Goal: Task Accomplishment & Management: Manage account settings

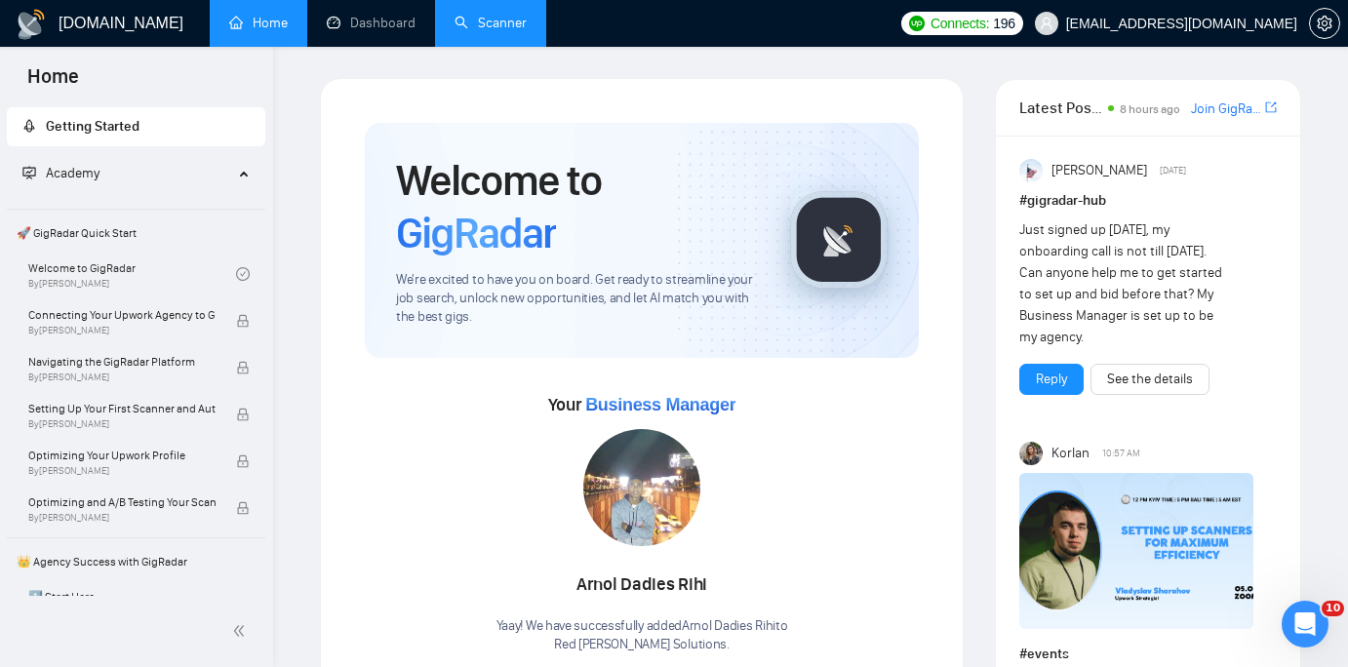
click at [484, 27] on link "Scanner" at bounding box center [490, 23] width 72 height 17
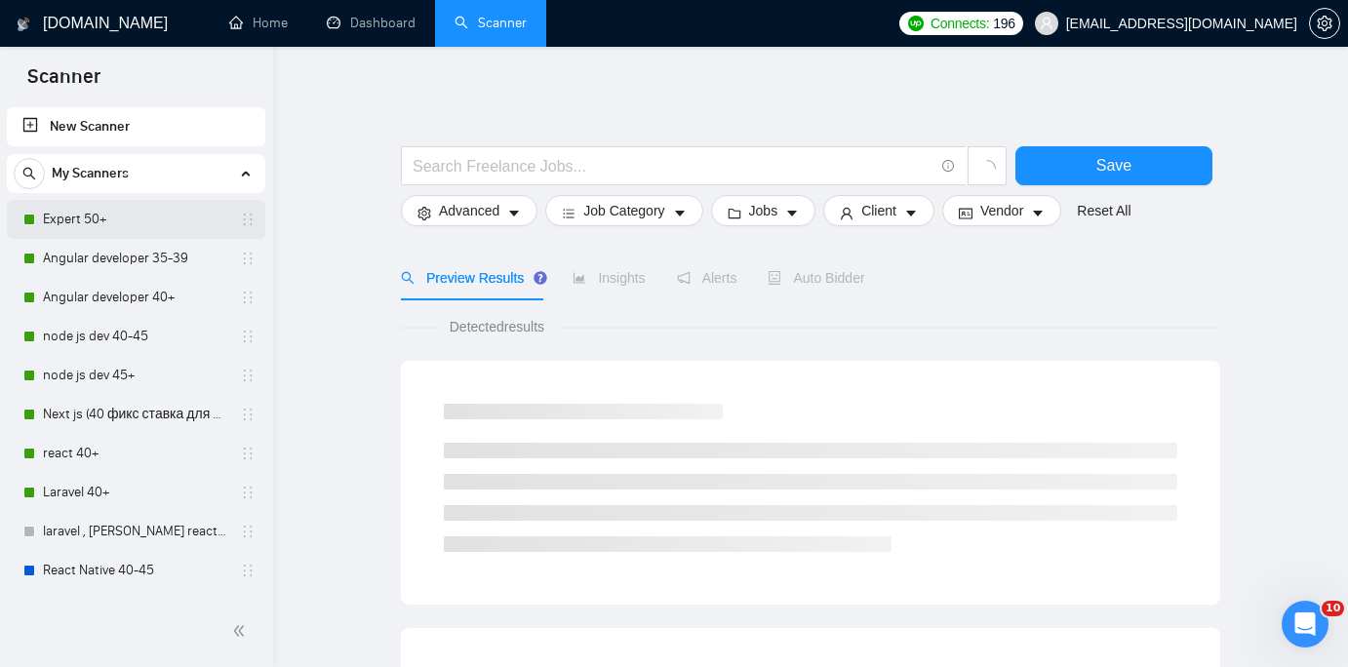
click at [121, 219] on link "Expert 50+" at bounding box center [135, 219] width 185 height 39
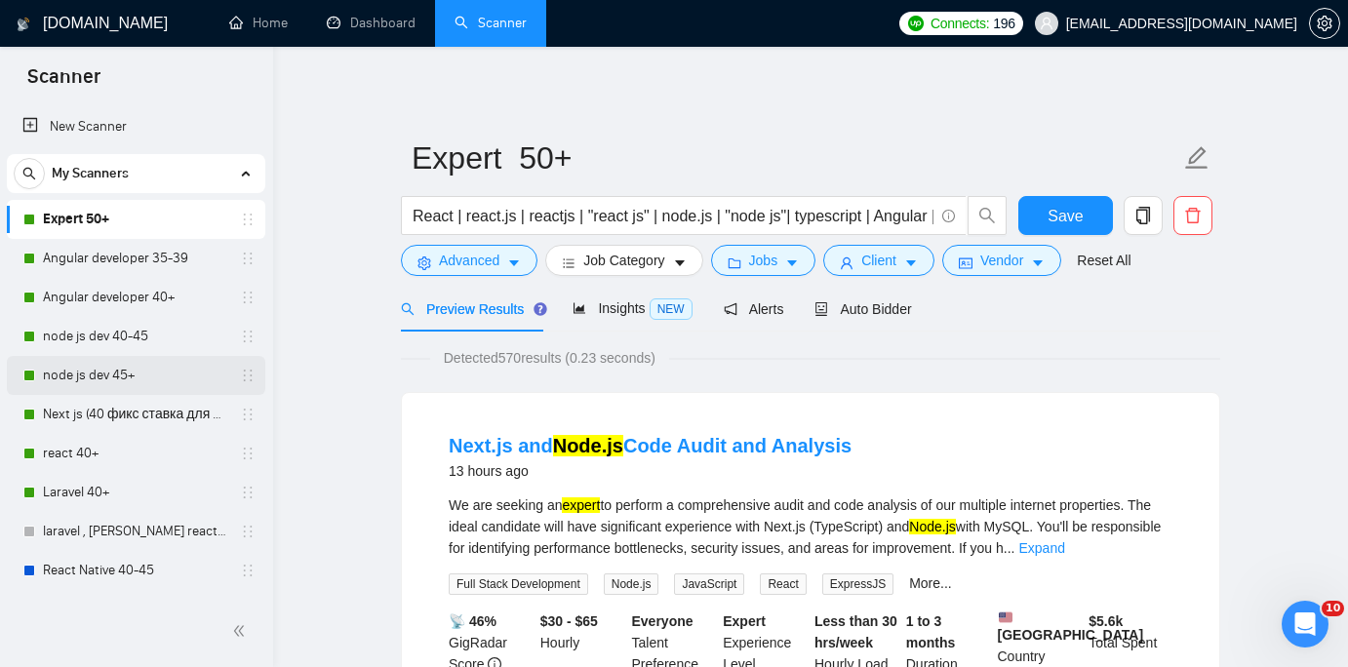
click at [152, 373] on link "node js dev 45+" at bounding box center [135, 375] width 185 height 39
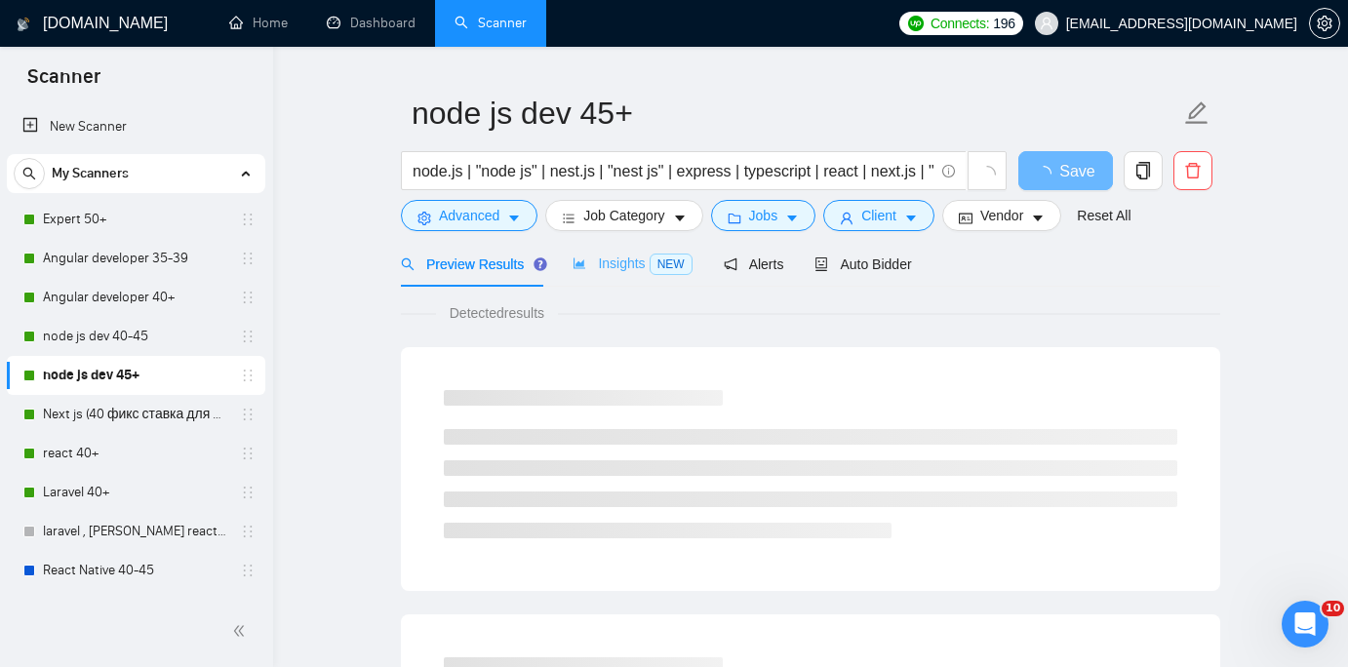
scroll to position [65, 0]
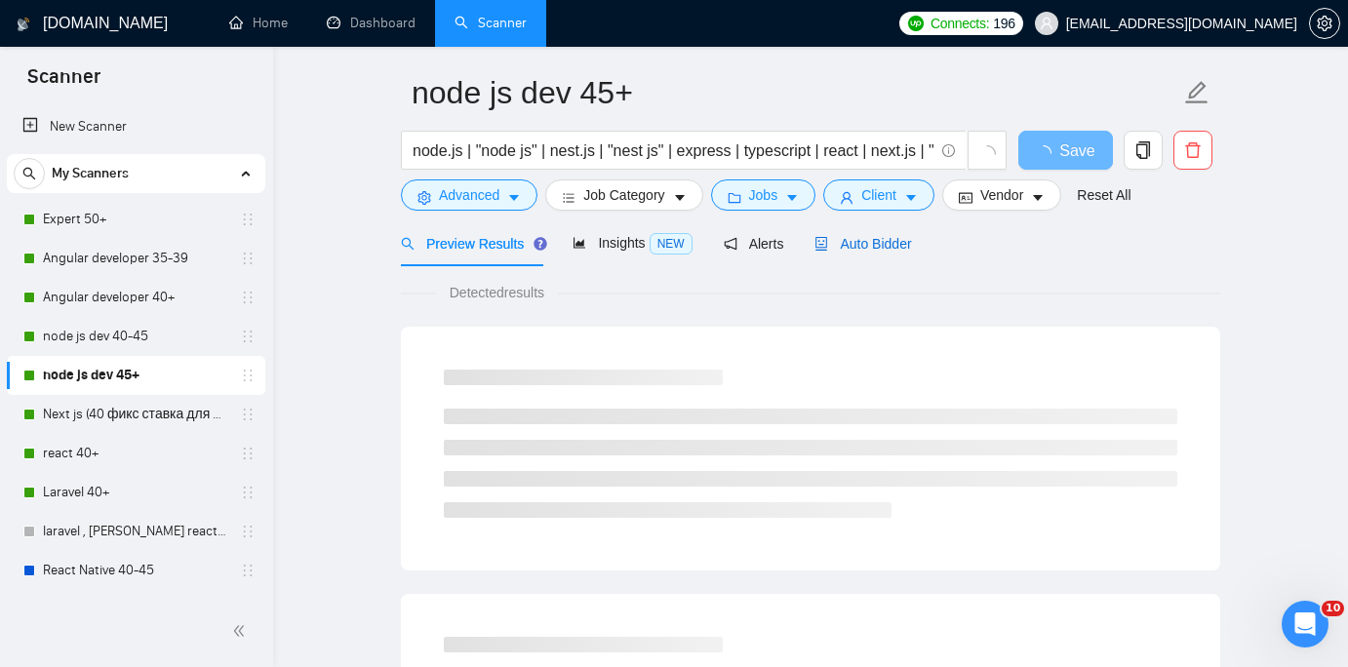
click at [905, 236] on span "Auto Bidder" at bounding box center [862, 244] width 97 height 16
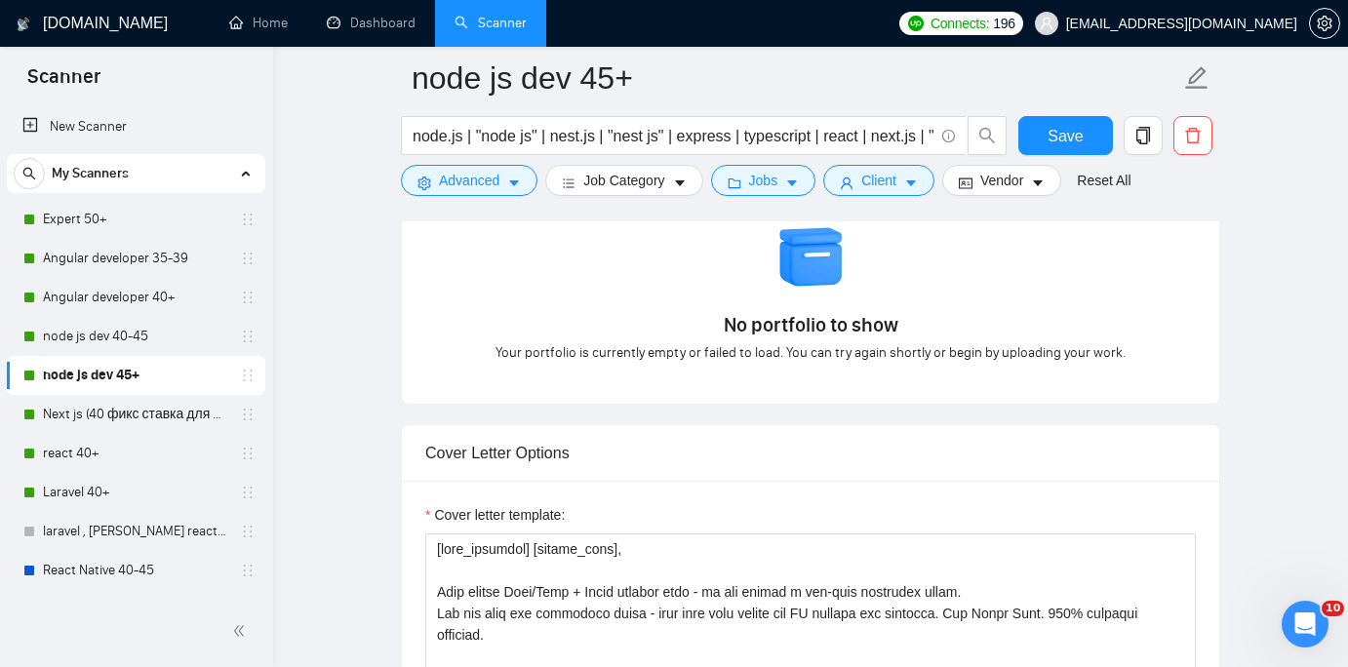
scroll to position [1849, 0]
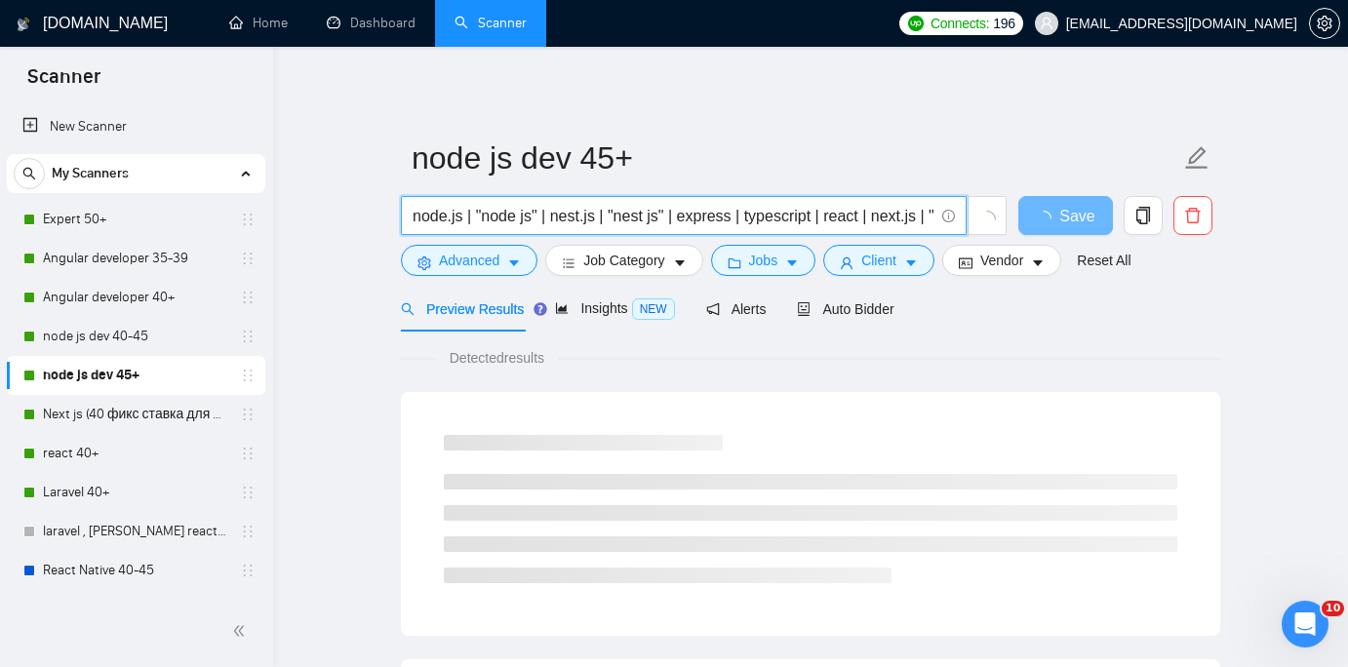
click at [851, 222] on input "node.js | "node js" | nest.js | "nest js" | express | typescript | react | next…" at bounding box center [673, 216] width 521 height 24
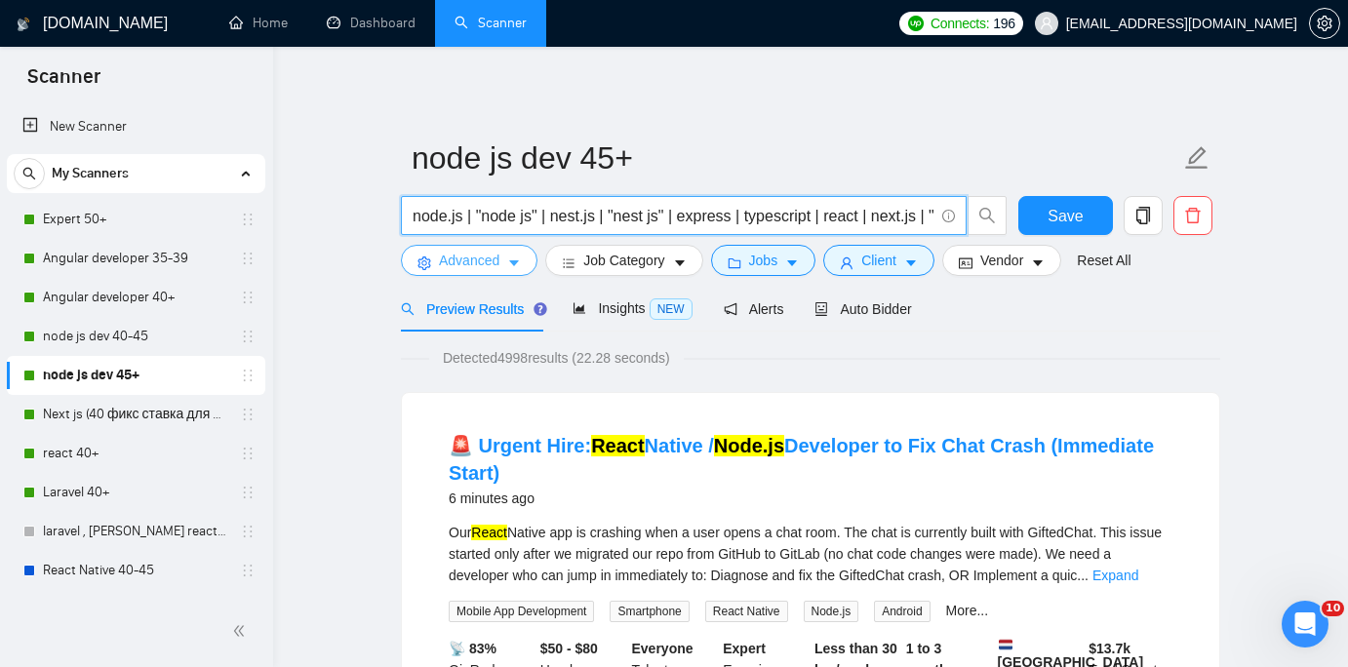
click at [515, 268] on icon "caret-down" at bounding box center [514, 264] width 14 height 14
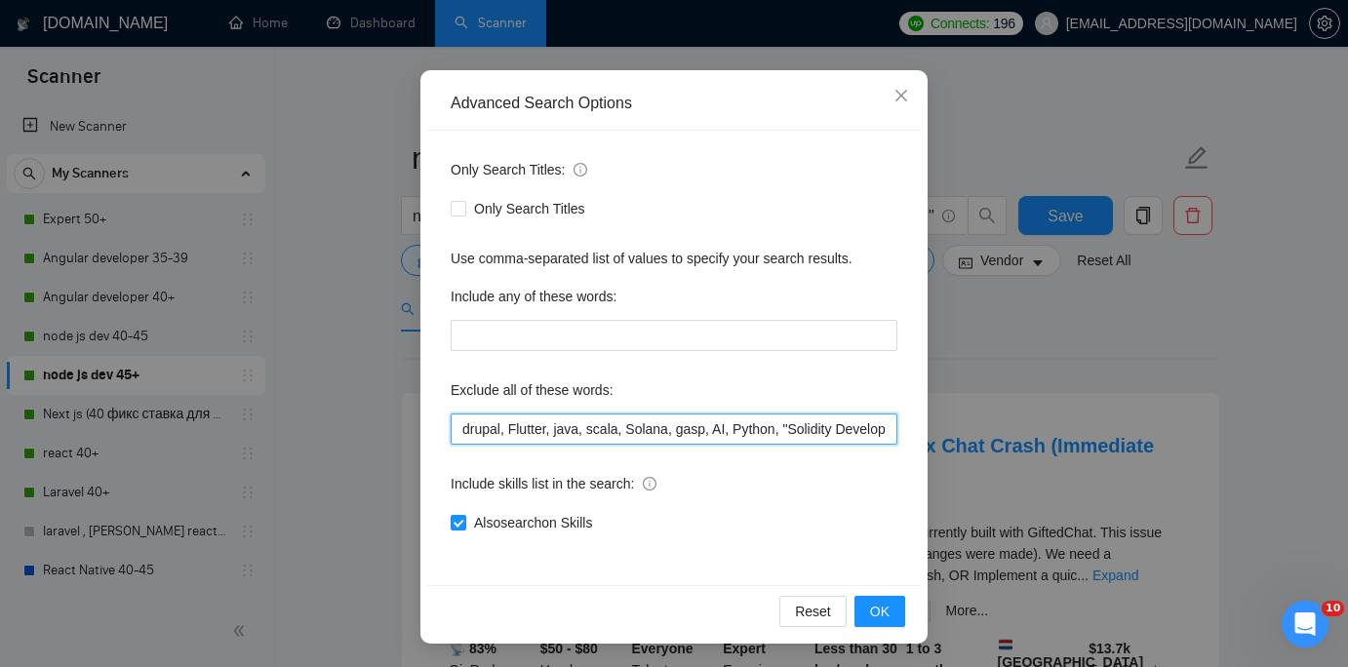
scroll to position [0, 783]
drag, startPoint x: 559, startPoint y: 428, endPoint x: 1066, endPoint y: 446, distance: 507.5
click at [1066, 446] on div "Advanced Search Options Only Search Titles: Only Search Titles Use comma-separa…" at bounding box center [674, 333] width 1348 height 667
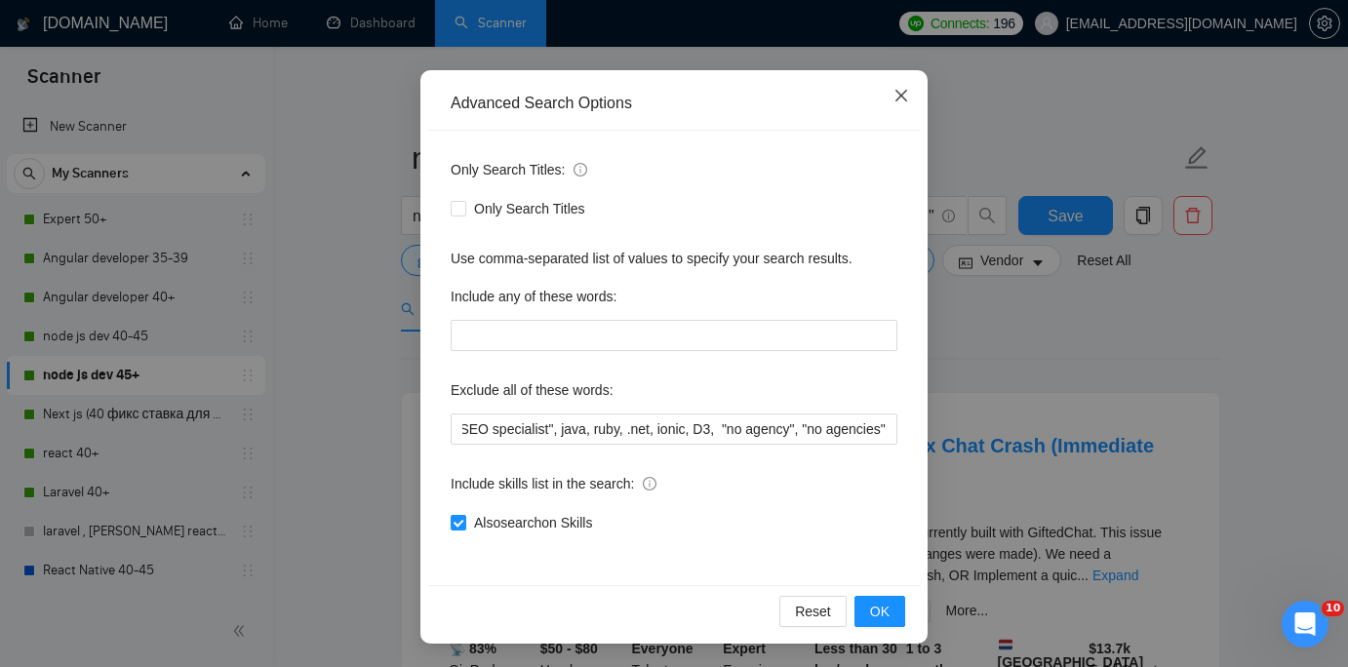
click at [906, 96] on icon "close" at bounding box center [901, 96] width 16 height 16
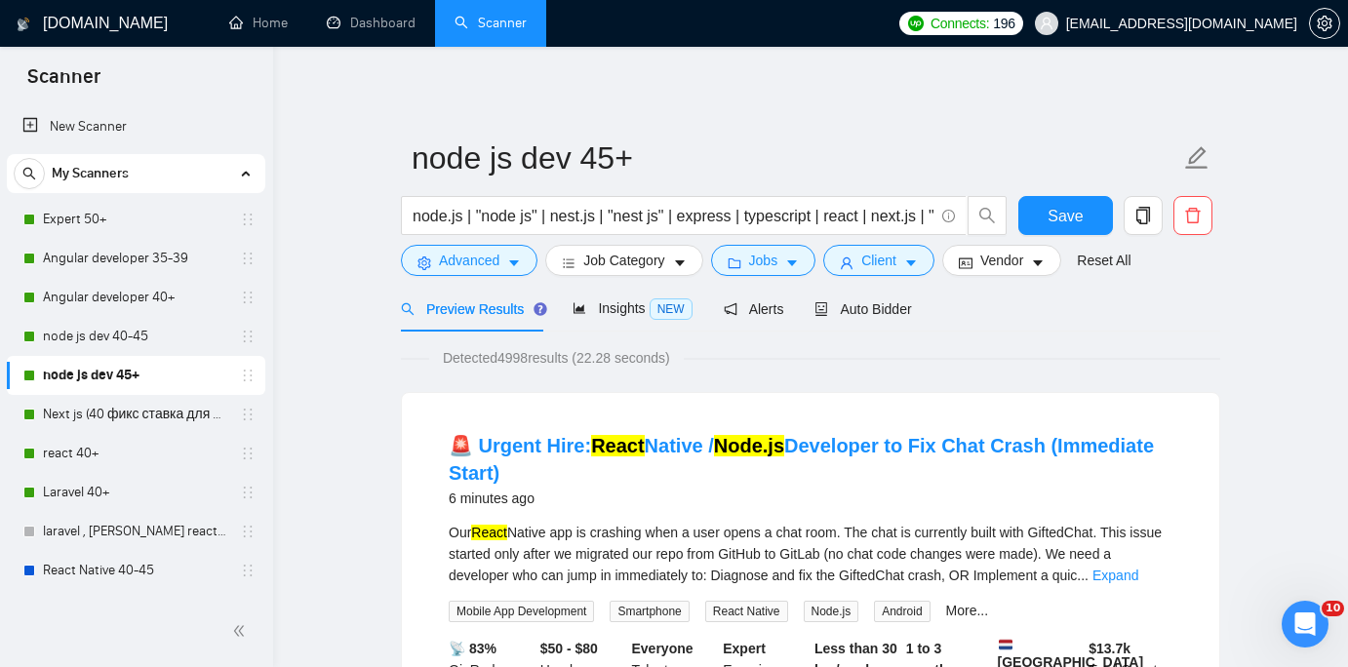
scroll to position [47, 0]
click at [882, 309] on span "Auto Bidder" at bounding box center [862, 309] width 97 height 16
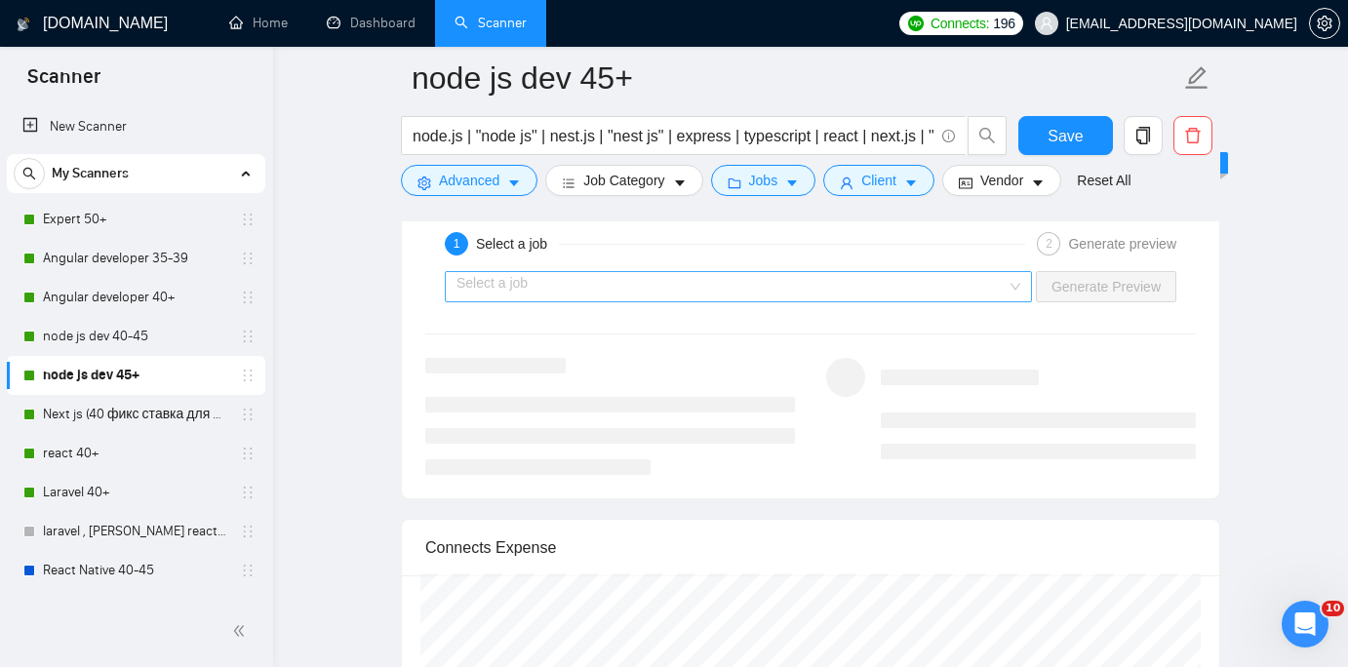
scroll to position [3645, 0]
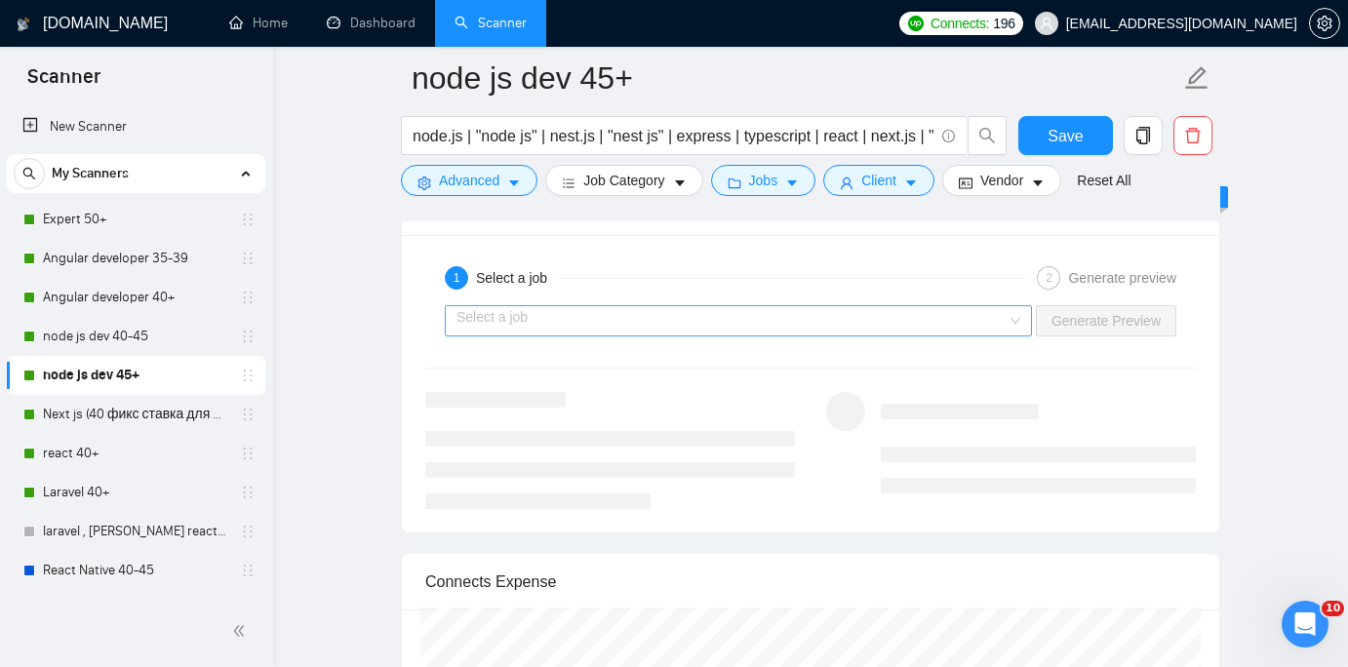
click at [793, 319] on input "search" at bounding box center [731, 320] width 550 height 29
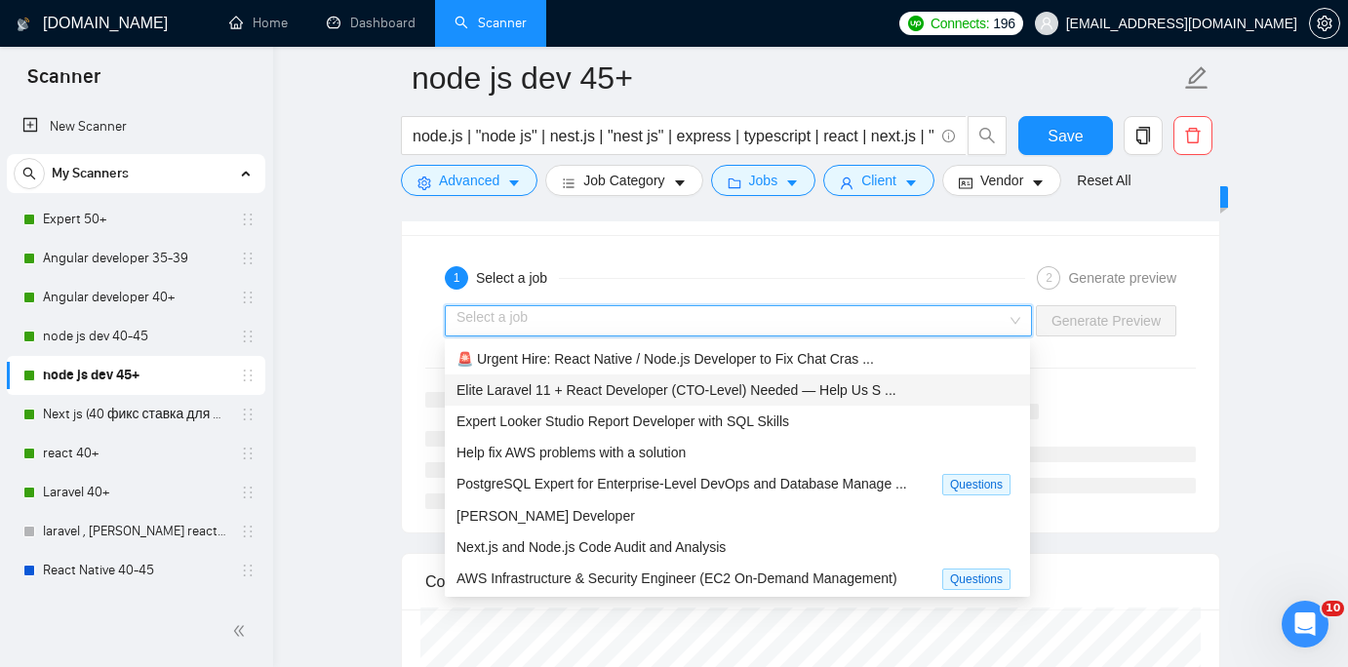
click at [782, 385] on span "Elite Laravel 11 + React Developer (CTO-Level) Needed — Help Us S ..." at bounding box center [676, 390] width 440 height 16
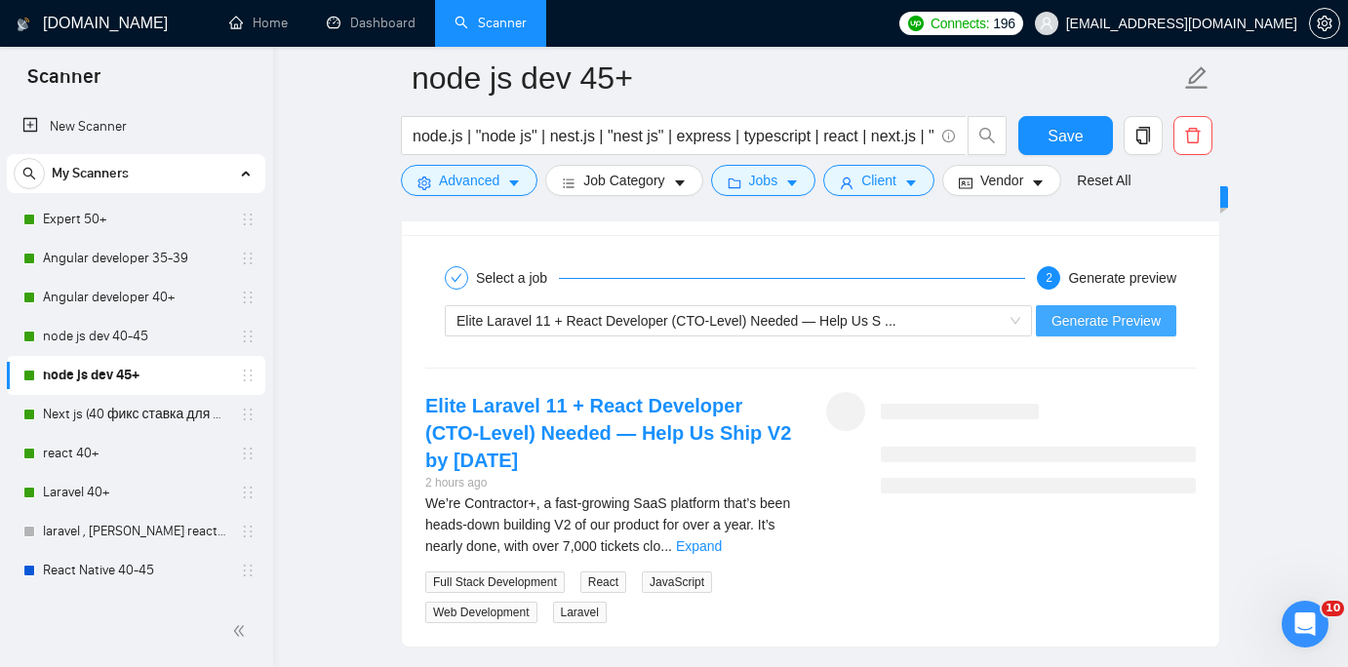
click at [1098, 332] on button "Generate Preview" at bounding box center [1106, 320] width 140 height 31
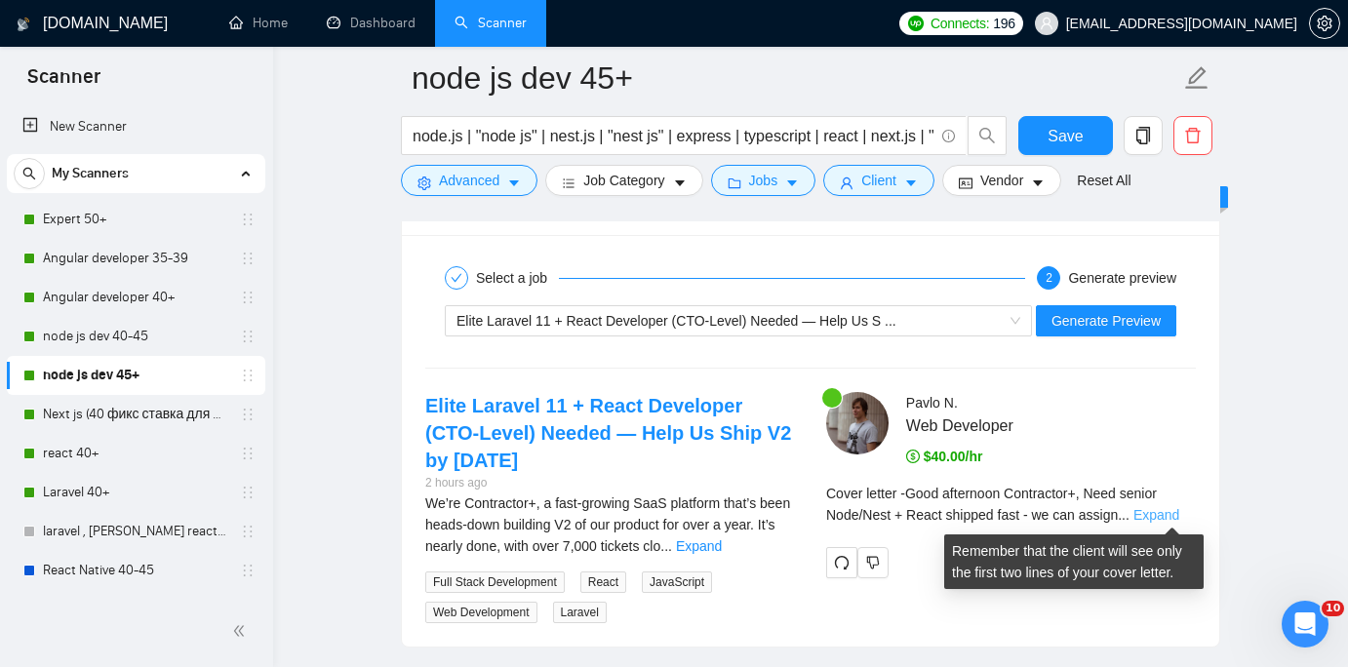
click at [1168, 513] on link "Expand" at bounding box center [1156, 515] width 46 height 16
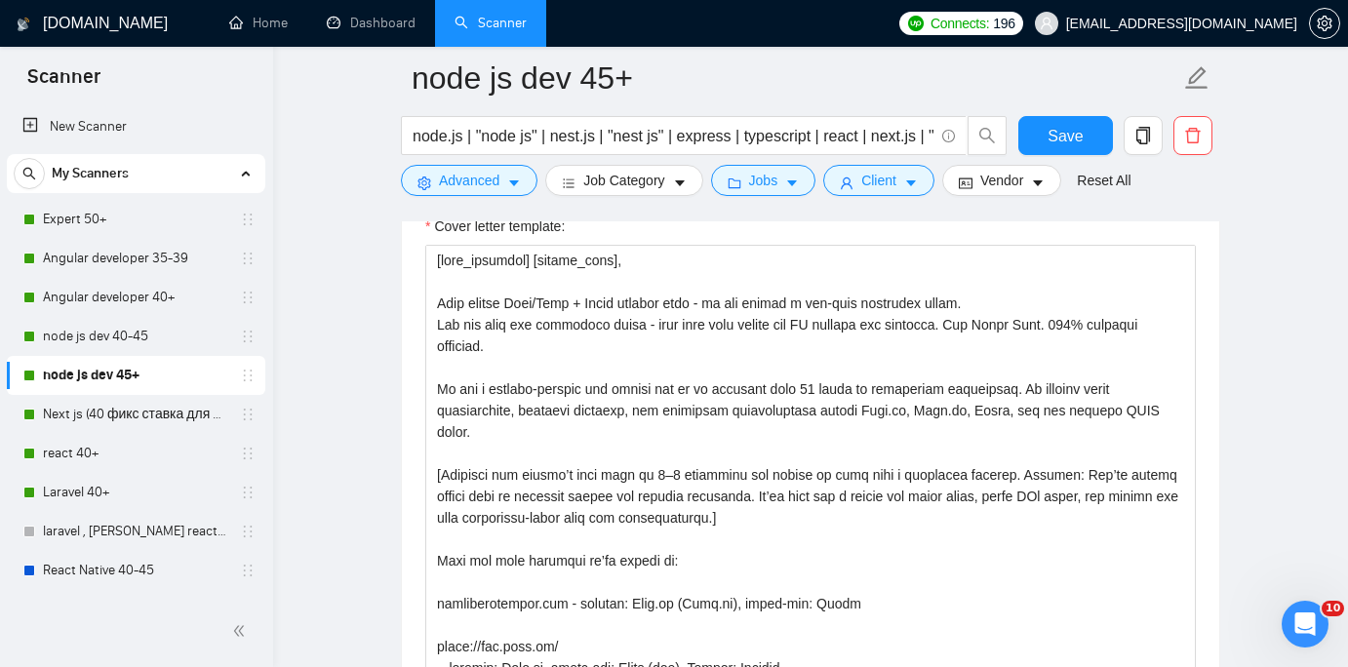
scroll to position [2139, 0]
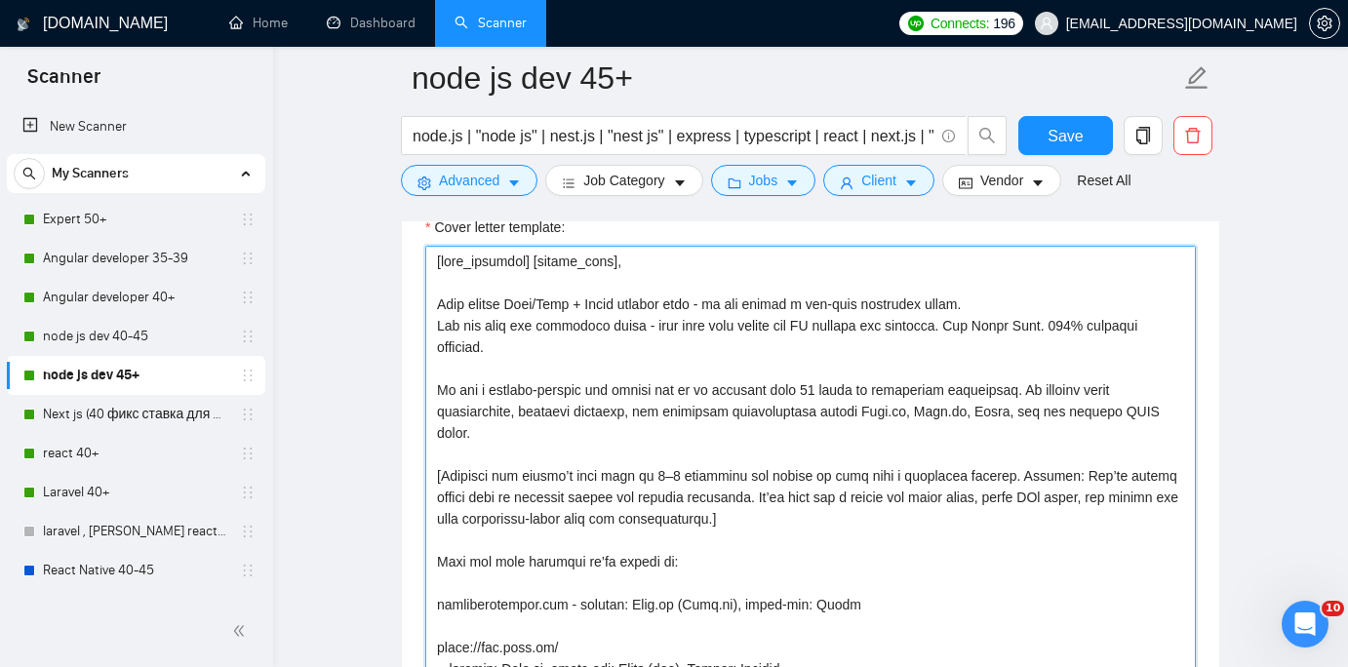
click at [517, 303] on textarea "Cover letter template:" at bounding box center [810, 465] width 770 height 439
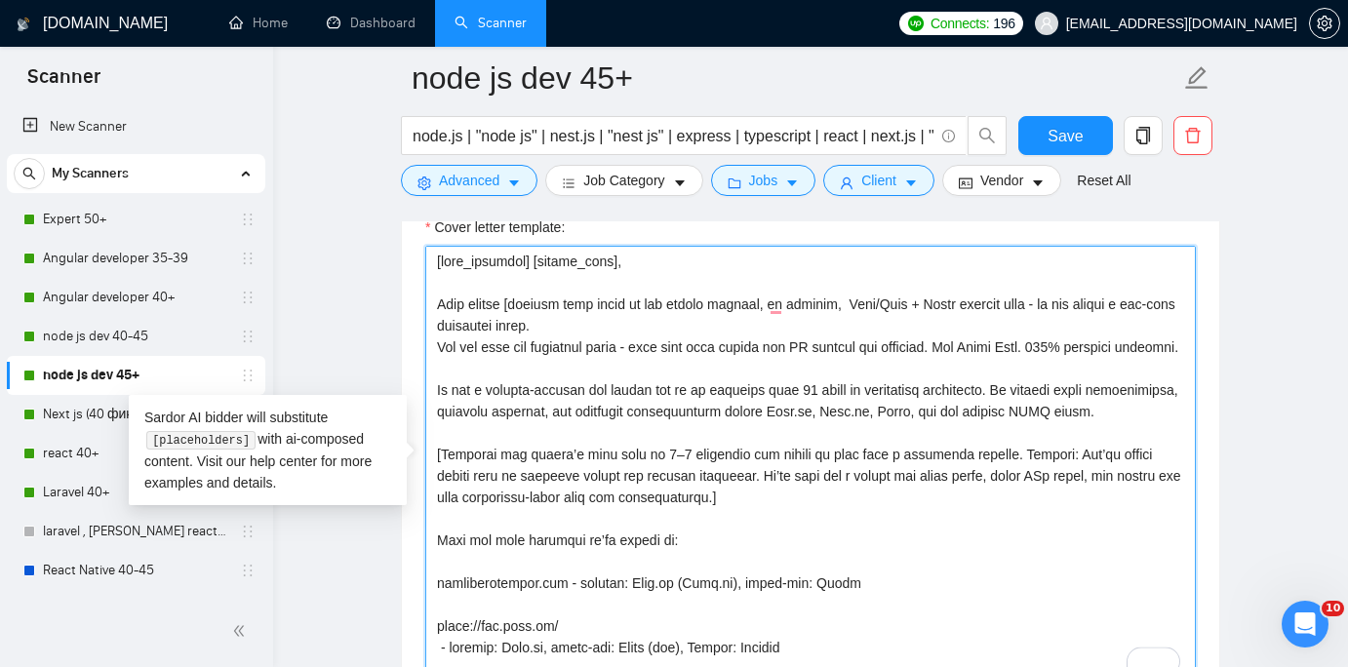
click at [967, 304] on textarea "Cover letter template:" at bounding box center [810, 465] width 770 height 439
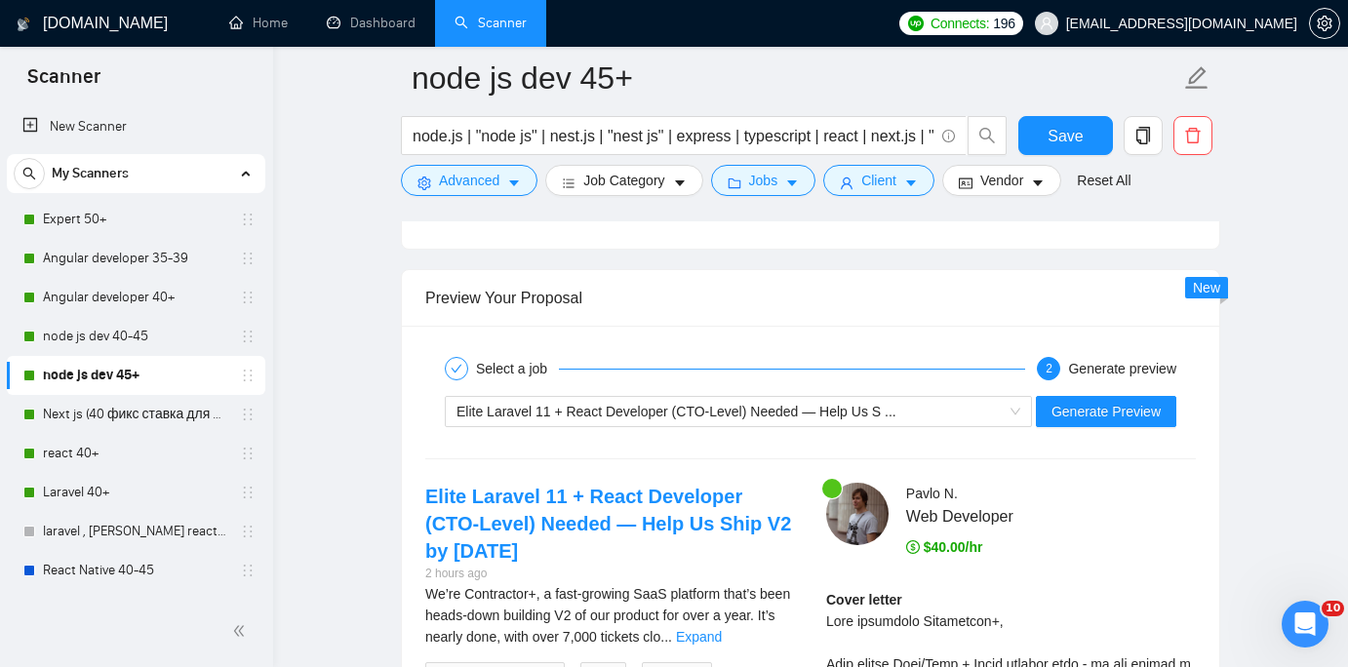
scroll to position [3595, 0]
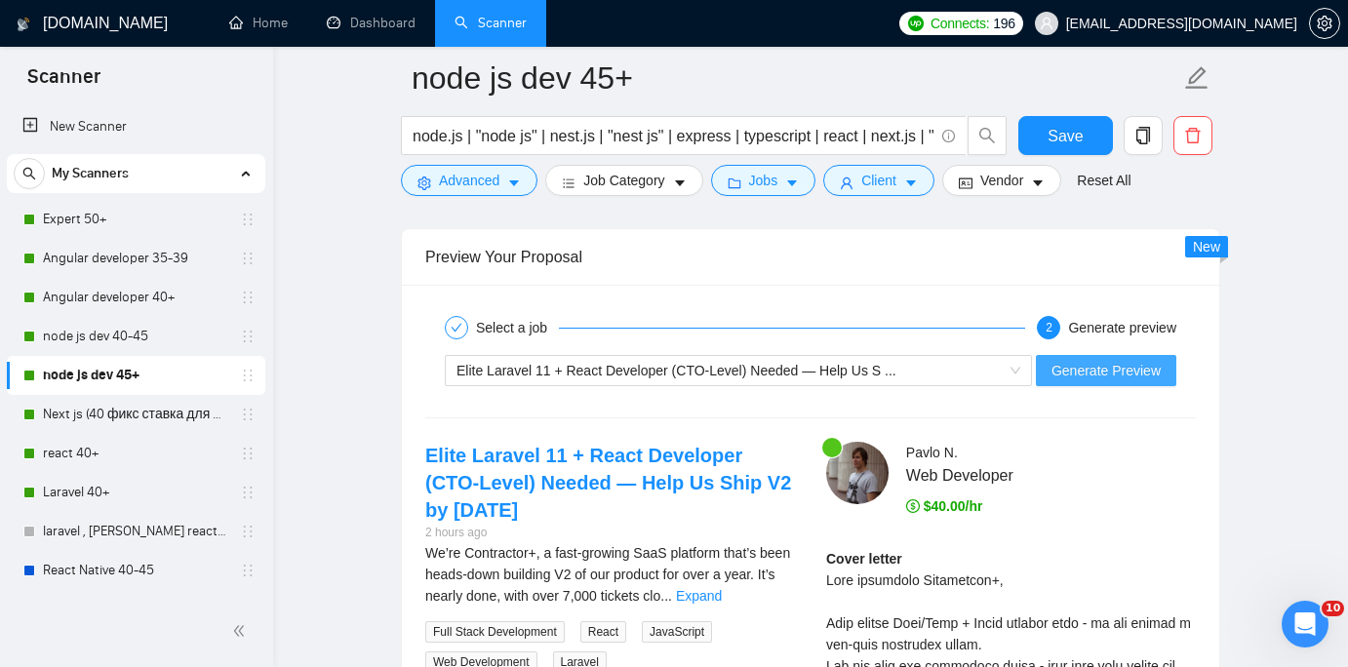
click at [1066, 372] on span "Generate Preview" at bounding box center [1105, 370] width 109 height 21
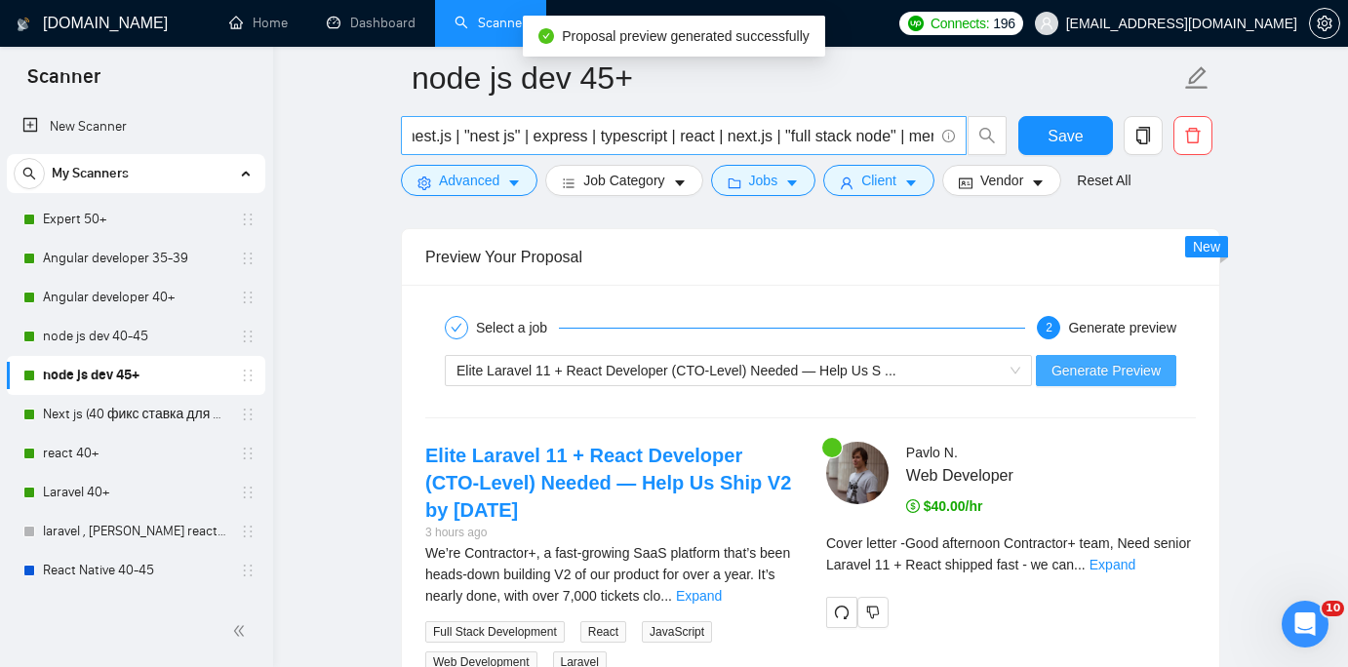
scroll to position [0, 146]
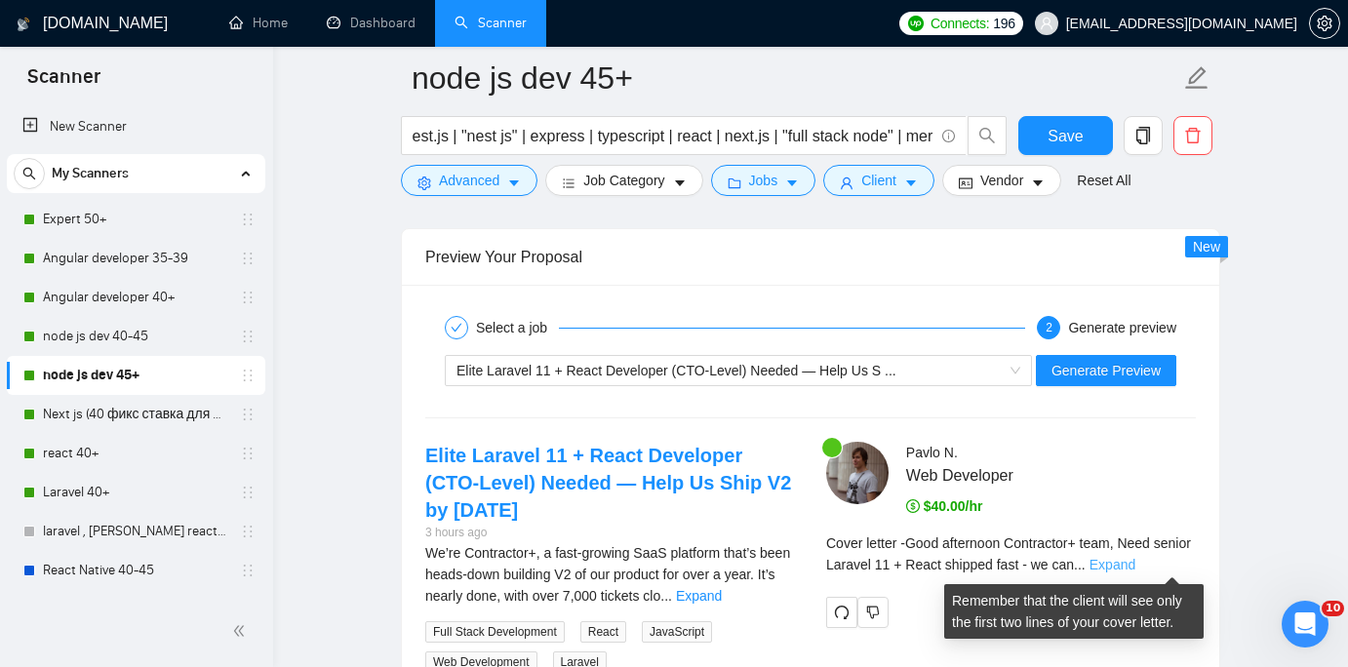
click at [1135, 560] on link "Expand" at bounding box center [1112, 565] width 46 height 16
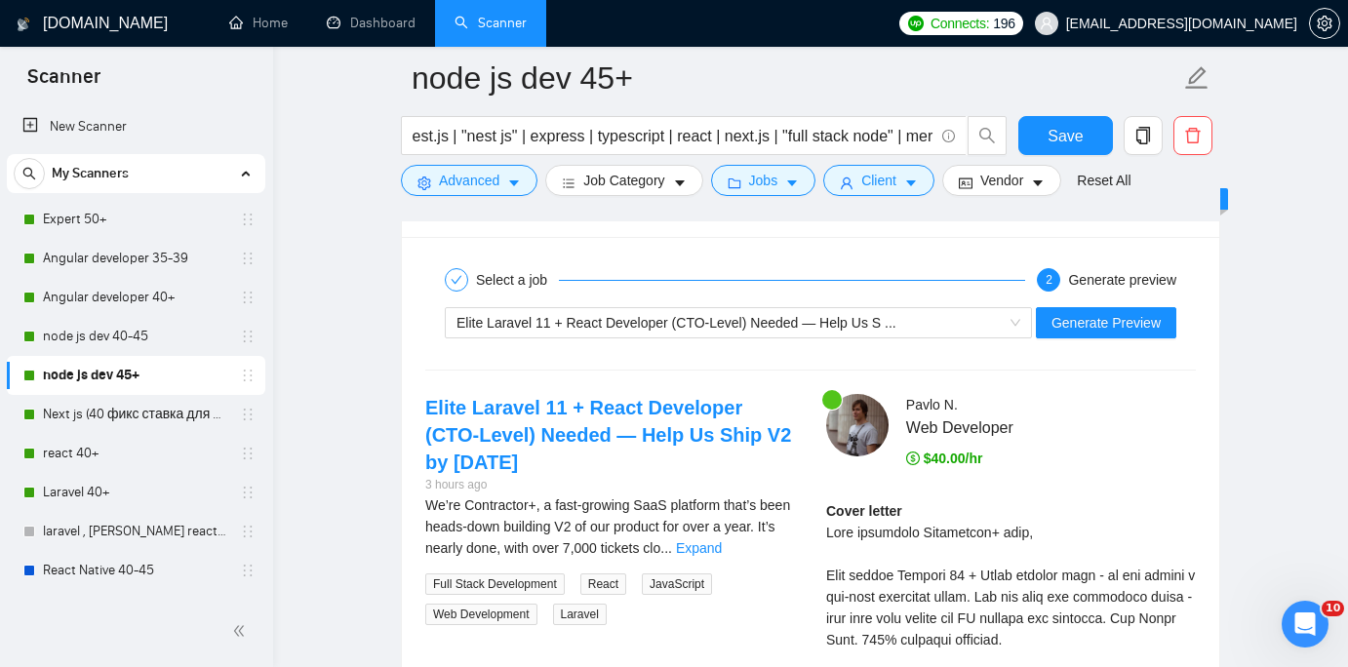
scroll to position [3652, 0]
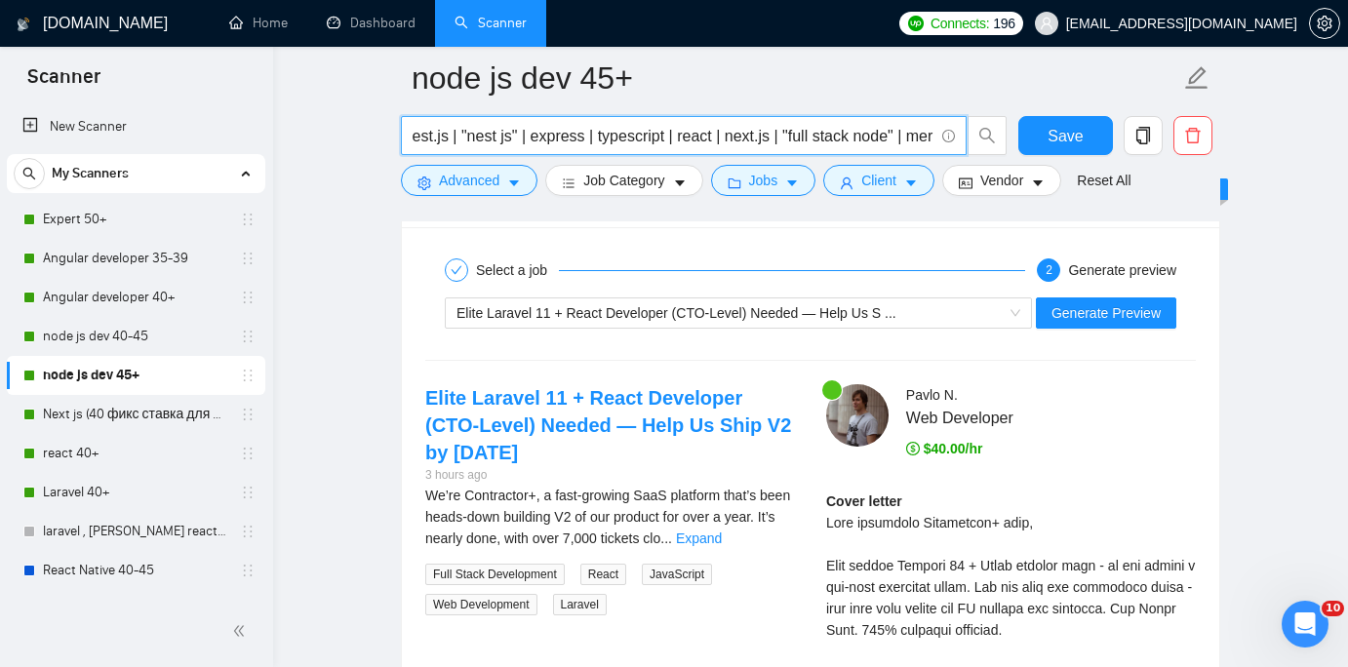
drag, startPoint x: 678, startPoint y: 137, endPoint x: 725, endPoint y: 130, distance: 47.3
click at [725, 130] on input "node.js | "node js" | nest.js | "nest js" | express | typescript | react | next…" at bounding box center [673, 136] width 521 height 24
click at [722, 129] on input "node.js | "node js" | nest.js | "nest js" | express | typescript | react | next…" at bounding box center [673, 136] width 521 height 24
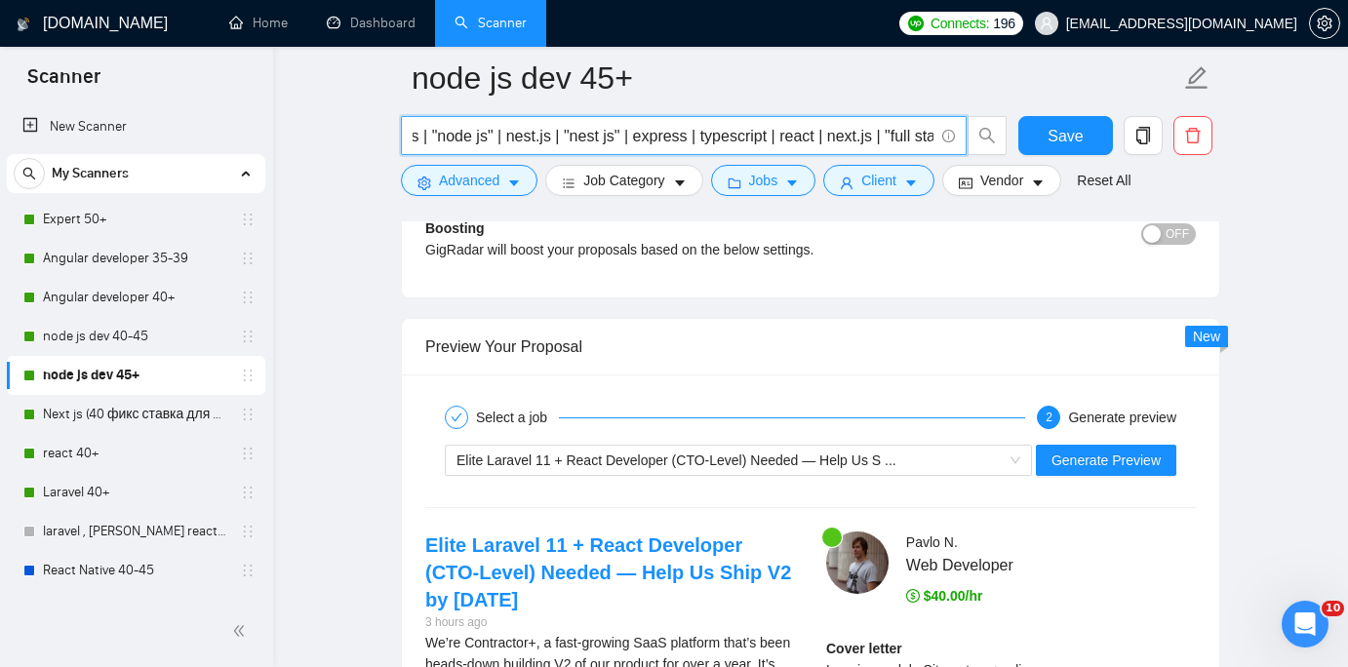
scroll to position [3518, 0]
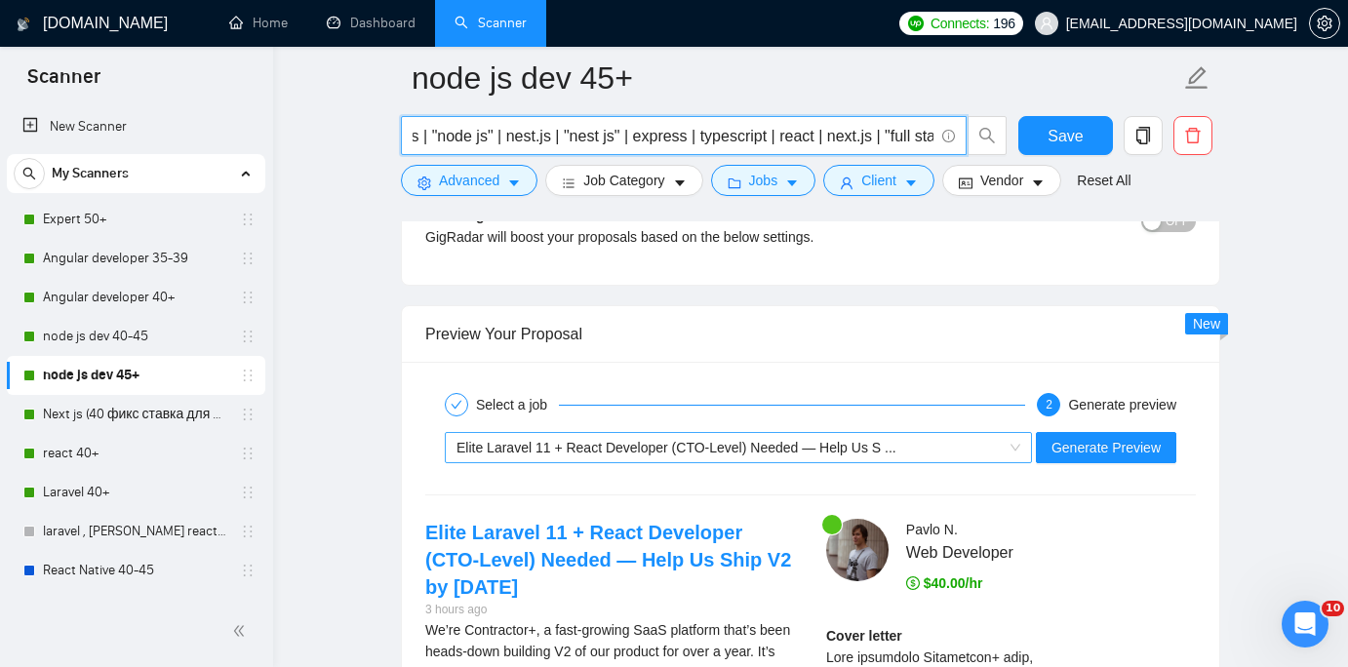
click at [916, 446] on div "Elite Laravel 11 + React Developer (CTO-Level) Needed — Help Us S ..." at bounding box center [729, 447] width 546 height 29
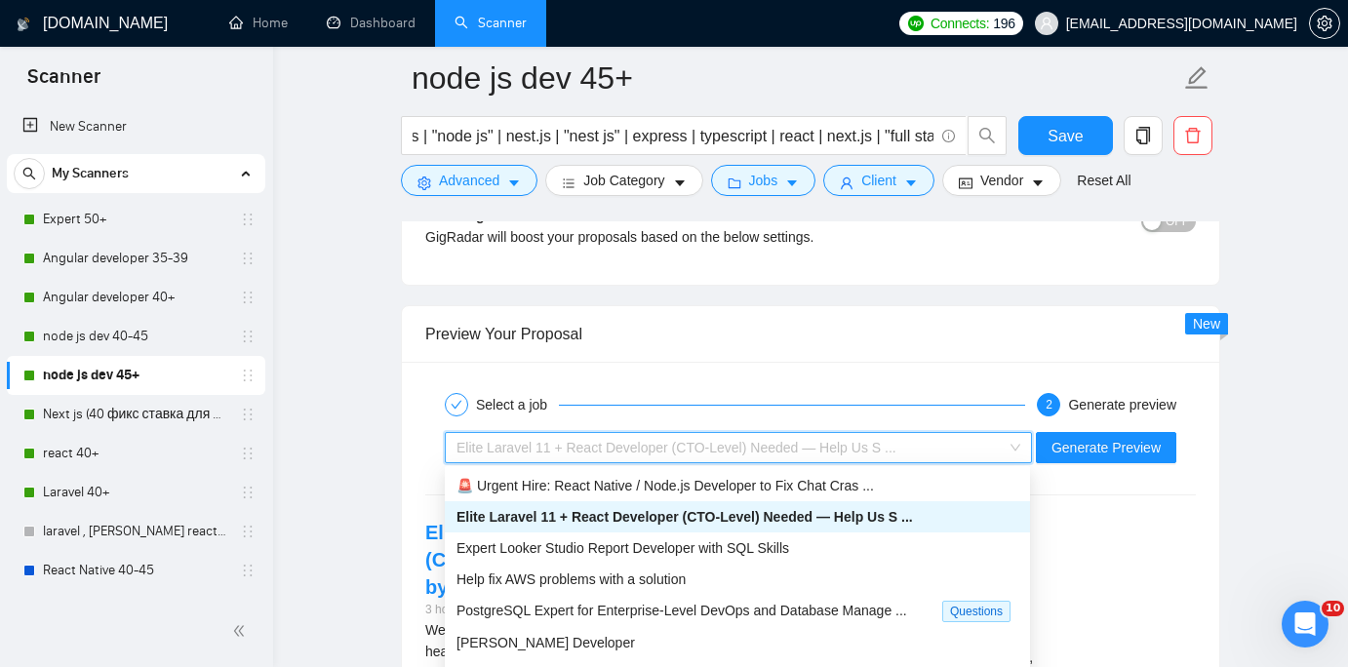
scroll to position [0, 0]
click at [825, 548] on div "Expert Looker Studio Report Developer with SQL Skills" at bounding box center [737, 547] width 562 height 21
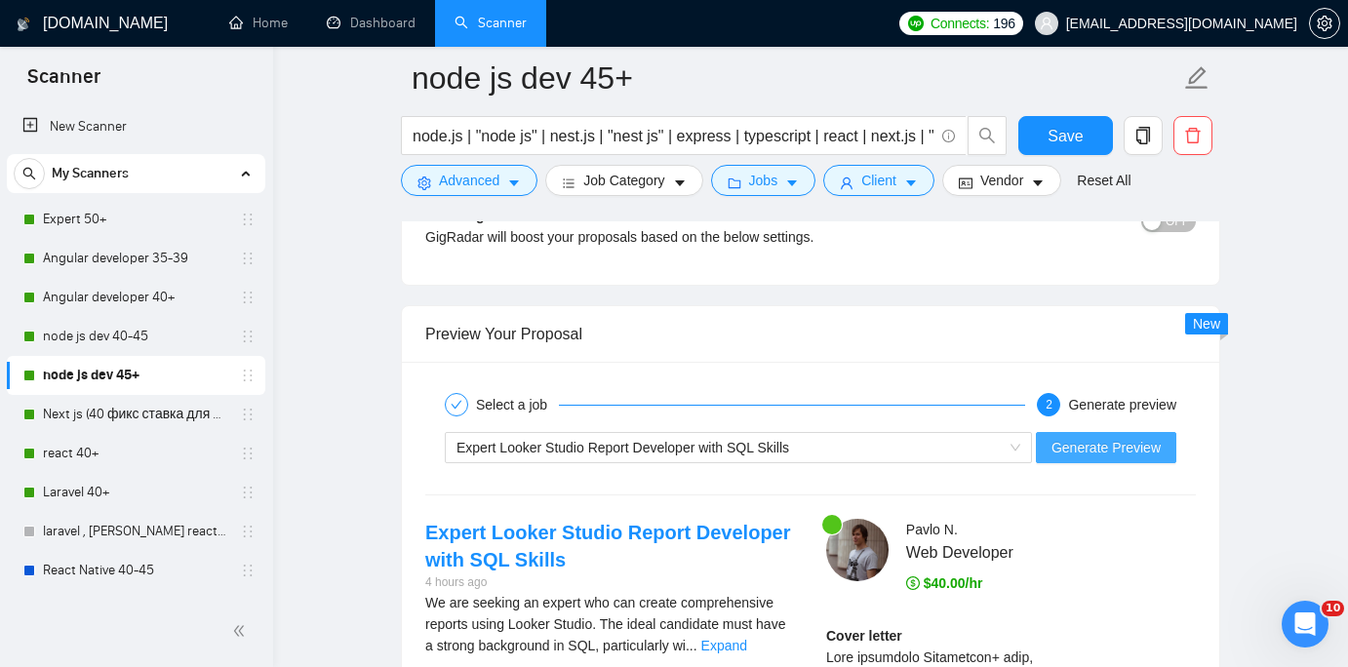
click at [1085, 448] on span "Generate Preview" at bounding box center [1105, 447] width 109 height 21
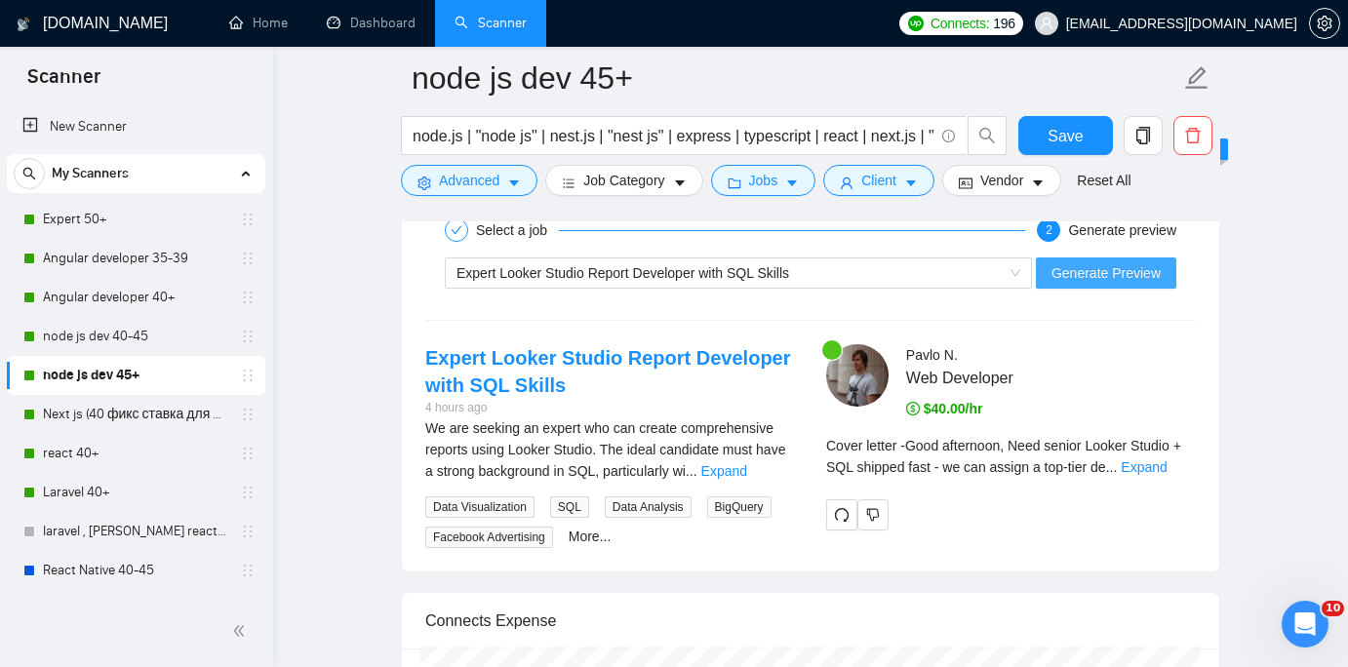
scroll to position [3658, 0]
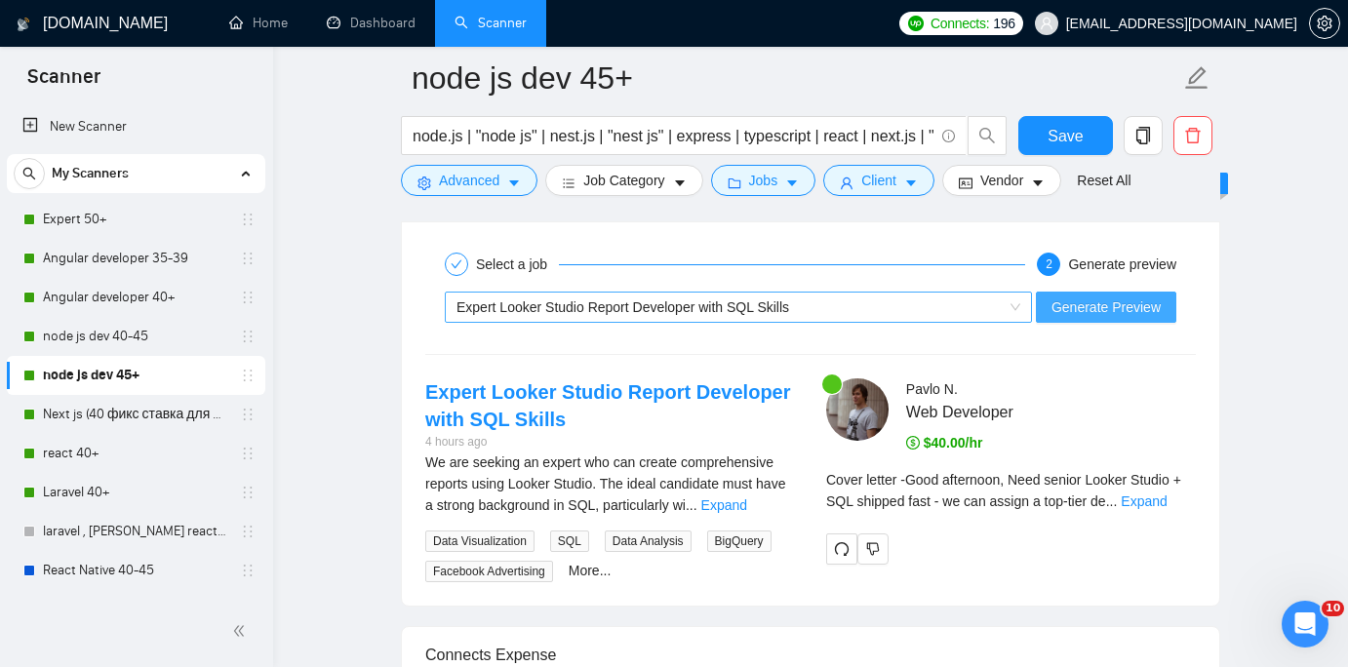
click at [965, 301] on div "Expert Looker Studio Report Developer with SQL Skills" at bounding box center [729, 307] width 546 height 29
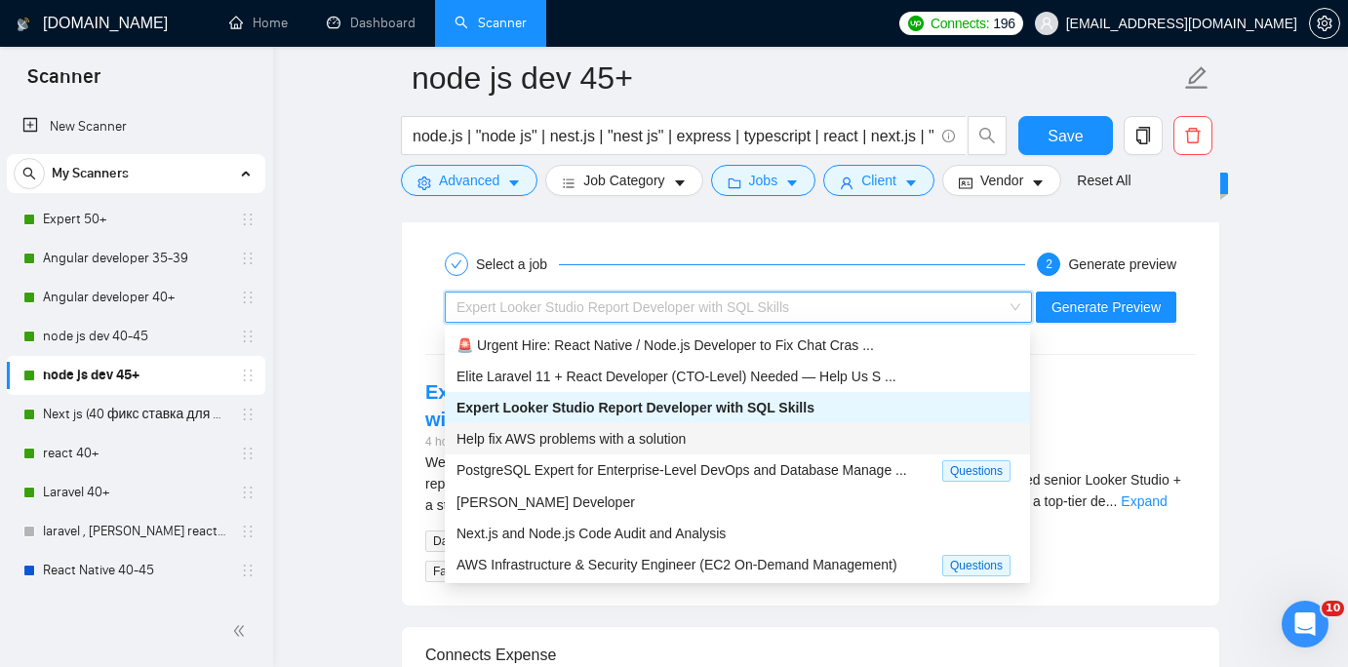
click at [831, 440] on div "Help fix AWS problems with a solution" at bounding box center [737, 438] width 562 height 21
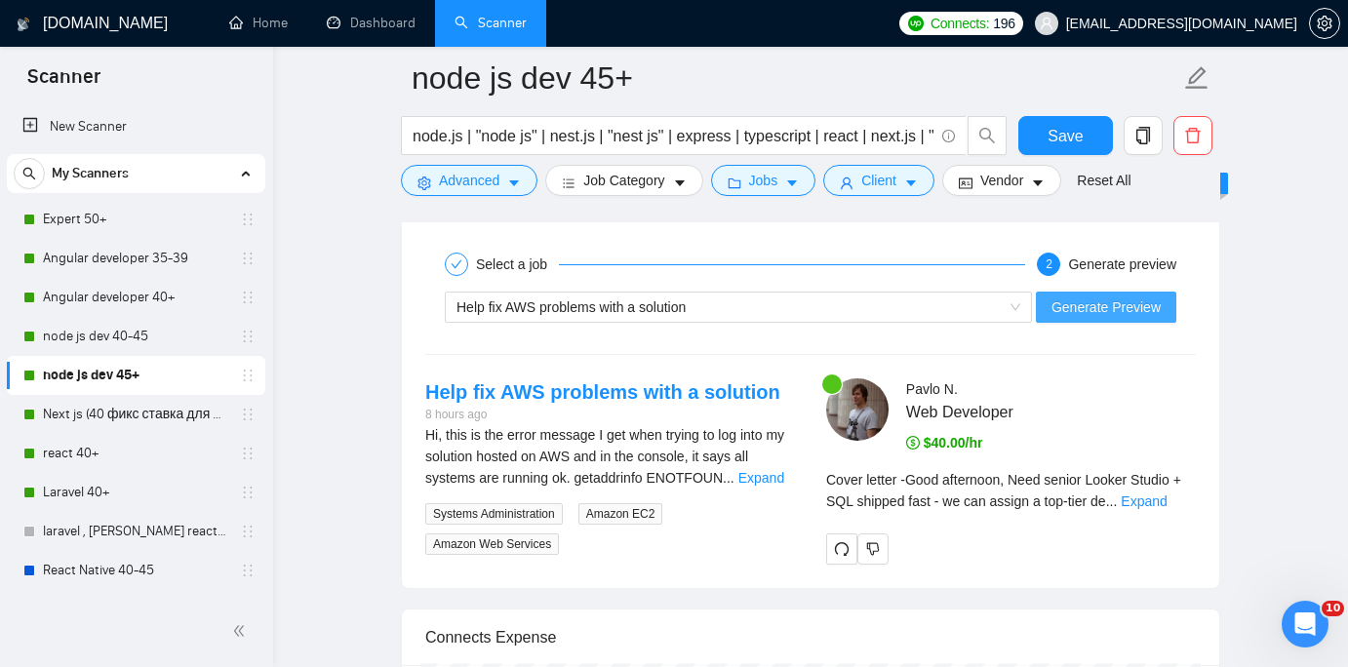
click at [1073, 307] on span "Generate Preview" at bounding box center [1105, 306] width 109 height 21
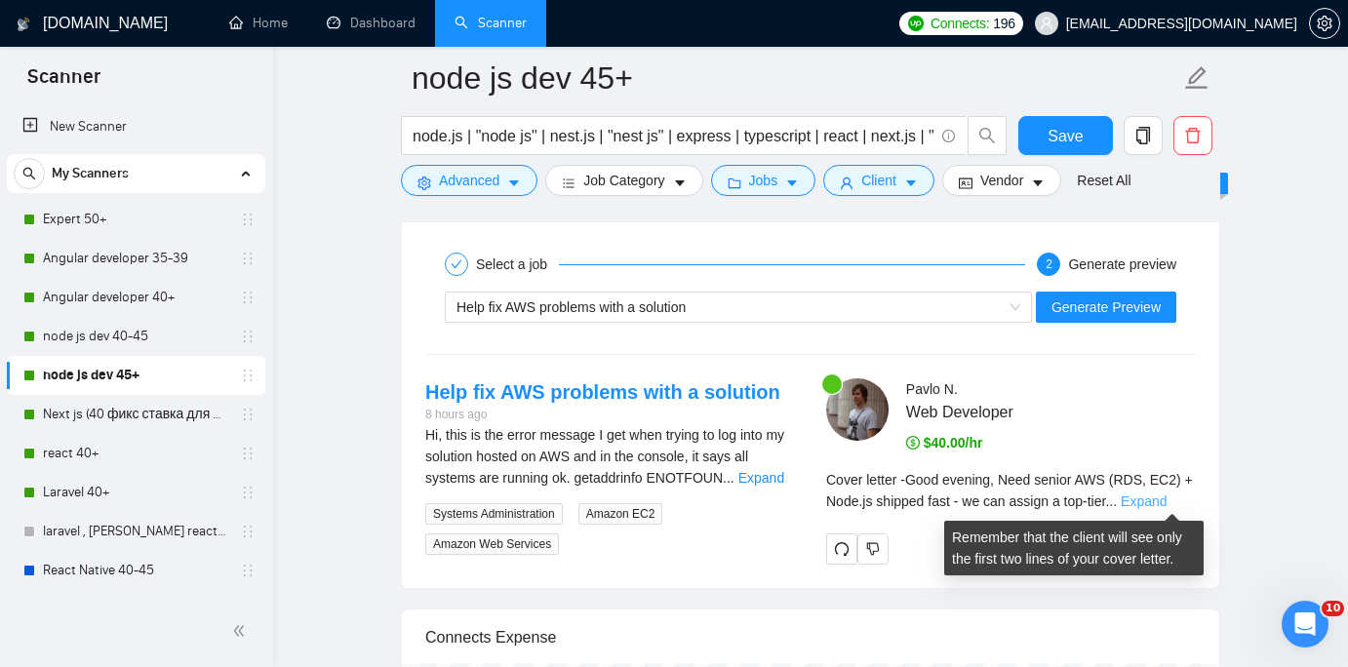
click at [1166, 499] on link "Expand" at bounding box center [1144, 502] width 46 height 16
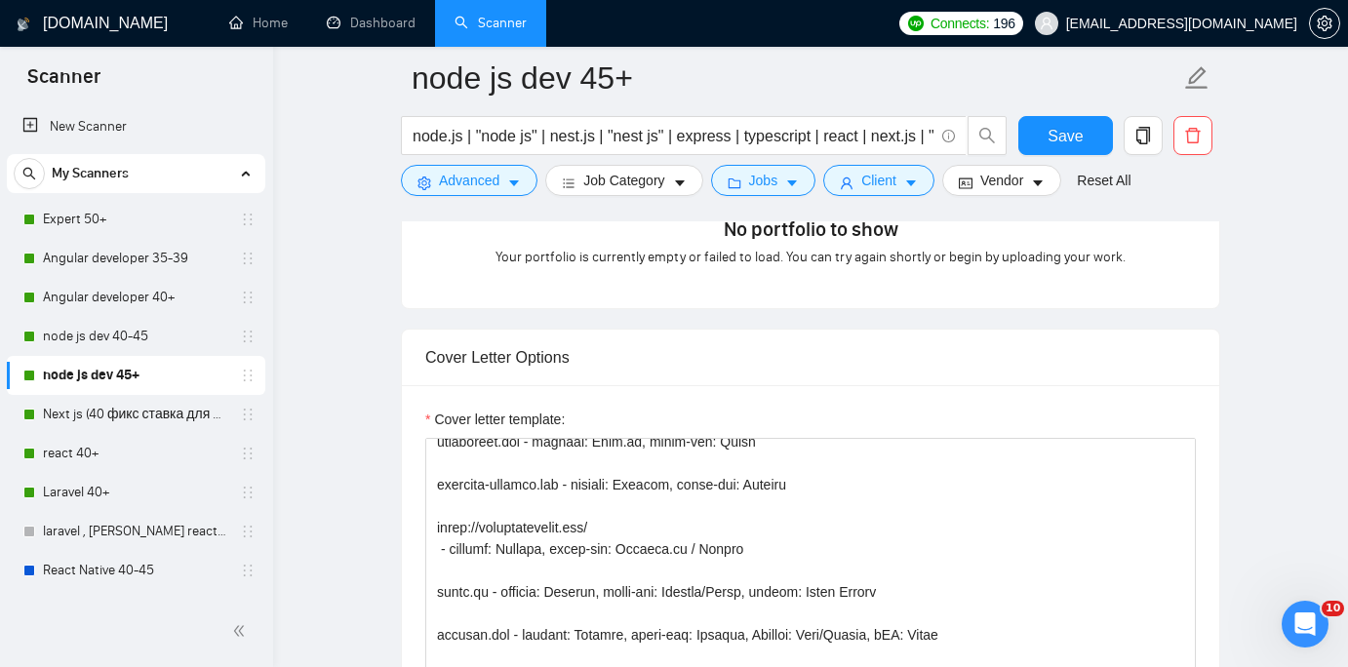
scroll to position [413, 0]
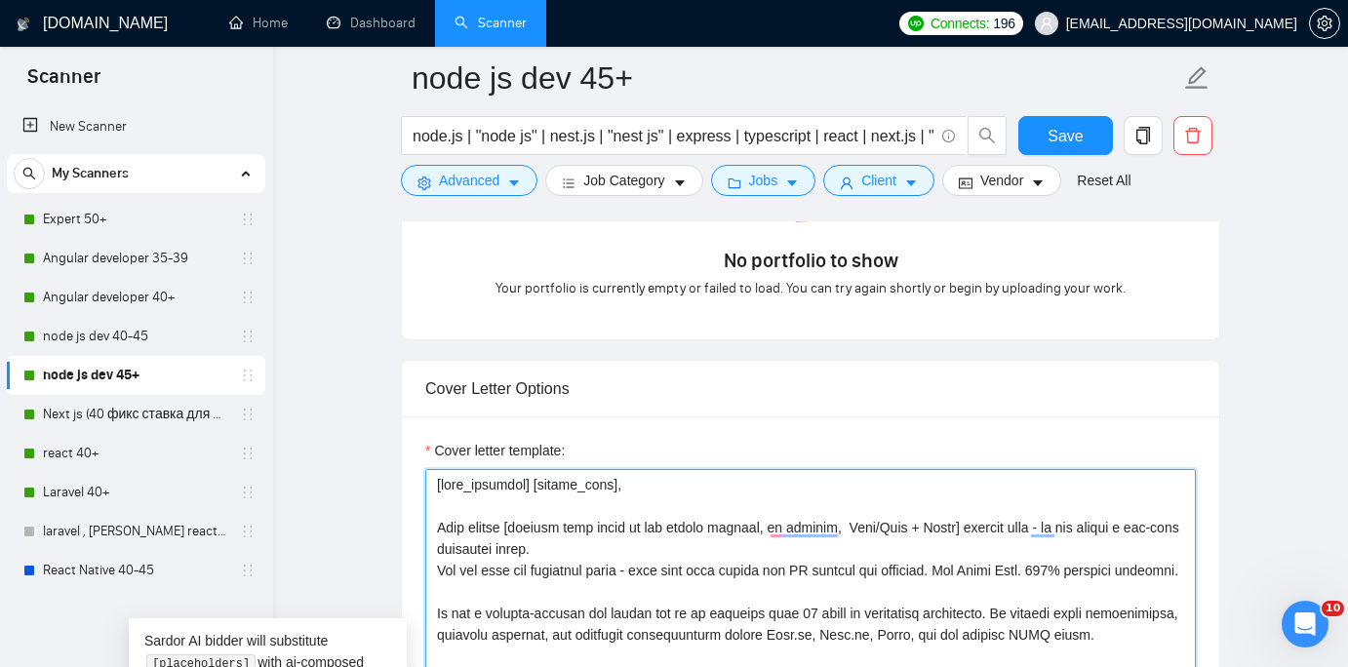
drag, startPoint x: 514, startPoint y: 525, endPoint x: 476, endPoint y: 522, distance: 38.1
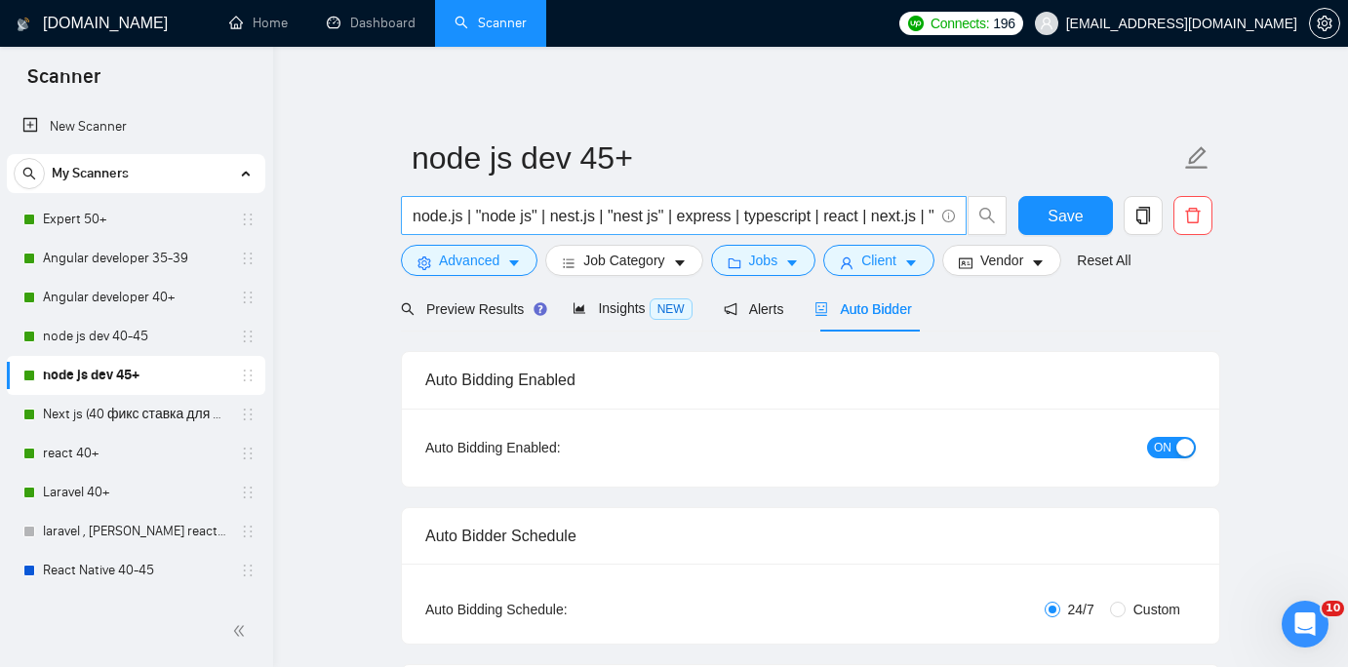
type textarea "[time_greeting] [client_name], Need [include tech stack of the client project, …"
drag, startPoint x: 686, startPoint y: 217, endPoint x: 567, endPoint y: 222, distance: 119.1
click at [567, 222] on input "node.js | "node js" | nest.js | "nest js" | express | typescript | react | next…" at bounding box center [673, 216] width 521 height 24
drag, startPoint x: 892, startPoint y: 217, endPoint x: 963, endPoint y: 217, distance: 70.2
click at [963, 217] on span "node.js | "node js" | nest.js | "nest js" | "full stack node" | mern | mongodb …" at bounding box center [684, 214] width 566 height 39
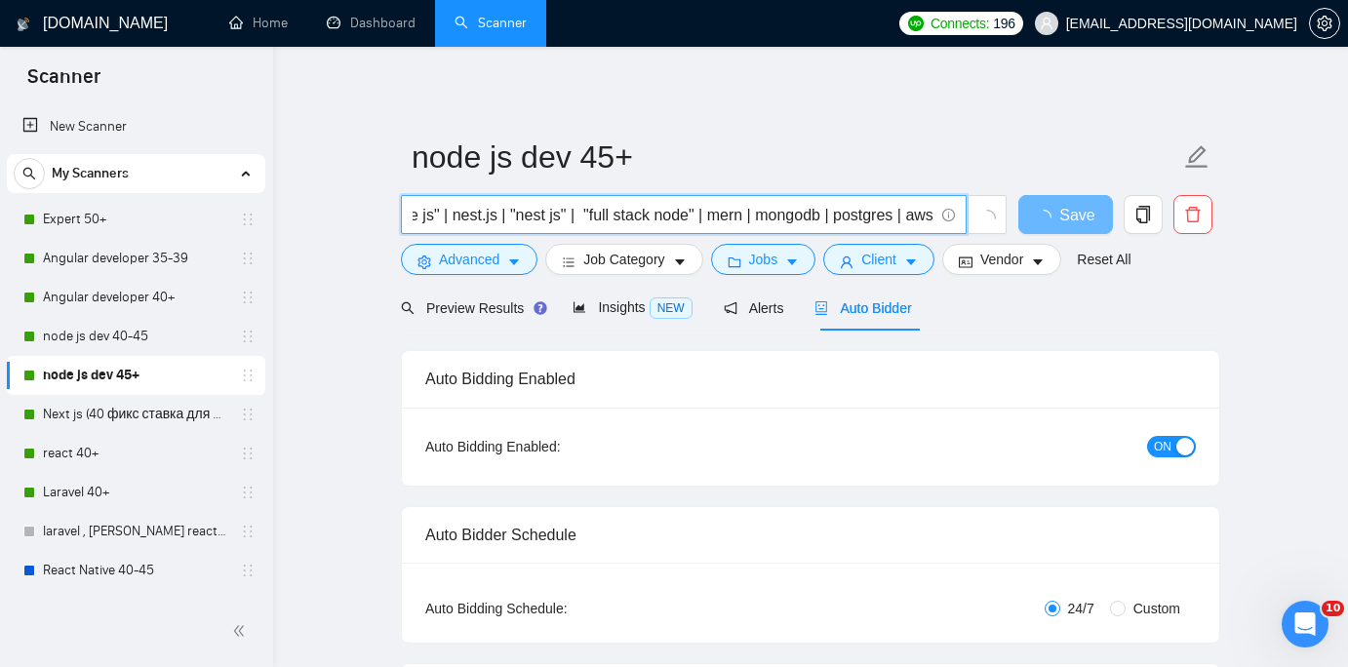
type input "node.js | "node js" | nest.js | "nest js" | "full stack node" | mern | mongodb …"
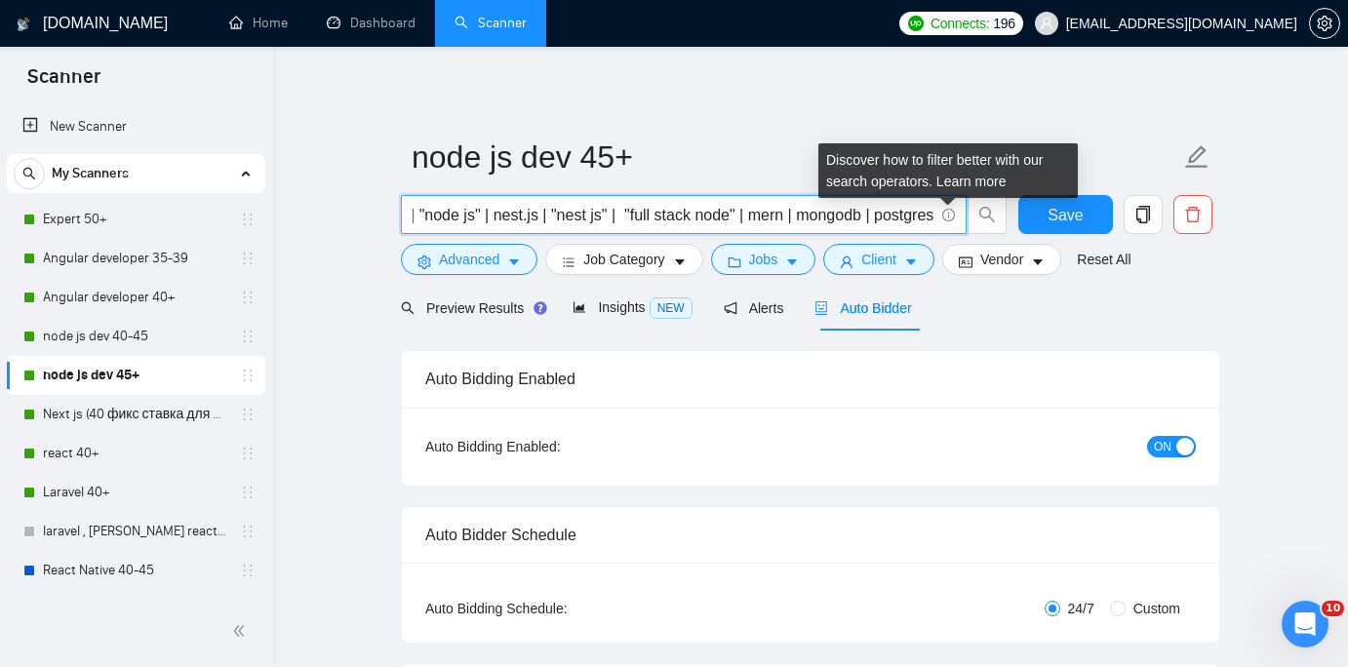
drag, startPoint x: 859, startPoint y: 217, endPoint x: 943, endPoint y: 217, distance: 83.9
click at [943, 217] on span "node.js | "node js" | nest.js | "nest js" | "full stack node" | mern | mongodb …" at bounding box center [684, 214] width 566 height 39
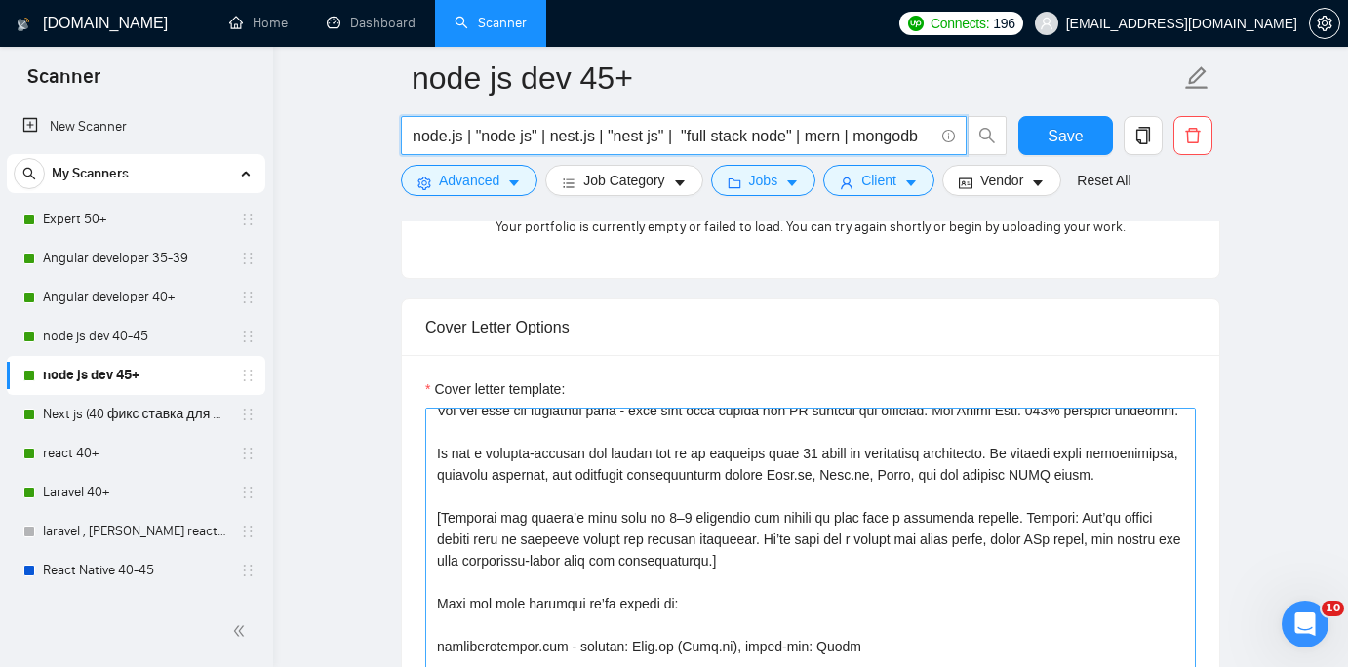
scroll to position [50, 0]
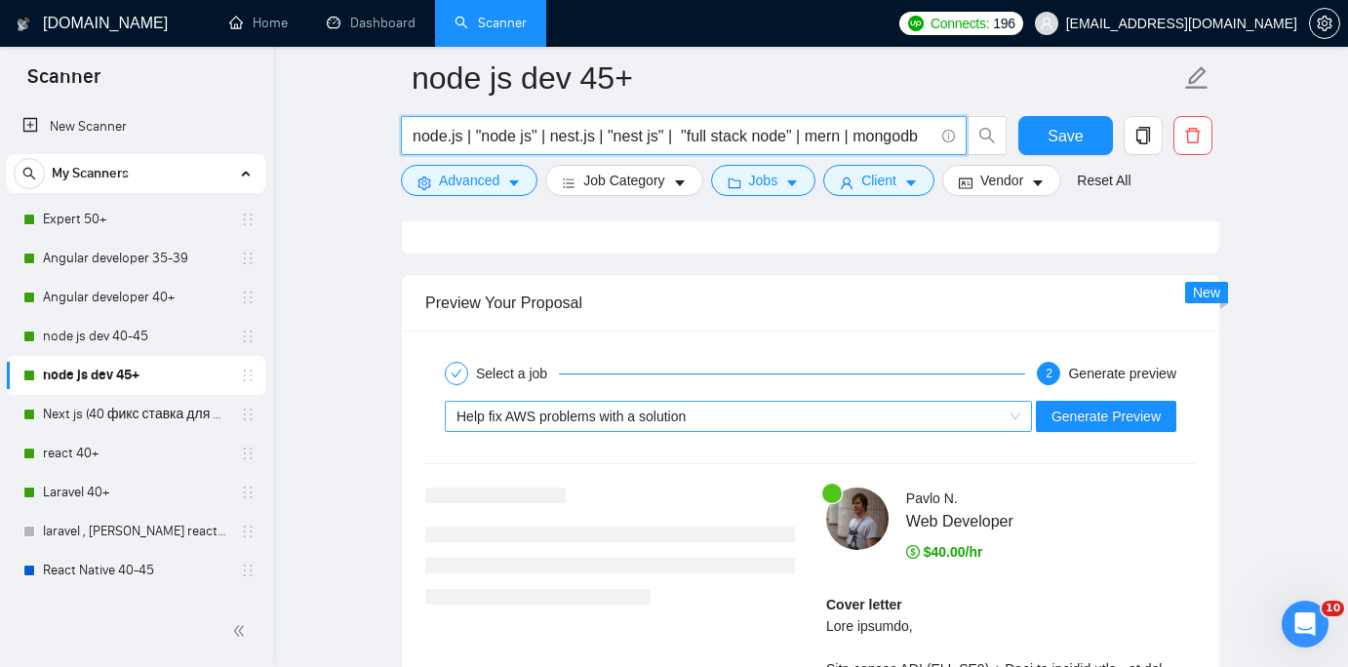
click at [949, 417] on div "Help fix AWS problems with a solution" at bounding box center [729, 416] width 546 height 29
type input "node.js | "node js" | nest.js | "nest js" | "full stack node" | mern | mongodb"
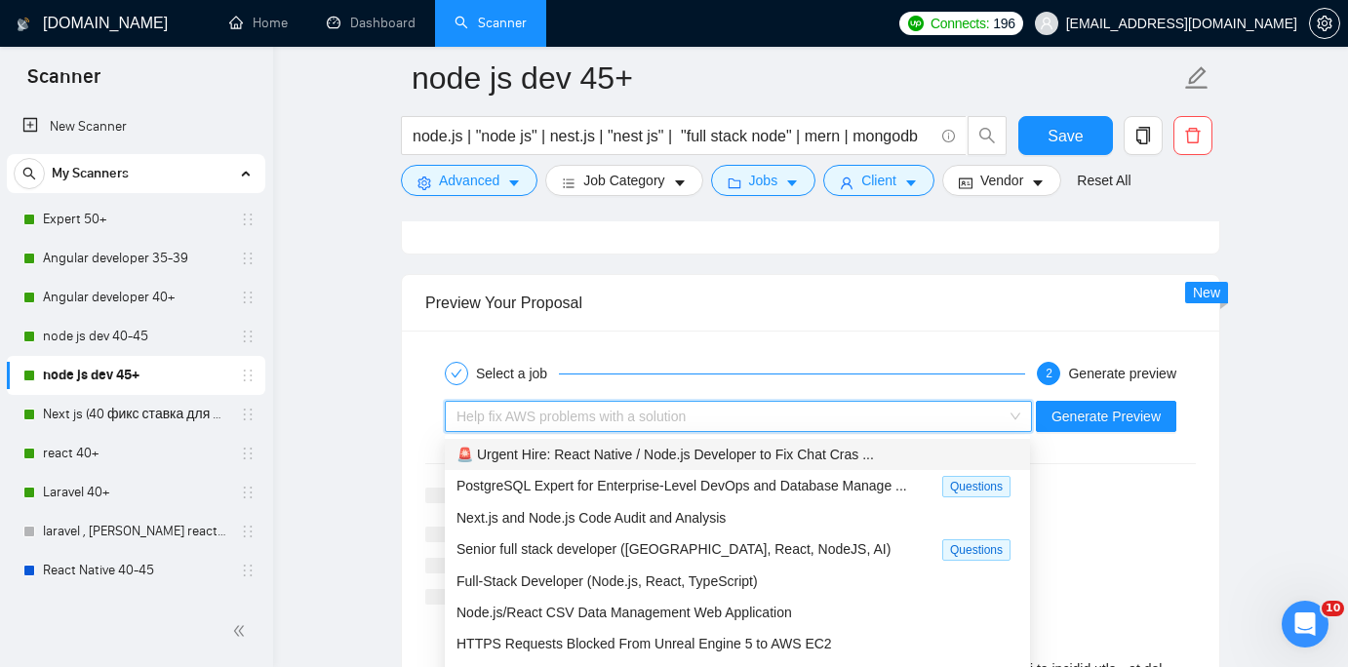
click at [845, 461] on span "🚨 Urgent Hire: React Native / Node.js Developer to Fix Chat Cras ..." at bounding box center [664, 455] width 417 height 16
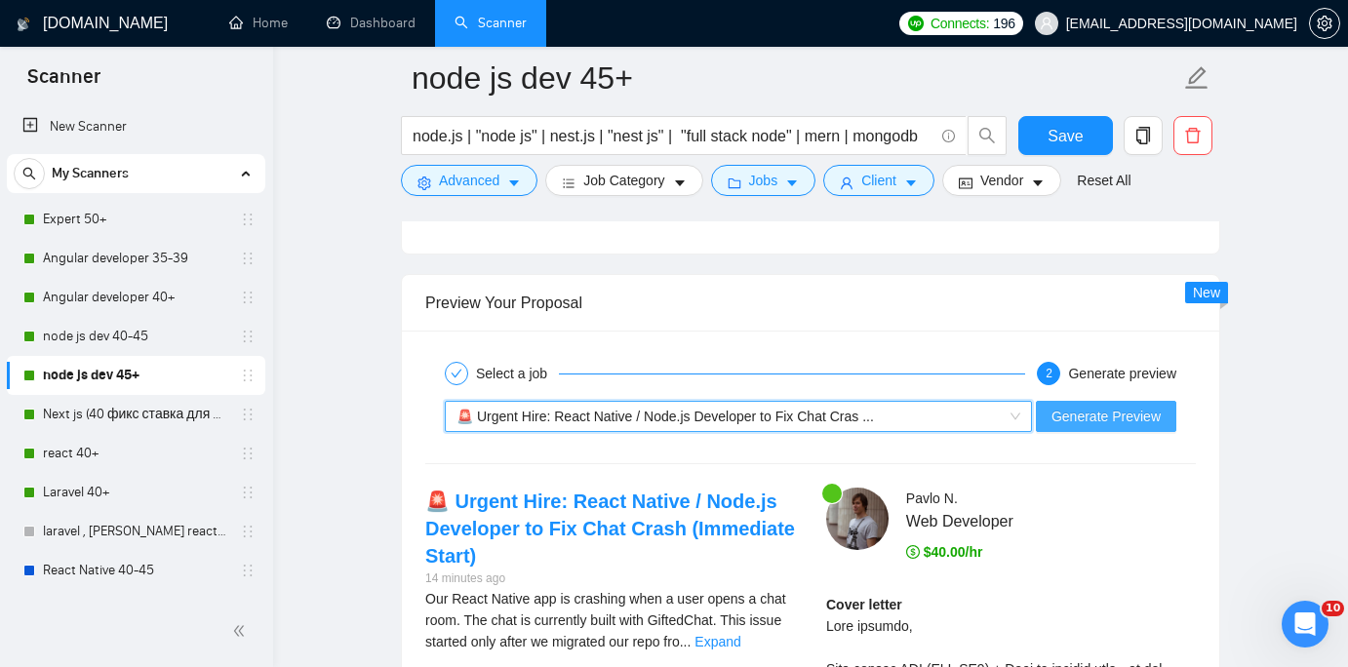
click at [1125, 421] on span "Generate Preview" at bounding box center [1105, 416] width 109 height 21
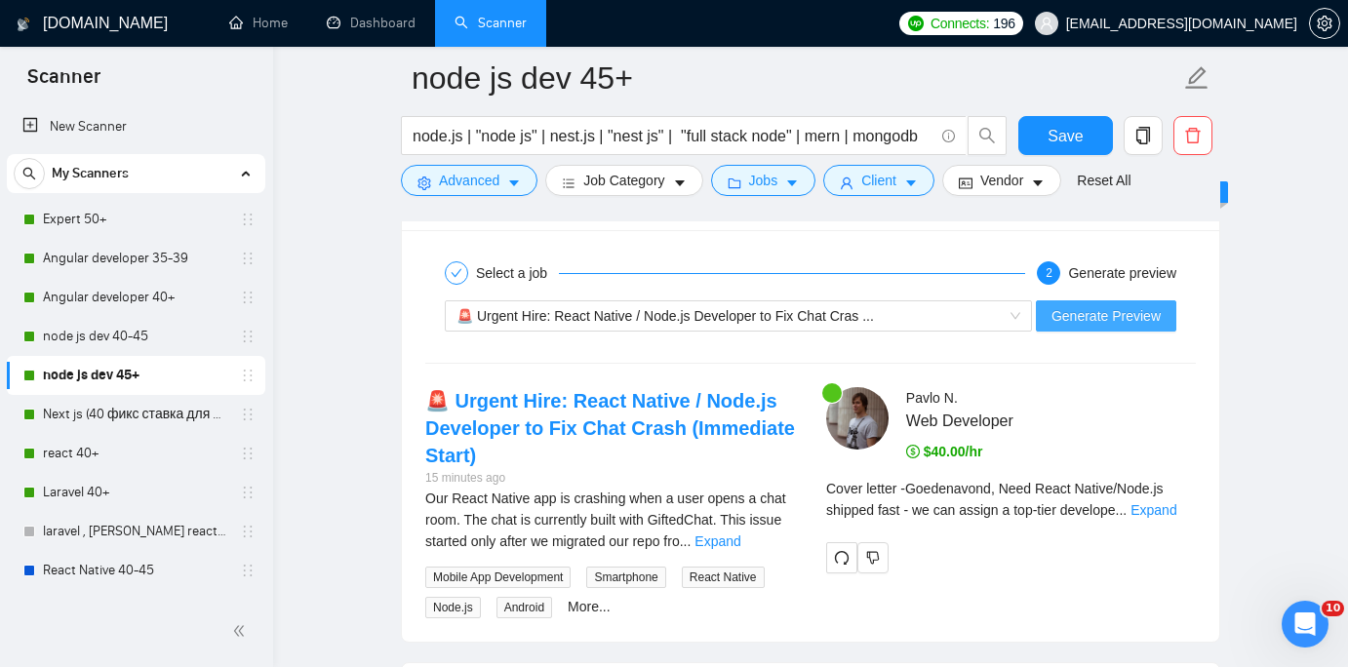
scroll to position [3674, 0]
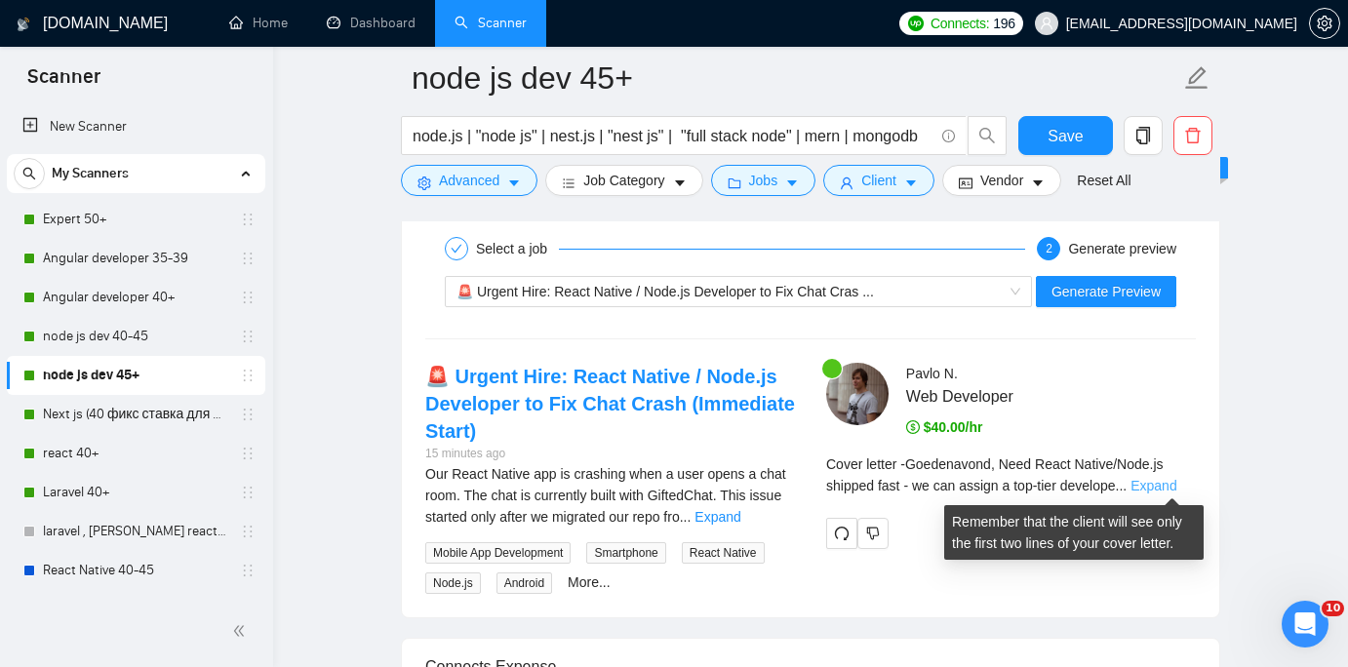
click at [1170, 486] on link "Expand" at bounding box center [1153, 486] width 46 height 16
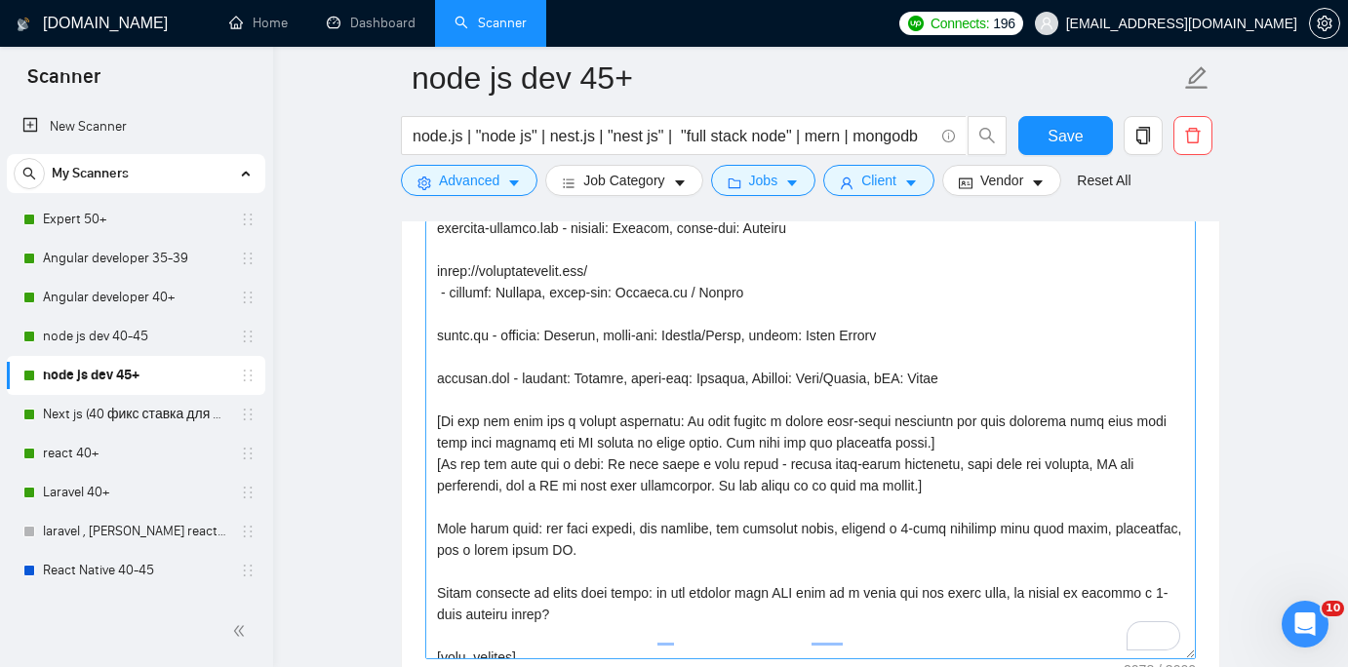
scroll to position [406, 0]
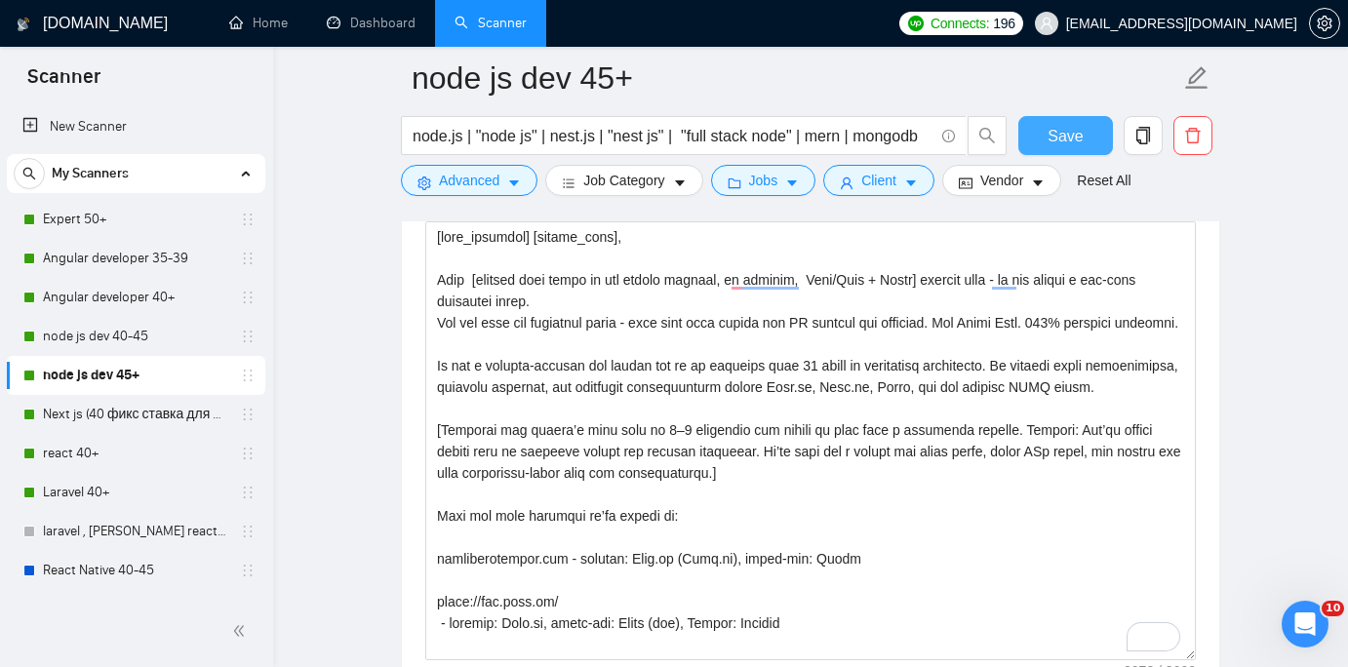
click at [1062, 131] on span "Save" at bounding box center [1064, 136] width 35 height 24
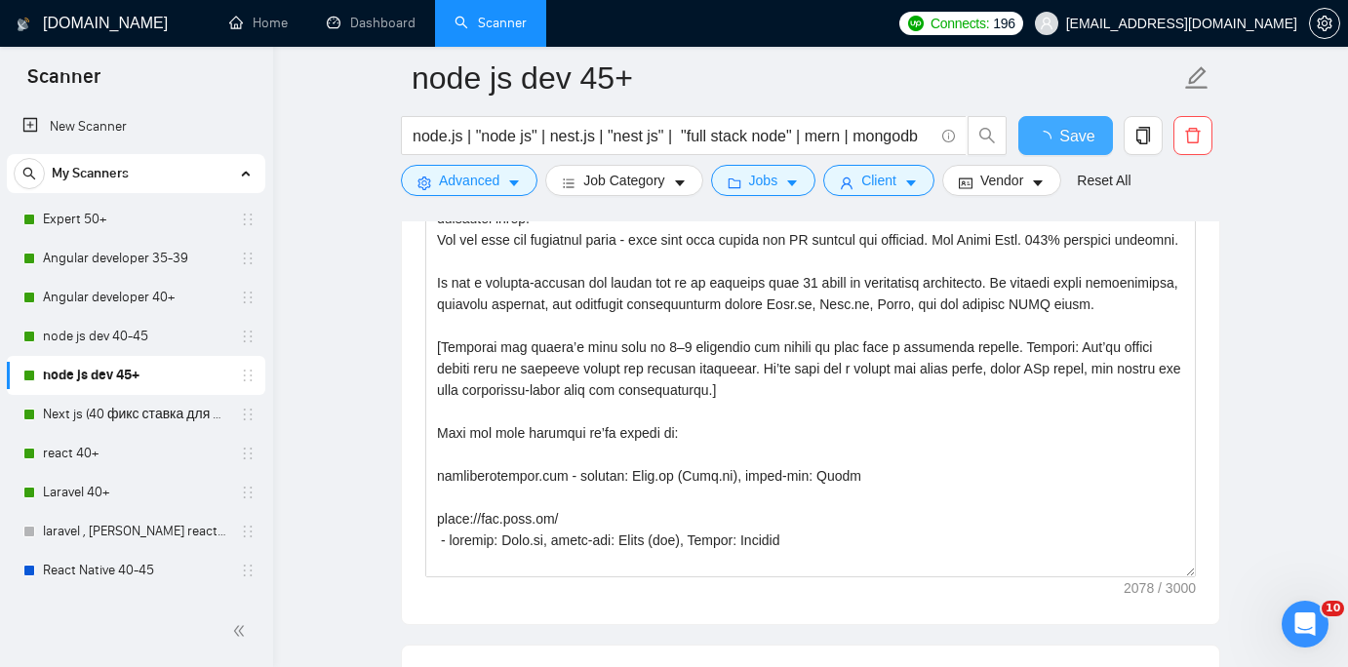
checkbox input "true"
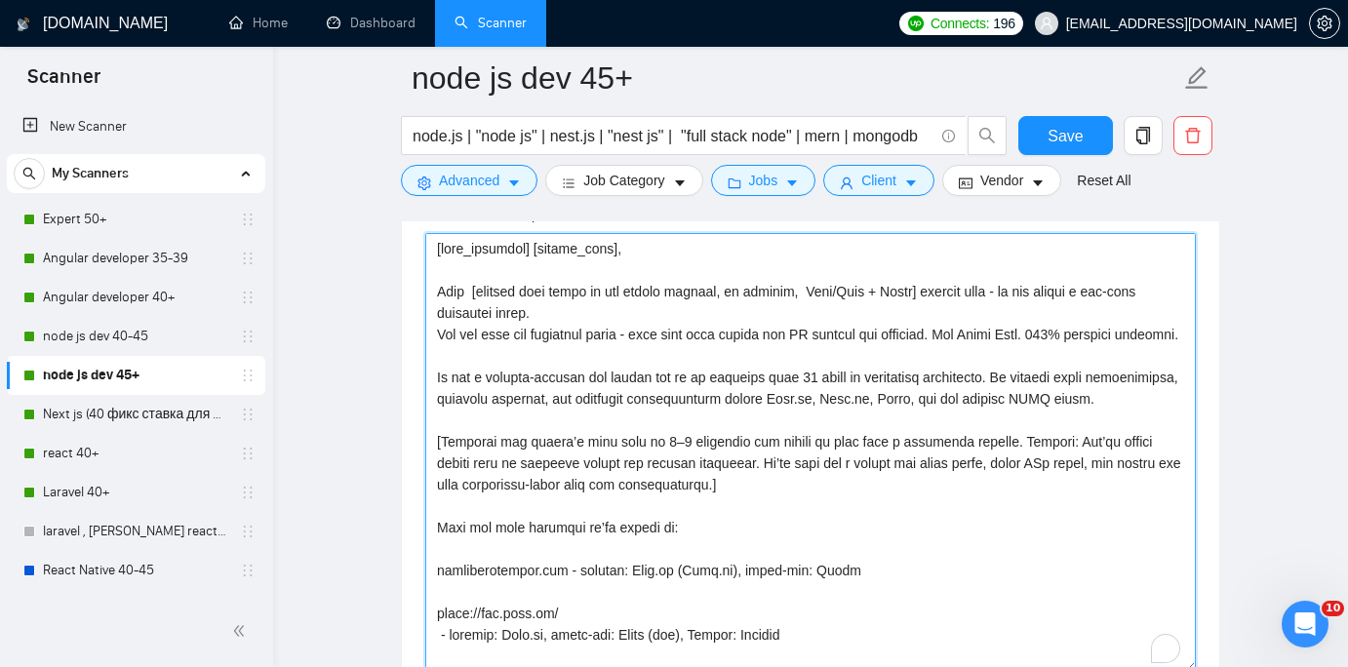
click at [479, 292] on textarea "Cover letter template:" at bounding box center [810, 452] width 770 height 439
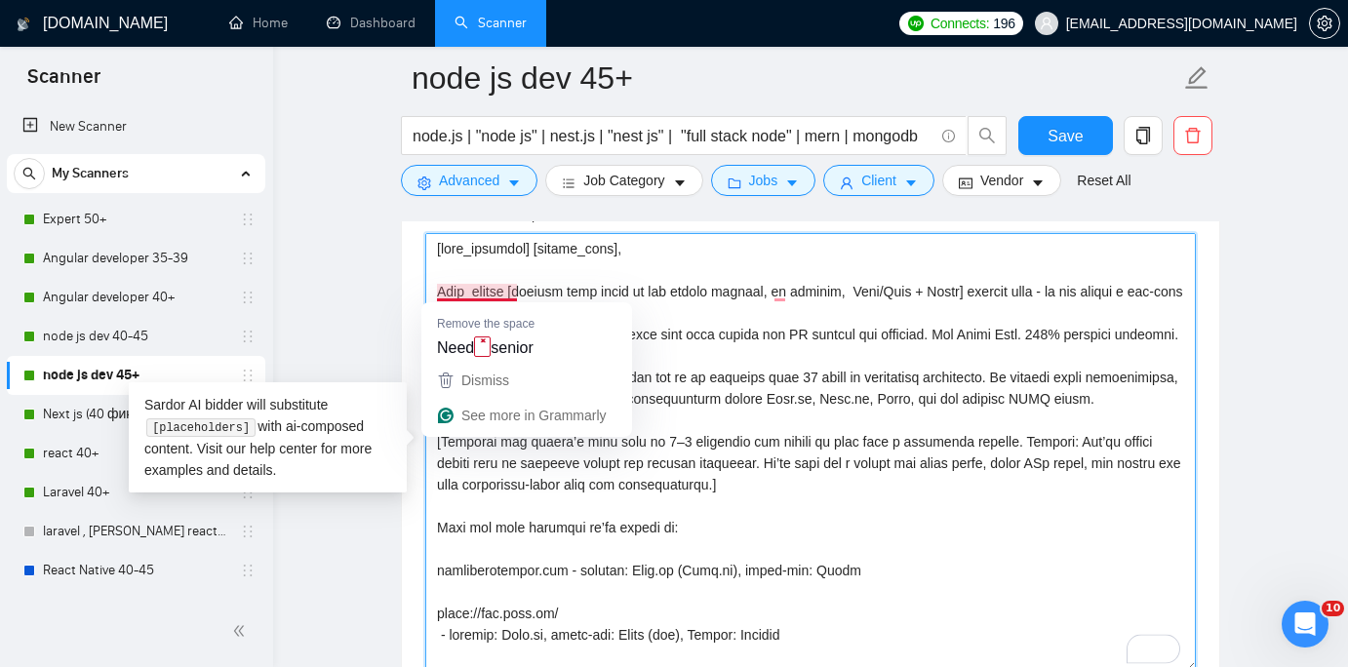
click at [488, 294] on textarea "Cover letter template:" at bounding box center [810, 452] width 770 height 439
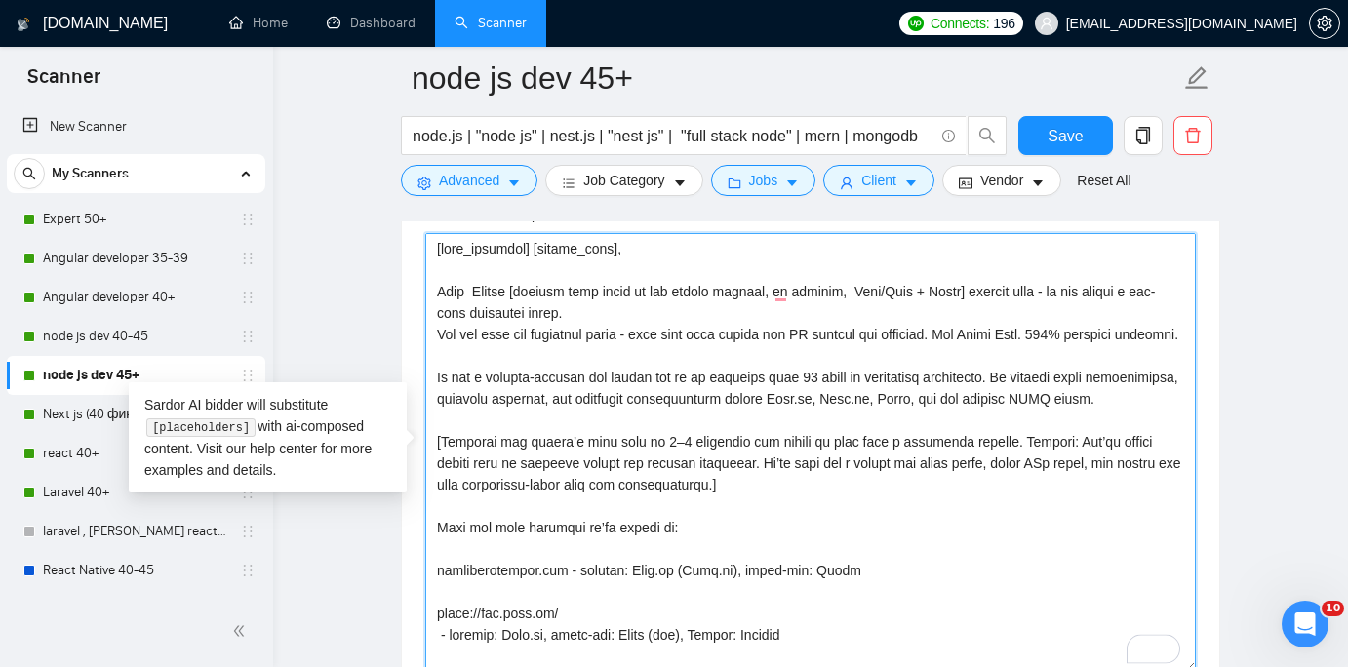
click at [519, 293] on textarea "Cover letter template:" at bounding box center [810, 452] width 770 height 439
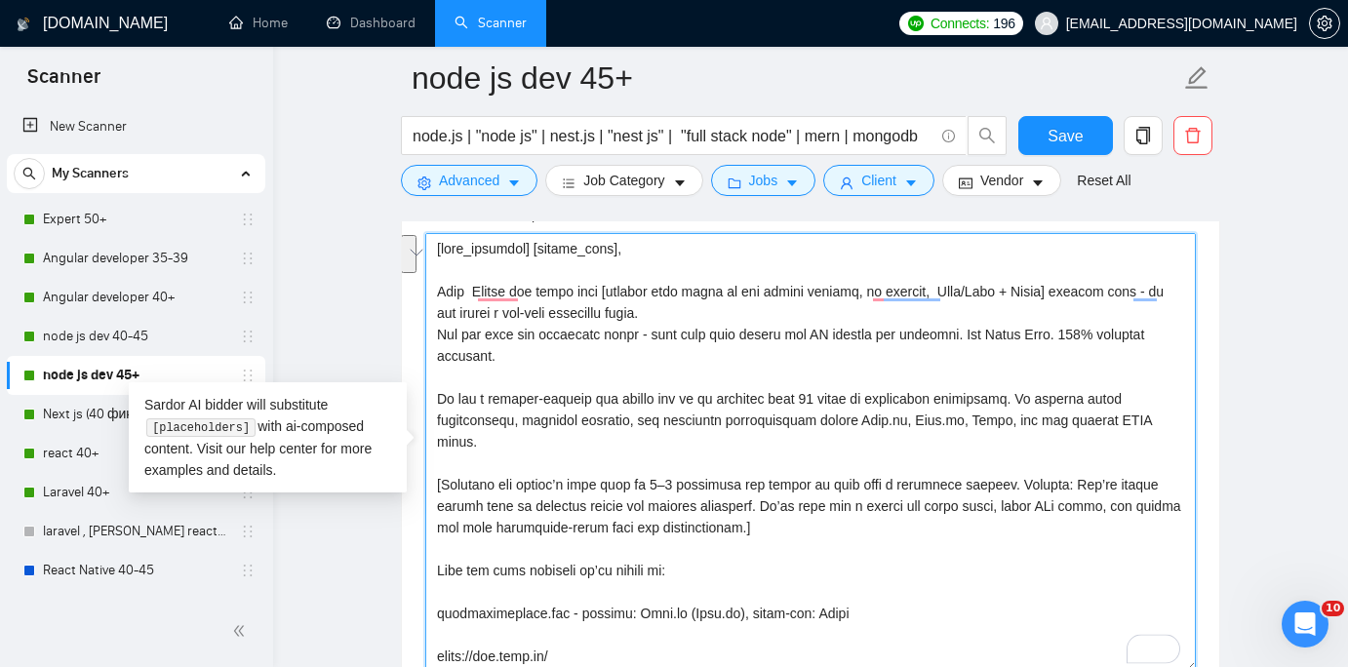
drag, startPoint x: 709, startPoint y: 314, endPoint x: 431, endPoint y: 289, distance: 279.1
click at [431, 289] on div "Cover Letter Options Cover letter template:" at bounding box center [810, 422] width 819 height 596
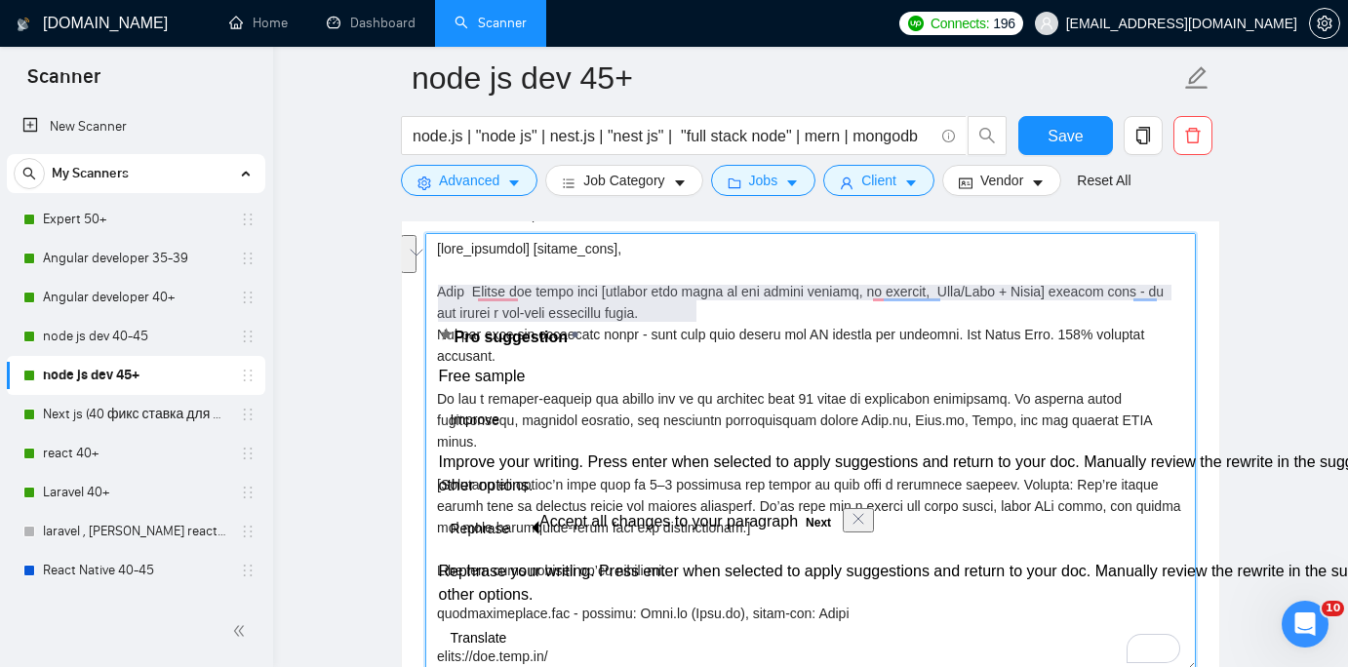
click at [691, 267] on textarea "Cover letter template:" at bounding box center [810, 452] width 770 height 439
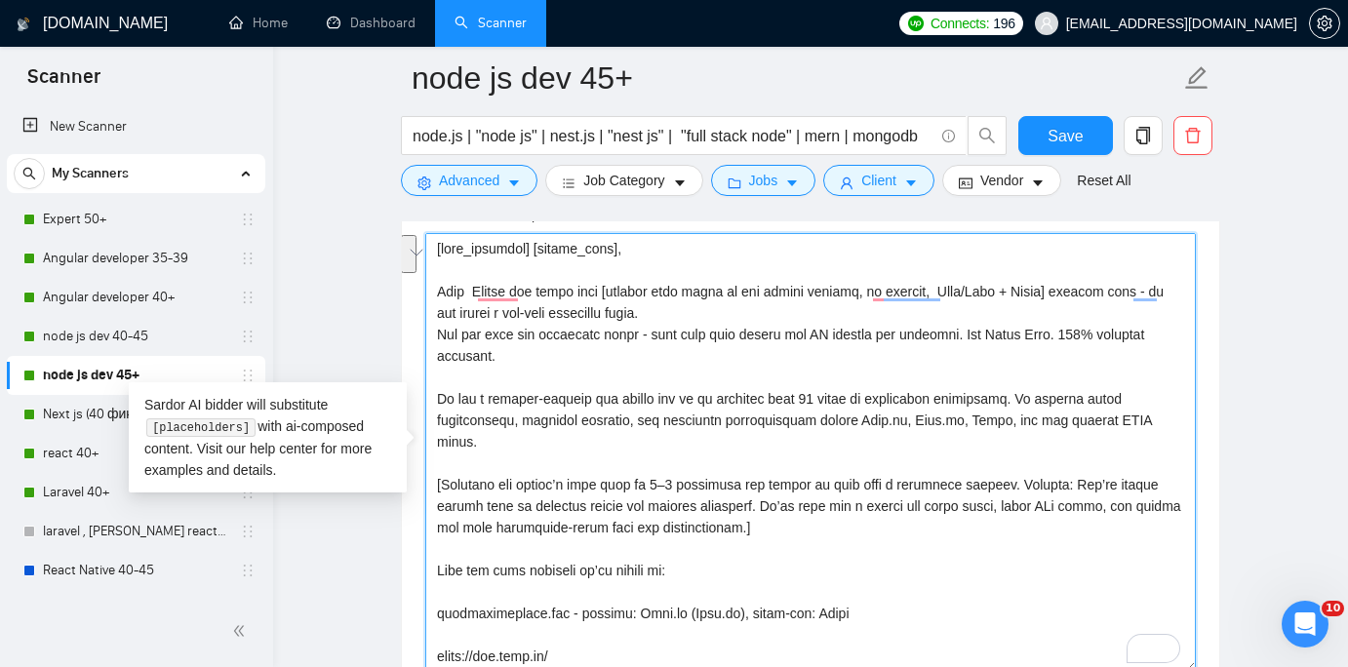
click at [427, 291] on div "Cover Letter Options Cover letter template:" at bounding box center [810, 422] width 819 height 596
paste textarea "a senior in [STACK] shipped fast - we can assign a top-tier developer today. Yo…"
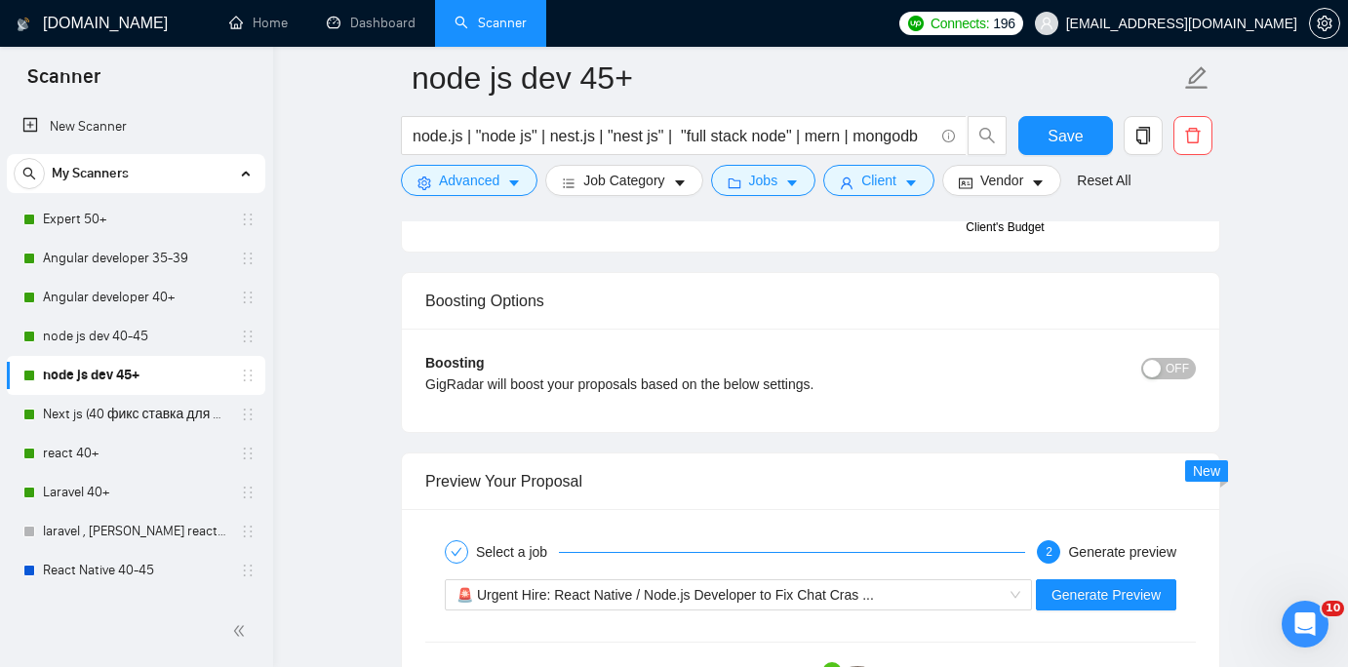
scroll to position [3532, 0]
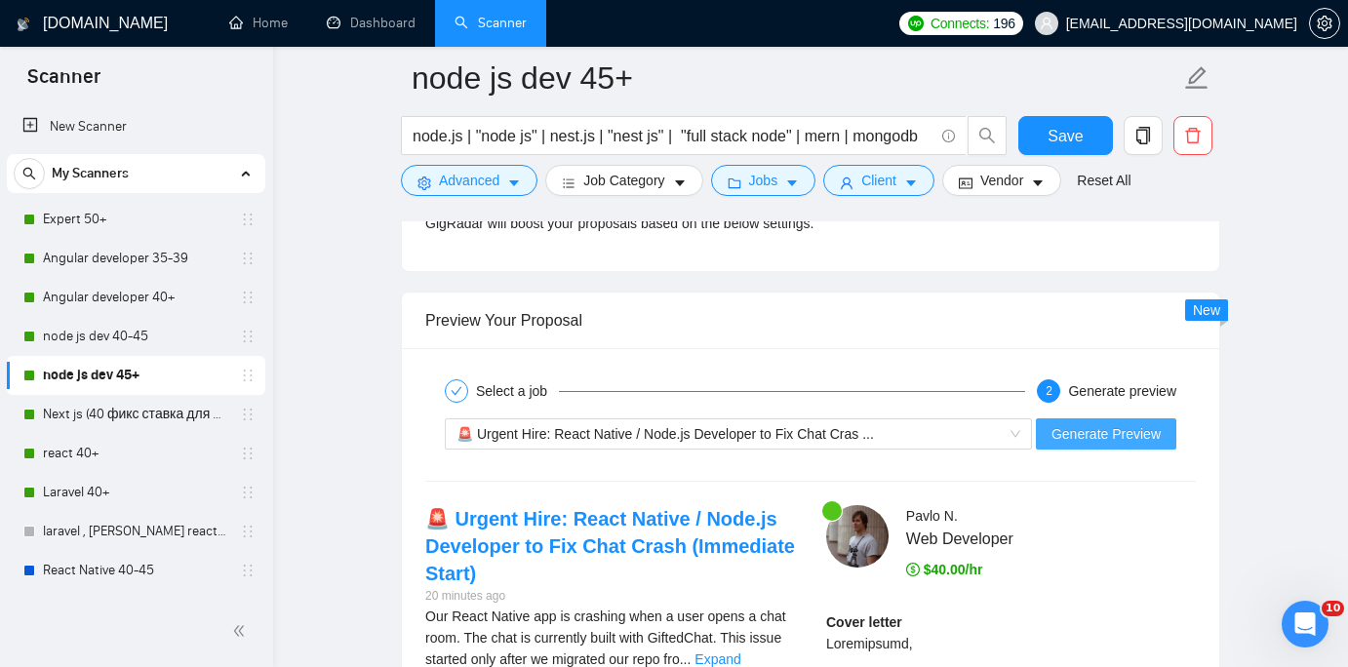
click at [1112, 435] on span "Generate Preview" at bounding box center [1105, 433] width 109 height 21
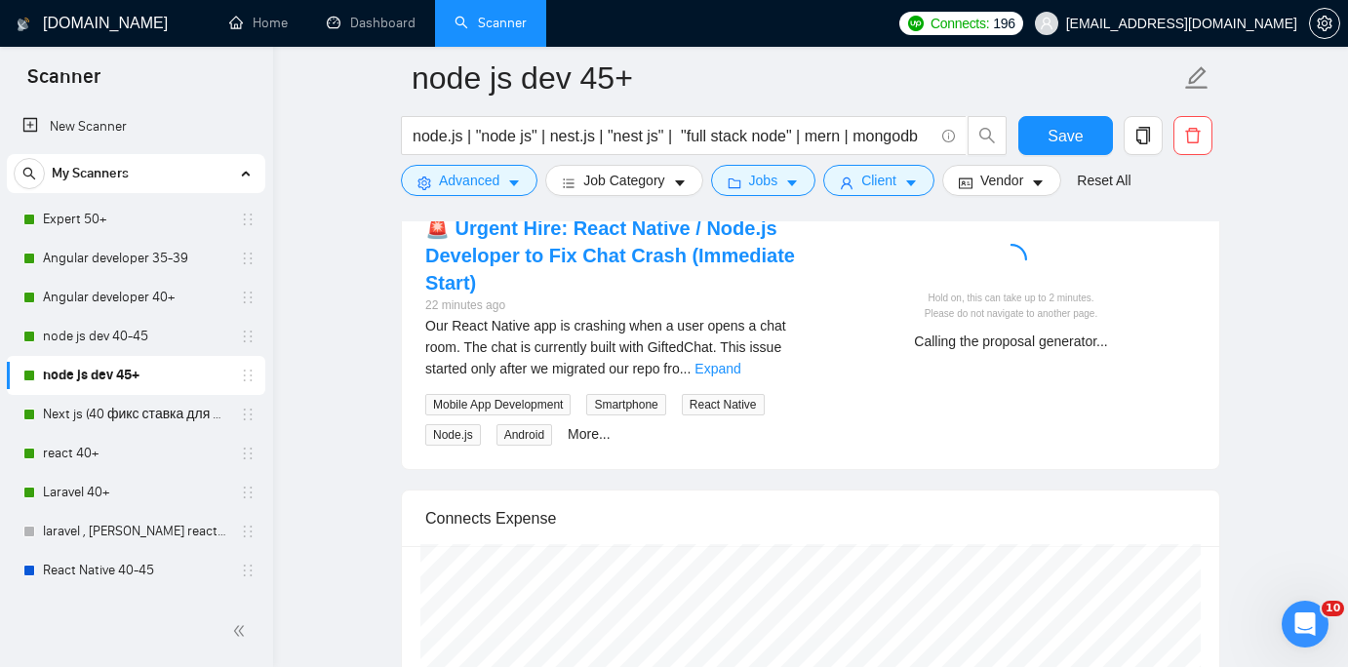
scroll to position [3823, 0]
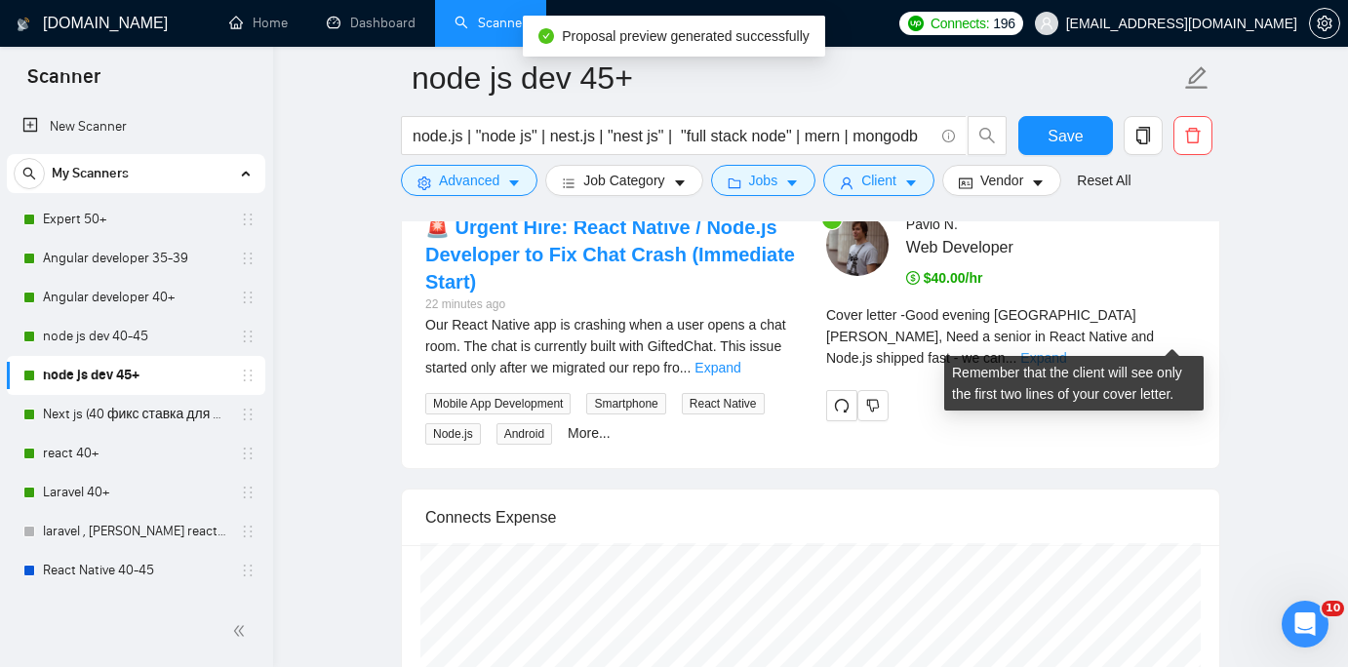
click at [1066, 350] on link "Expand" at bounding box center [1043, 358] width 46 height 16
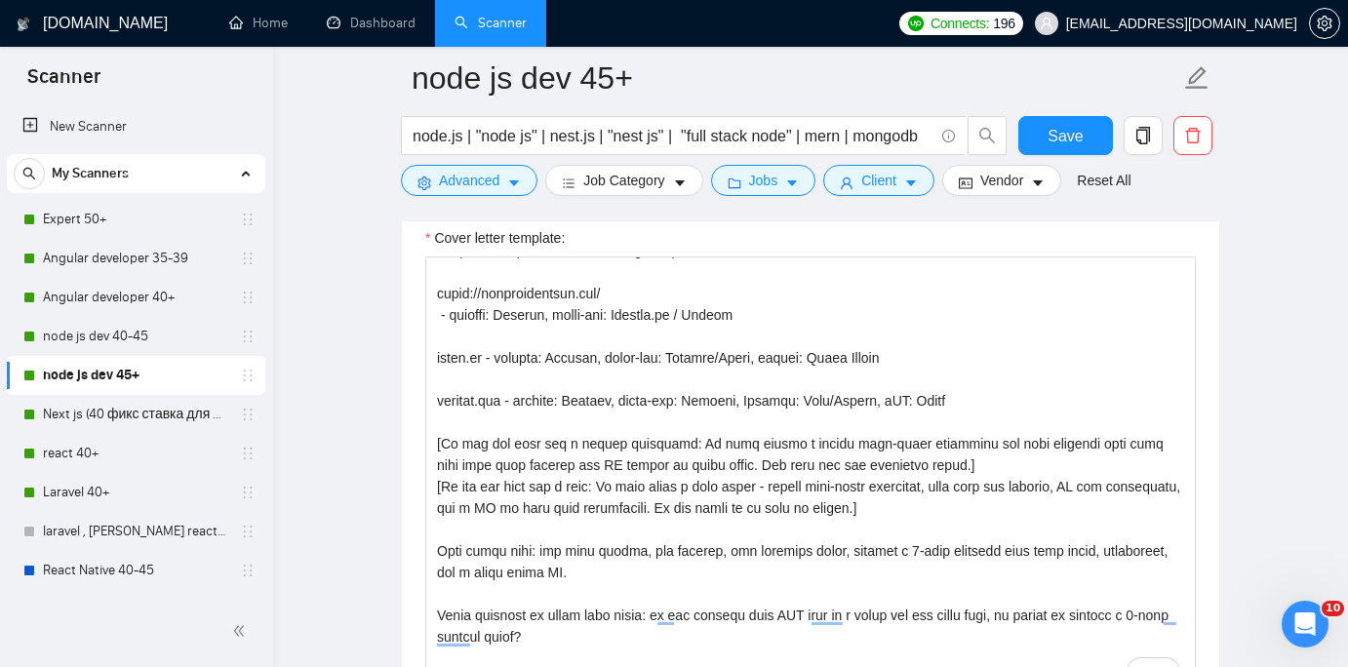
scroll to position [414, 0]
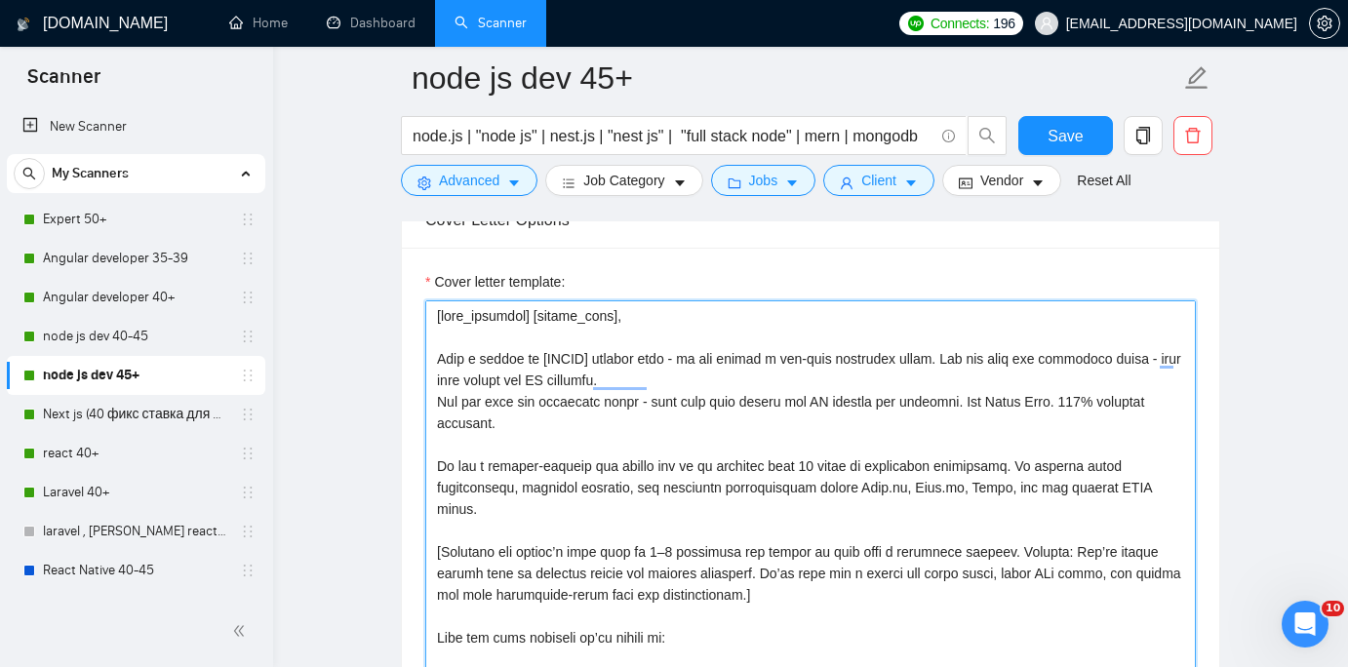
click at [983, 402] on textarea "Cover letter template:" at bounding box center [810, 519] width 770 height 439
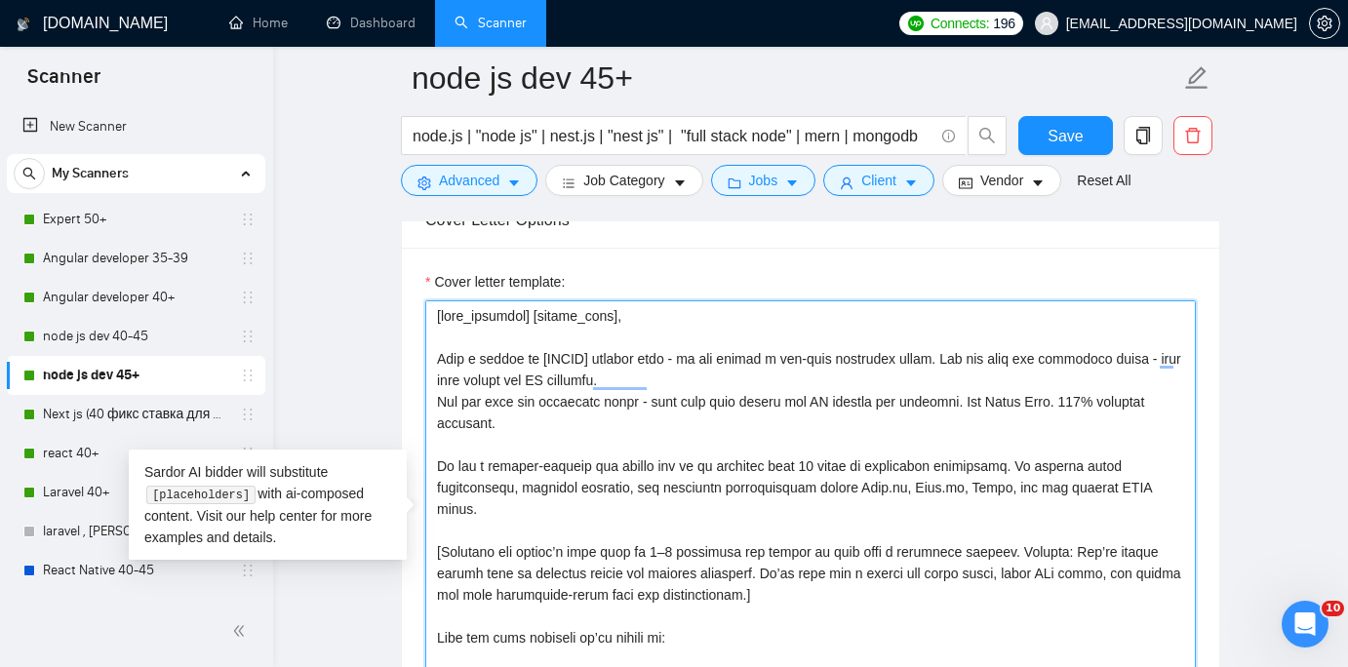
click at [757, 433] on textarea "Cover letter template:" at bounding box center [810, 519] width 770 height 439
click at [733, 435] on textarea "Cover letter template:" at bounding box center [810, 519] width 770 height 439
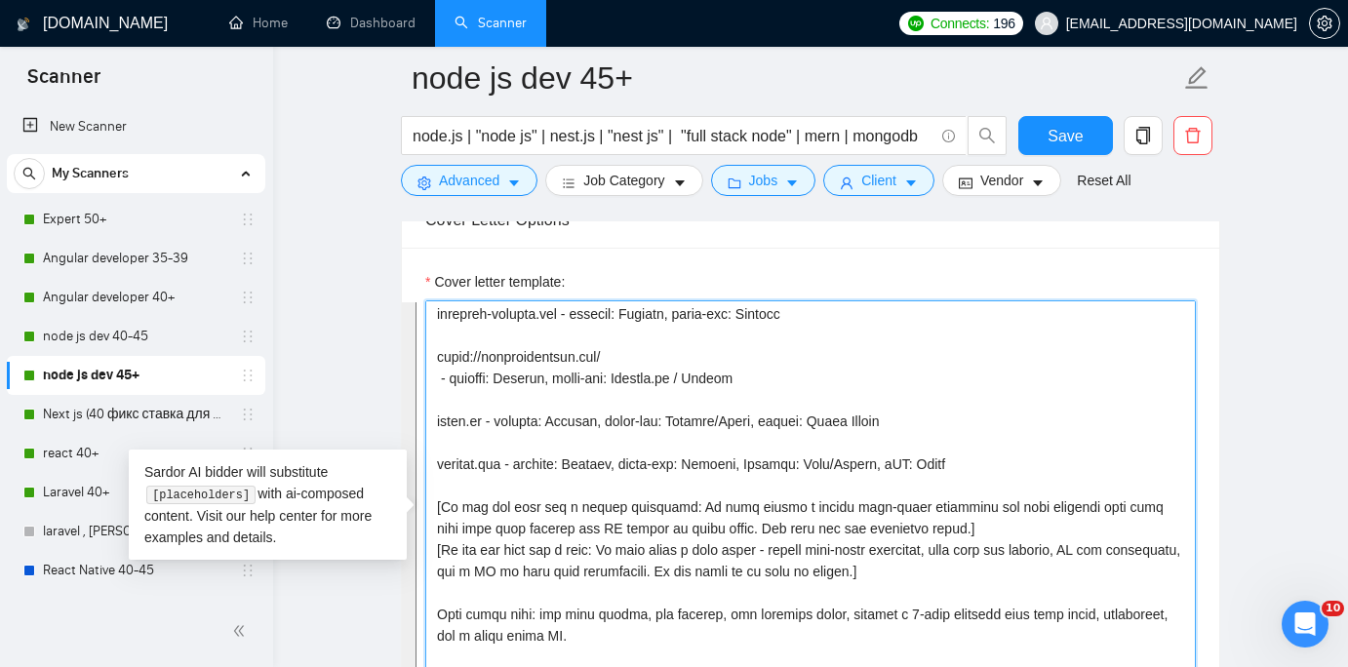
scroll to position [511, 0]
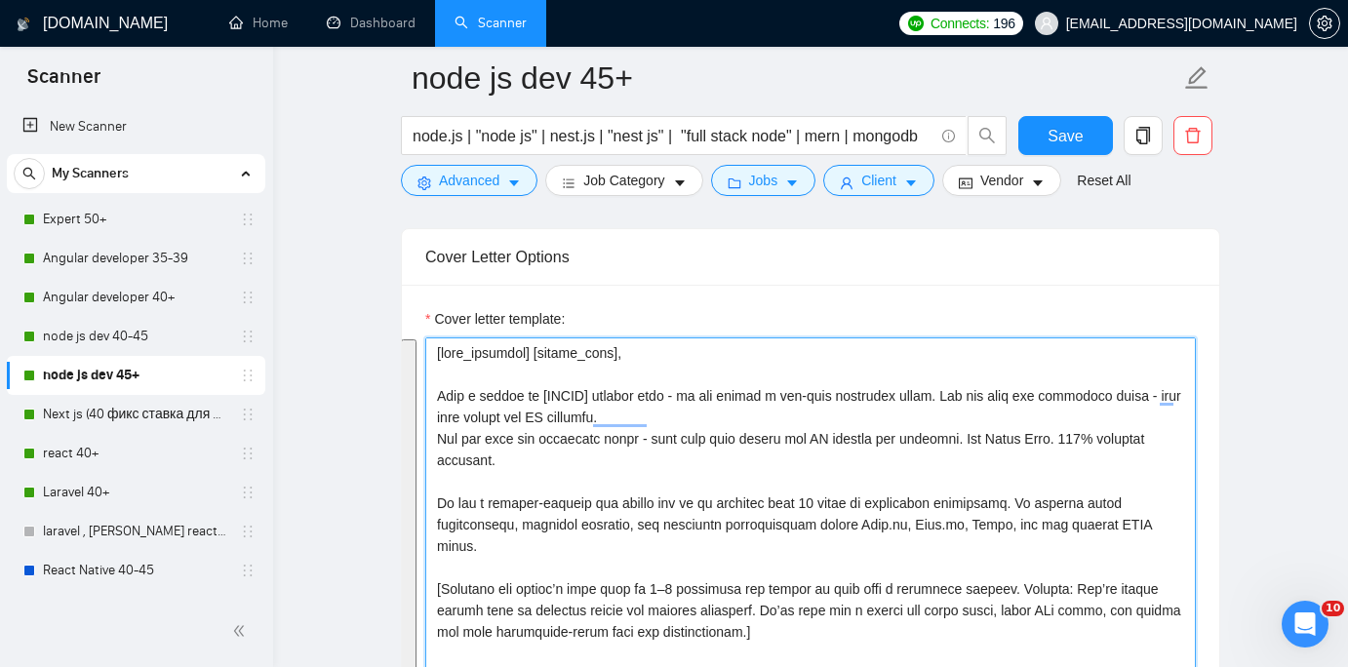
click at [693, 468] on textarea "Cover letter template:" at bounding box center [810, 556] width 770 height 439
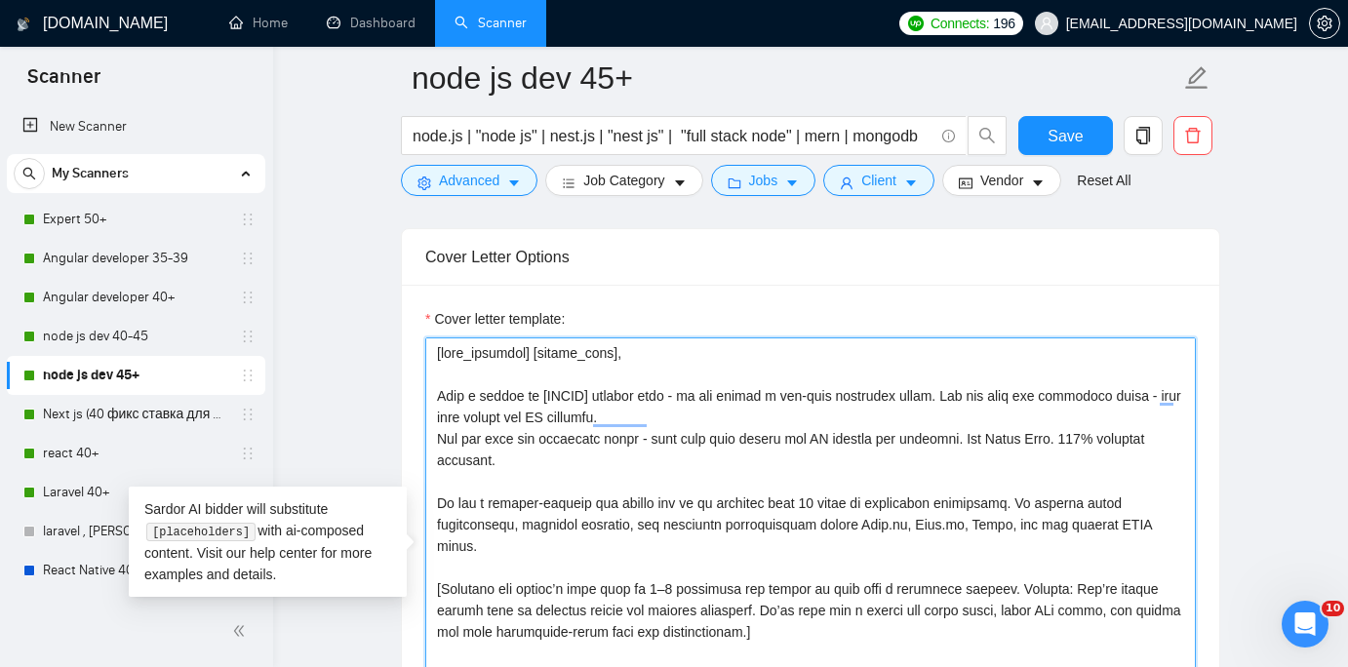
click at [656, 358] on textarea "Cover letter template:" at bounding box center [810, 556] width 770 height 439
click at [432, 355] on textarea "Cover letter template:" at bounding box center [810, 556] width 770 height 439
paste textarea "[ Make sure that greeting is written in English. Do not include any additional …"
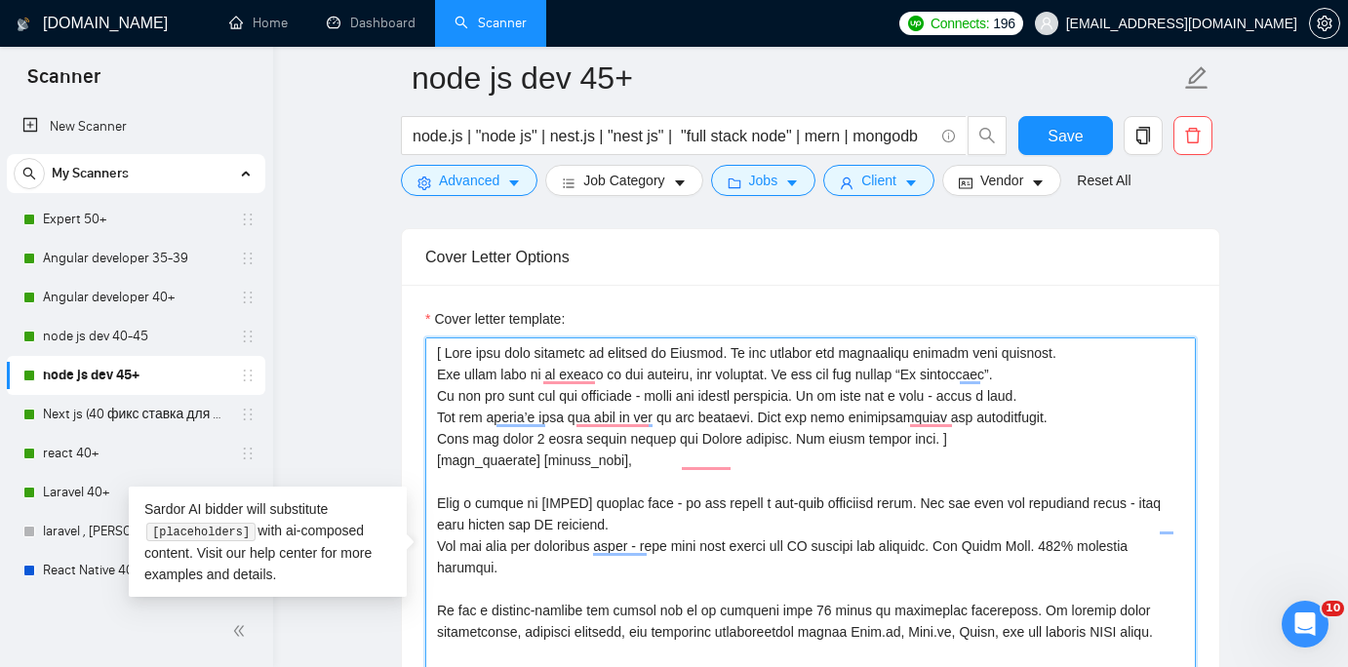
click at [959, 462] on textarea "Cover letter template:" at bounding box center [810, 556] width 770 height 439
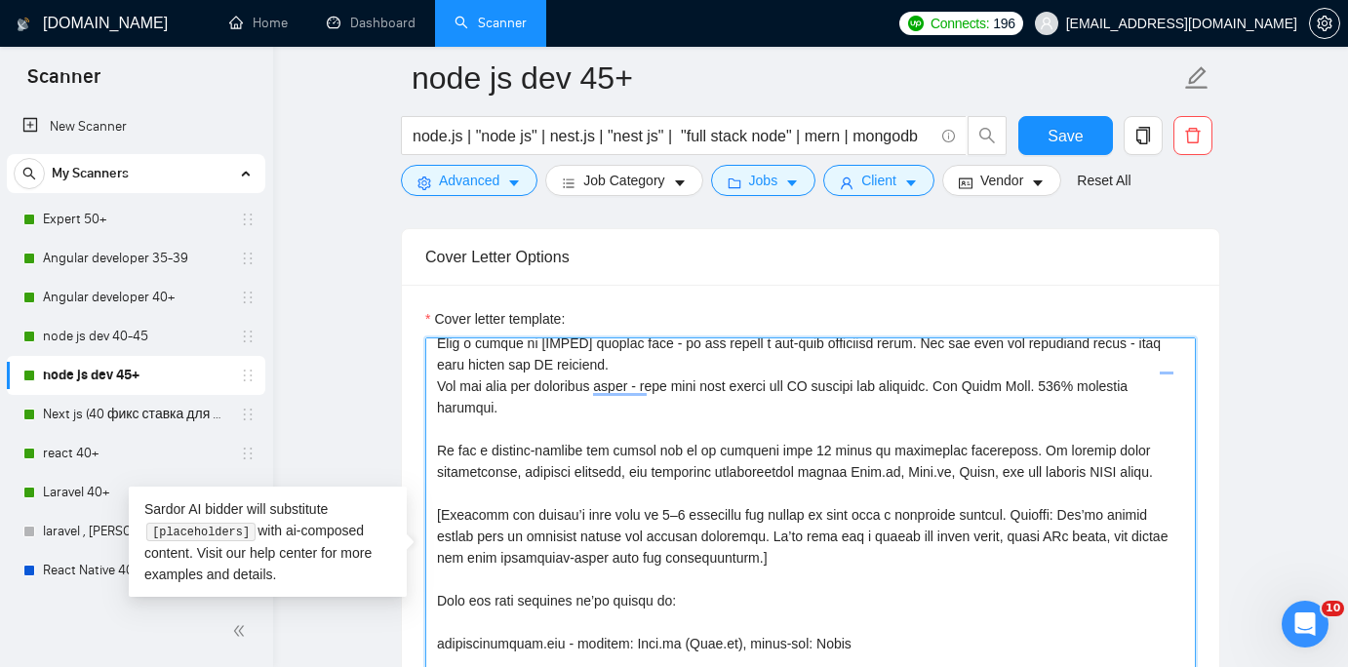
scroll to position [479, 0]
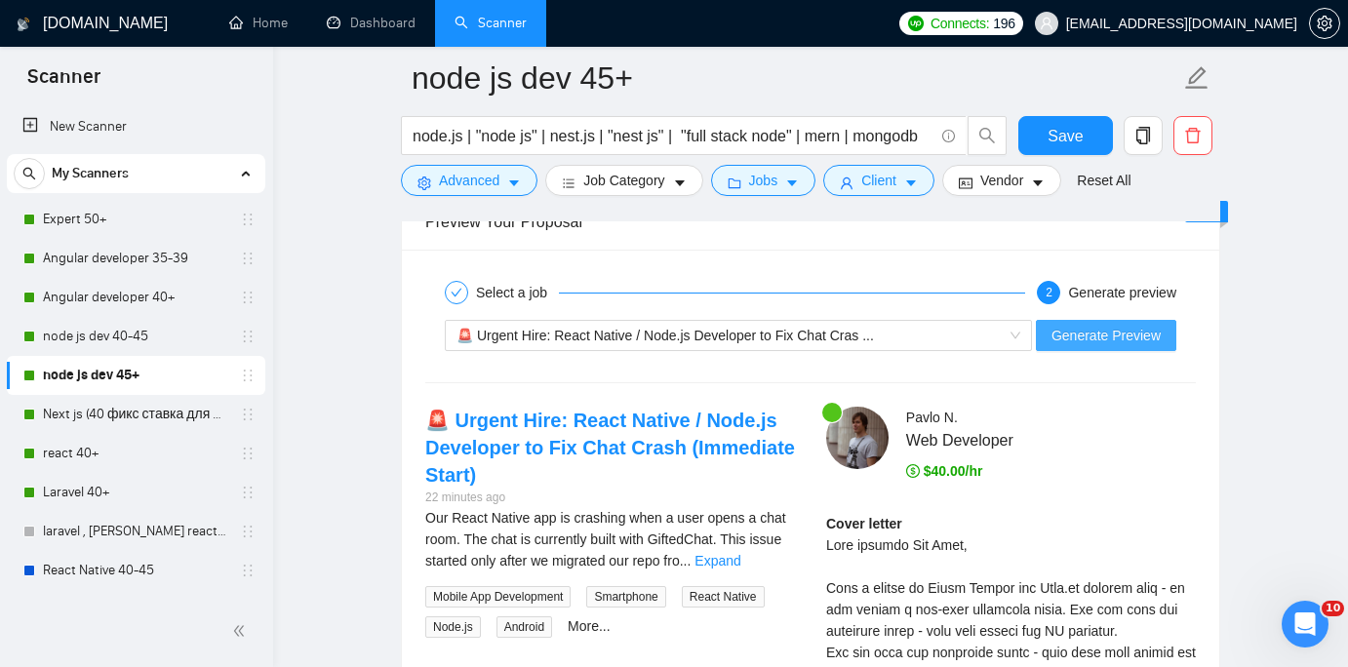
click at [1144, 326] on span "Generate Preview" at bounding box center [1105, 335] width 109 height 21
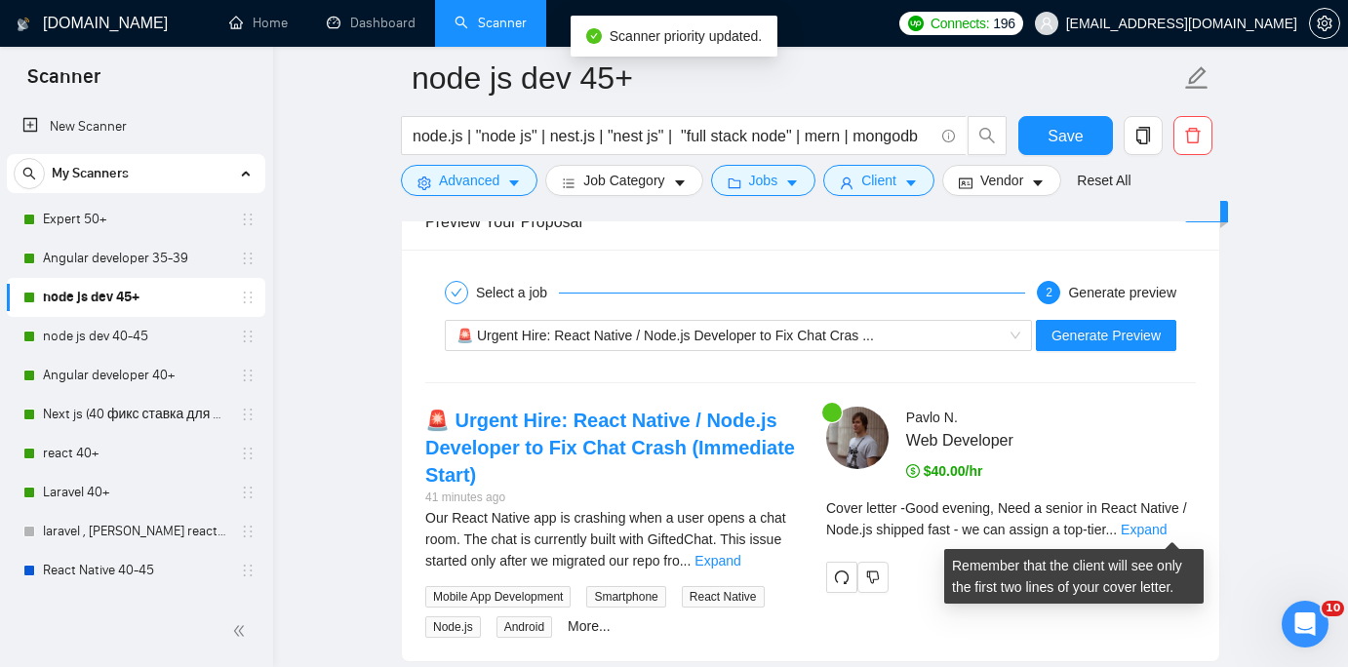
drag, startPoint x: 244, startPoint y: 376, endPoint x: 1178, endPoint y: 527, distance: 946.3
click at [1166, 527] on link "Expand" at bounding box center [1144, 530] width 46 height 16
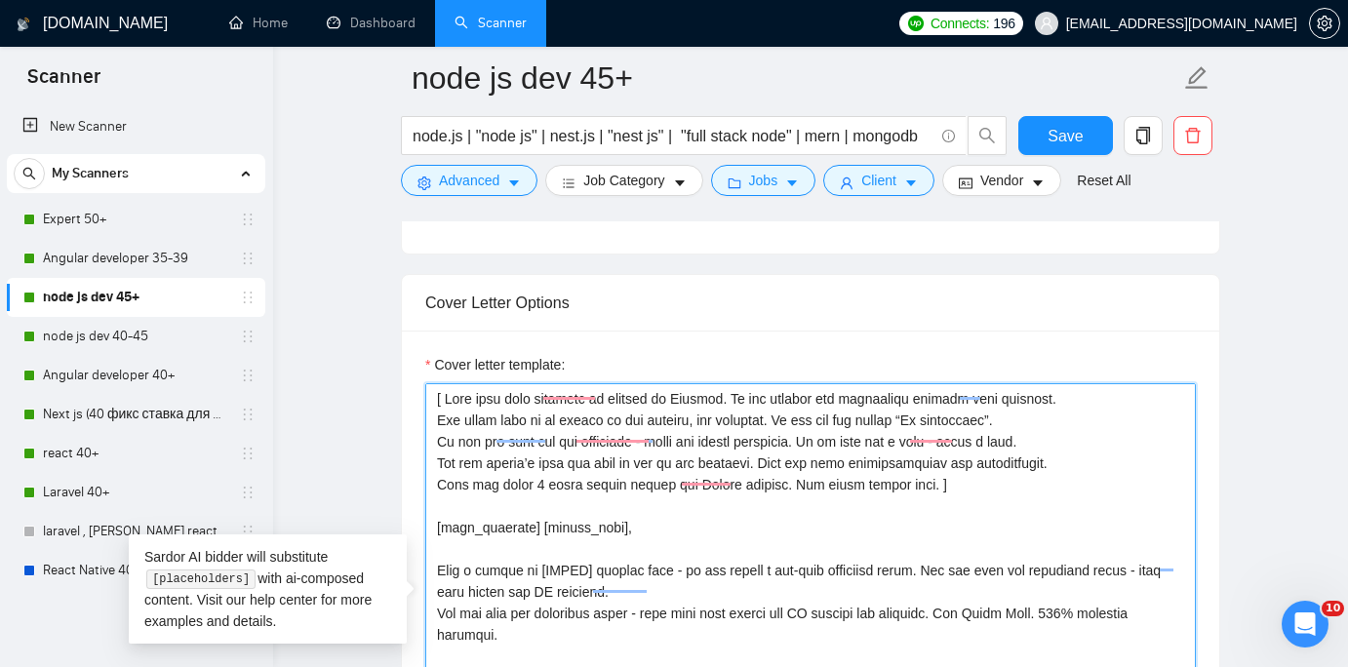
scroll to position [0, 0]
drag, startPoint x: 435, startPoint y: 506, endPoint x: 444, endPoint y: 358, distance: 148.5
click at [444, 358] on div "Cover letter template:" at bounding box center [810, 588] width 770 height 468
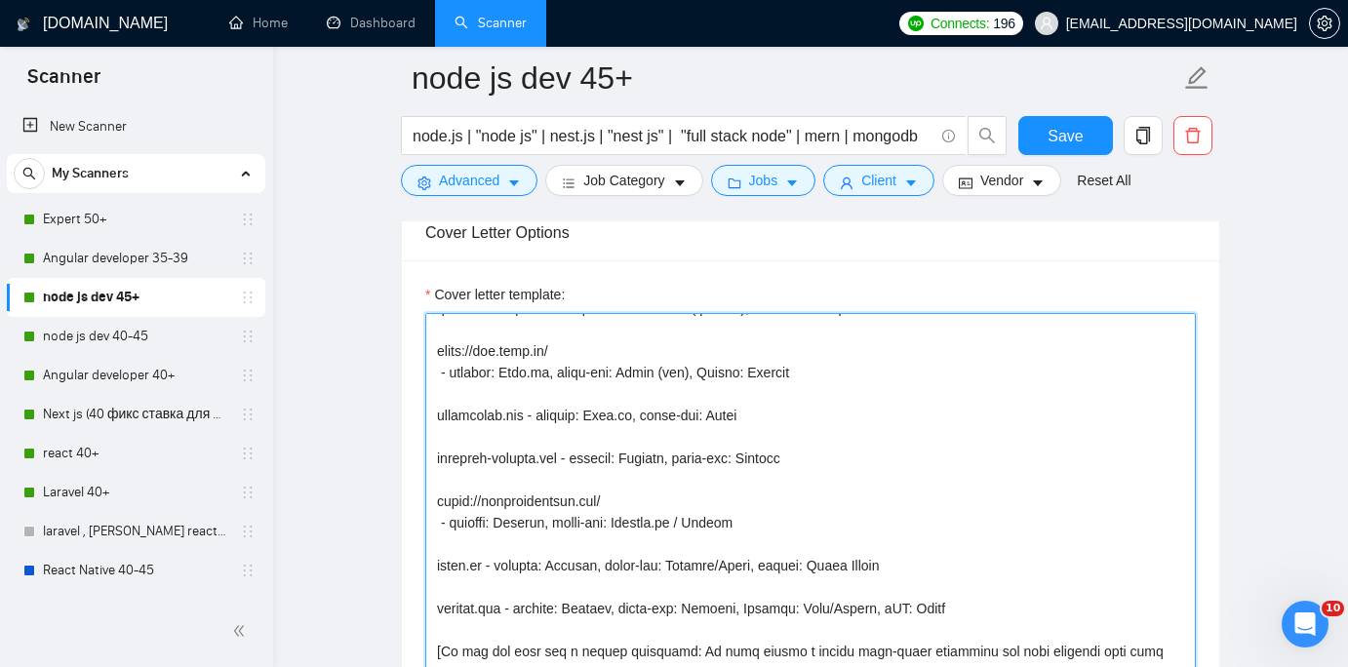
click at [440, 398] on textarea "Cover letter template:" at bounding box center [810, 532] width 770 height 439
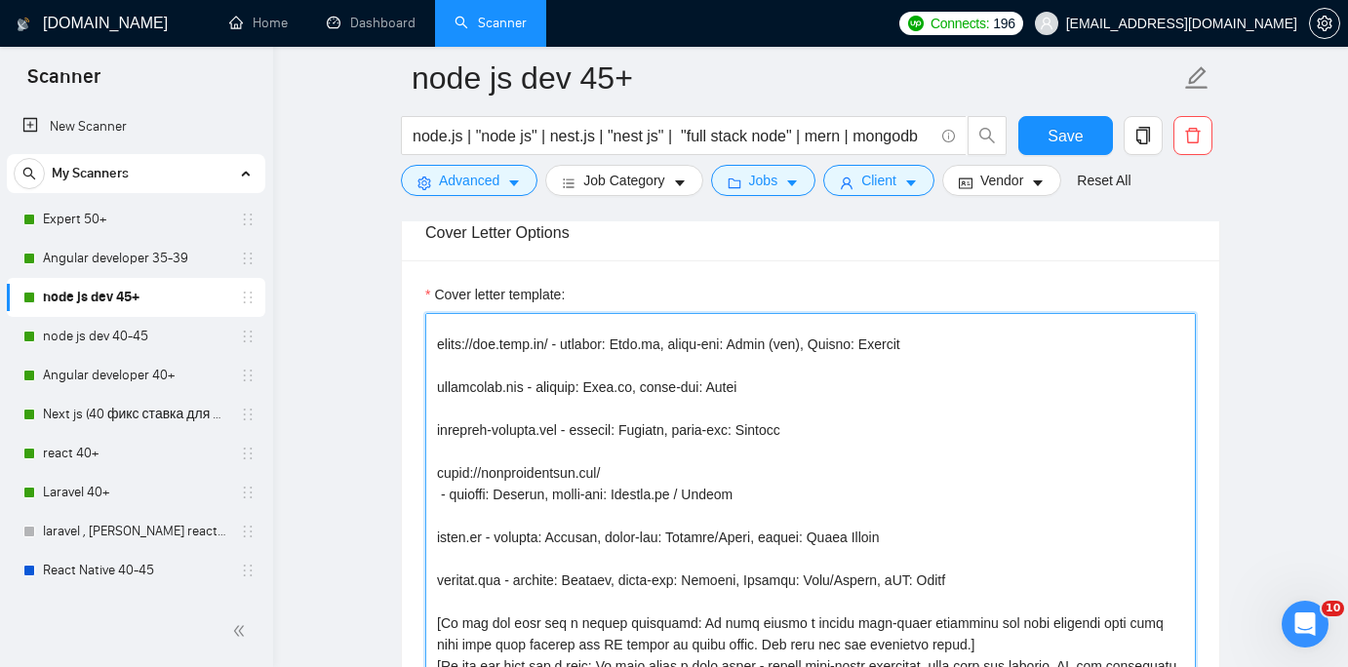
click at [444, 518] on textarea "Cover letter template:" at bounding box center [810, 532] width 770 height 439
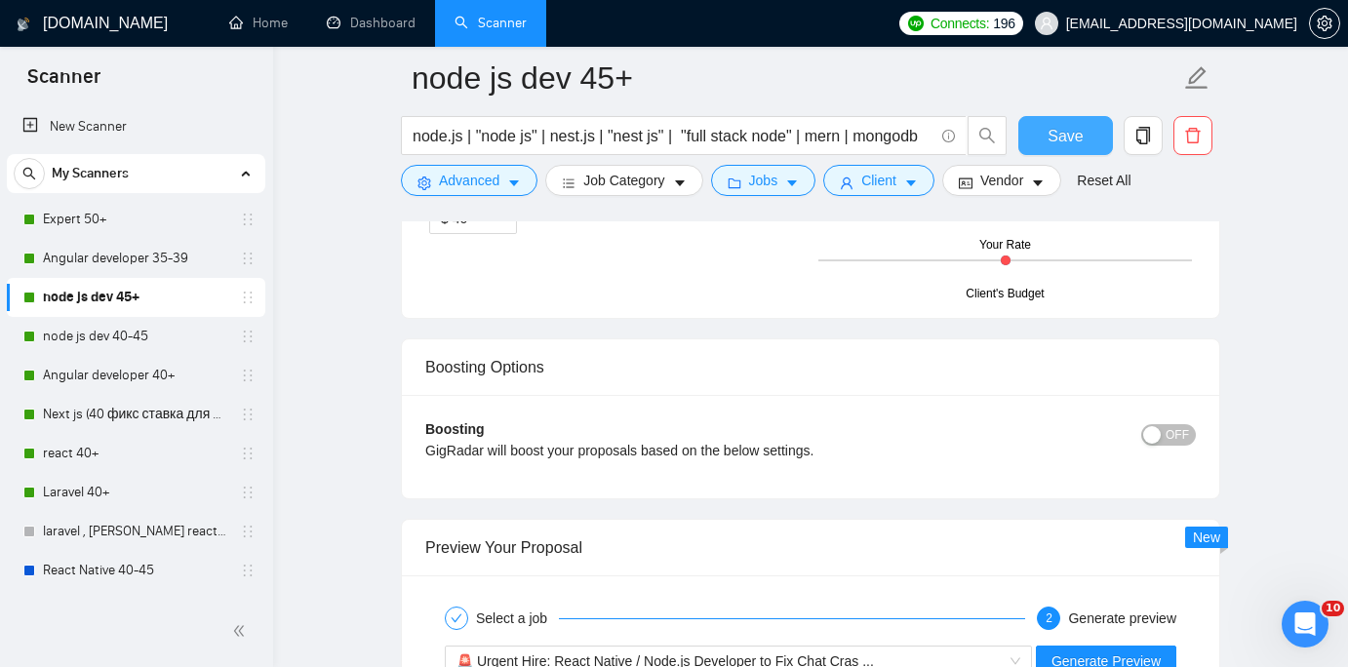
type textarea "[time_greeting] [client_name], Need a senior in [STACK] shipped fast - we can a…"
click at [1081, 118] on button "Save" at bounding box center [1065, 135] width 95 height 39
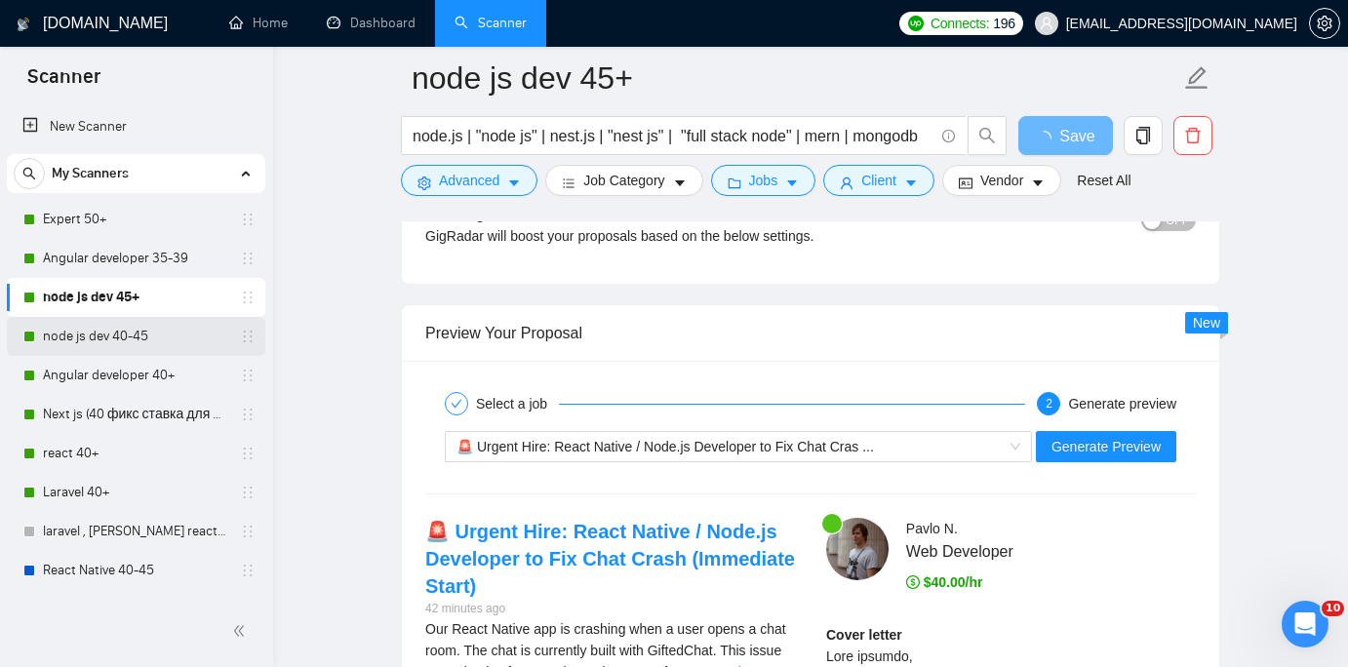
click at [144, 341] on link "node js dev 40-45" at bounding box center [135, 336] width 185 height 39
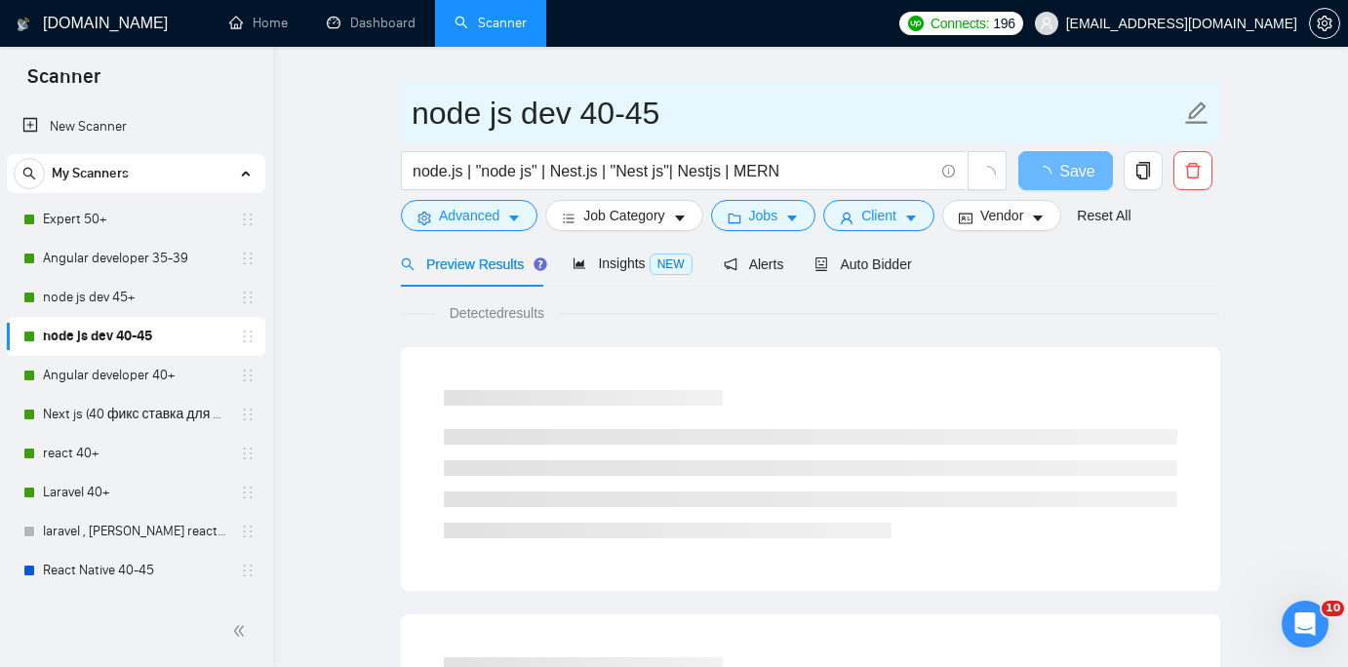
click at [679, 104] on input "node js dev 40-45" at bounding box center [796, 113] width 769 height 49
type input "node js dev 40-45 ab"
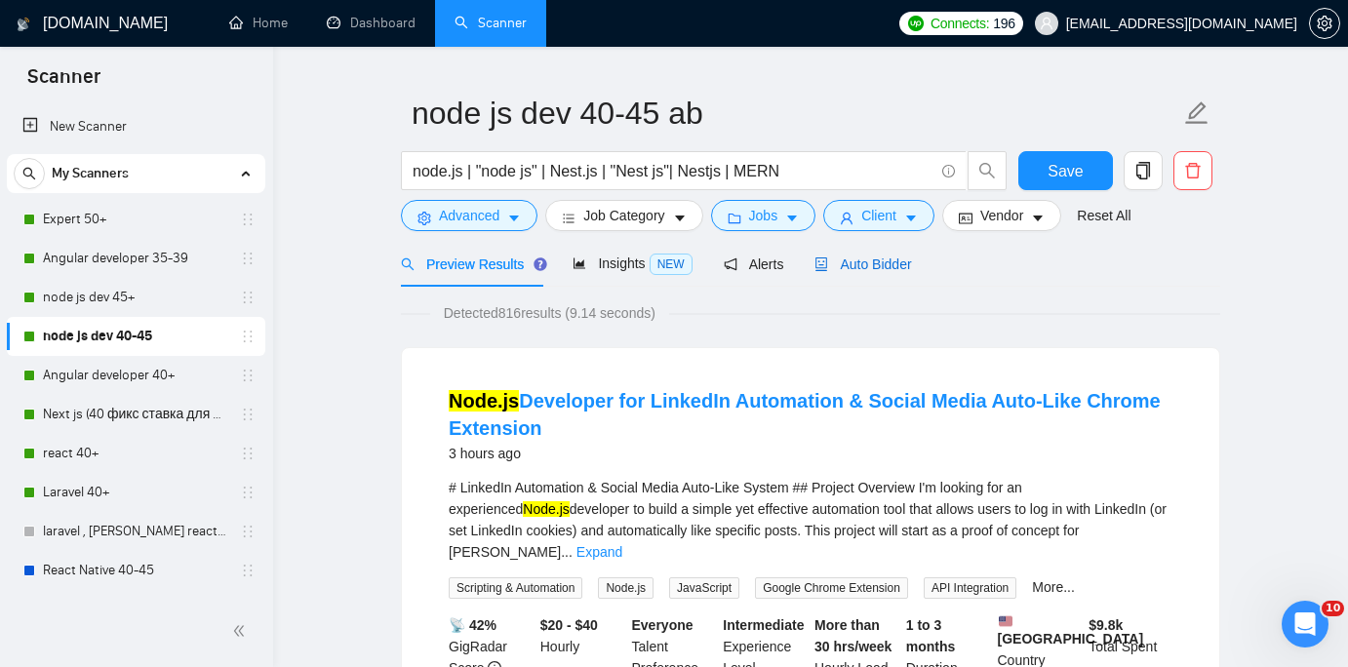
click at [909, 273] on div "Auto Bidder" at bounding box center [862, 264] width 97 height 21
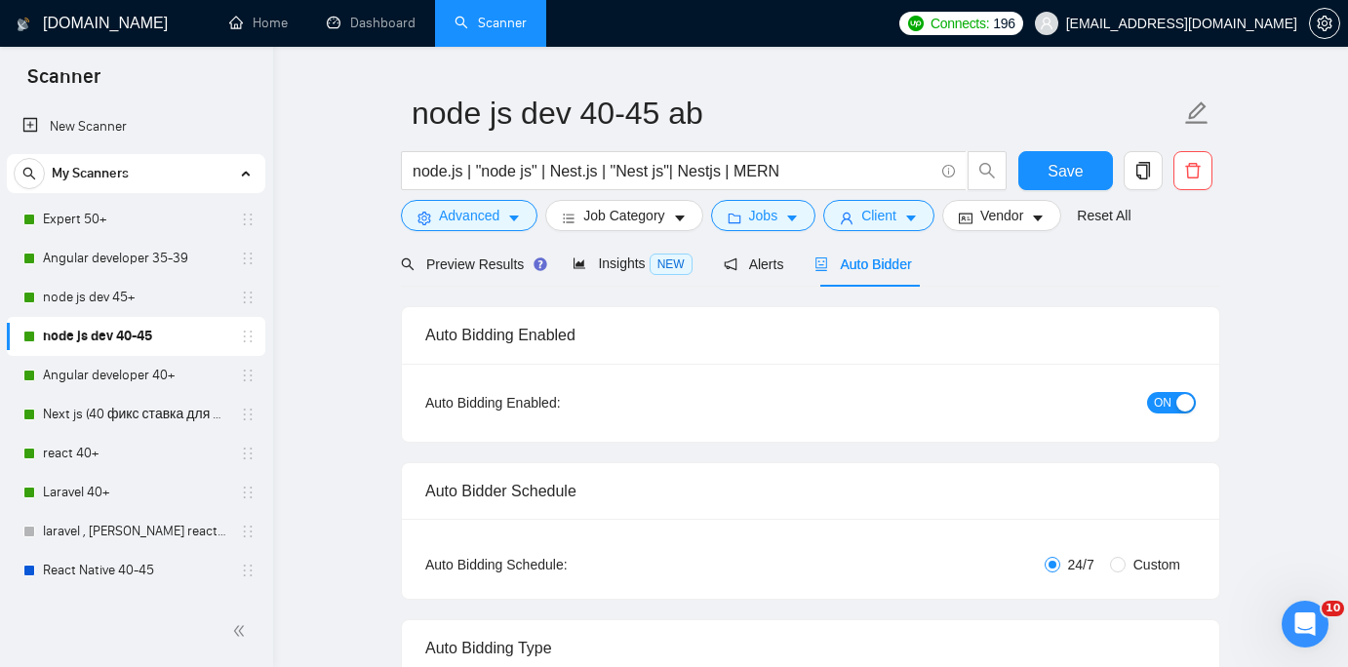
checkbox input "true"
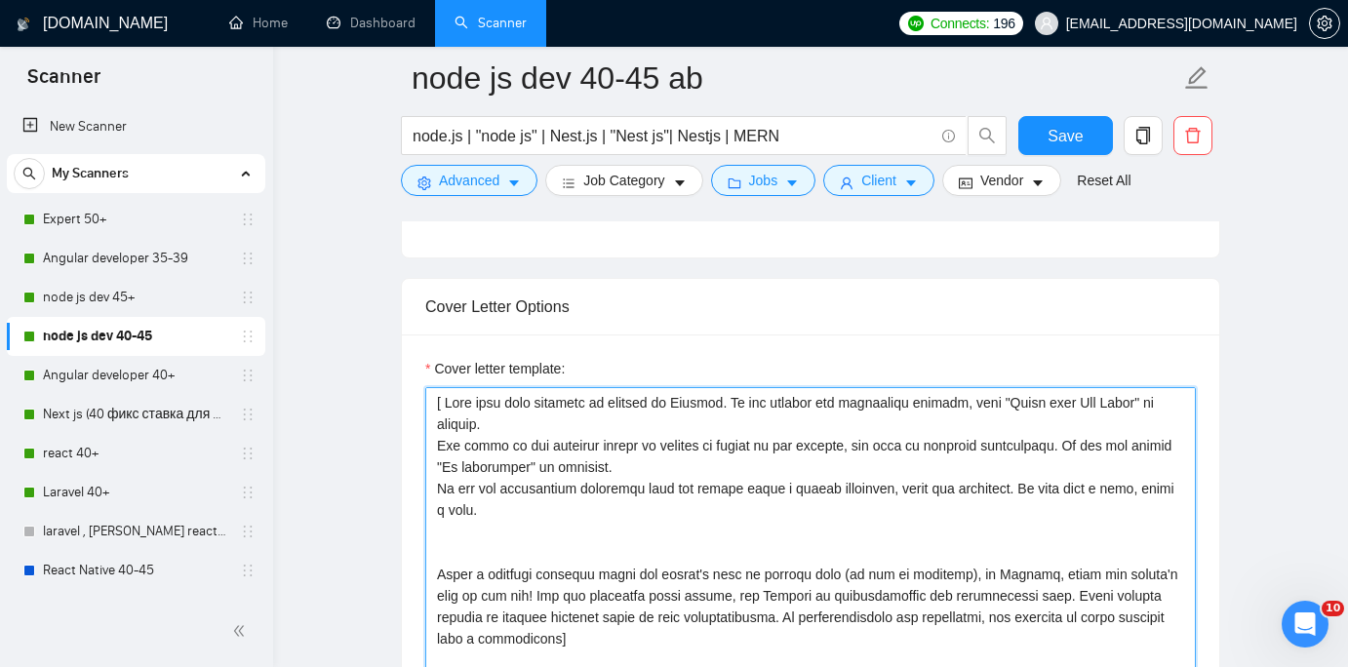
click at [800, 456] on textarea "Cover letter template:" at bounding box center [810, 606] width 770 height 439
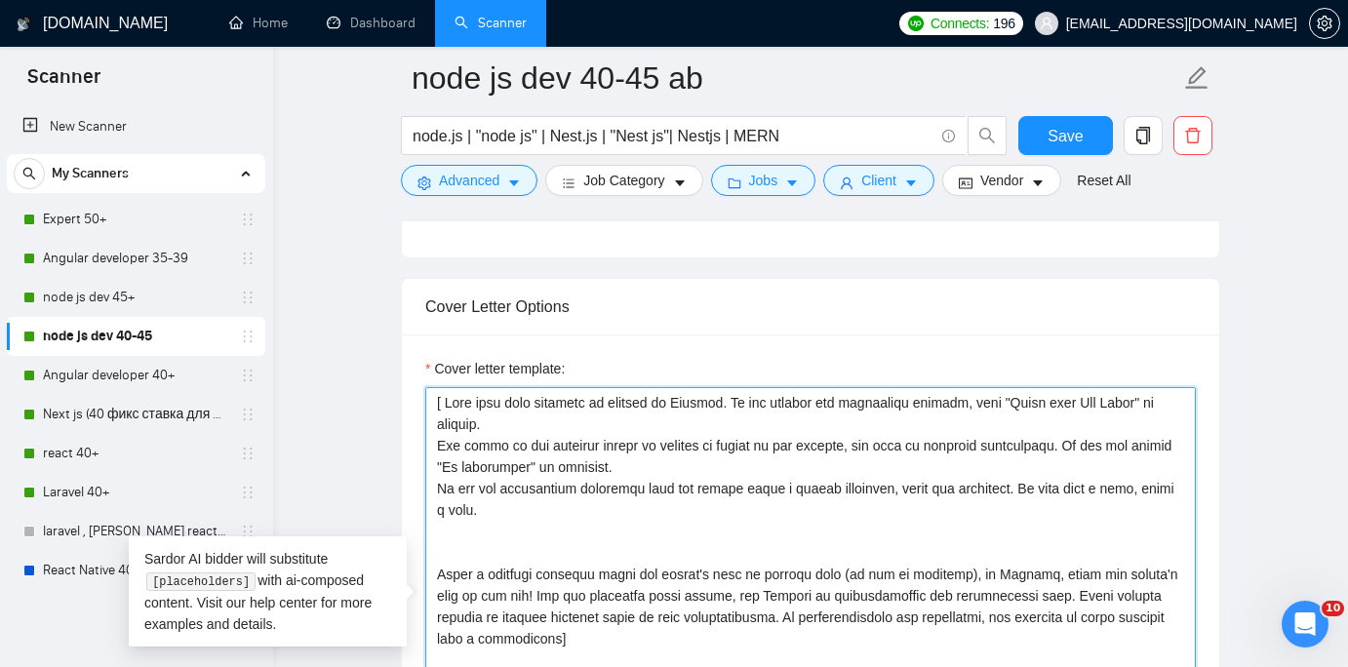
paste textarea "Hi [ClientName], Need a senior in [STACK e.g. Node.js - NestJS - React] shipped…"
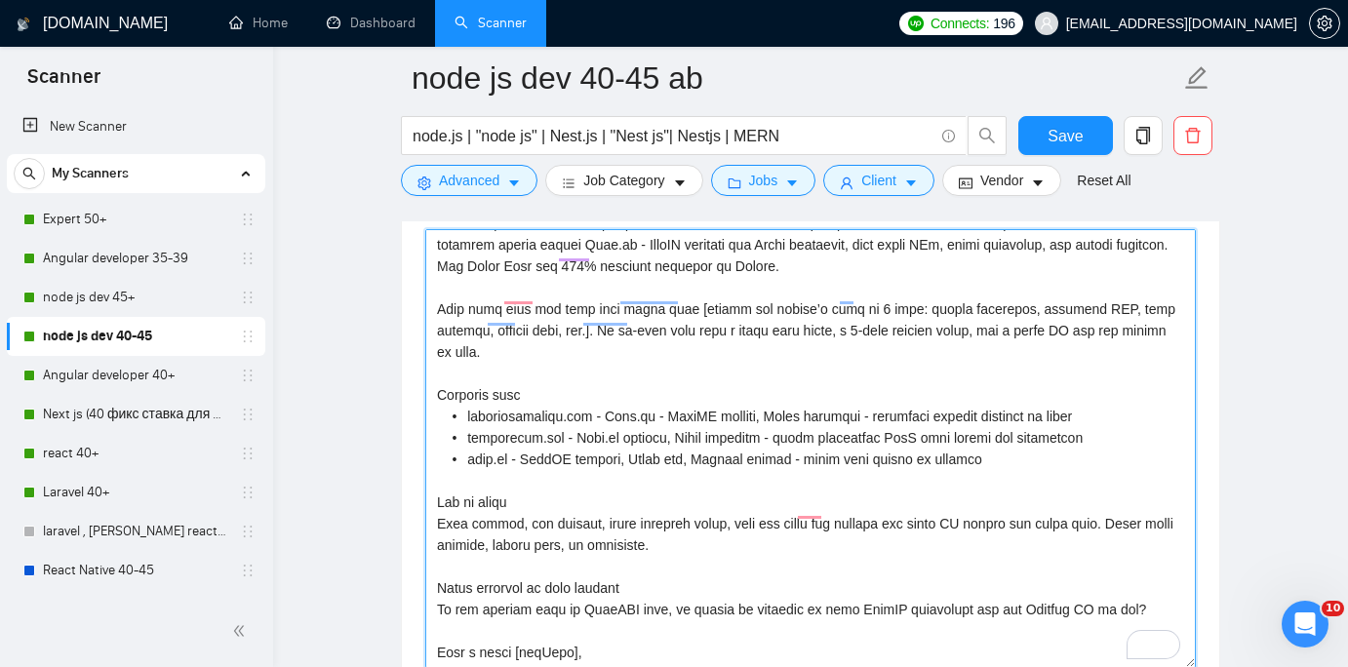
click at [457, 401] on textarea "Cover letter template:" at bounding box center [810, 448] width 770 height 439
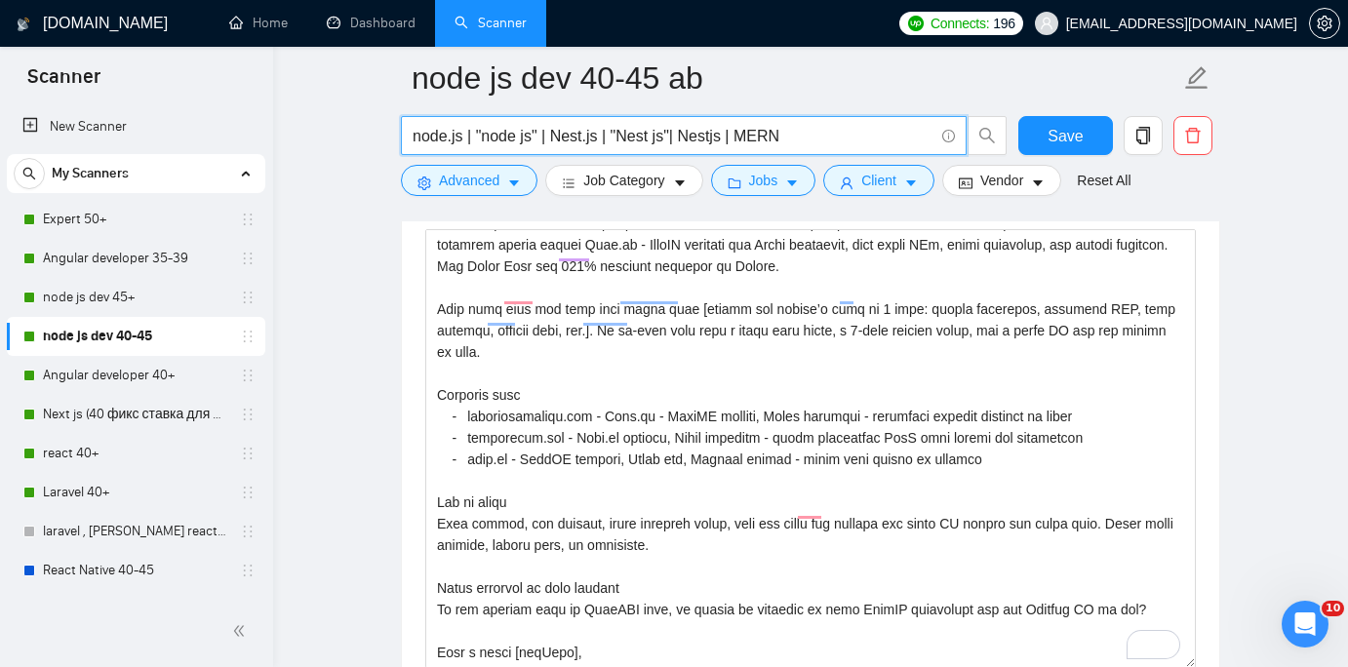
drag, startPoint x: 809, startPoint y: 142, endPoint x: 376, endPoint y: 133, distance: 432.2
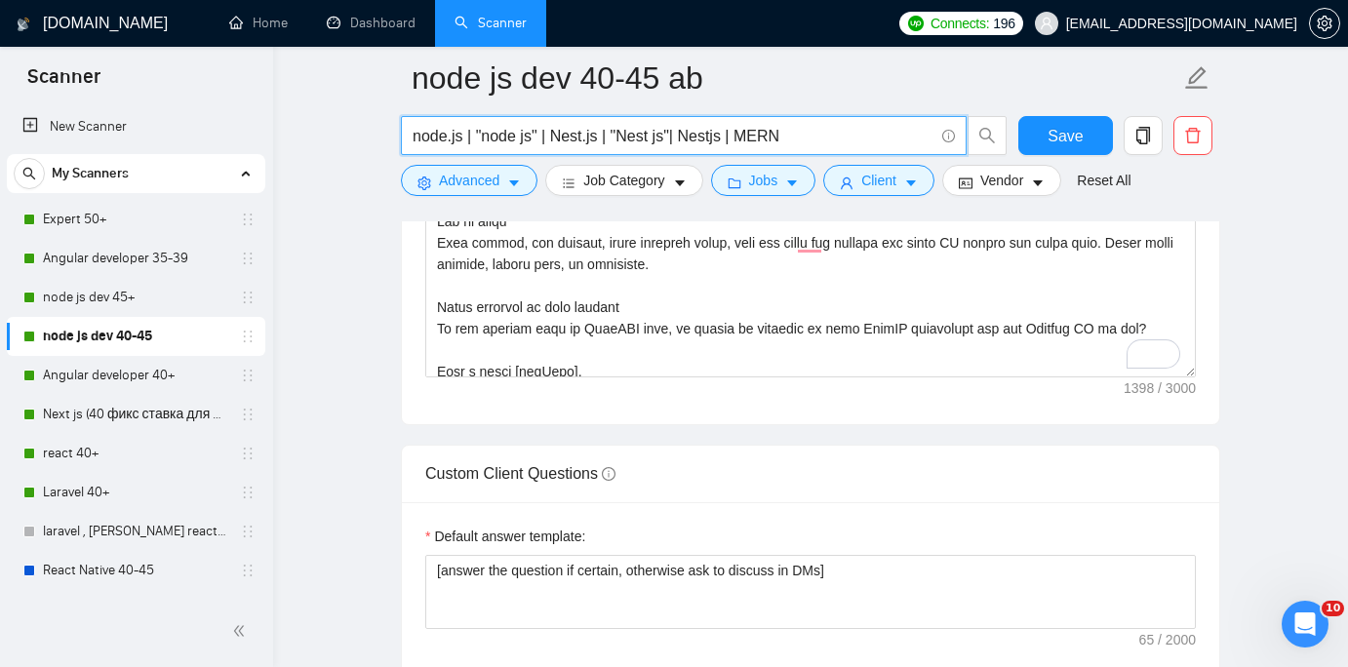
scroll to position [110, 0]
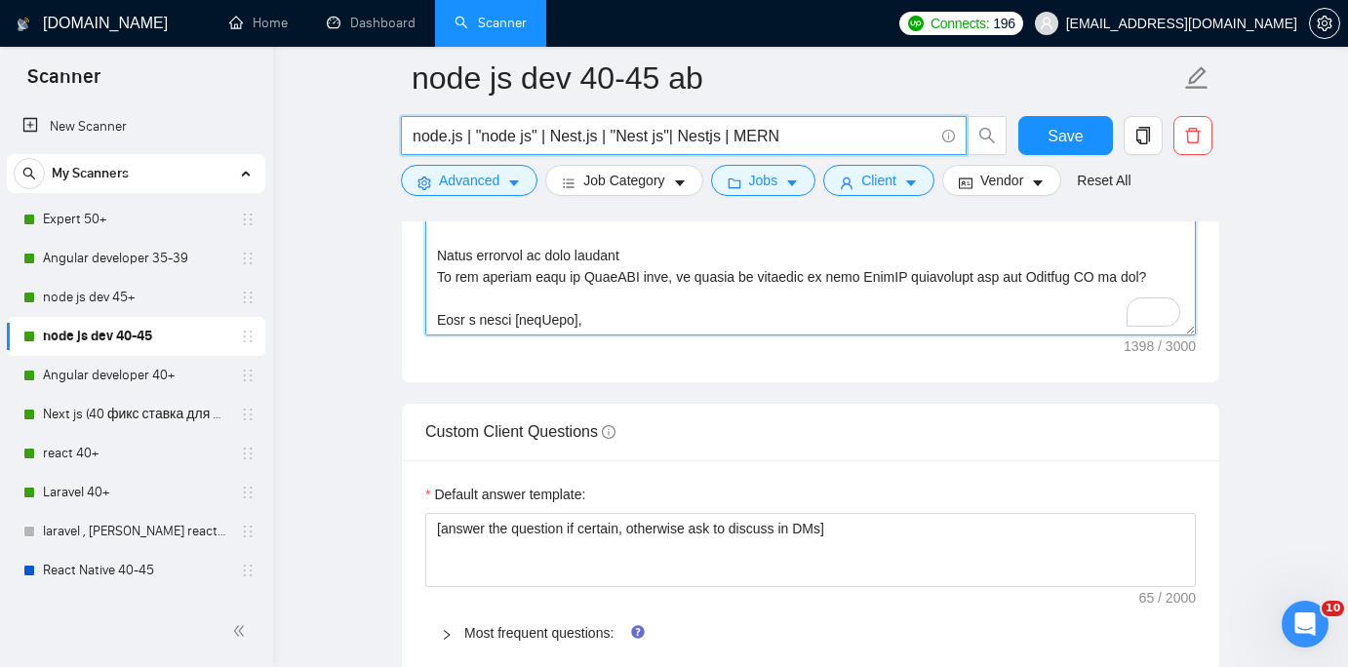
click at [590, 299] on textarea "Cover letter template:" at bounding box center [810, 116] width 770 height 439
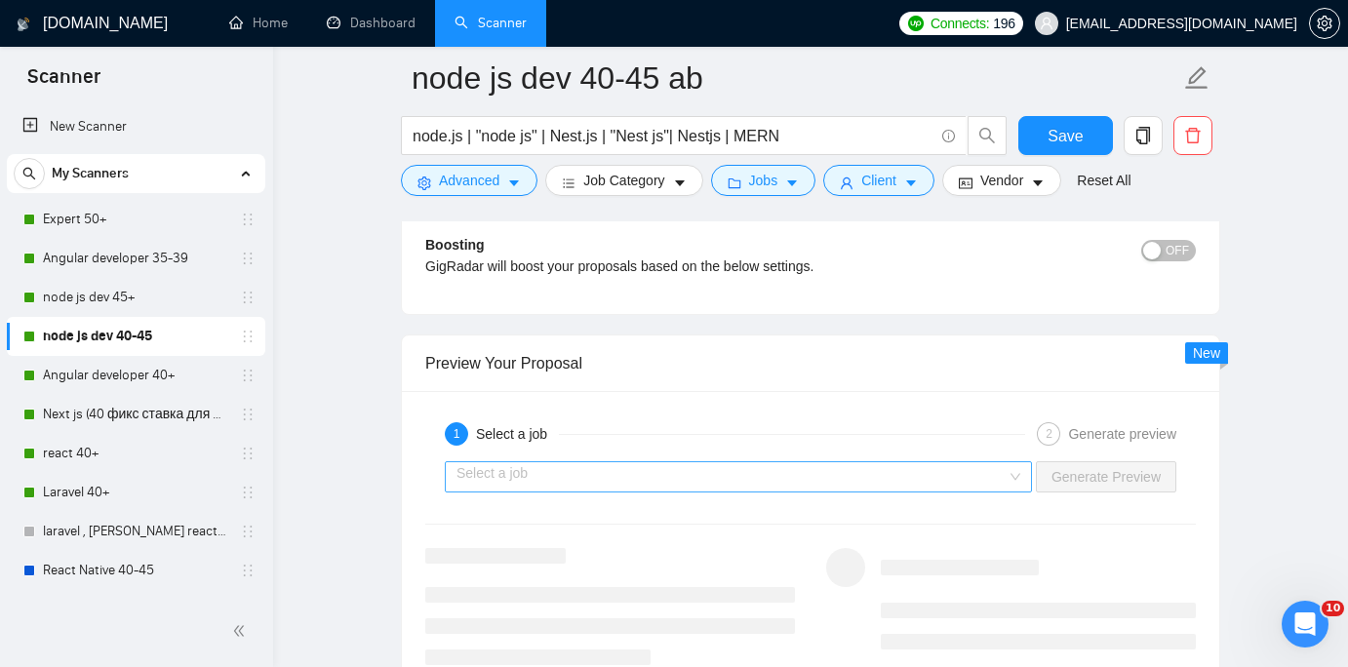
type textarea "Hi [ClientName], Need a senior in [STACK e.g. Node.js - NestJS - React] shipped…"
click at [814, 482] on input "search" at bounding box center [731, 476] width 550 height 29
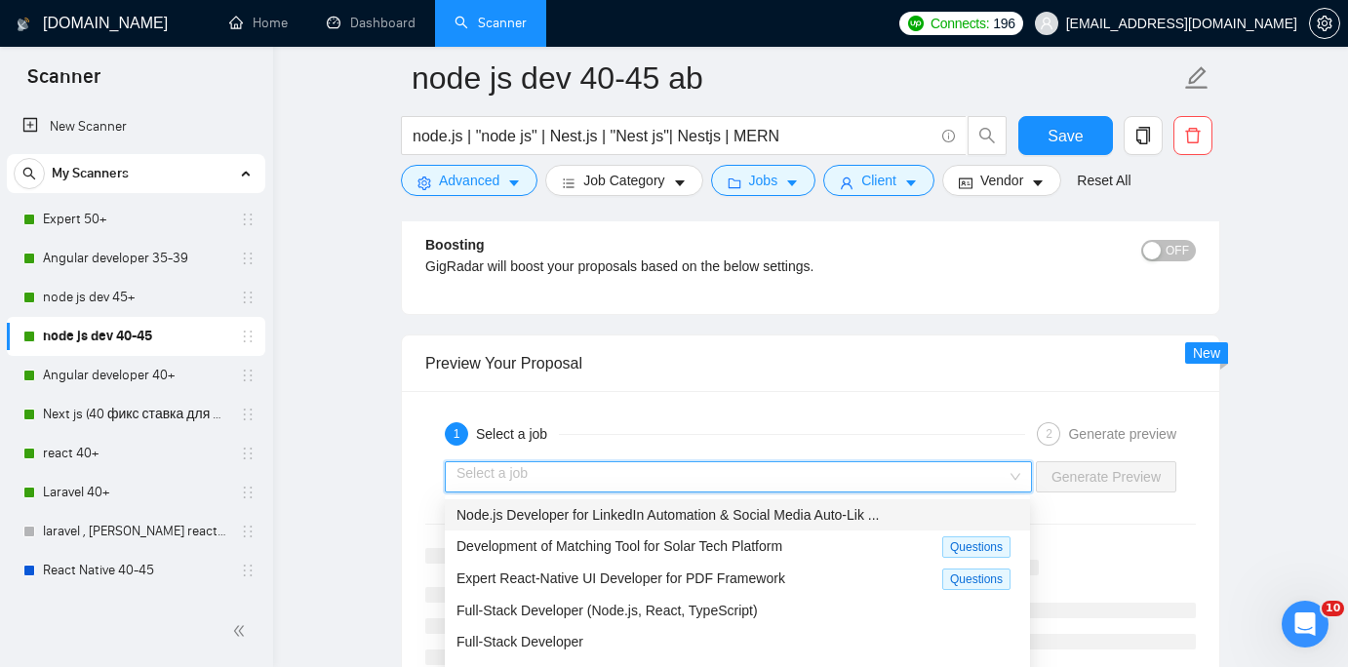
click at [793, 512] on span "Node.js Developer for LinkedIn Automation & Social Media Auto-Lik ..." at bounding box center [667, 515] width 422 height 16
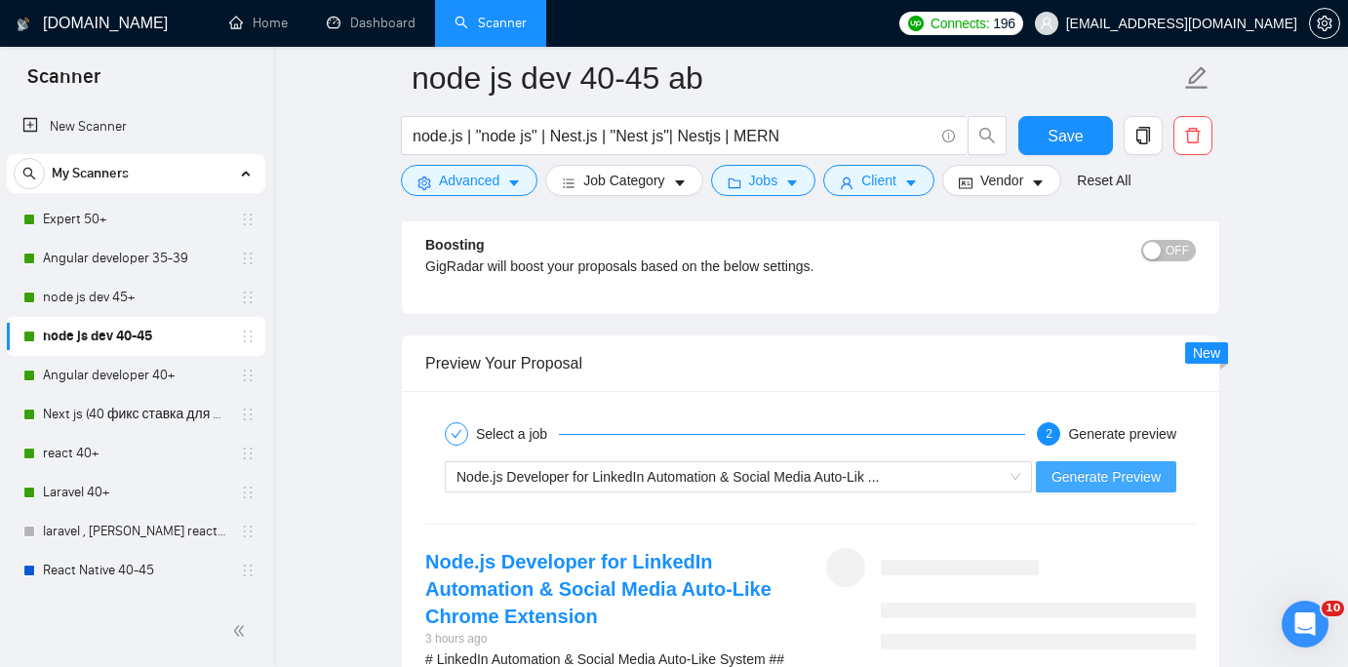
click at [1106, 469] on span "Generate Preview" at bounding box center [1105, 476] width 109 height 21
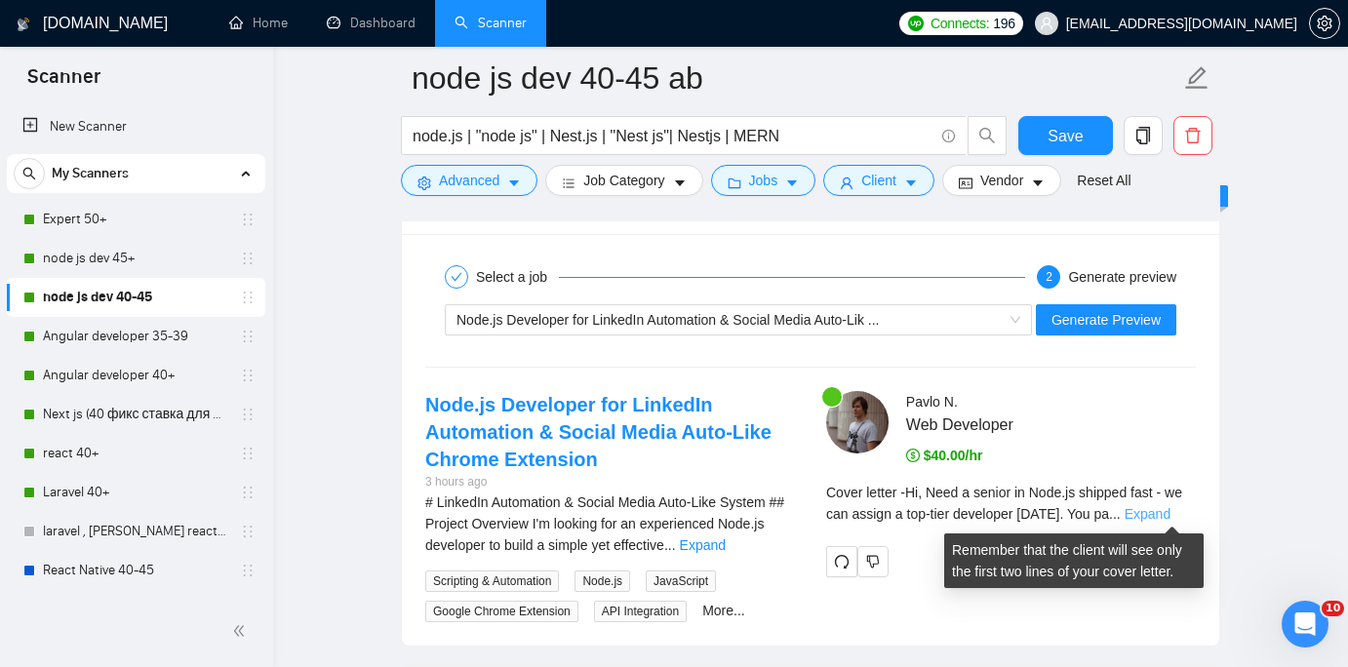
click at [1170, 507] on link "Expand" at bounding box center [1148, 514] width 46 height 16
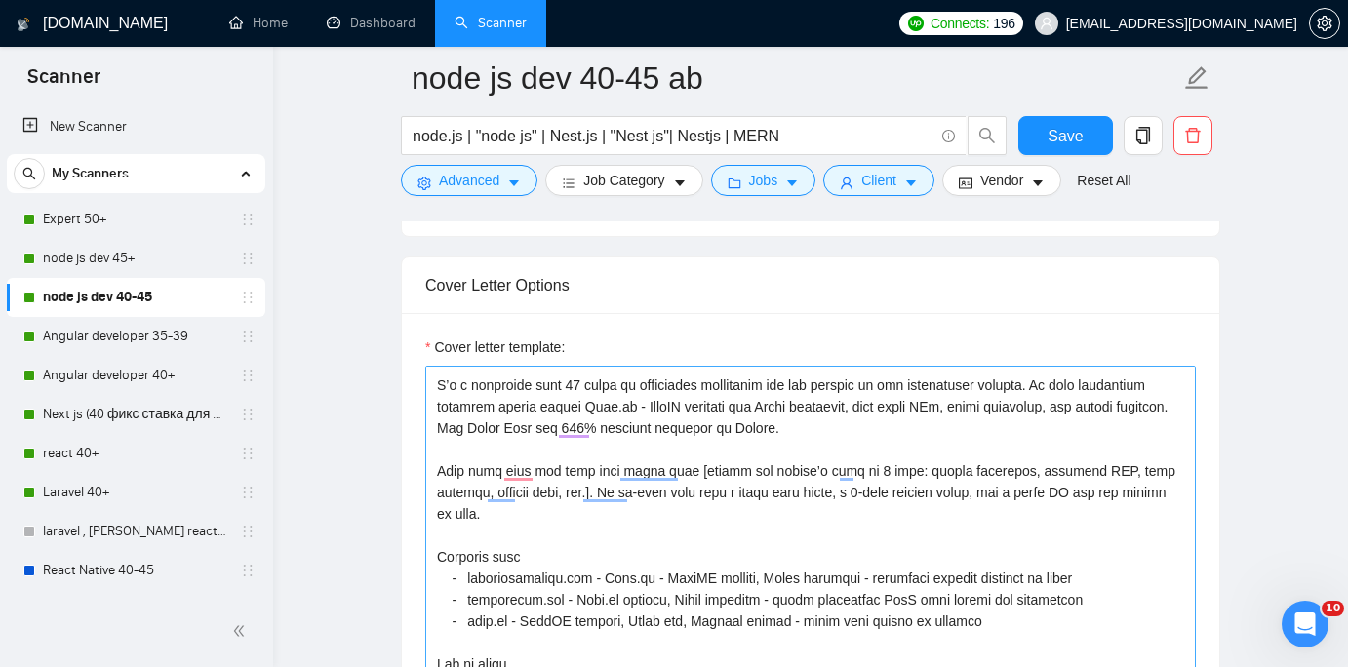
scroll to position [32, 0]
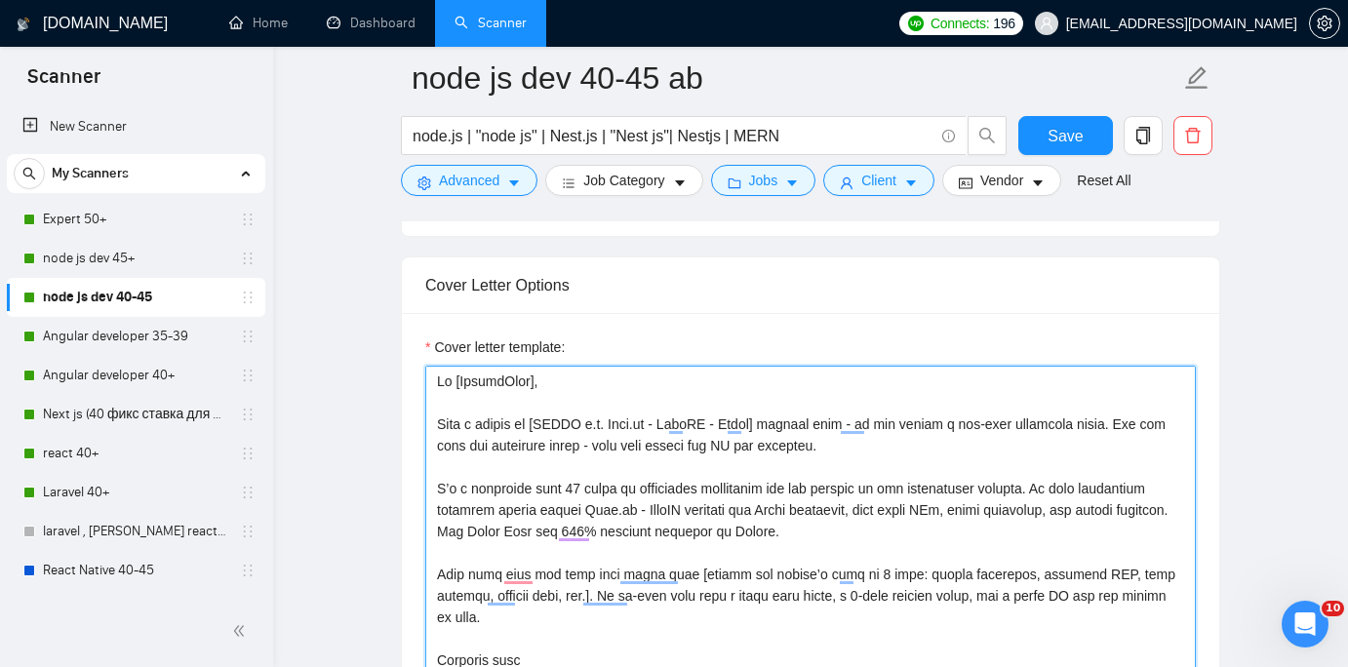
click at [806, 544] on textarea "Cover letter template:" at bounding box center [810, 585] width 770 height 439
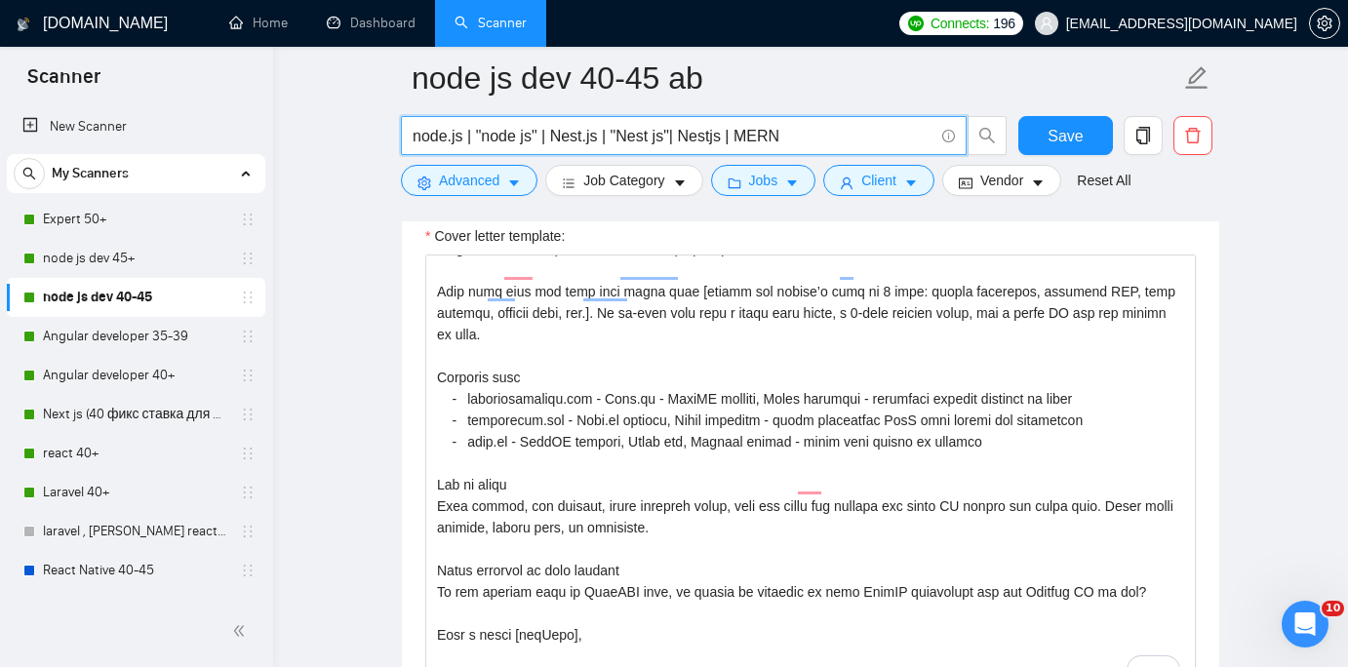
drag, startPoint x: 805, startPoint y: 140, endPoint x: 364, endPoint y: 115, distance: 441.6
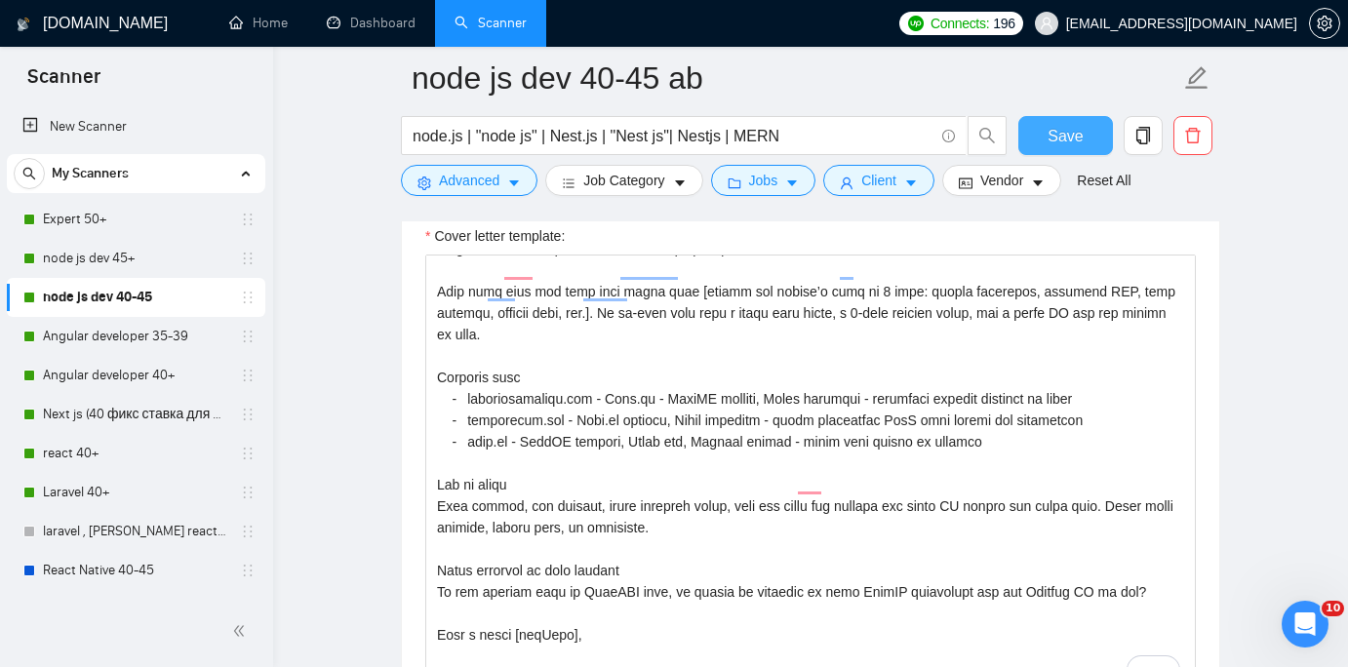
click at [1075, 139] on span "Save" at bounding box center [1064, 136] width 35 height 24
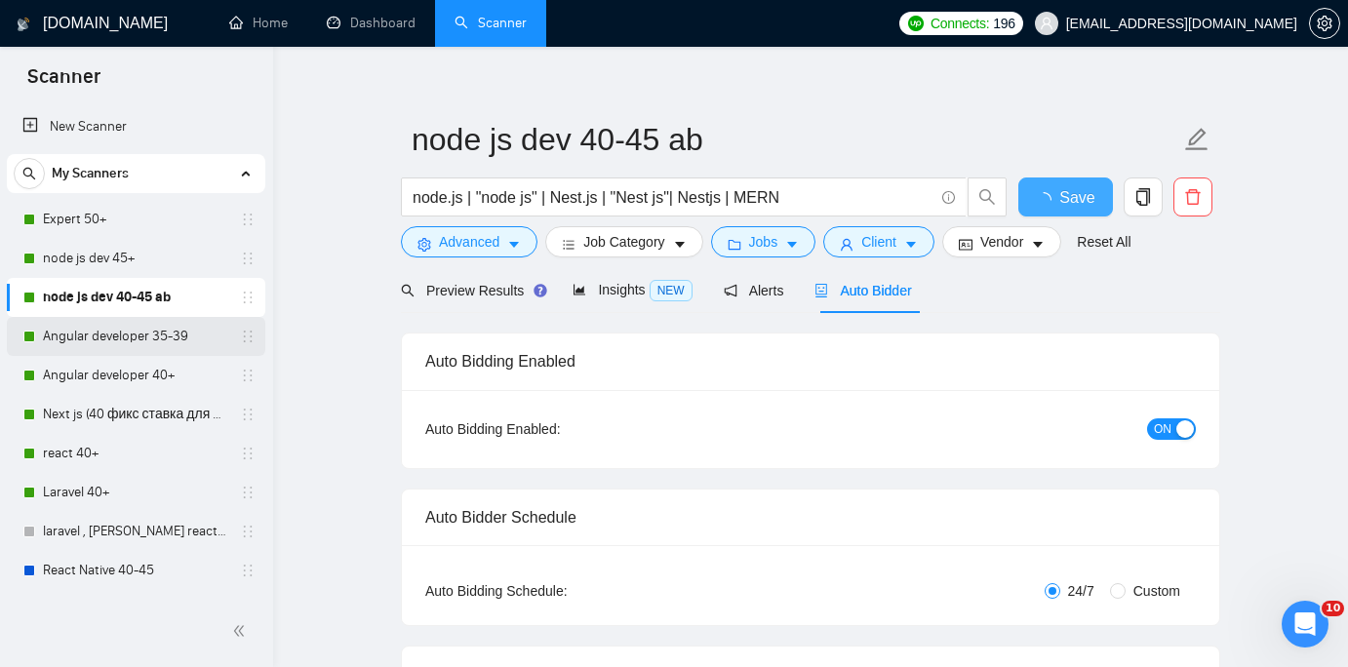
checkbox input "true"
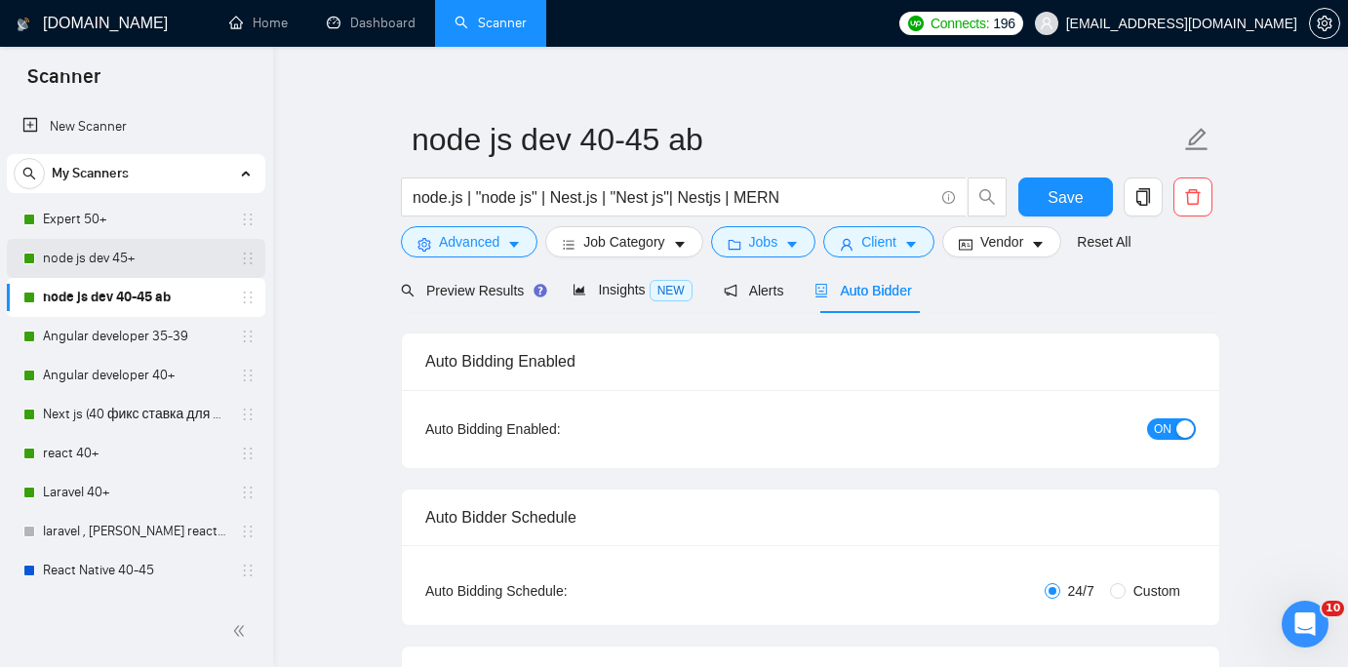
click at [99, 256] on link "node js dev 45+" at bounding box center [135, 258] width 185 height 39
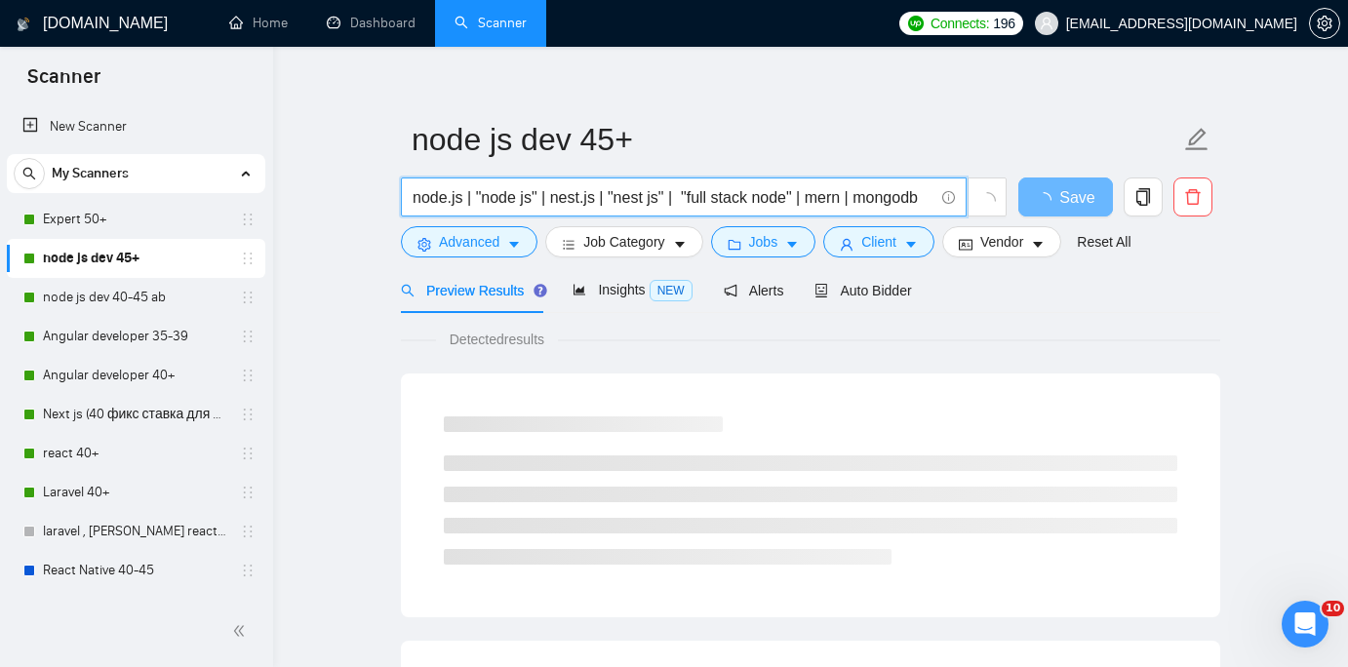
drag, startPoint x: 931, startPoint y: 197, endPoint x: 370, endPoint y: 195, distance: 561.8
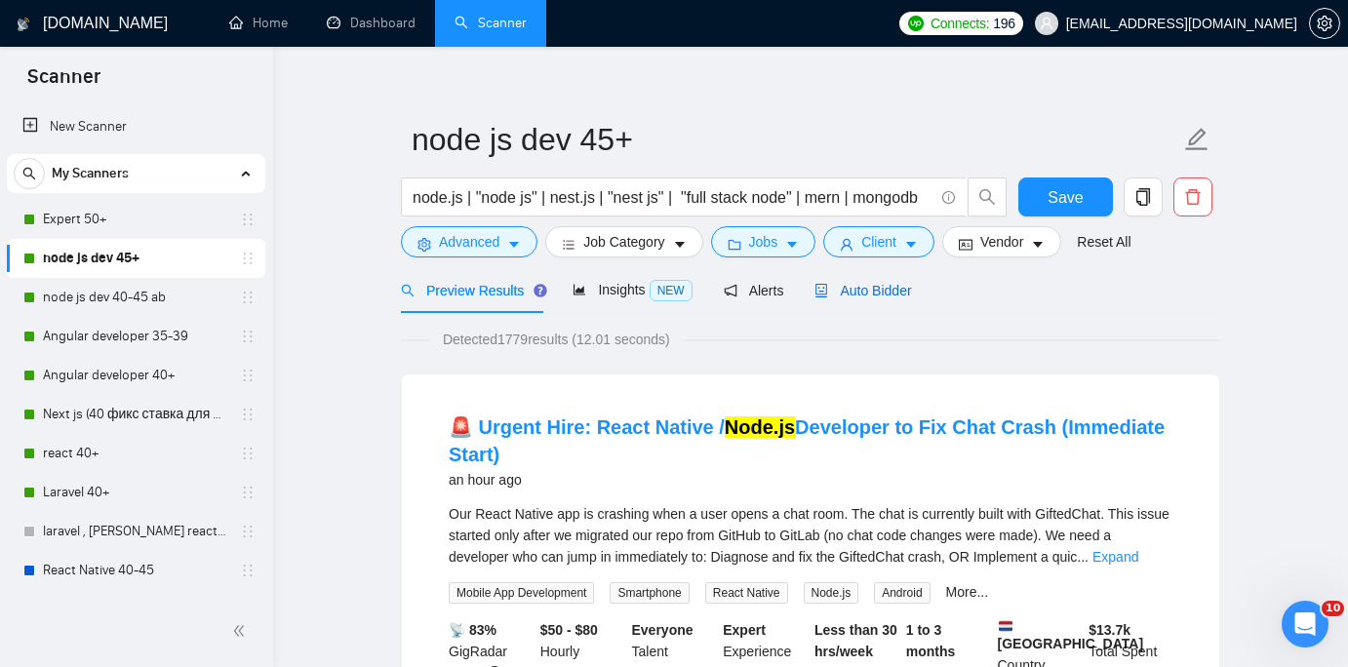
click at [862, 286] on span "Auto Bidder" at bounding box center [862, 291] width 97 height 16
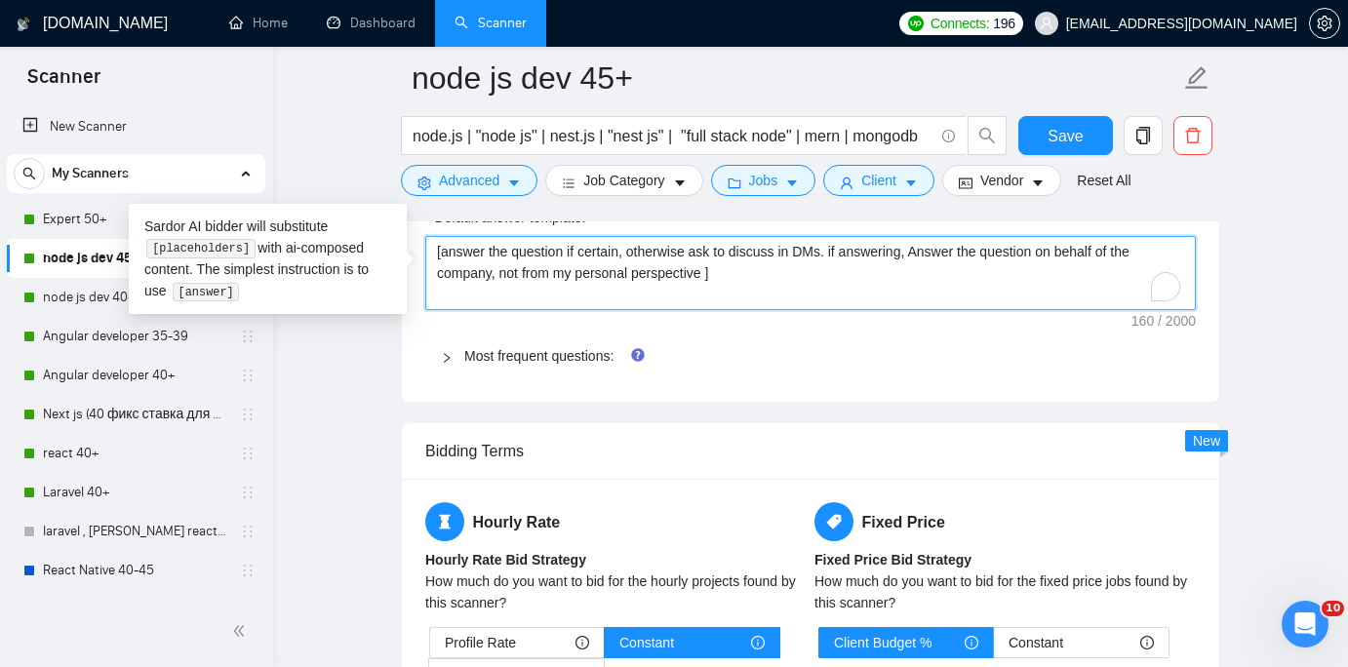
drag, startPoint x: 737, startPoint y: 269, endPoint x: 399, endPoint y: 248, distance: 339.1
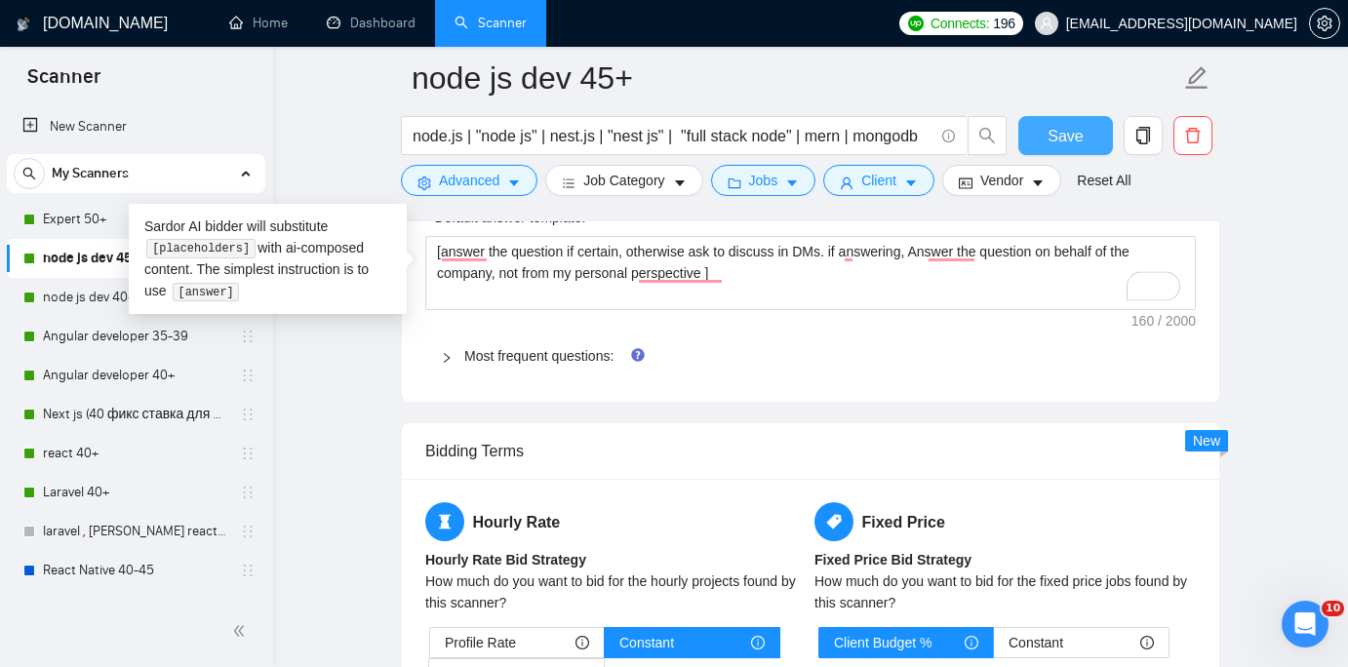
click at [1042, 136] on button "Save" at bounding box center [1065, 135] width 95 height 39
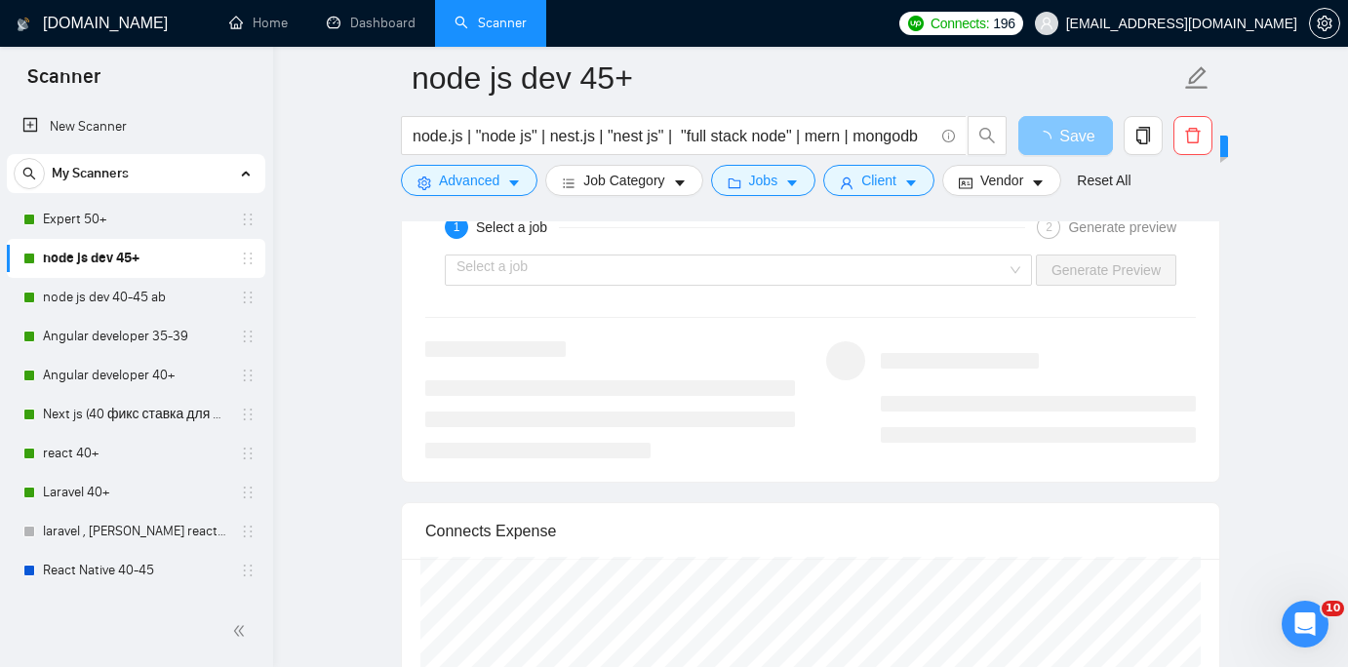
scroll to position [3496, 0]
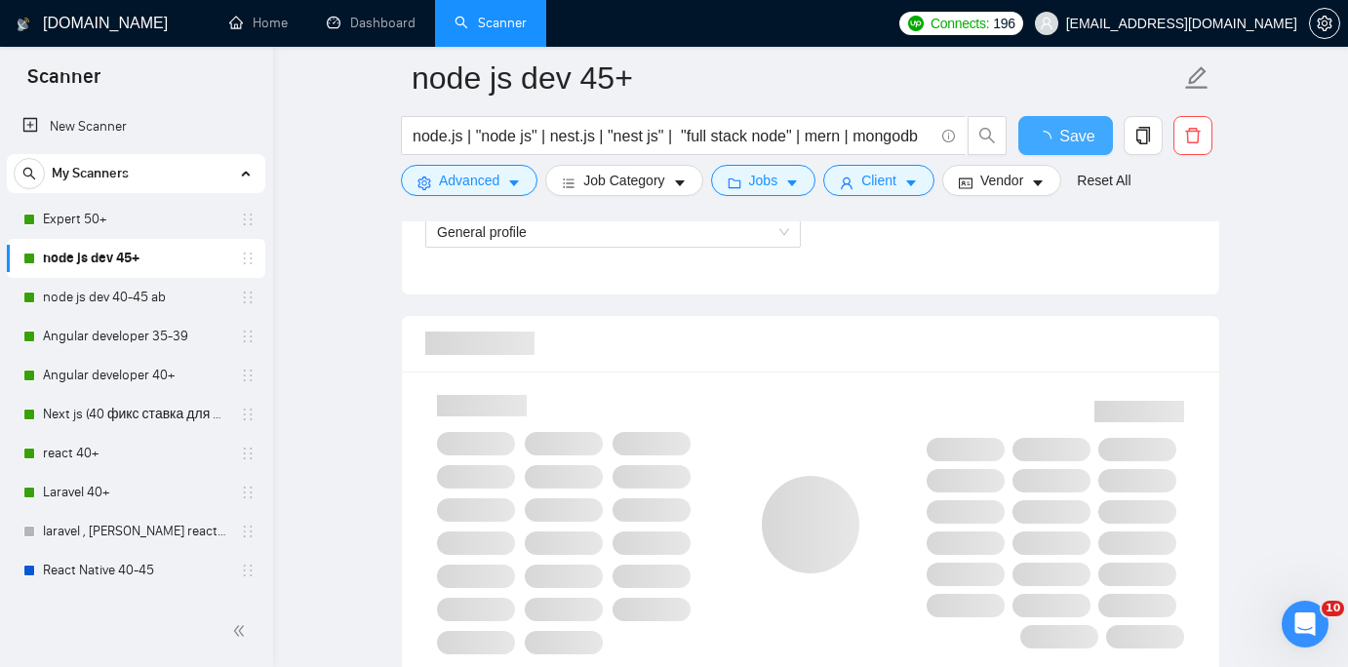
checkbox input "true"
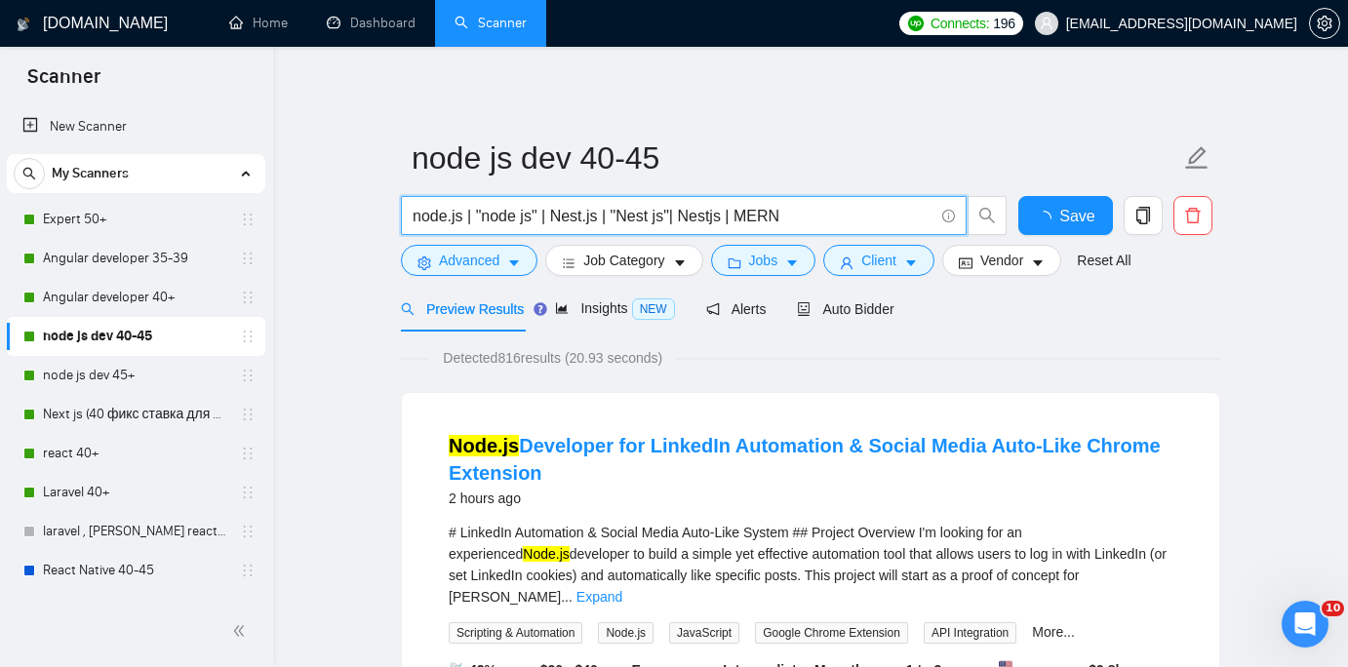
drag, startPoint x: 812, startPoint y: 214, endPoint x: 375, endPoint y: 197, distance: 437.2
paste input "nest.js | "nest js" | express | typescript | react | next.js | "full stack node…"
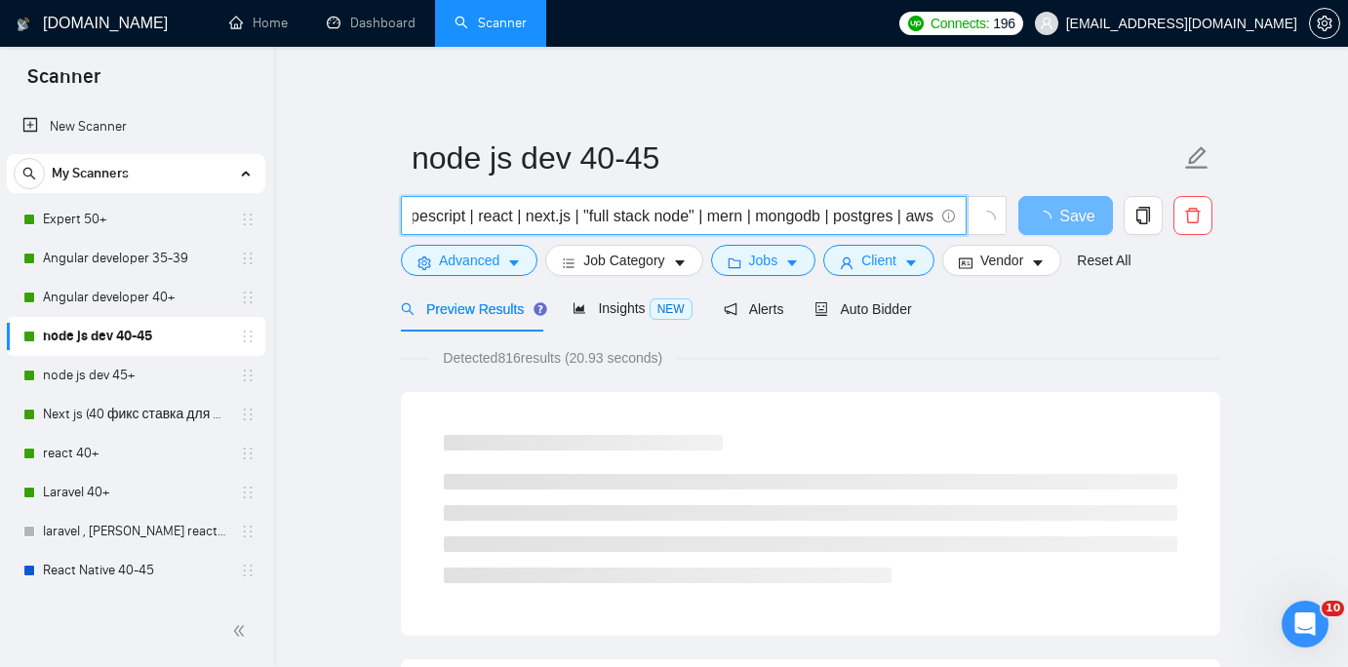
scroll to position [3, 0]
click at [555, 211] on input "node.js | "node js" | nest.js | "nest js" | express | typescript | react | next…" at bounding box center [673, 213] width 521 height 24
click at [426, 202] on input "node.js | "node js" | nest.js | "nest js" | express | typescript | react | next…" at bounding box center [673, 213] width 521 height 24
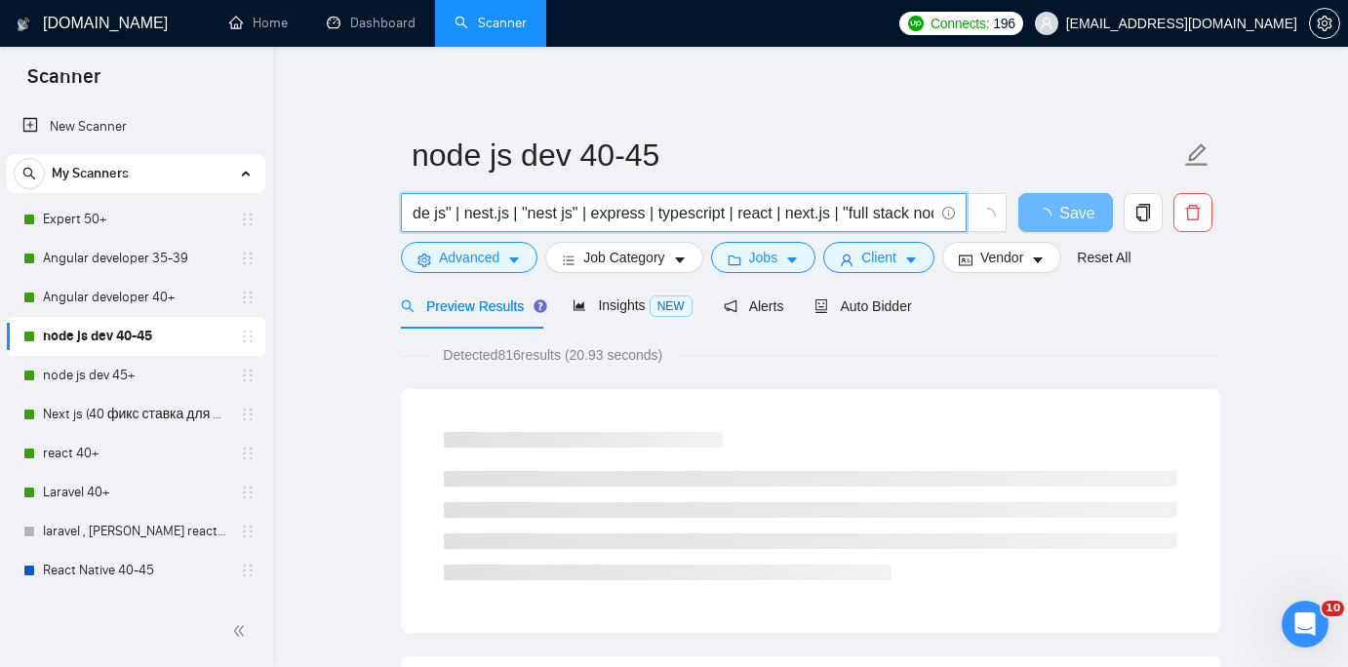
scroll to position [0, 0]
drag, startPoint x: 426, startPoint y: 206, endPoint x: 352, endPoint y: 205, distance: 74.1
click at [721, 202] on input "node.js | "node js" | nest.js | "nest js" | express | typescript | react | next…" at bounding box center [673, 213] width 521 height 24
type input "node.js | "node js" | nest.js | "nest js" | express | typescript | react | next…"
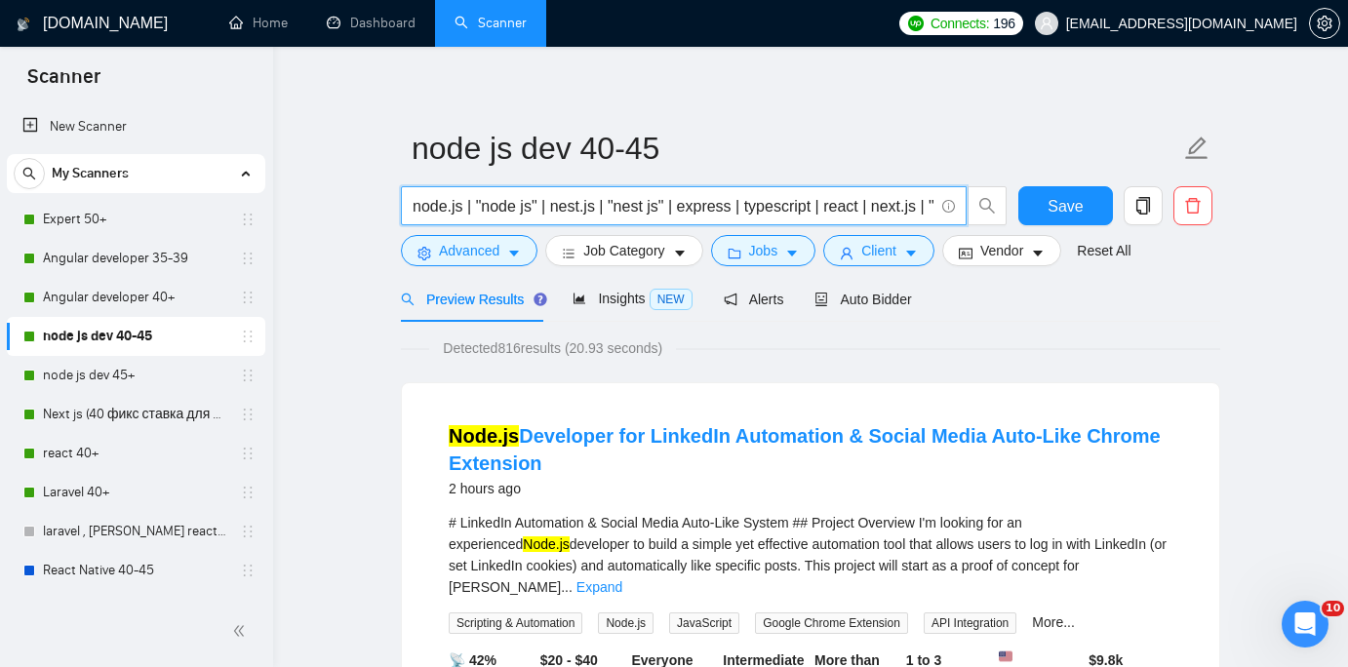
scroll to position [15, 0]
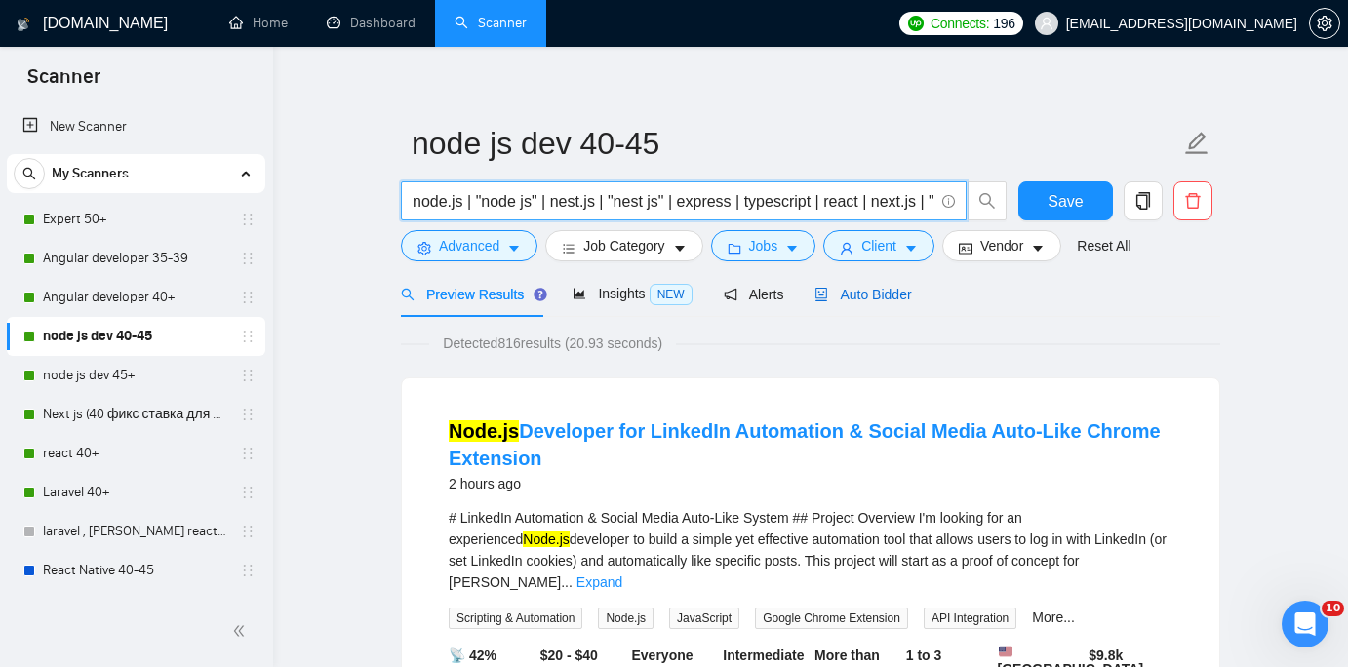
click at [873, 287] on span "Auto Bidder" at bounding box center [862, 295] width 97 height 16
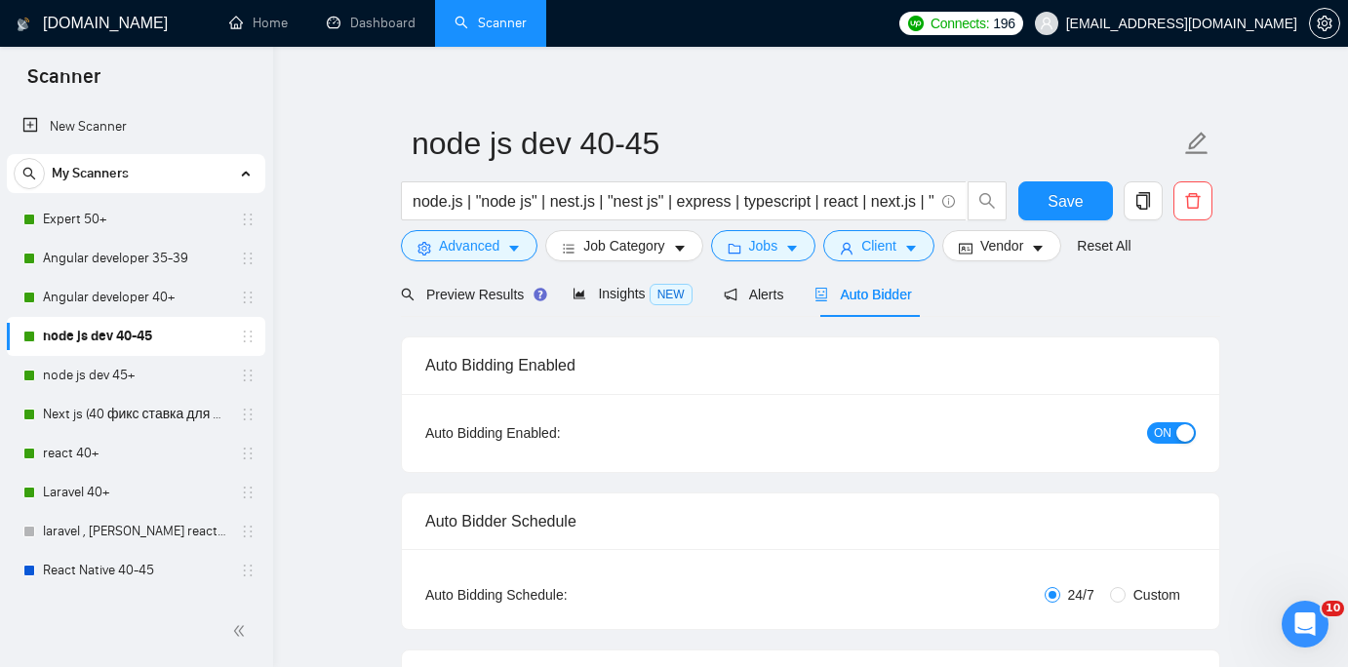
checkbox input "true"
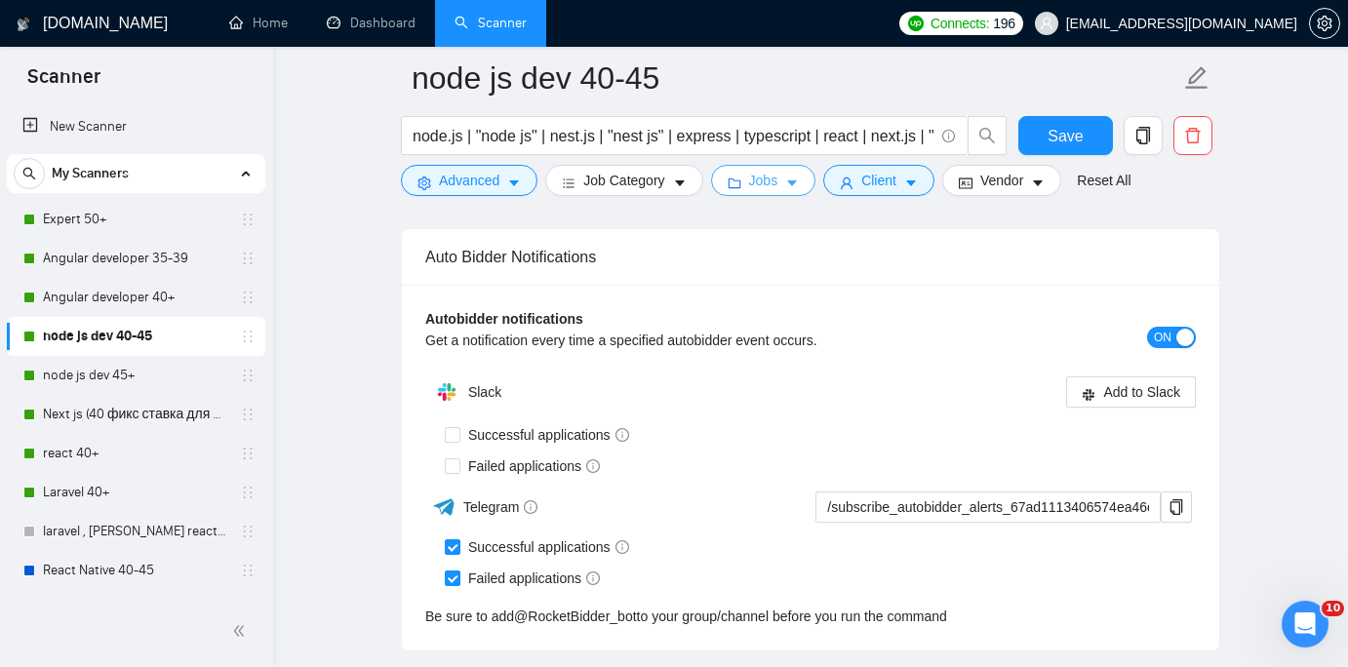
scroll to position [4674, 0]
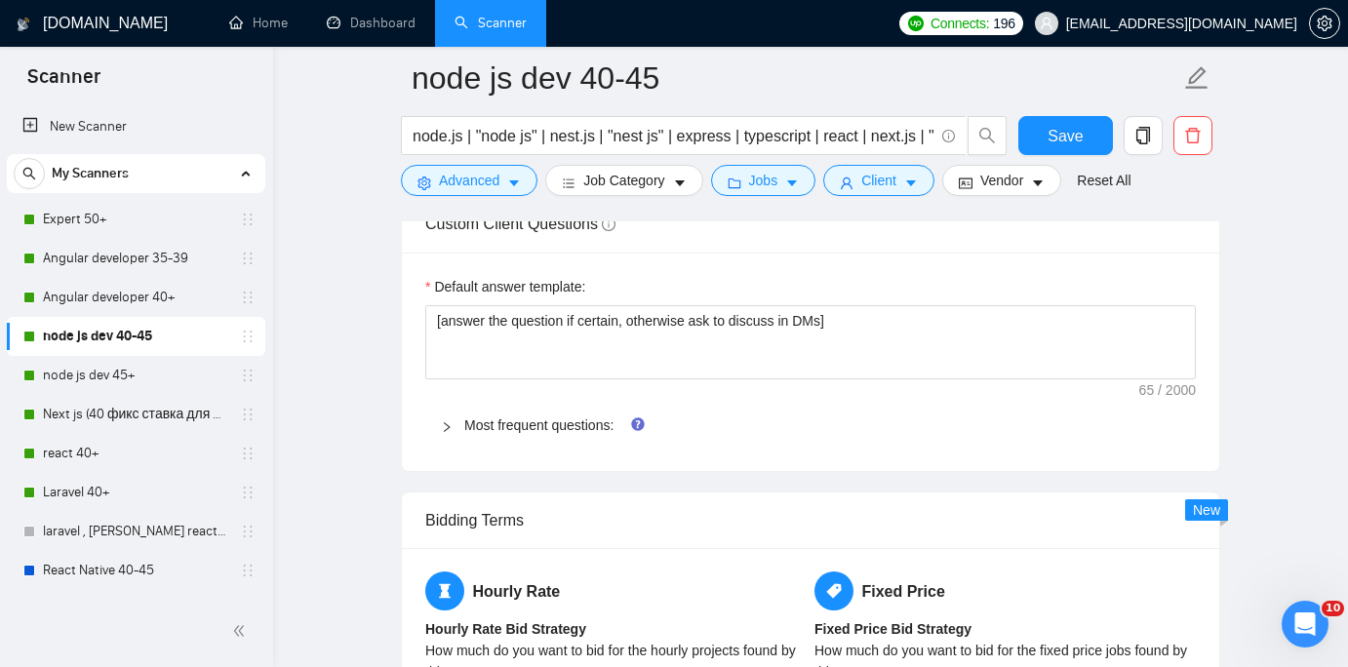
scroll to position [2731, 0]
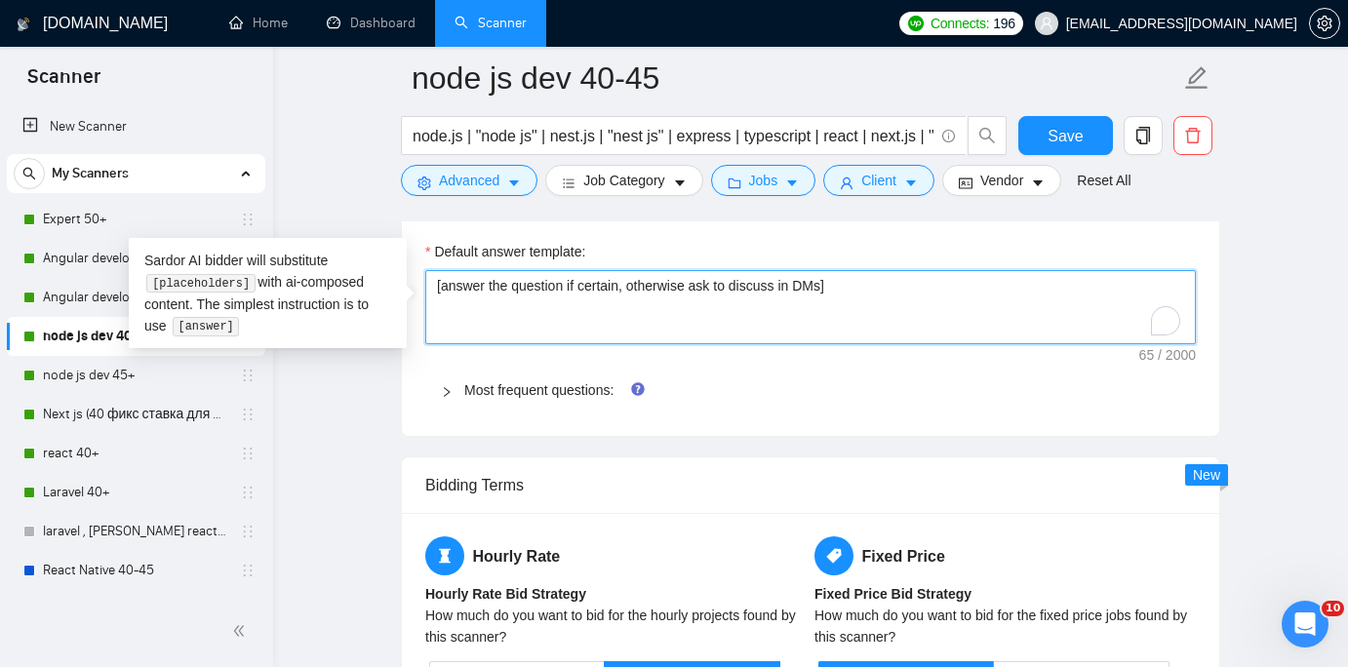
drag, startPoint x: 891, startPoint y: 279, endPoint x: 360, endPoint y: 273, distance: 531.6
paste textarea ". if answering, Answer the question on behalf of the company, not from my perso…"
type textarea "[answer the question if certain, otherwise ask to discuss in DMs. if answering,…"
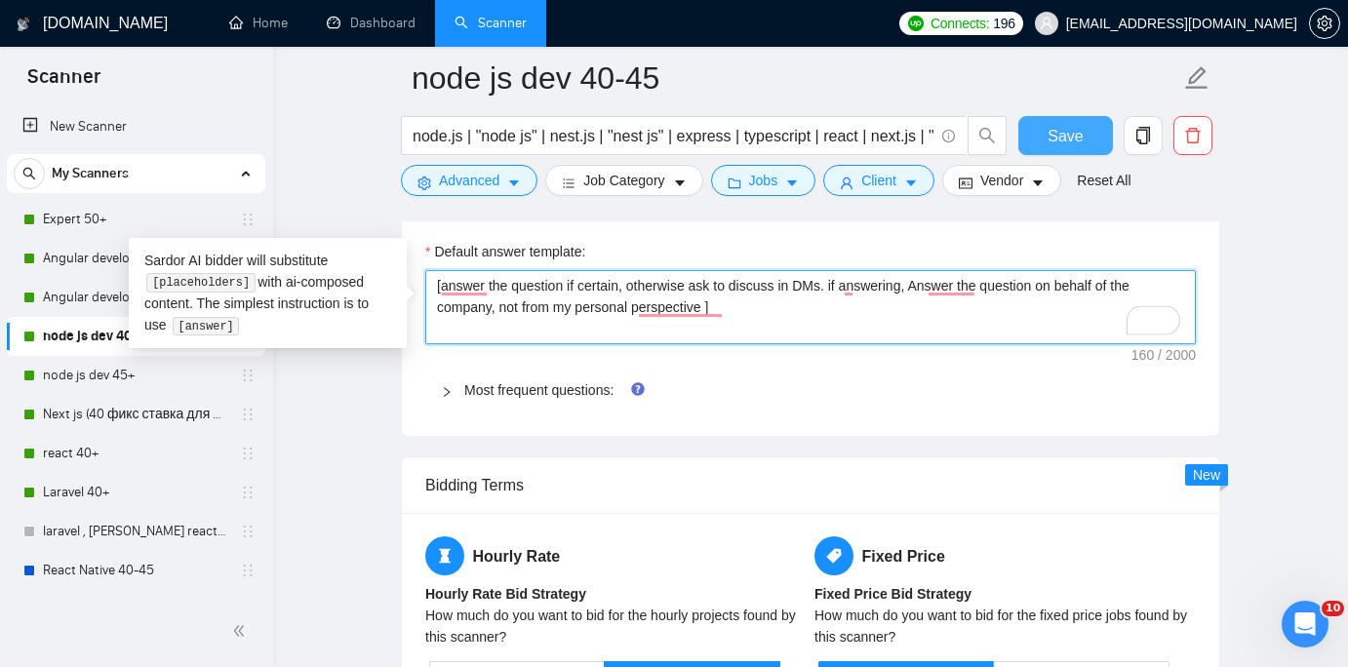
type textarea "[answer the question if certain, otherwise ask to discuss in DMs. if answering,…"
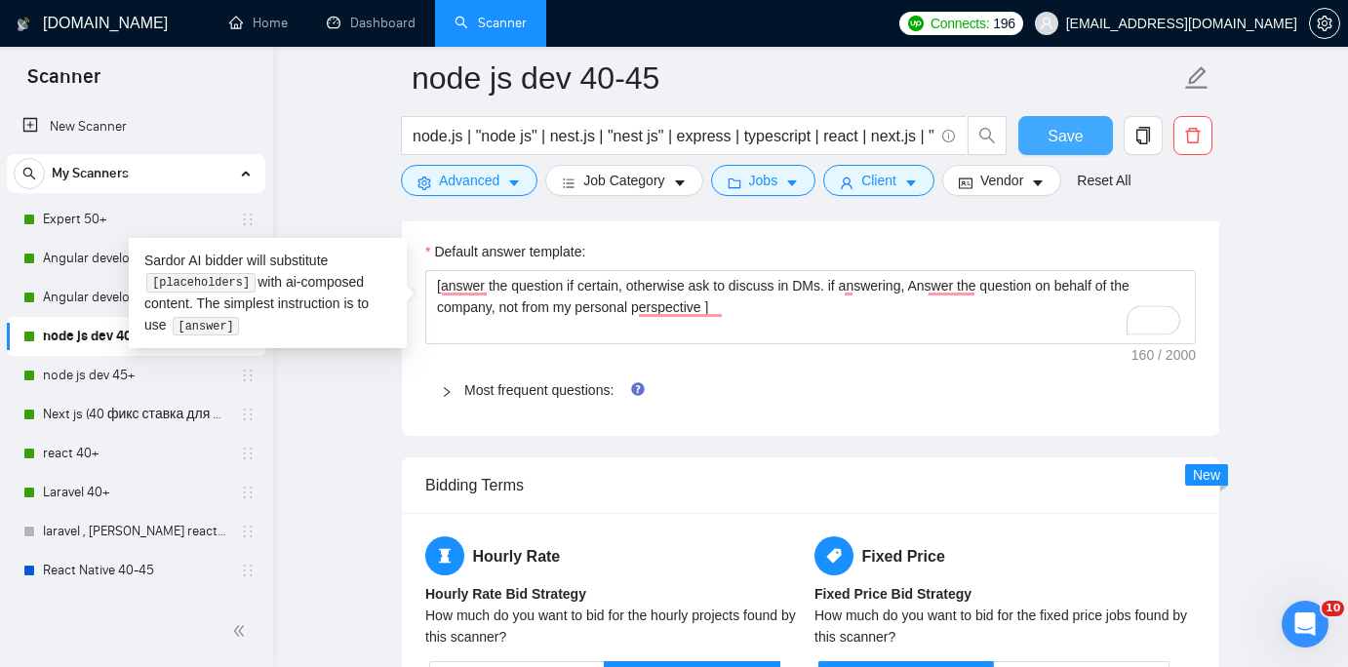
click at [1070, 138] on span "Save" at bounding box center [1064, 136] width 35 height 24
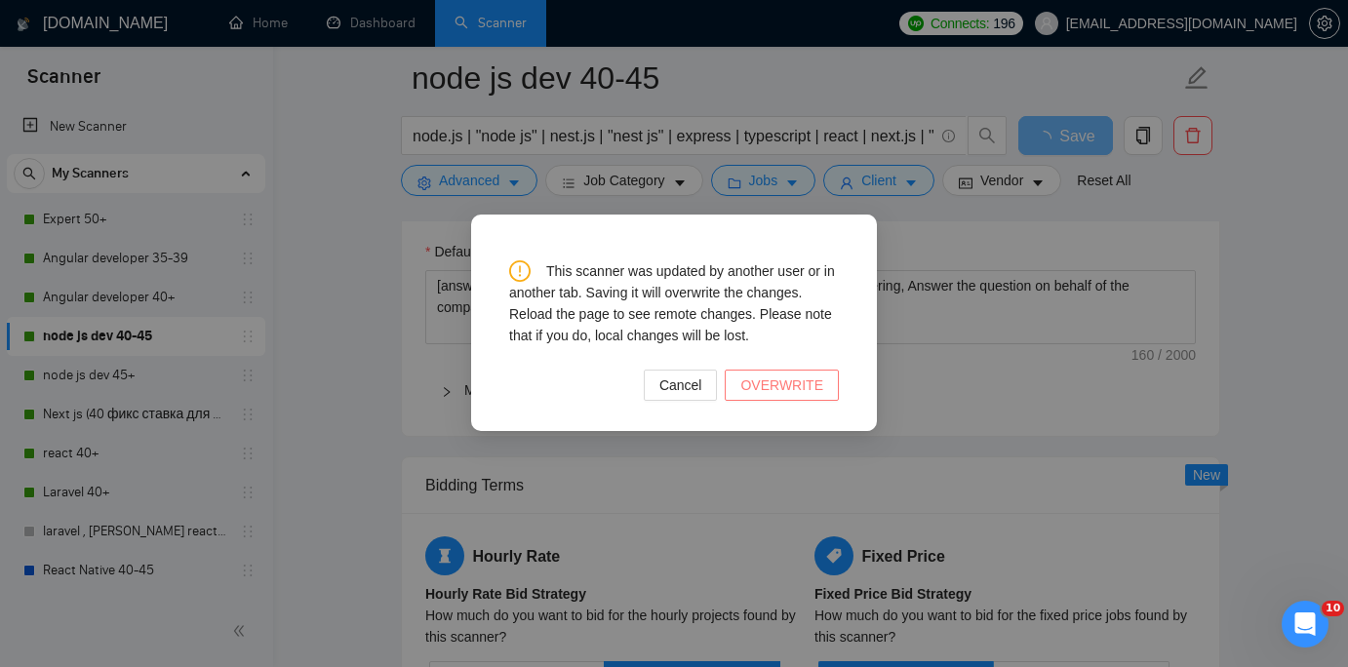
click at [798, 389] on span "OVERWRITE" at bounding box center [781, 385] width 83 height 21
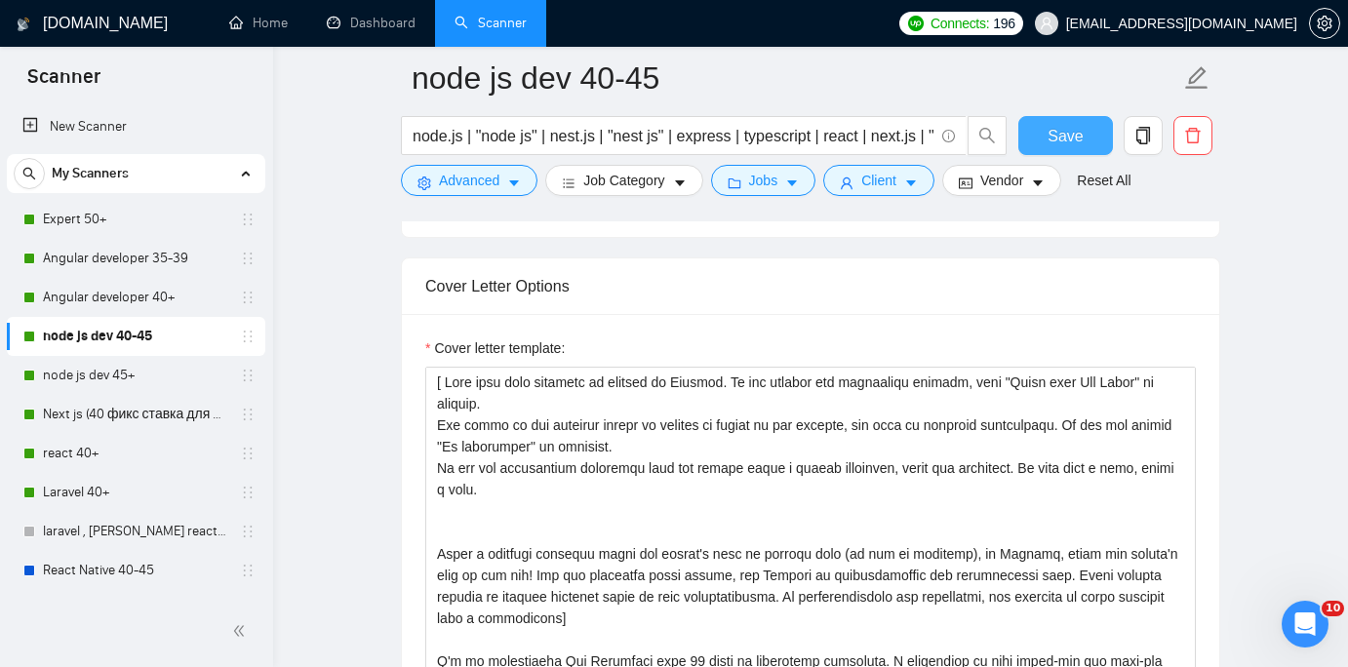
scroll to position [2040, 0]
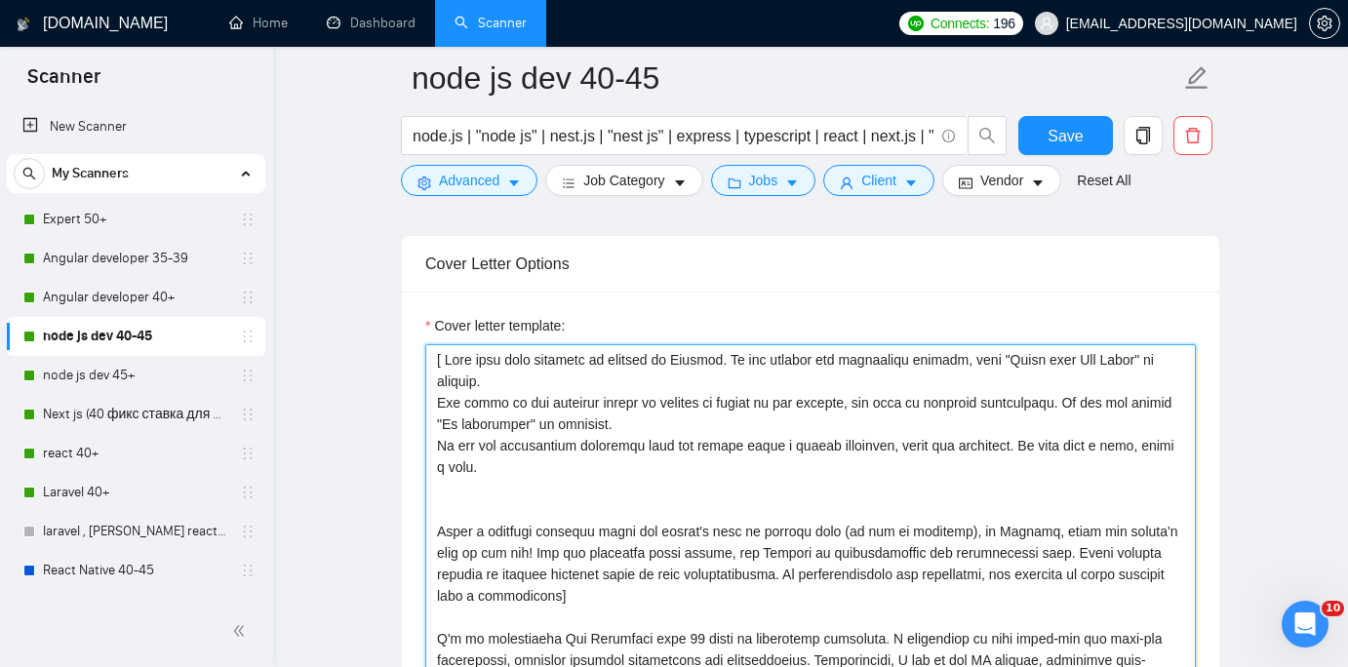
click at [673, 457] on textarea "Cover letter template:" at bounding box center [810, 563] width 770 height 439
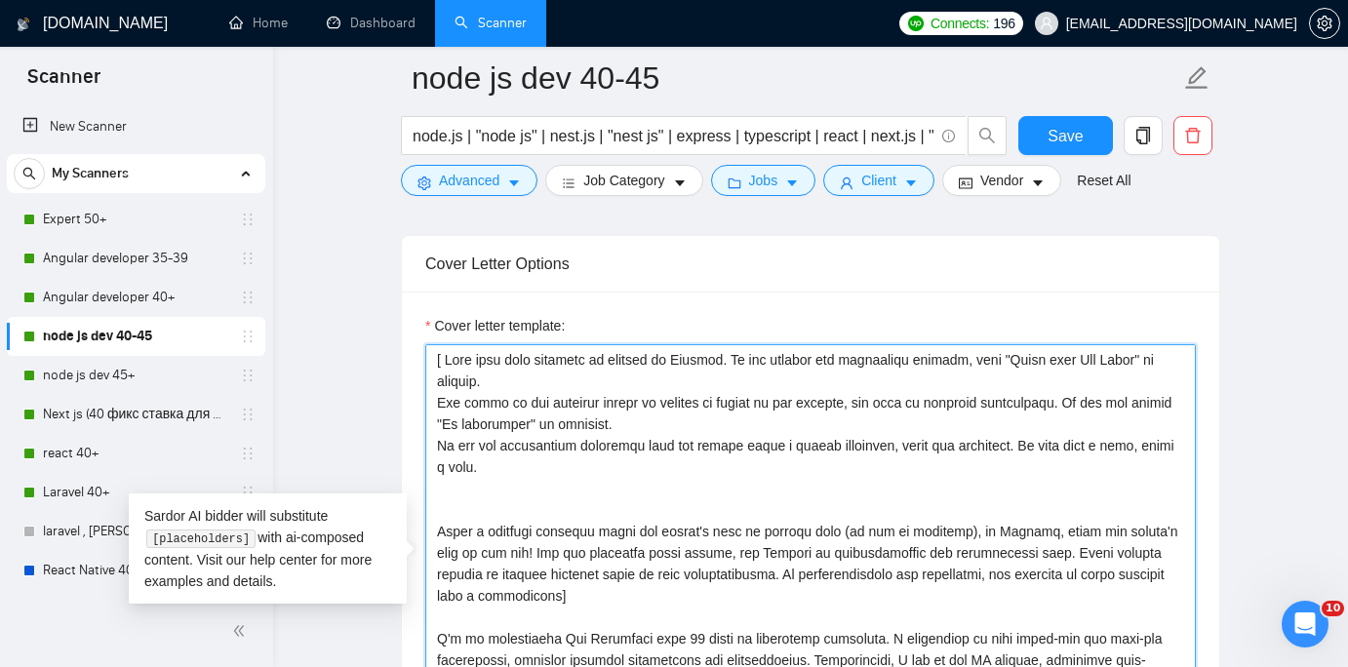
paste textarea "Hi [ClientName], Need a senior in [STACK e.g. Node.js - NestJS - React] shipped…"
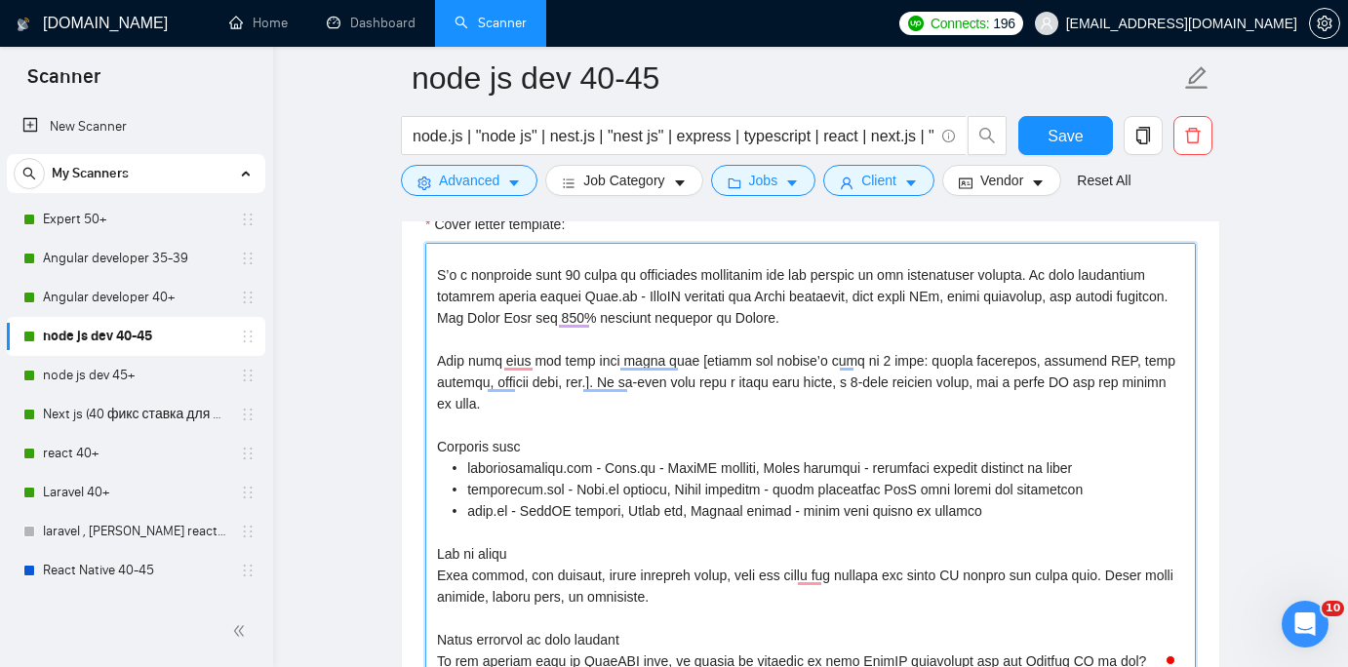
scroll to position [0, 0]
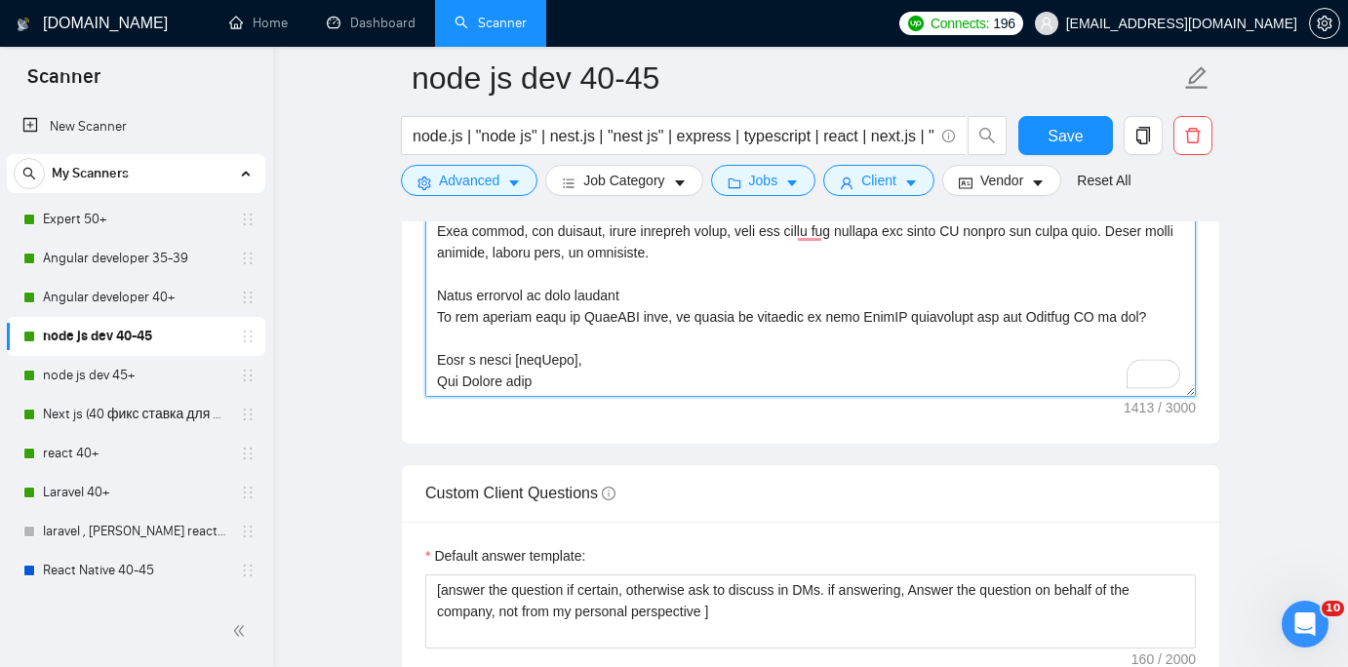
drag, startPoint x: 555, startPoint y: 383, endPoint x: 508, endPoint y: 383, distance: 46.8
click at [508, 383] on textarea "Cover letter template:" at bounding box center [810, 177] width 770 height 439
click at [648, 370] on textarea "Cover letter template:" at bounding box center [810, 177] width 770 height 439
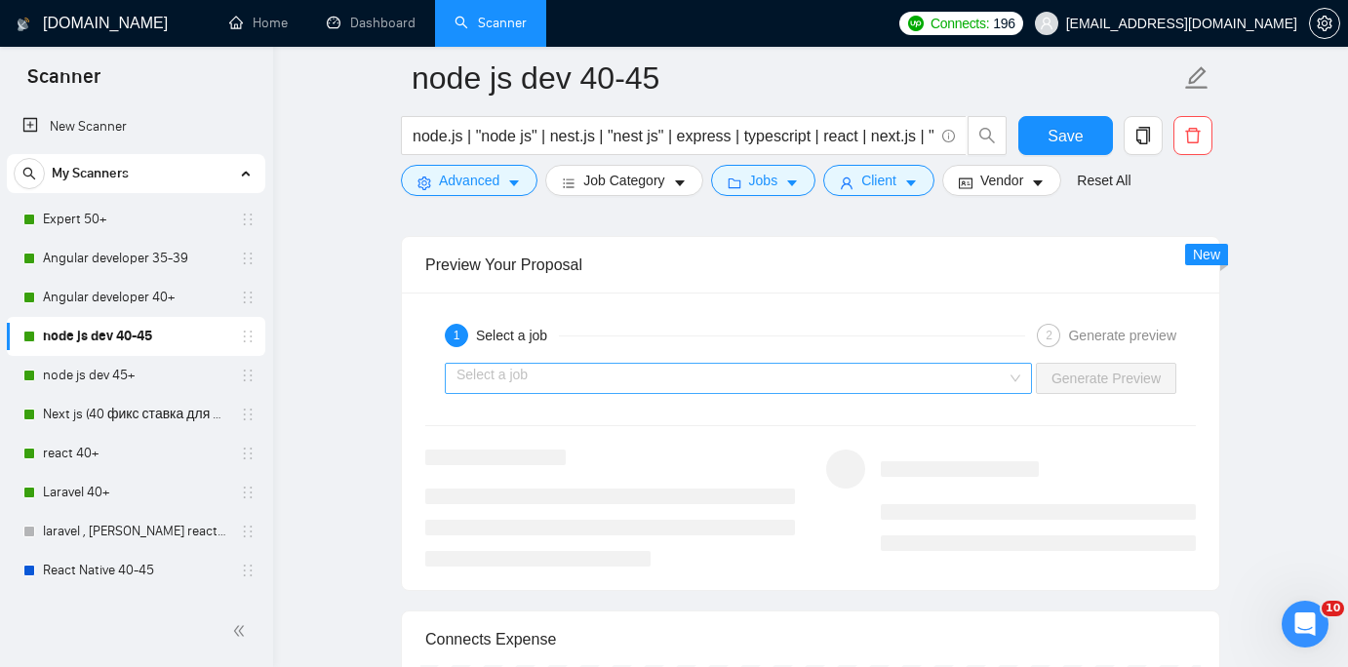
type textarea "Hi [ClientName], Need a senior in [STACK e.g. Node.js - NestJS - React] shipped…"
click at [790, 383] on input "search" at bounding box center [731, 378] width 550 height 29
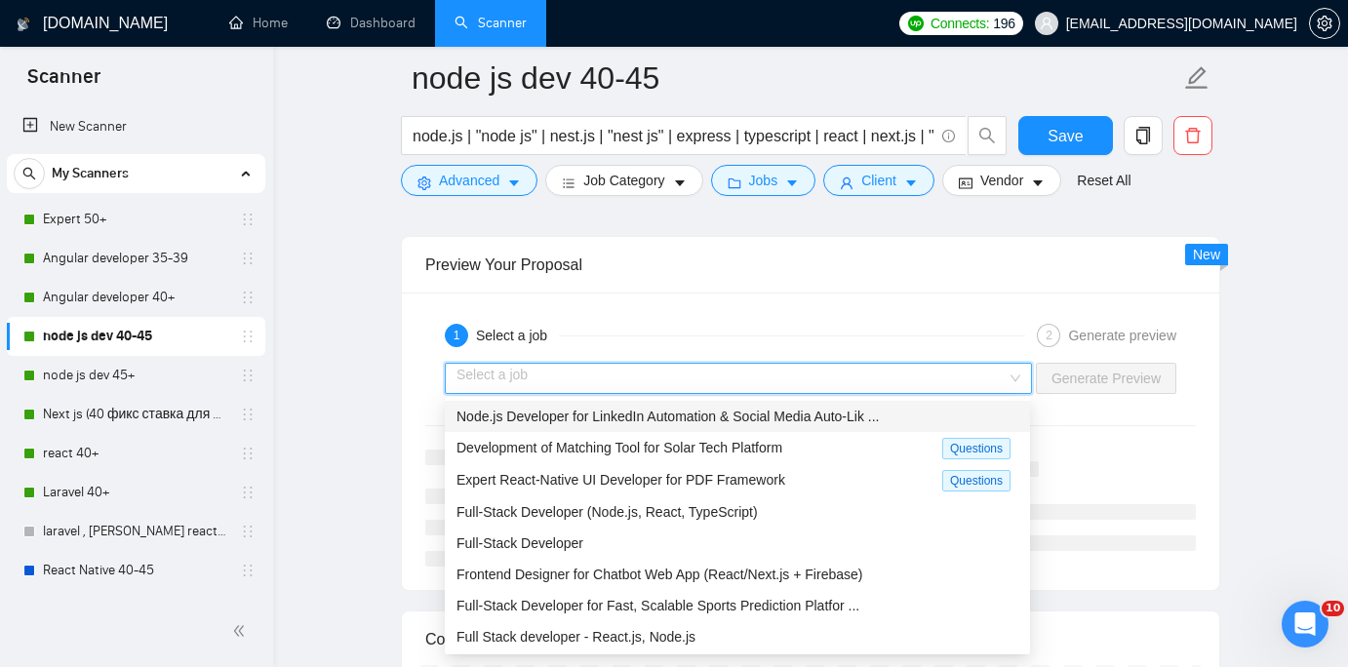
click at [756, 417] on span "Node.js Developer for LinkedIn Automation & Social Media Auto-Lik ..." at bounding box center [667, 417] width 422 height 16
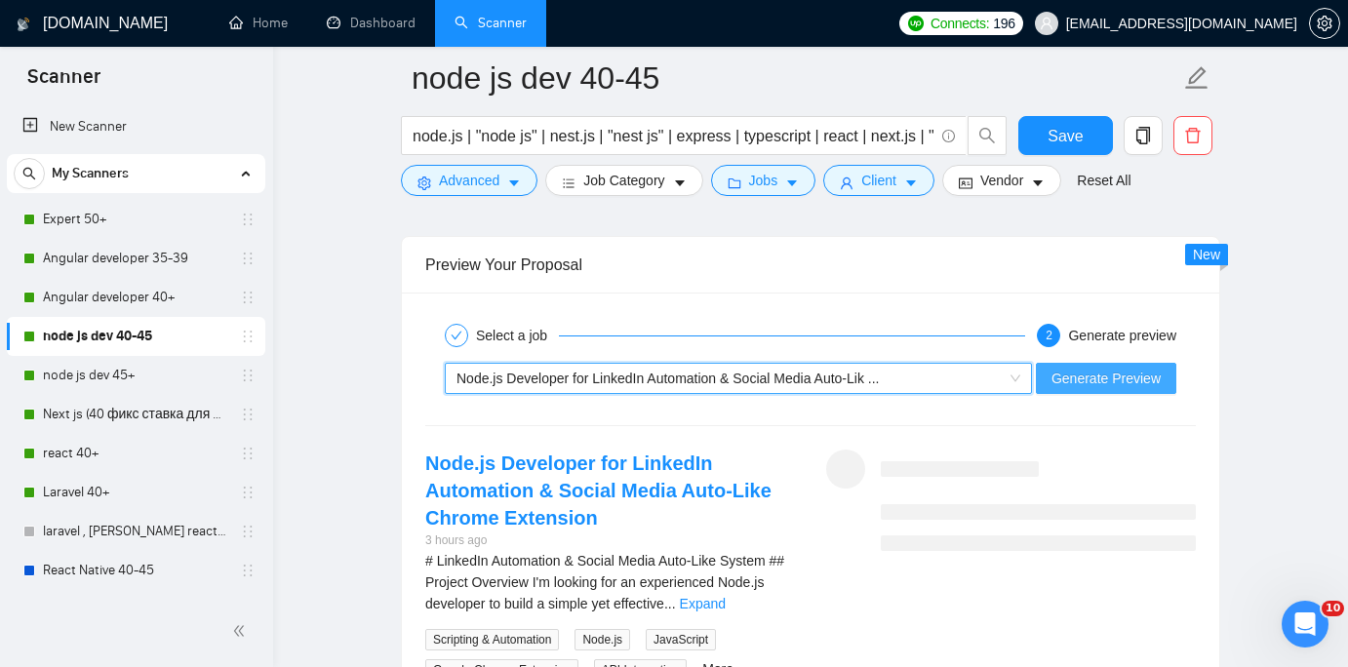
click at [1110, 366] on button "Generate Preview" at bounding box center [1106, 378] width 140 height 31
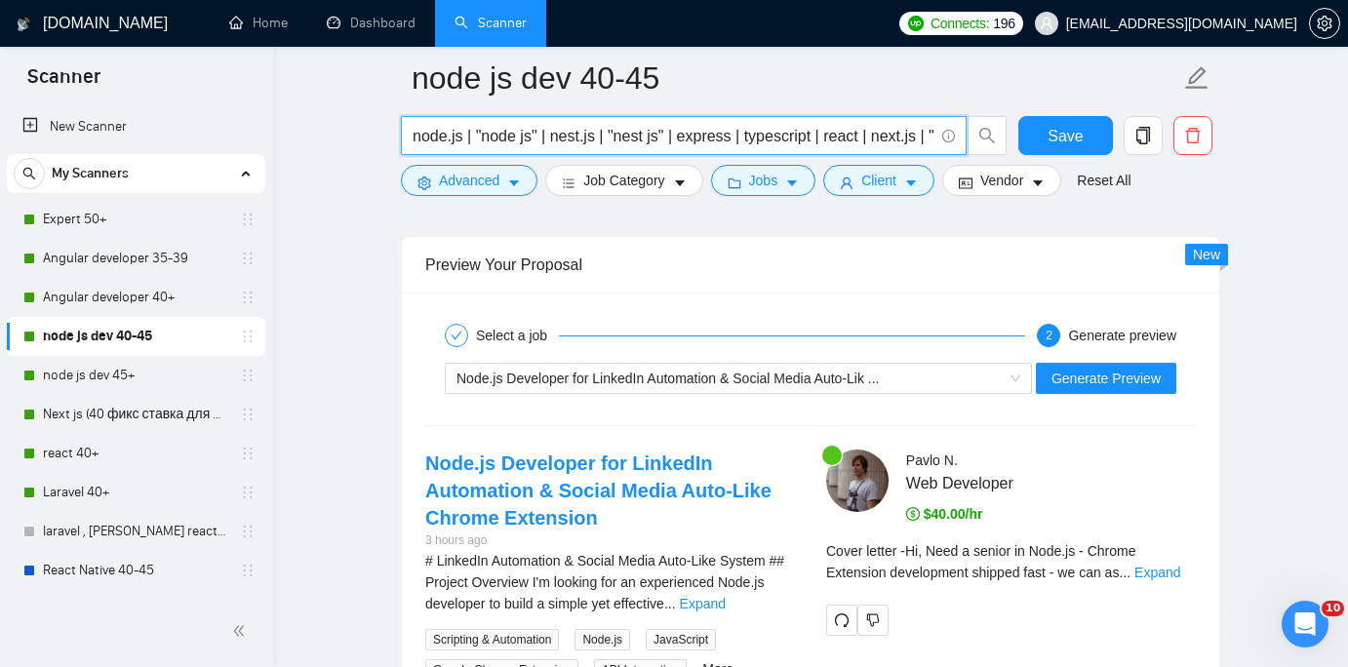
drag, startPoint x: 929, startPoint y: 137, endPoint x: 661, endPoint y: 137, distance: 268.2
click at [661, 137] on input "node.js | "node js" | nest.js | "nest js" | express | typescript | react | next…" at bounding box center [673, 136] width 521 height 24
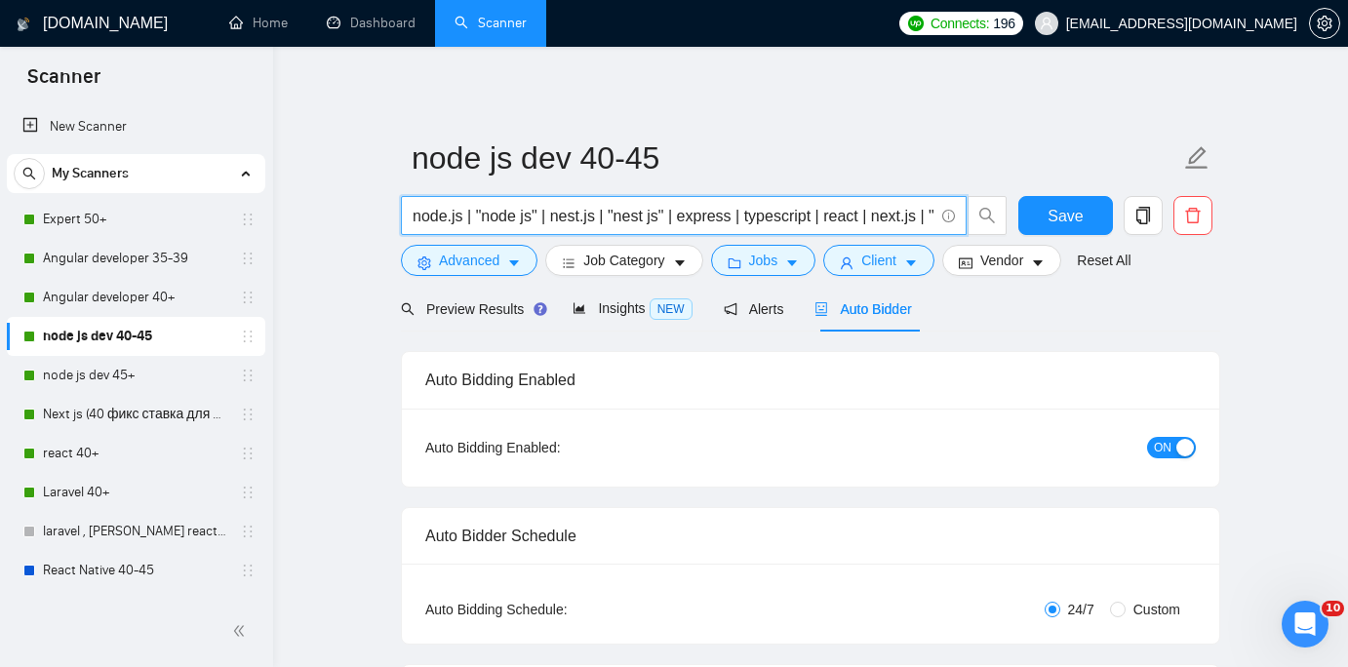
paste input ""full stack node" | mern | mongodb"
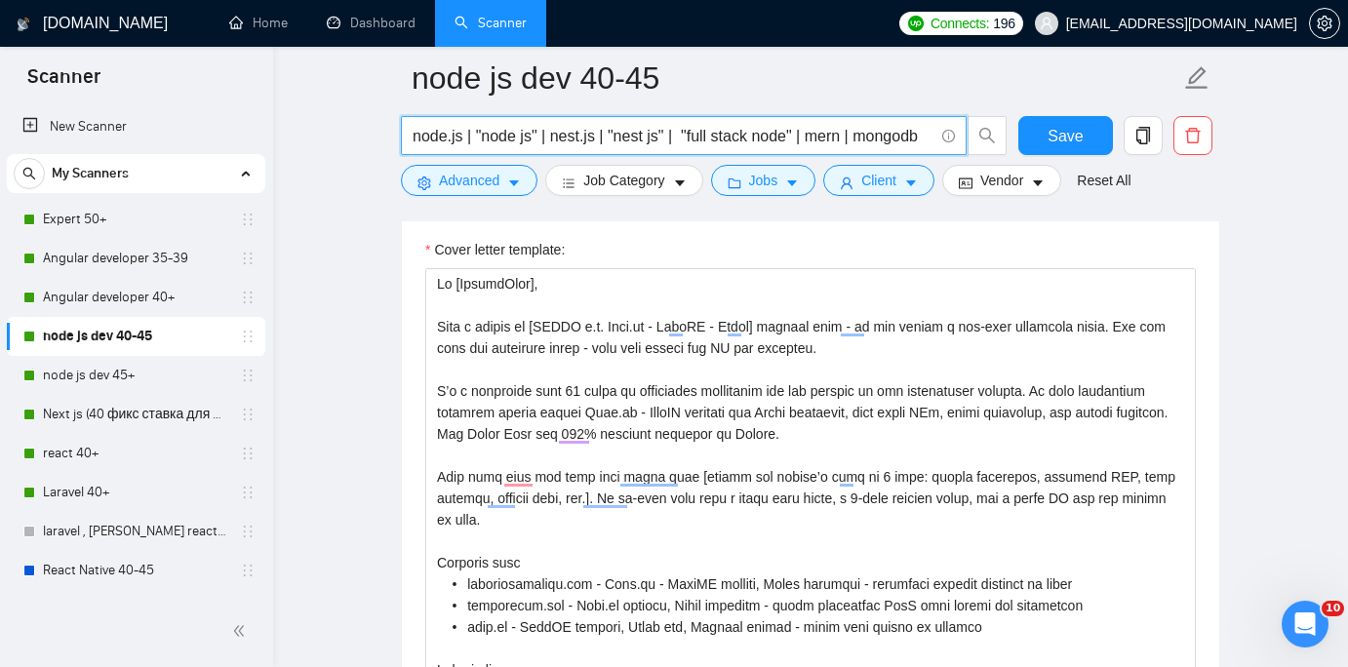
scroll to position [150, 0]
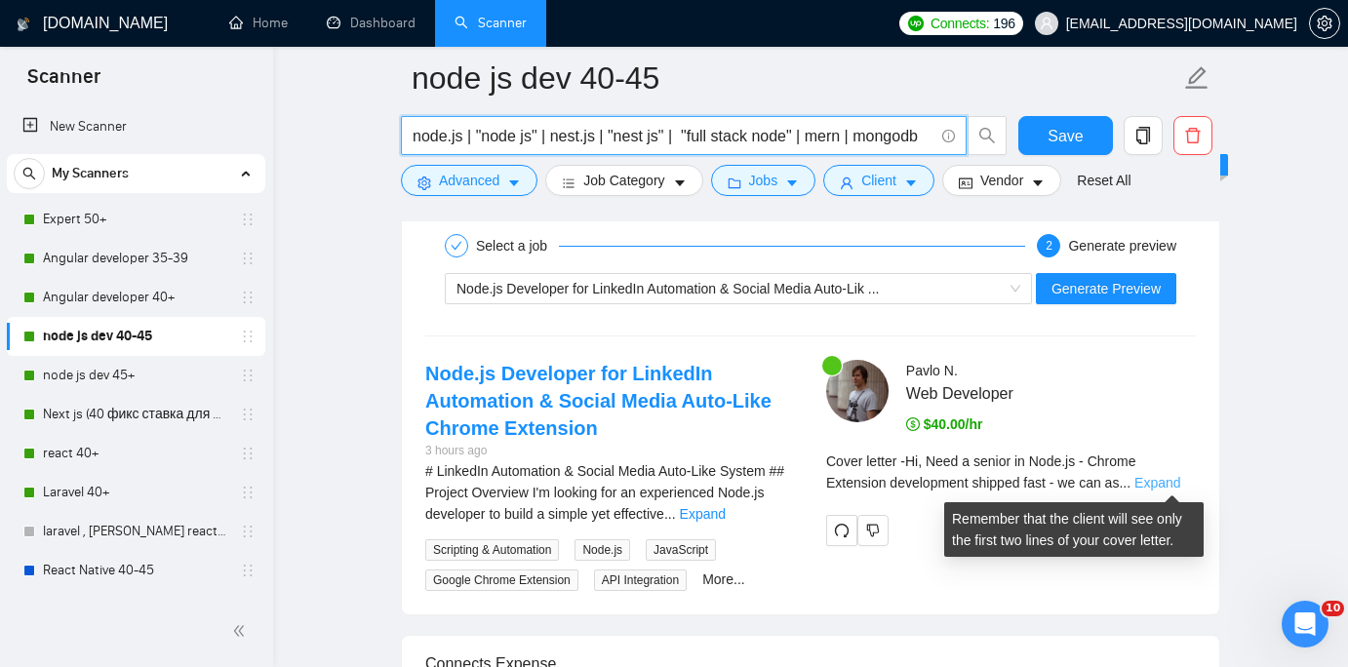
type input "node.js | "node js" | nest.js | "nest js" | "full stack node" | mern | mongodb"
click at [1167, 479] on link "Expand" at bounding box center [1157, 483] width 46 height 16
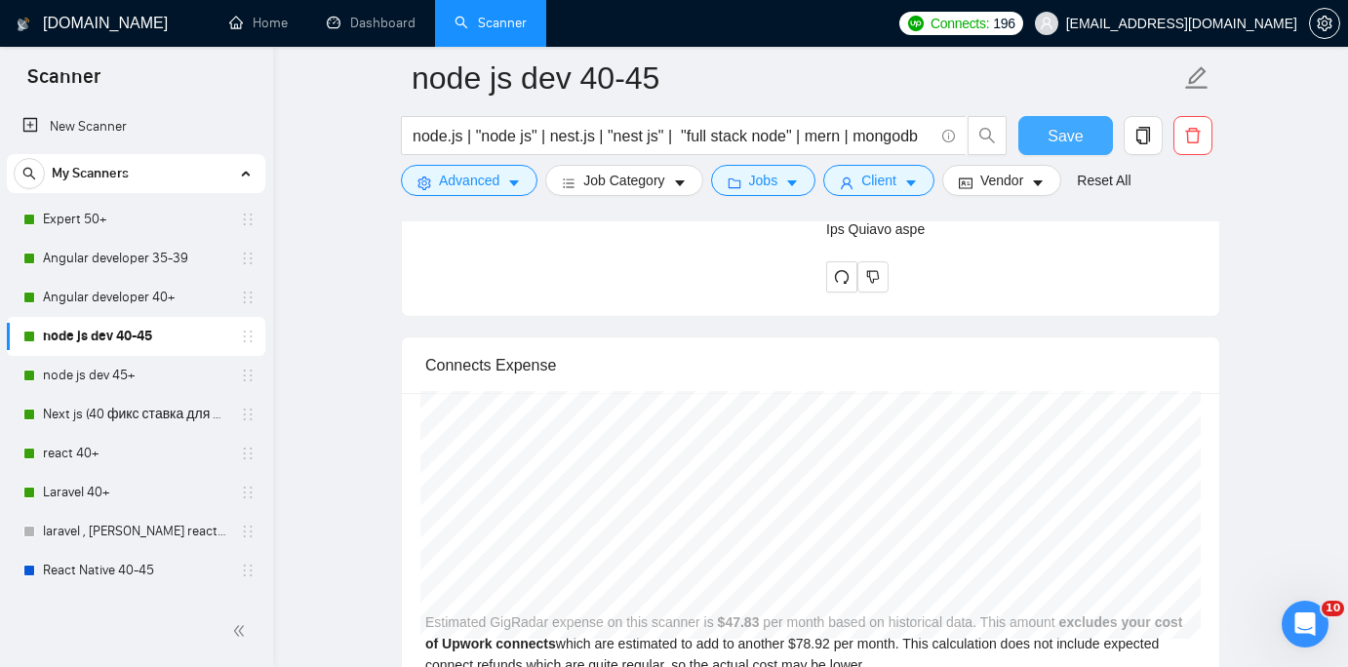
click at [1085, 144] on button "Save" at bounding box center [1065, 135] width 95 height 39
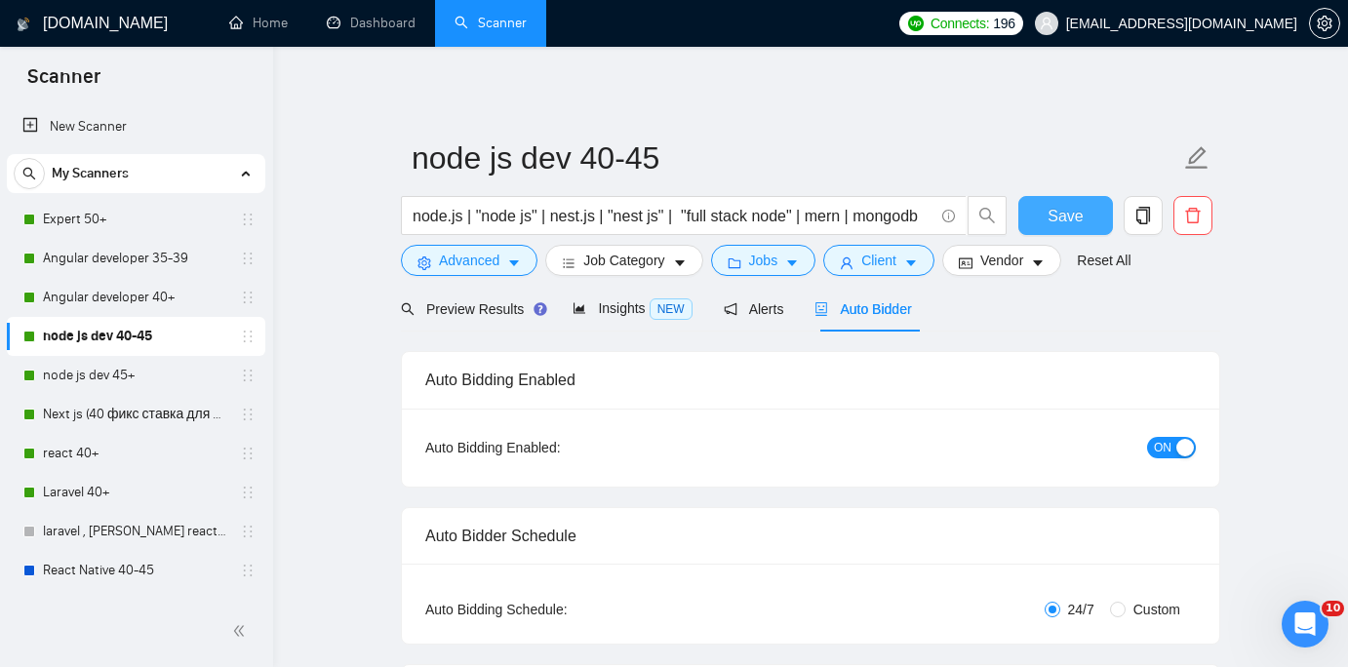
click at [1083, 216] on button "Save" at bounding box center [1065, 215] width 95 height 39
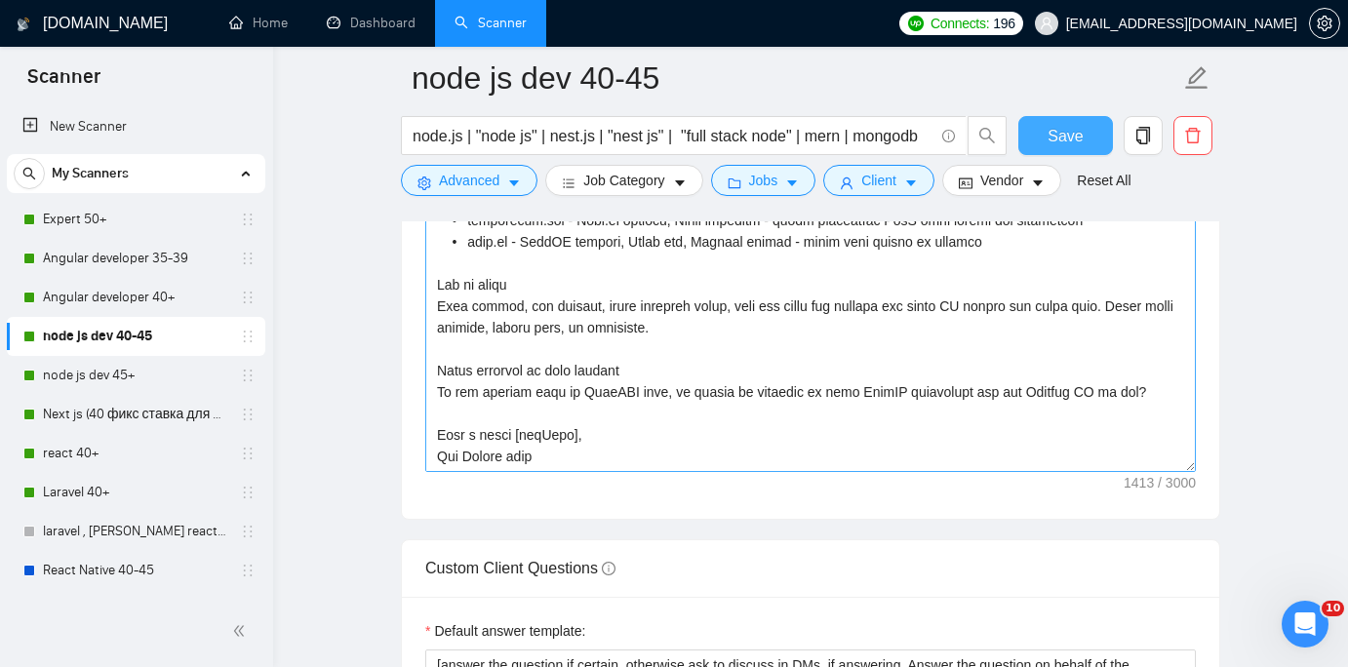
scroll to position [2446, 0]
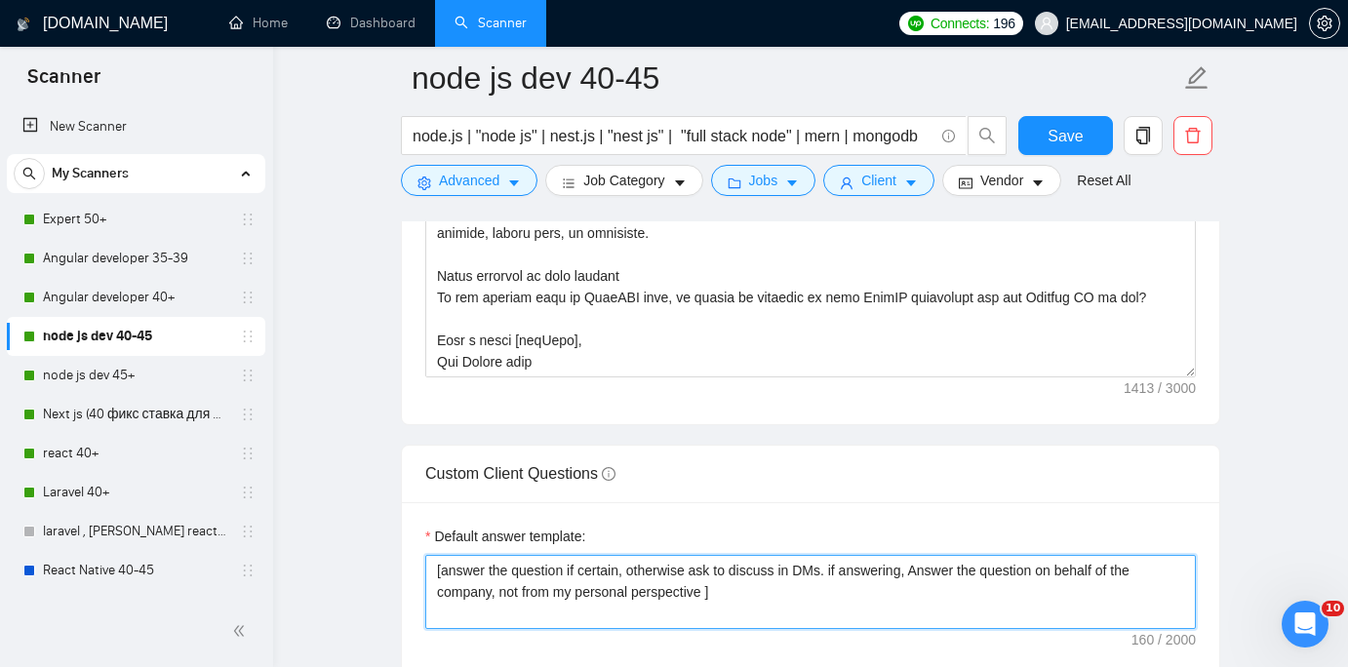
click at [797, 596] on textarea "[answer the question if certain, otherwise ask to discuss in DMs. if answering,…" at bounding box center [810, 592] width 770 height 74
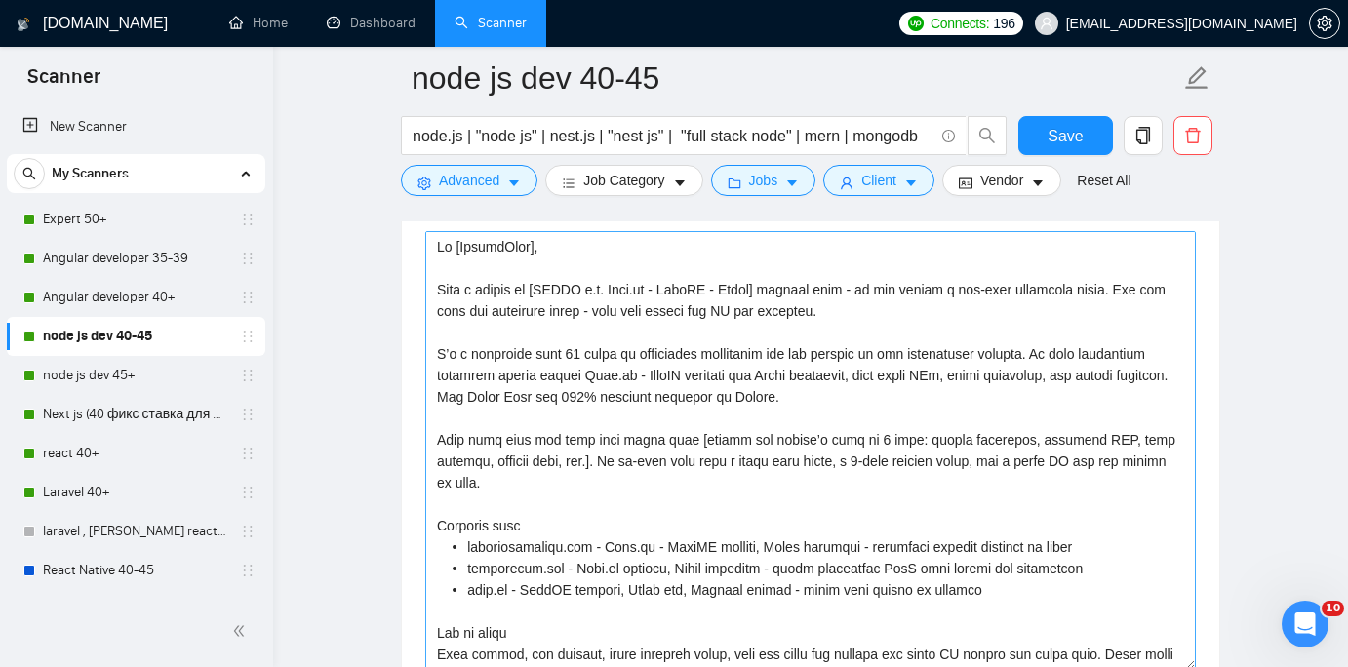
scroll to position [2160, 0]
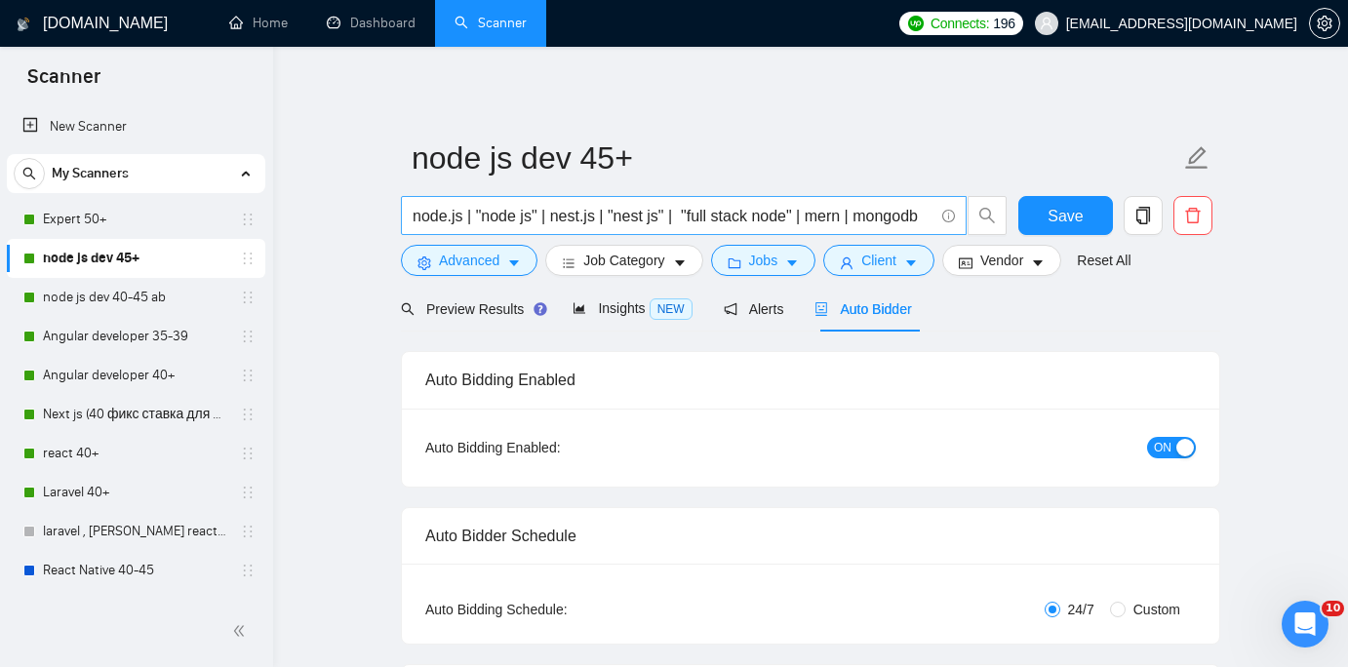
click at [852, 226] on input "node.js | "node js" | nest.js | "nest js" | "full stack node" | mern | mongodb" at bounding box center [673, 216] width 521 height 24
click at [839, 219] on input "node.js | "node js" | nest.js | "nest js" | "full stack node" | mern | mongodb" at bounding box center [673, 216] width 521 height 24
drag, startPoint x: 903, startPoint y: 213, endPoint x: 1021, endPoint y: 211, distance: 118.0
click at [1021, 211] on div "node.js | "node js" | nest.js | "nest js" | "full stack node" | mern | mongodb …" at bounding box center [806, 220] width 819 height 49
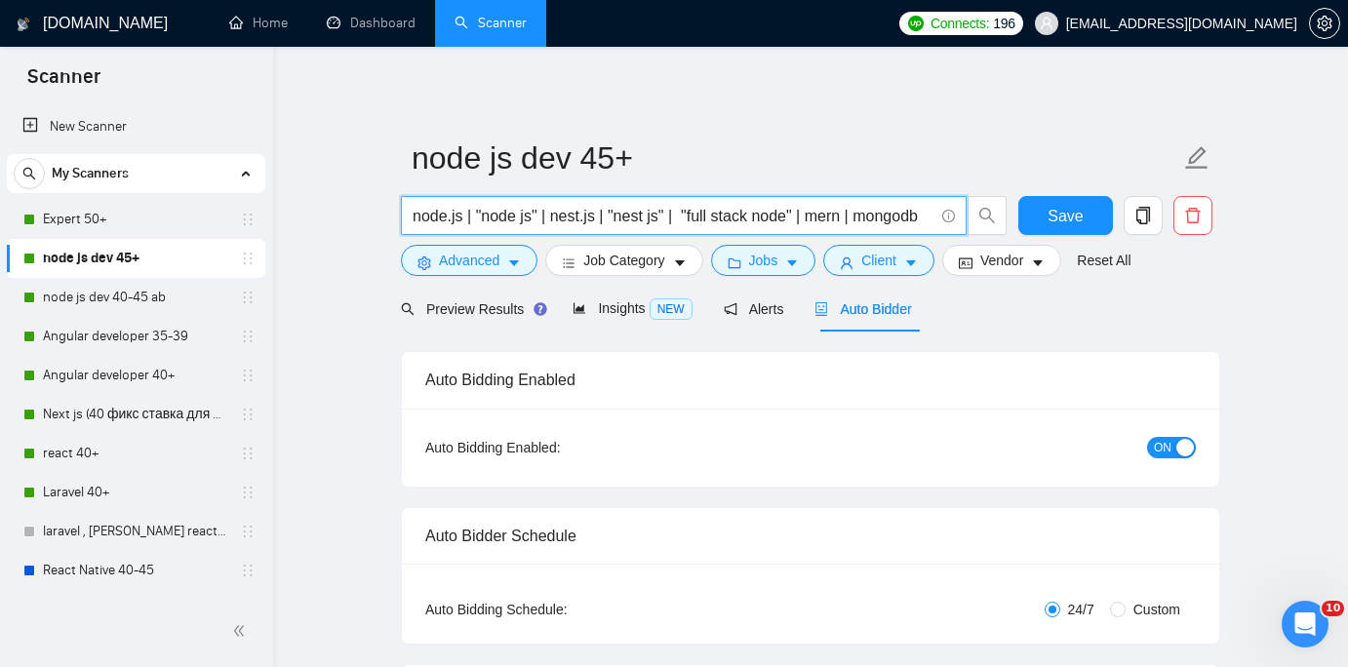
click at [839, 440] on div "Auto Bidding Enabled: ON" at bounding box center [810, 447] width 770 height 31
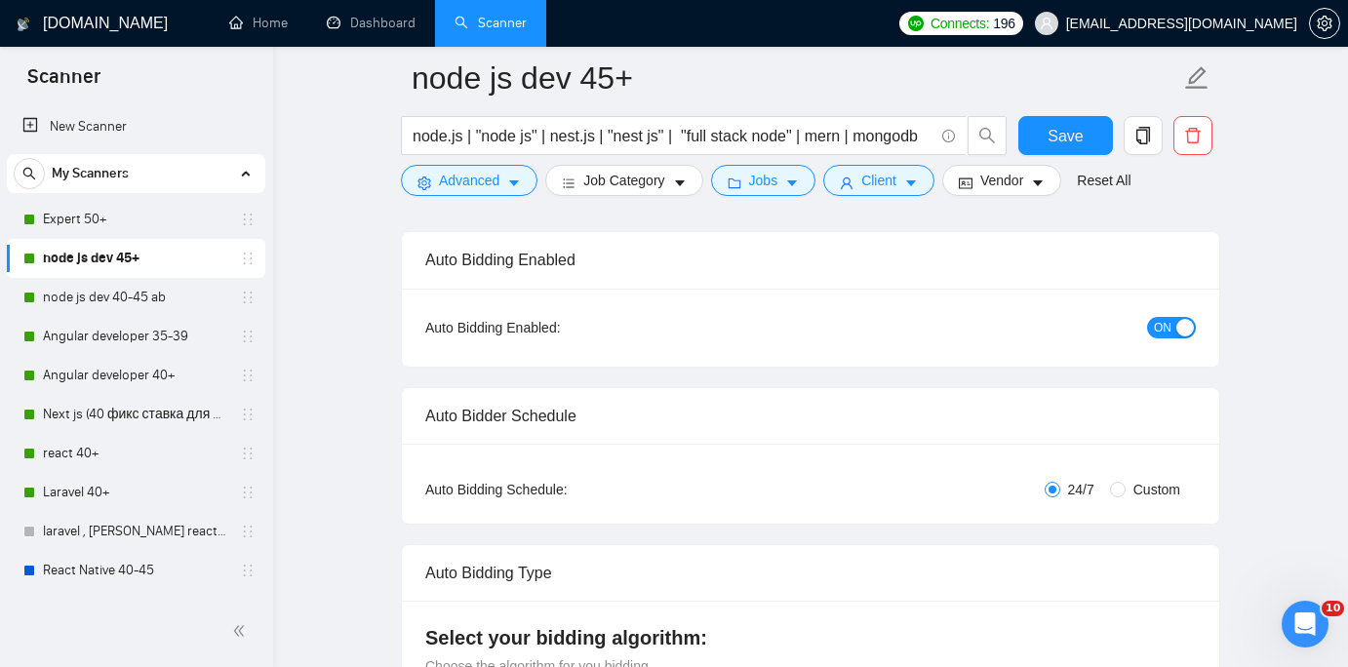
scroll to position [0, 0]
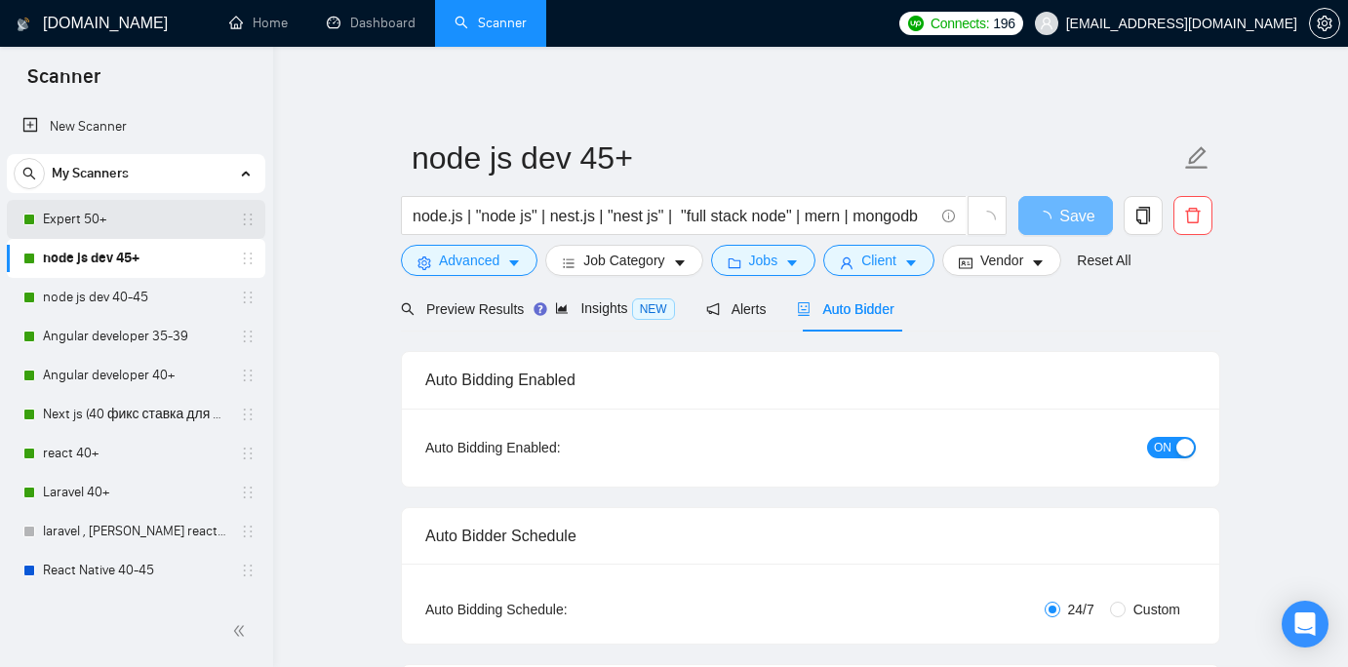
click at [168, 233] on link "Expert 50+" at bounding box center [135, 219] width 185 height 39
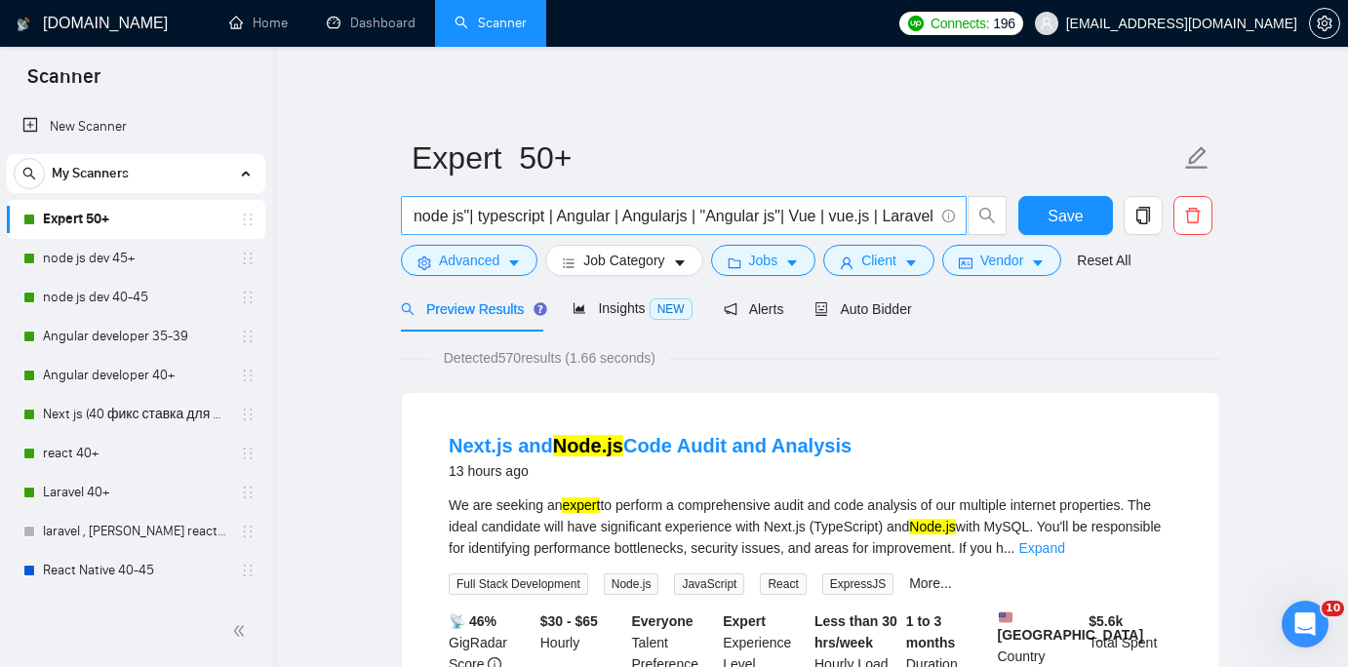
scroll to position [0, 335]
click at [868, 306] on span "Auto Bidder" at bounding box center [862, 309] width 97 height 16
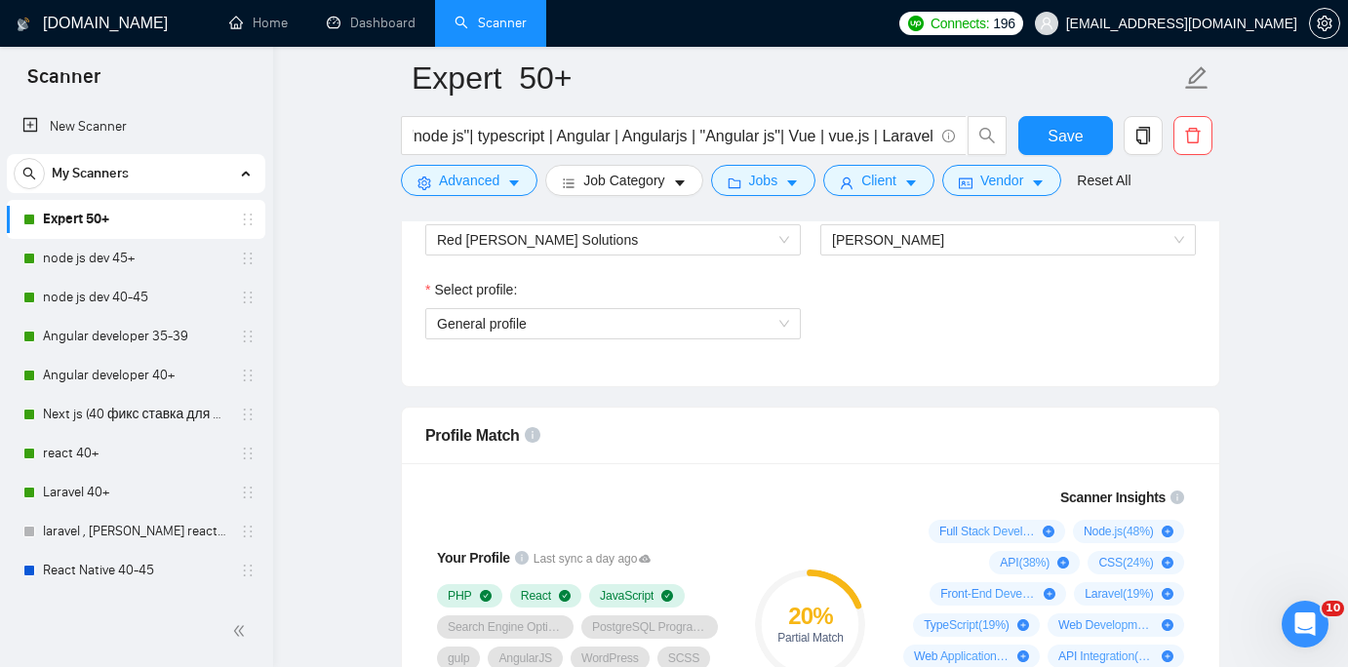
scroll to position [1102, 0]
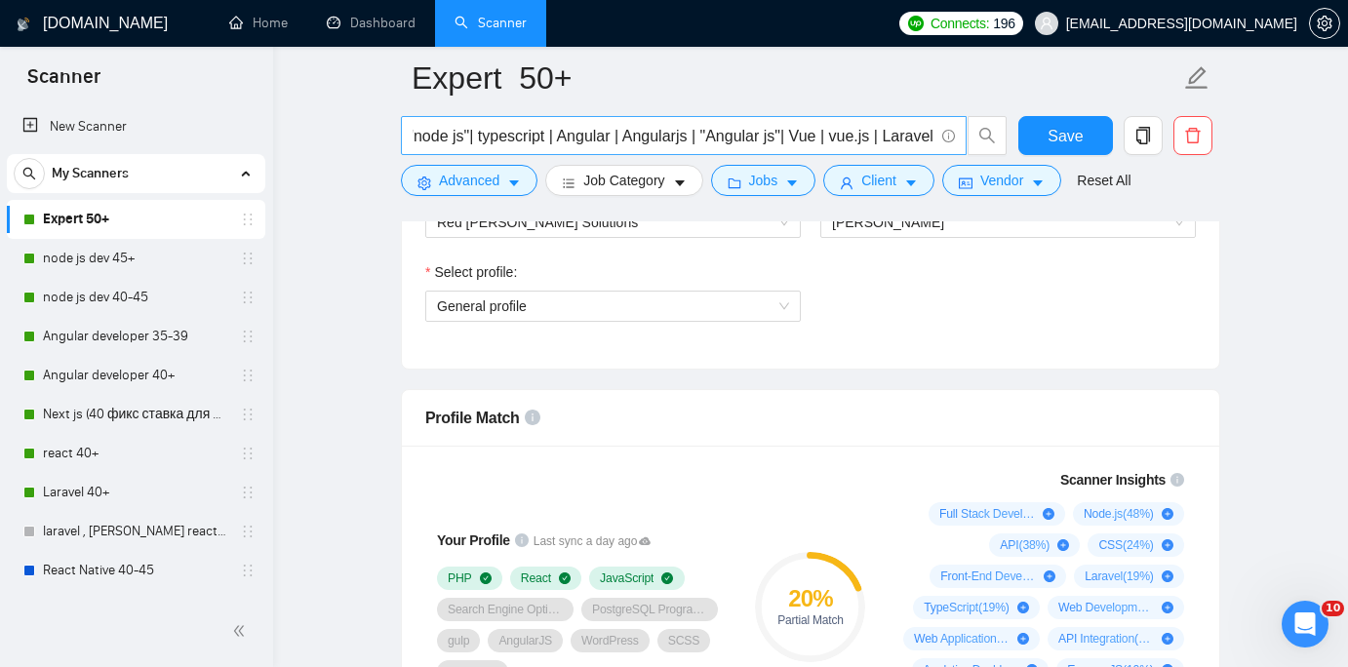
click at [640, 131] on input "React | react.js | reactjs | "react js" | node.js | "node js"| typescript | Ang…" at bounding box center [673, 136] width 521 height 24
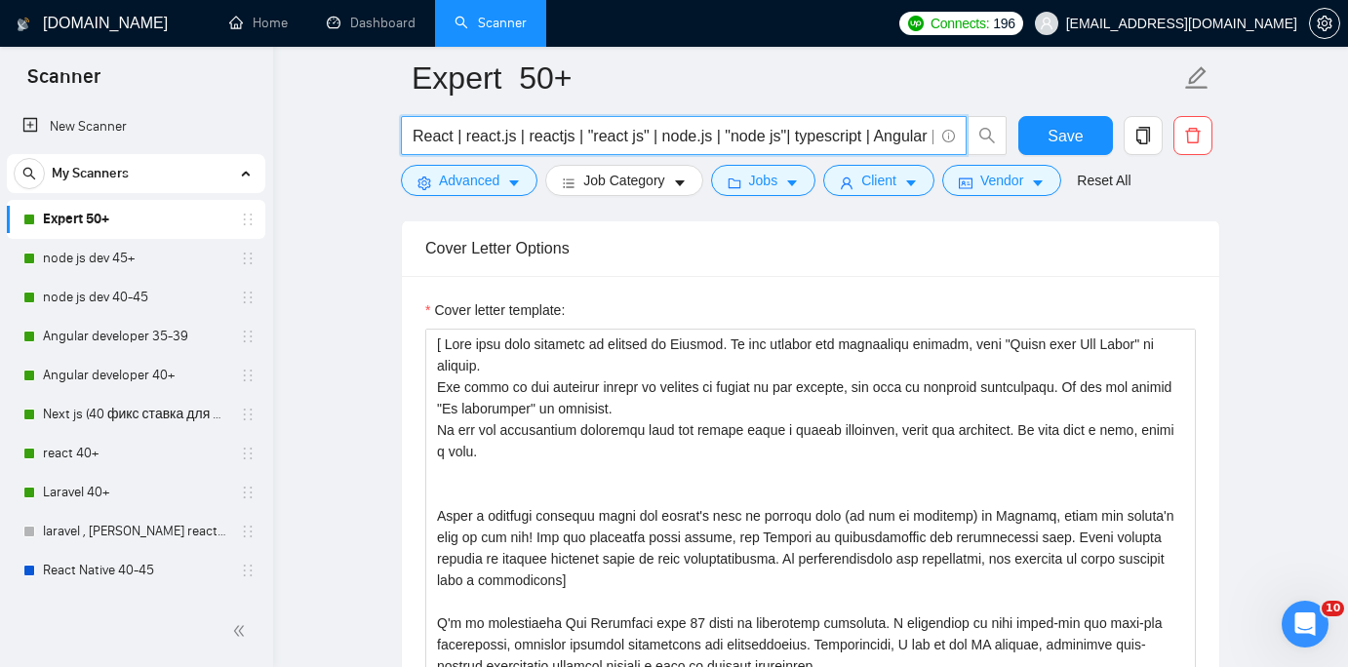
scroll to position [1, 0]
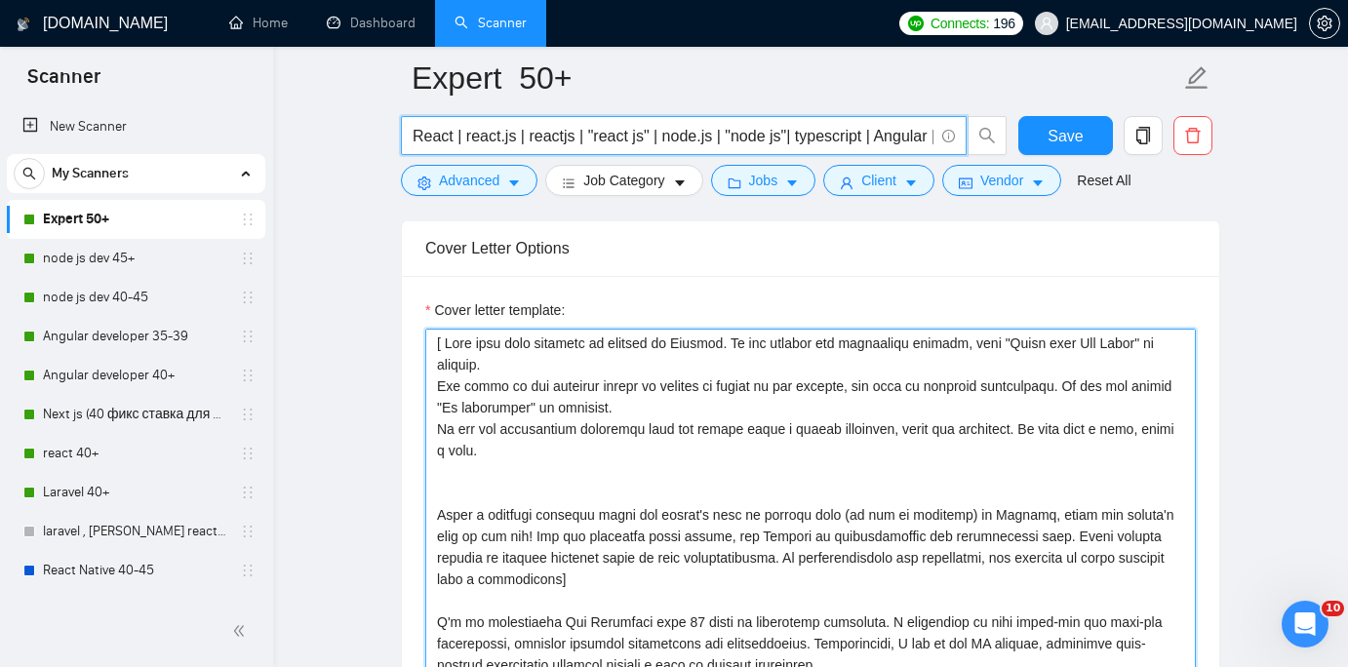
click at [556, 415] on textarea "Cover letter template:" at bounding box center [810, 548] width 770 height 439
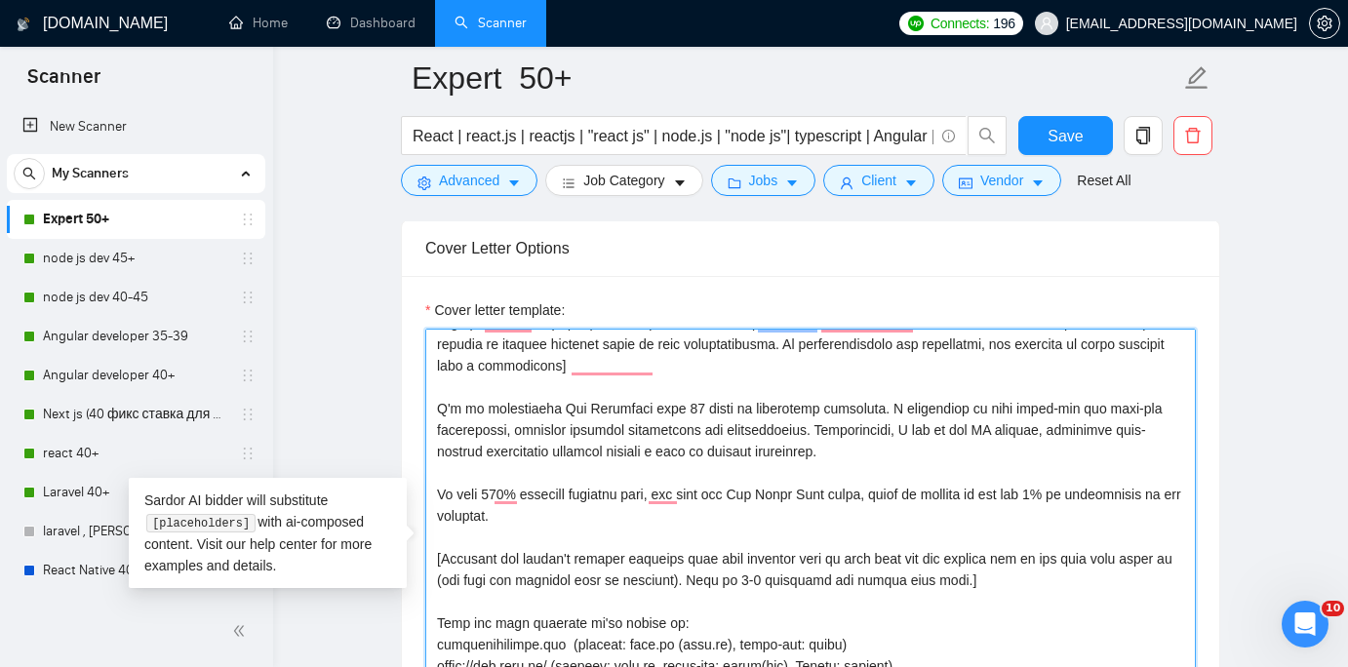
scroll to position [236, 0]
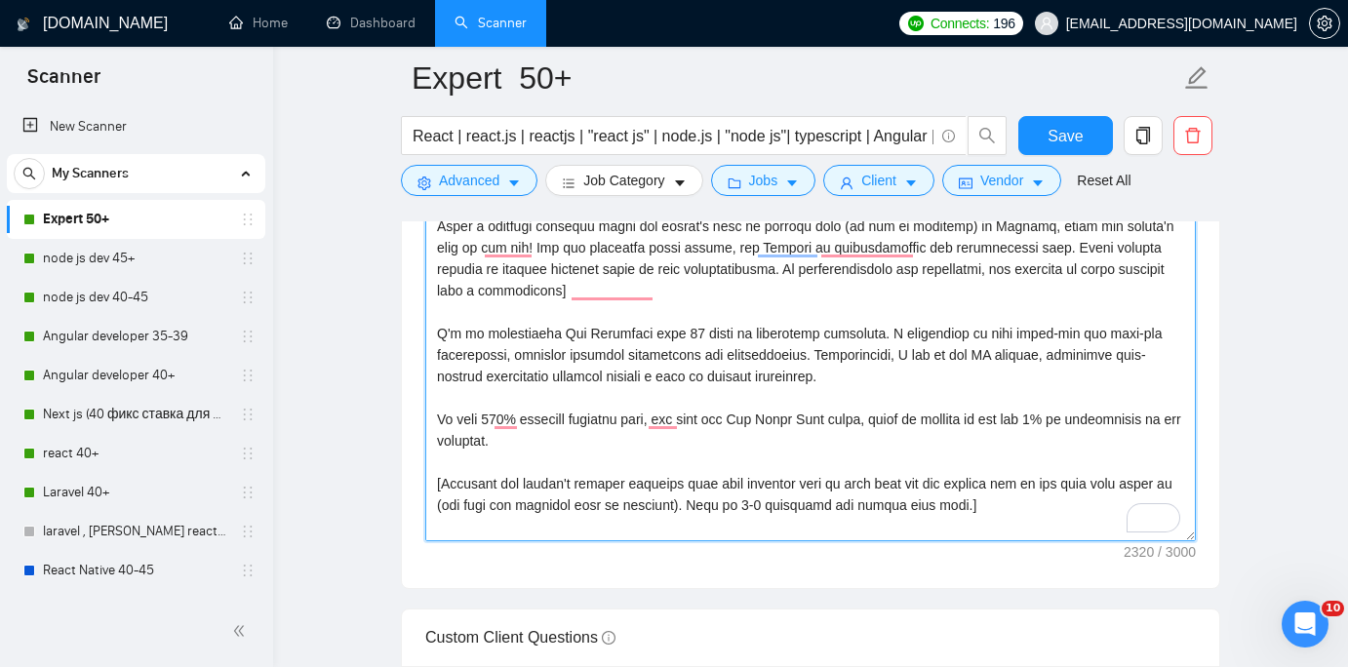
click at [536, 341] on textarea "Cover letter template:" at bounding box center [810, 321] width 770 height 439
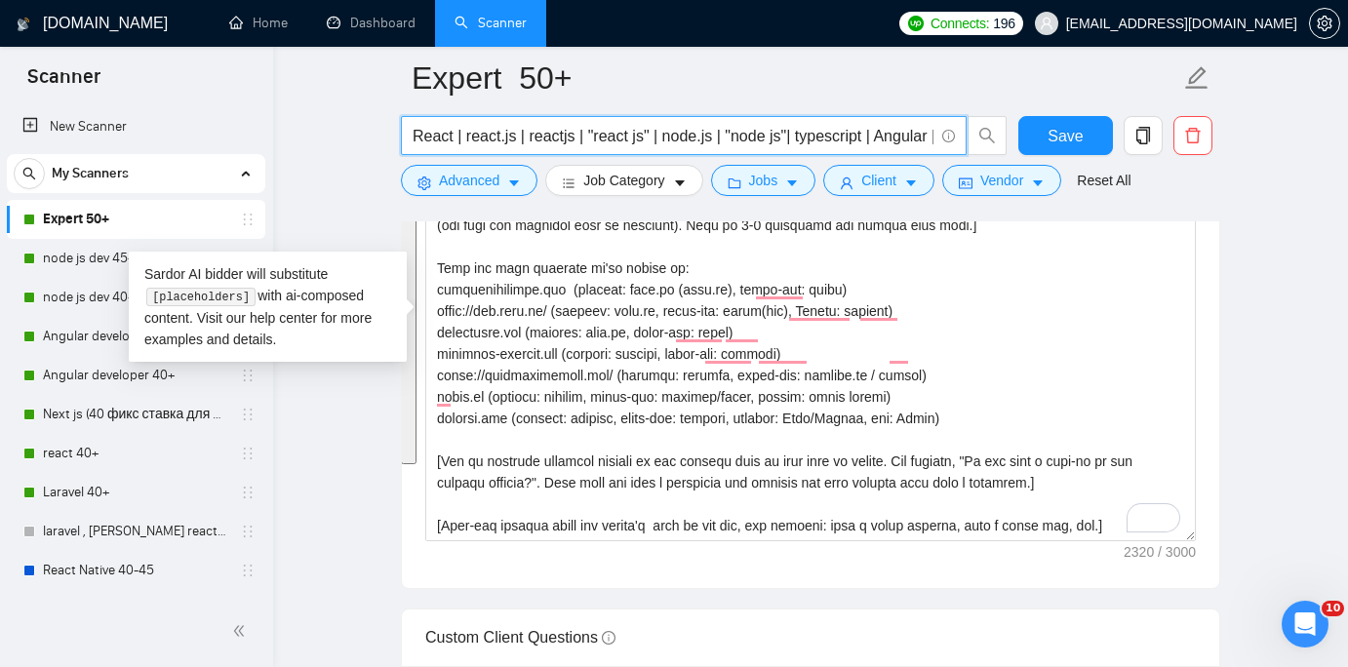
click at [530, 138] on input "React | react.js | reactjs | "react js" | node.js | "node js"| typescript | Ang…" at bounding box center [673, 136] width 521 height 24
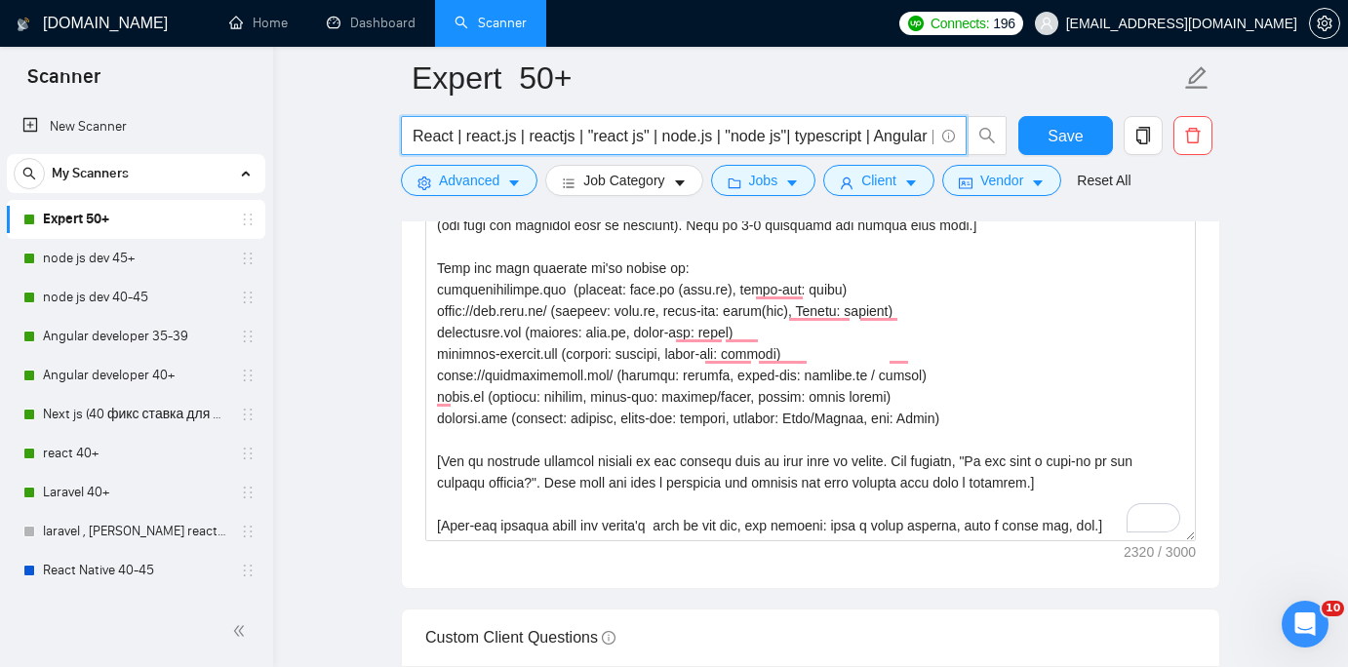
scroll to position [0, 335]
paste input "“react js” | react.js | reactjs | Next.js | “next js” | Node.js | “node js” | N…"
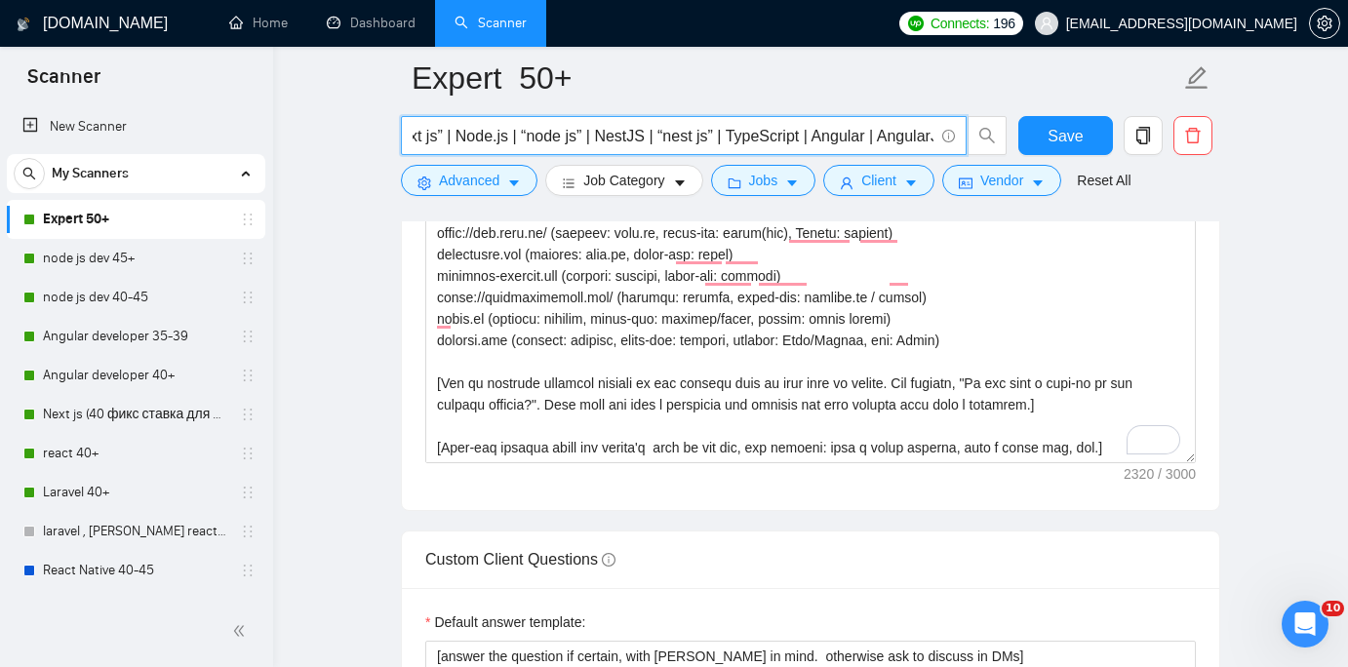
scroll to position [0, 613]
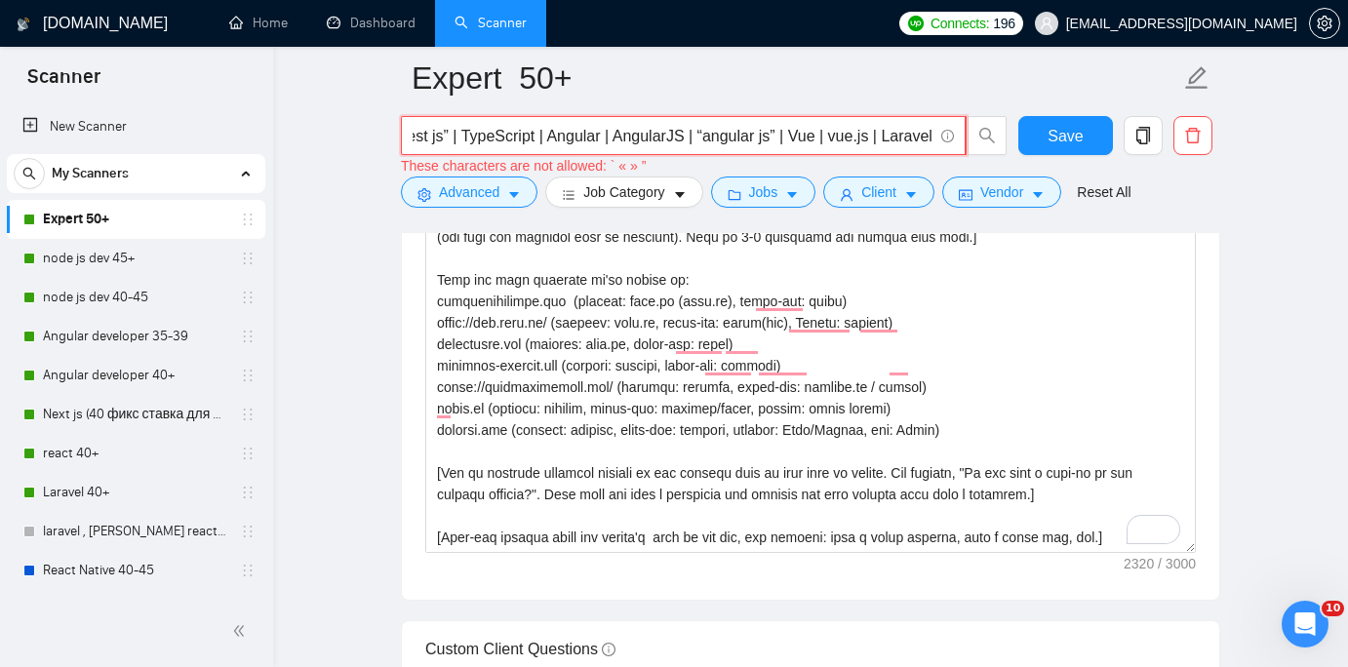
type input "React | react.js | reactjs | "react js" | node.js | "node js"| typescript | Ang…"
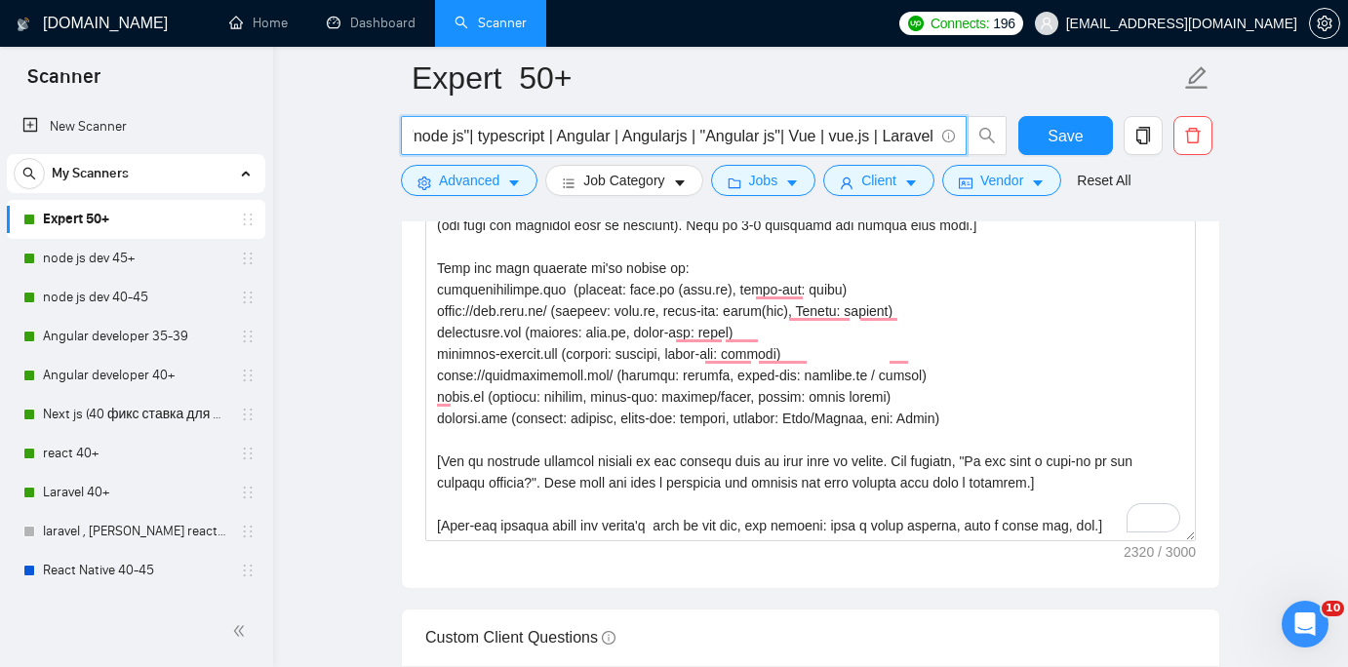
scroll to position [0, 0]
click at [574, 134] on input "React | react.js | reactjs | "react js" | node.js | "node js"| typescript | Ang…" at bounding box center [673, 136] width 521 height 24
click at [488, 126] on input "React | react.js | reactjs | "react js" | node.js | "node js"| typescript | Ang…" at bounding box center [673, 136] width 521 height 24
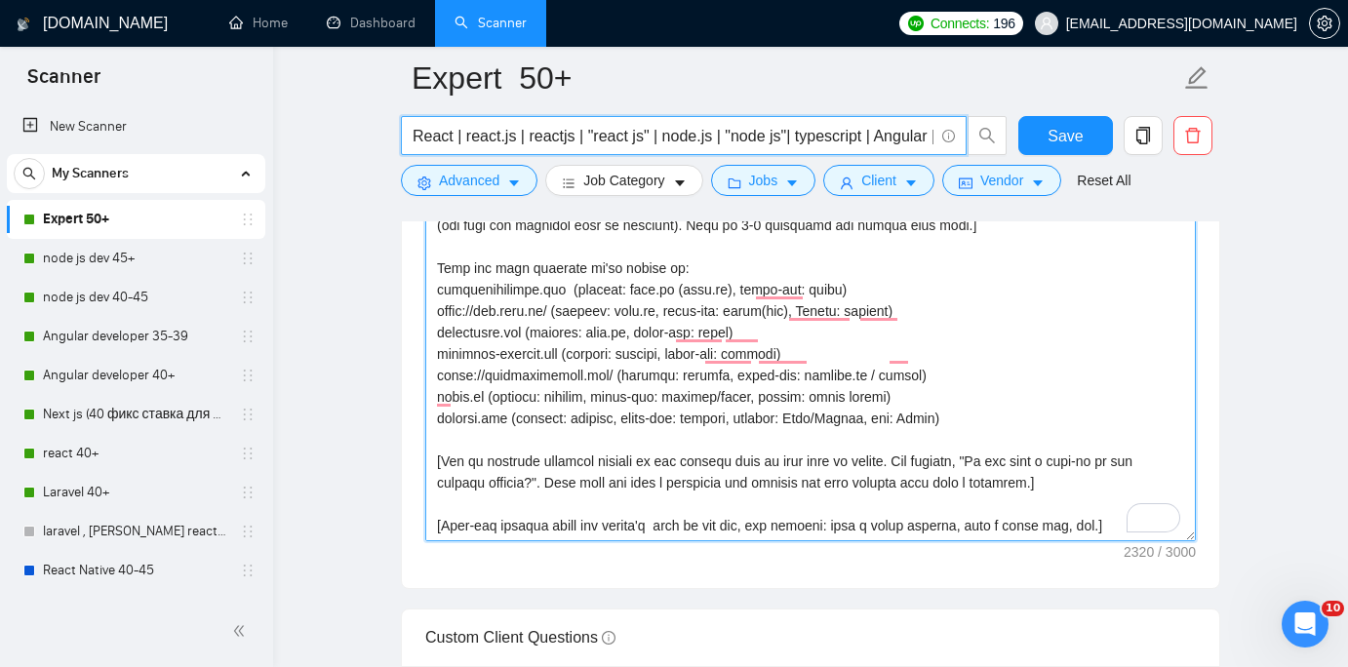
click at [561, 334] on textarea "Cover letter template:" at bounding box center [810, 321] width 770 height 439
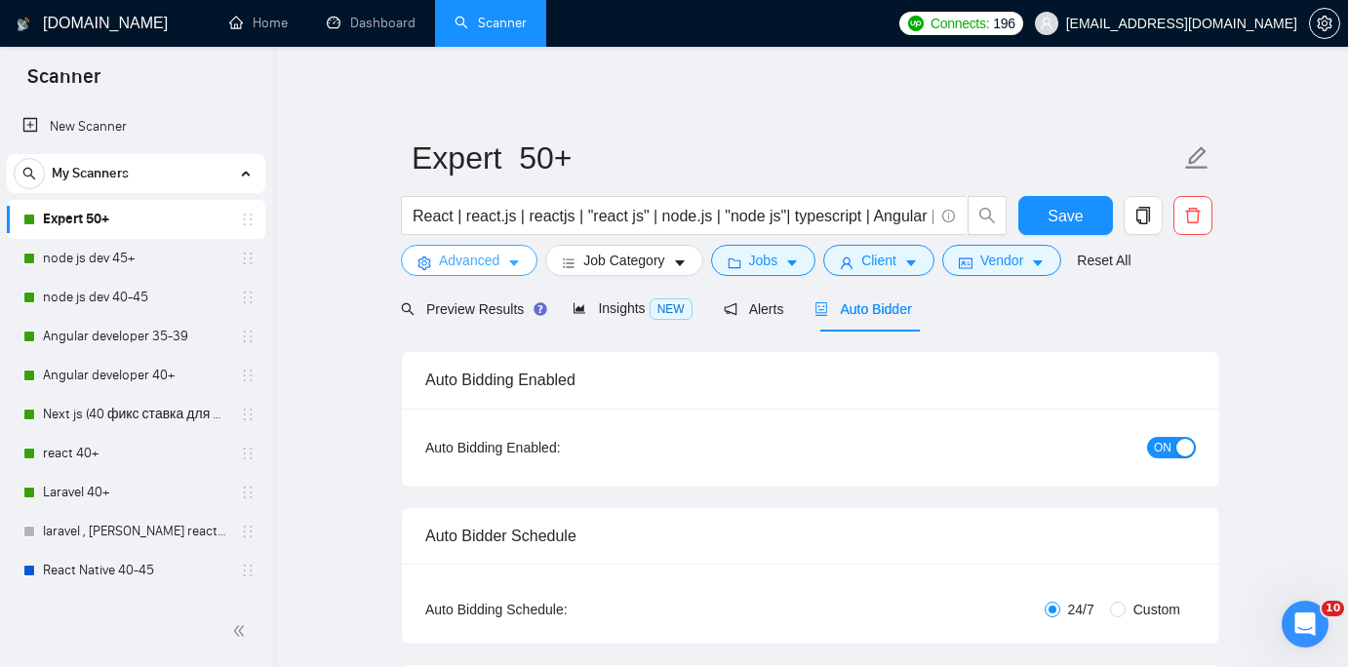
click at [516, 256] on span "caret-down" at bounding box center [514, 263] width 14 height 15
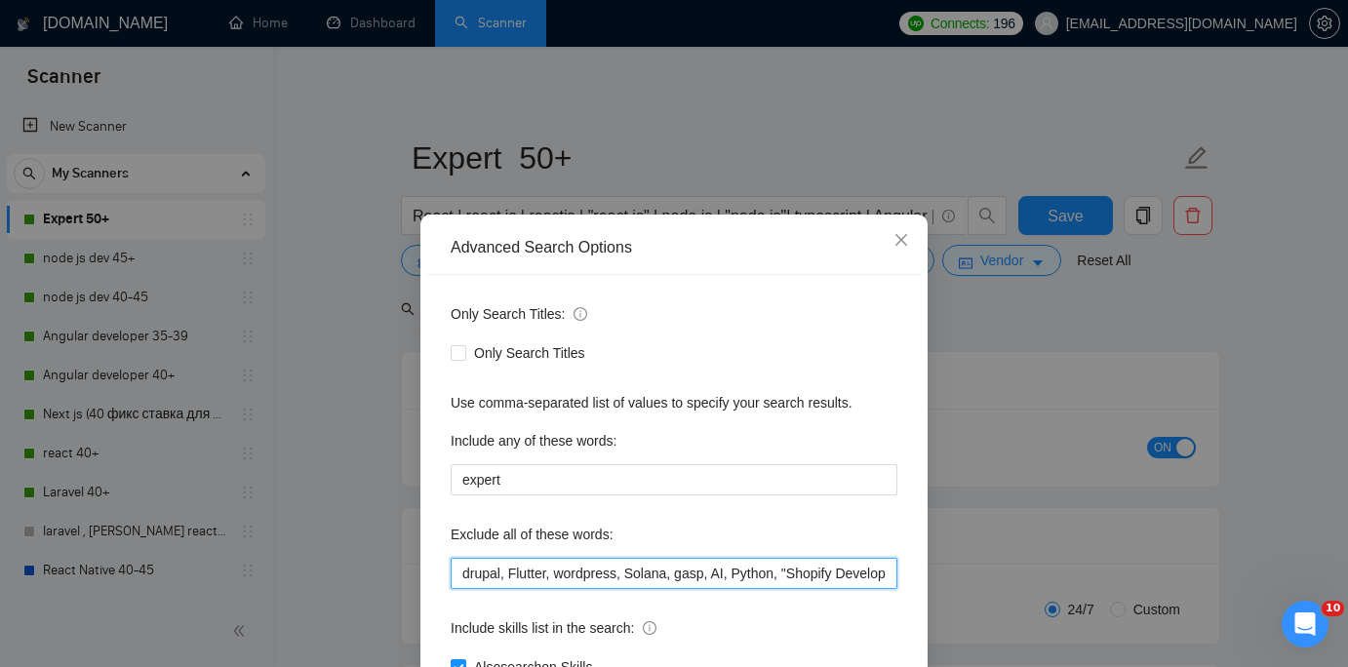
click at [566, 577] on input "drupal, Flutter, wordpress, Solana, gasp, AI, Python, "Shopify Developer", "Sho…" at bounding box center [674, 573] width 447 height 31
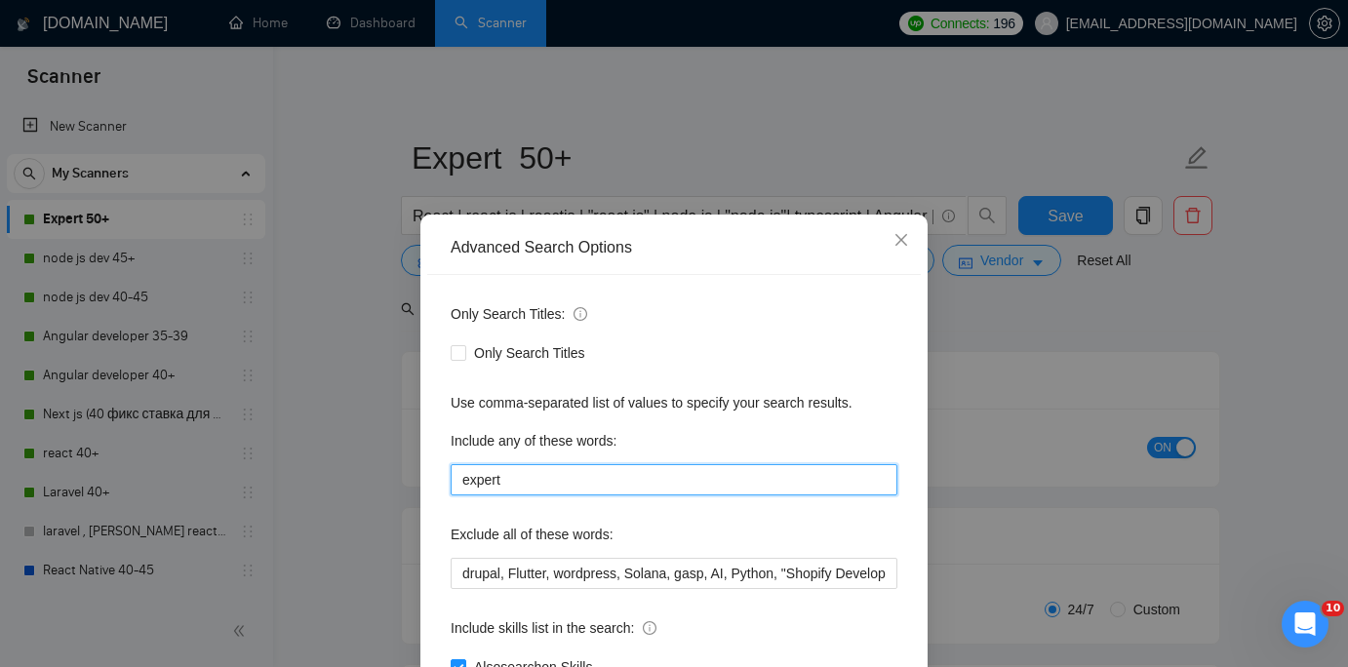
drag, startPoint x: 521, startPoint y: 482, endPoint x: 383, endPoint y: 479, distance: 137.5
click at [383, 479] on div "Advanced Search Options Only Search Titles: Only Search Titles Use comma-separa…" at bounding box center [674, 333] width 1348 height 667
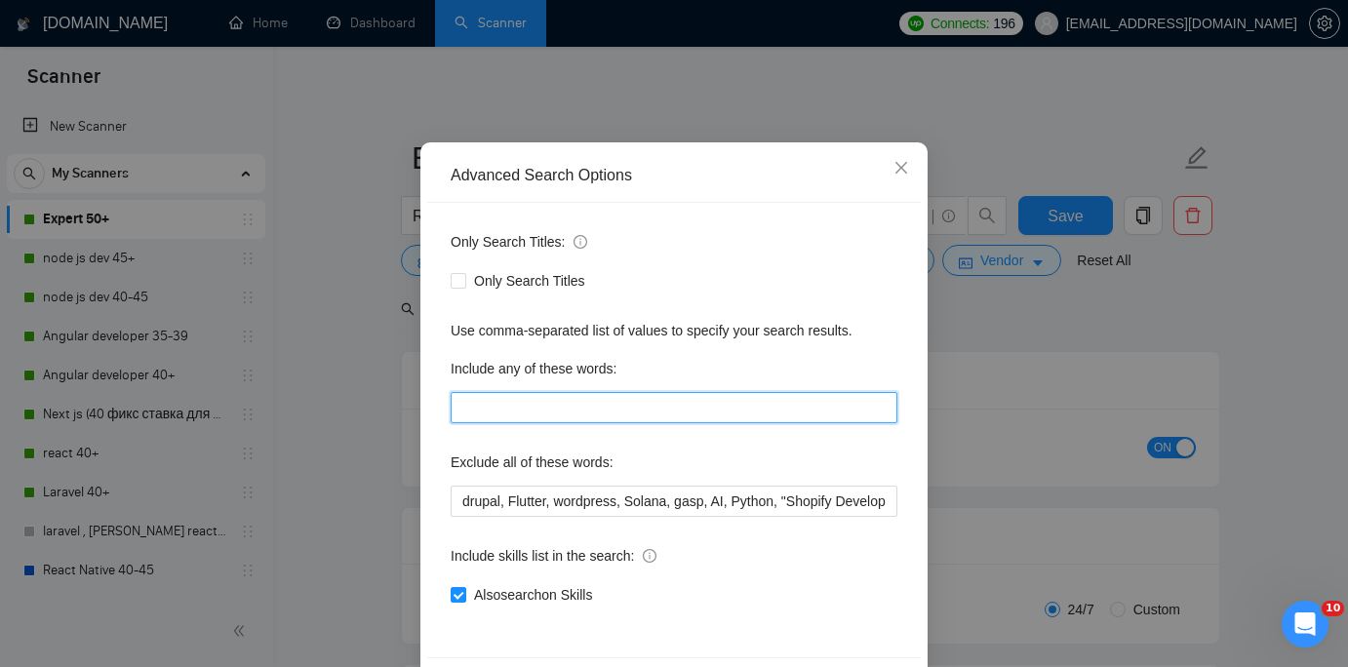
scroll to position [144, 0]
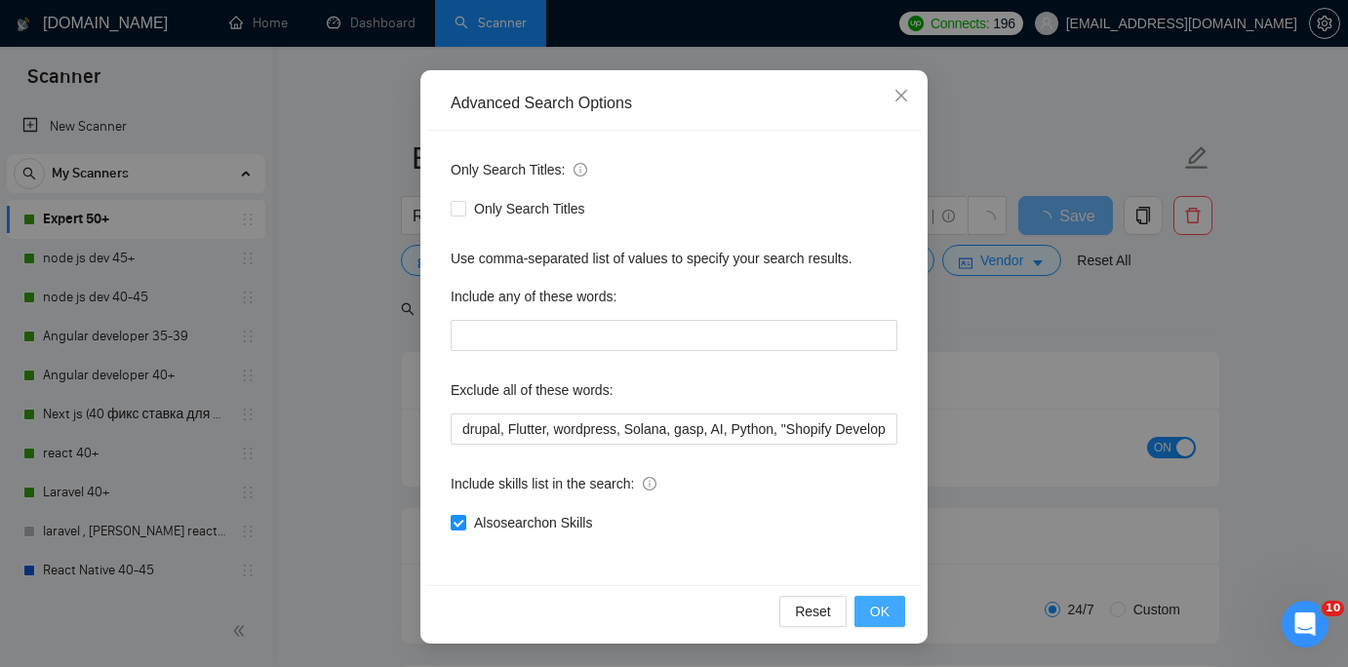
click at [883, 621] on span "OK" at bounding box center [880, 611] width 20 height 21
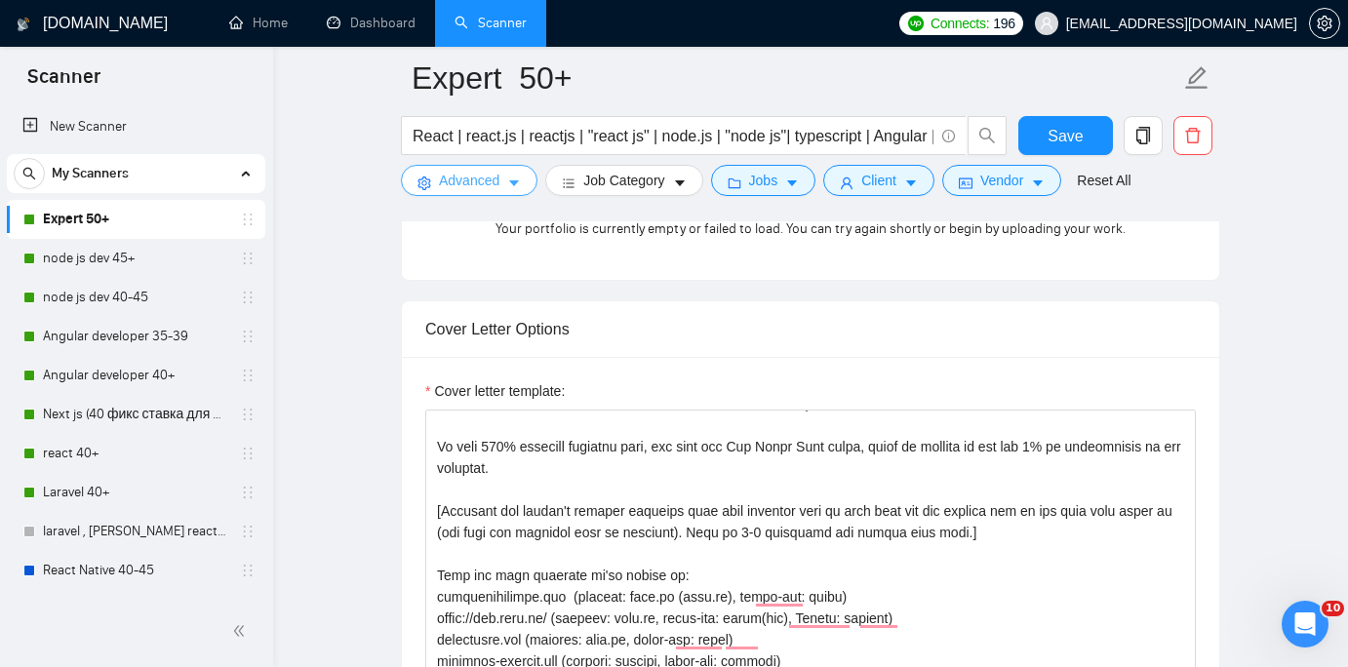
scroll to position [2038, 0]
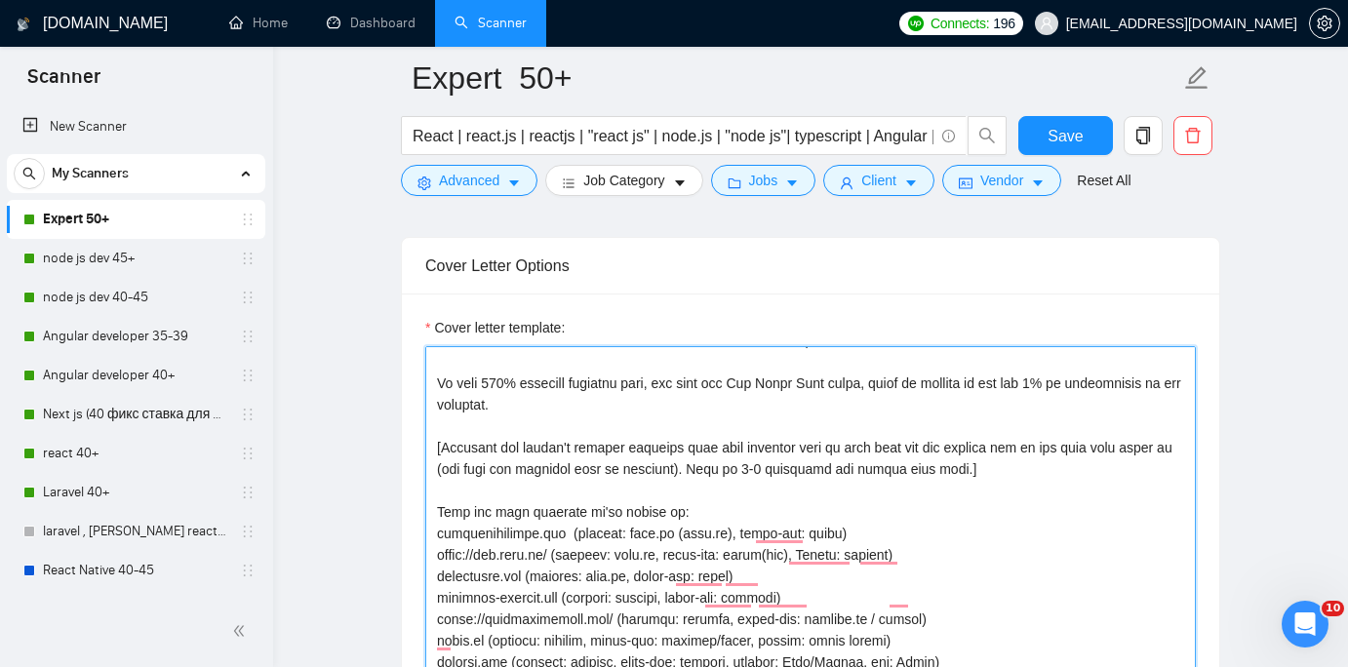
click at [590, 434] on textarea "Cover letter template:" at bounding box center [810, 565] width 770 height 439
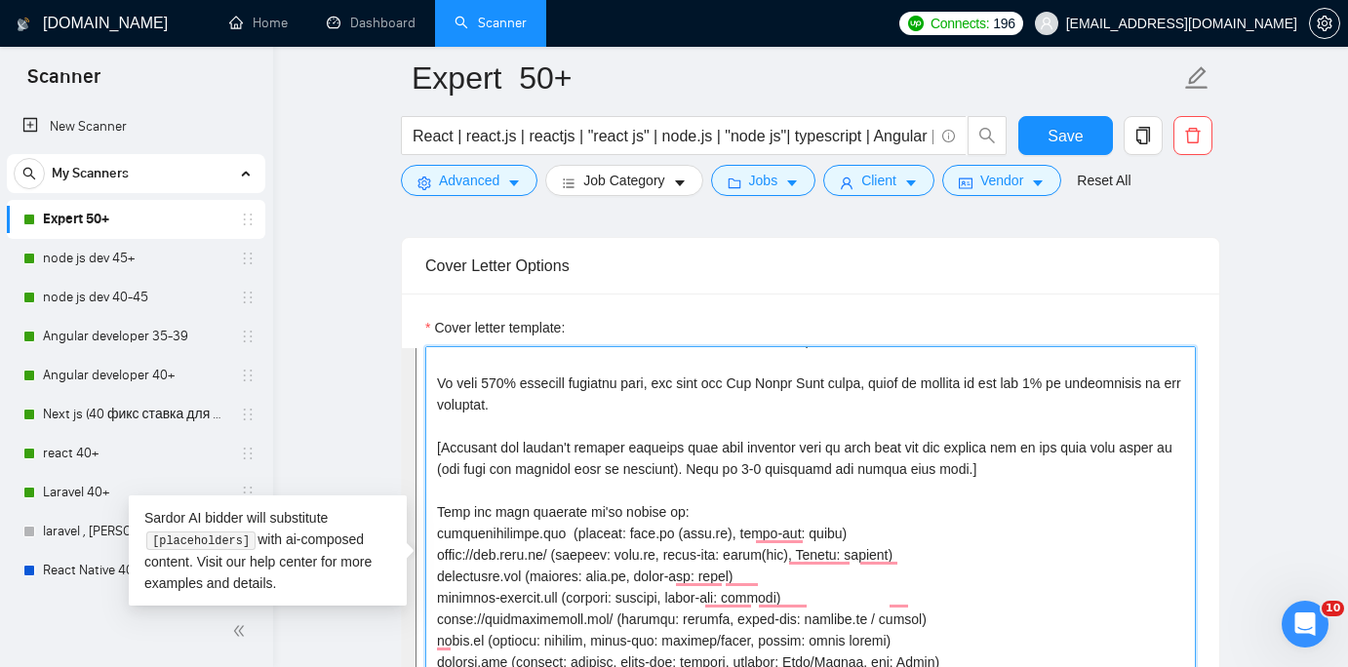
paste textarea "11 years of full-stack experience | Top Rated Plus | 100% job success with star…"
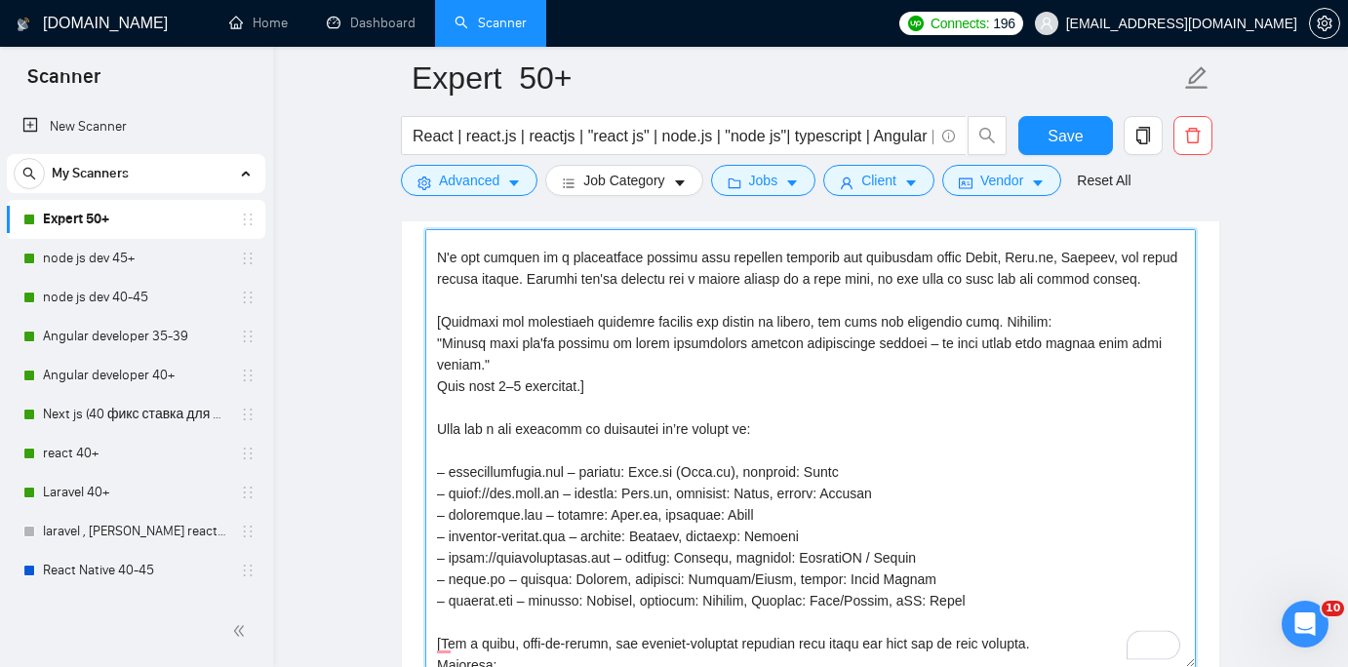
scroll to position [0, 0]
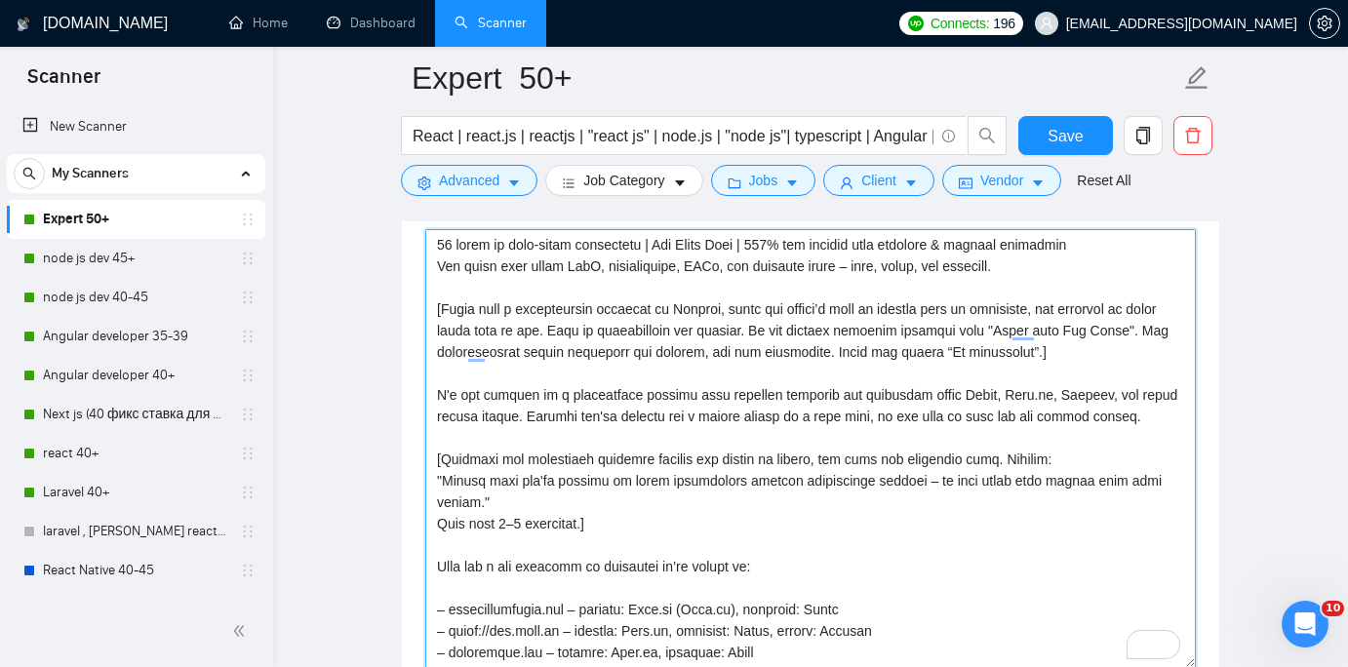
click at [449, 238] on textarea "Cover letter template:" at bounding box center [810, 448] width 770 height 439
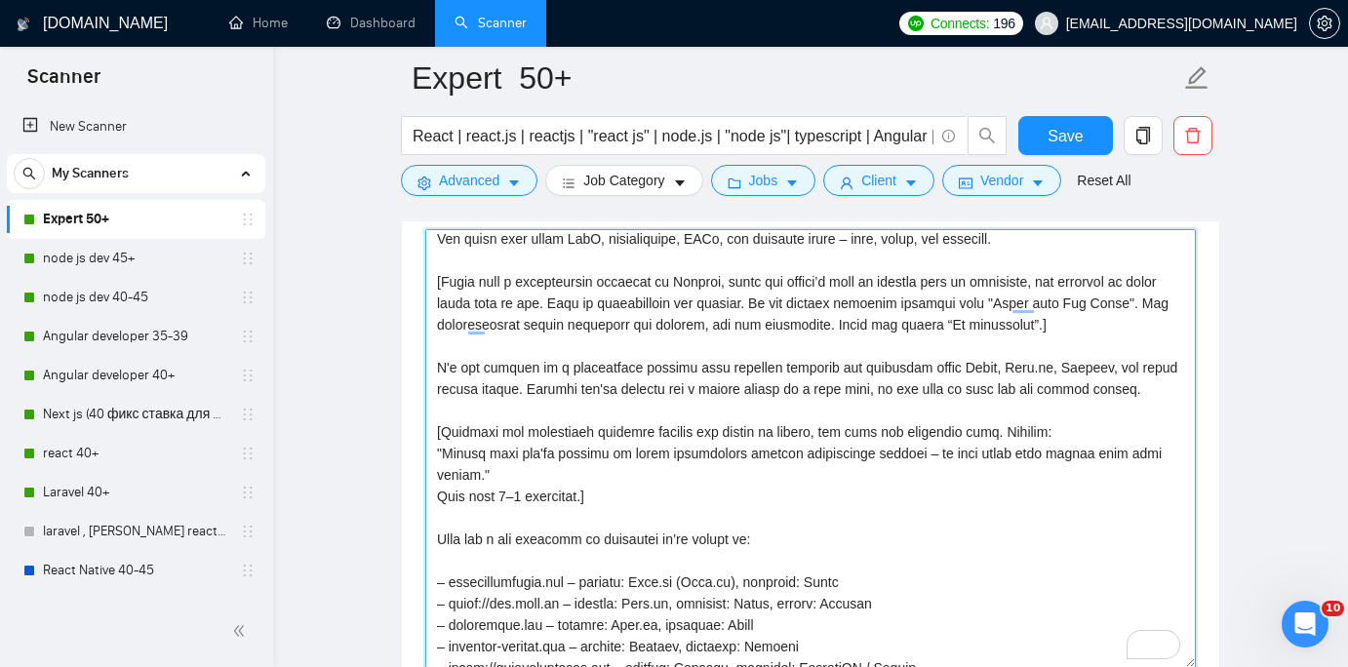
scroll to position [28, 0]
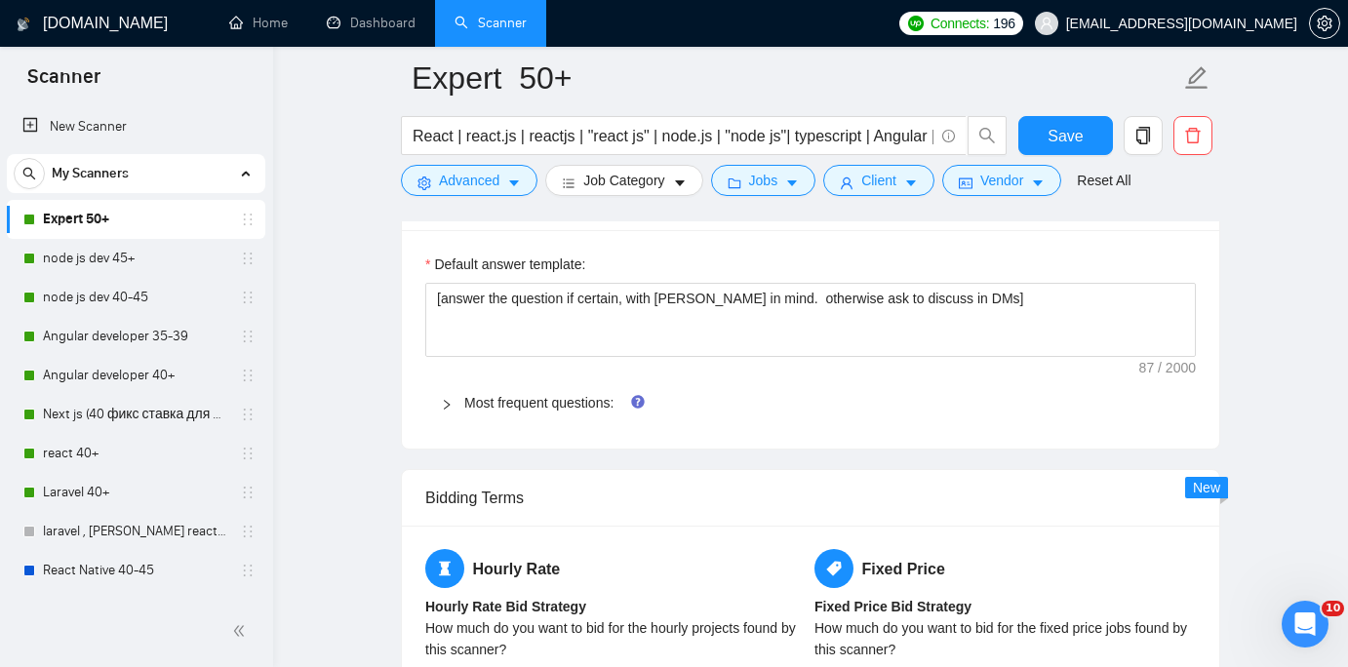
type textarea "13 years of full-stack experience | Top Rated Plus | 100% job success with star…"
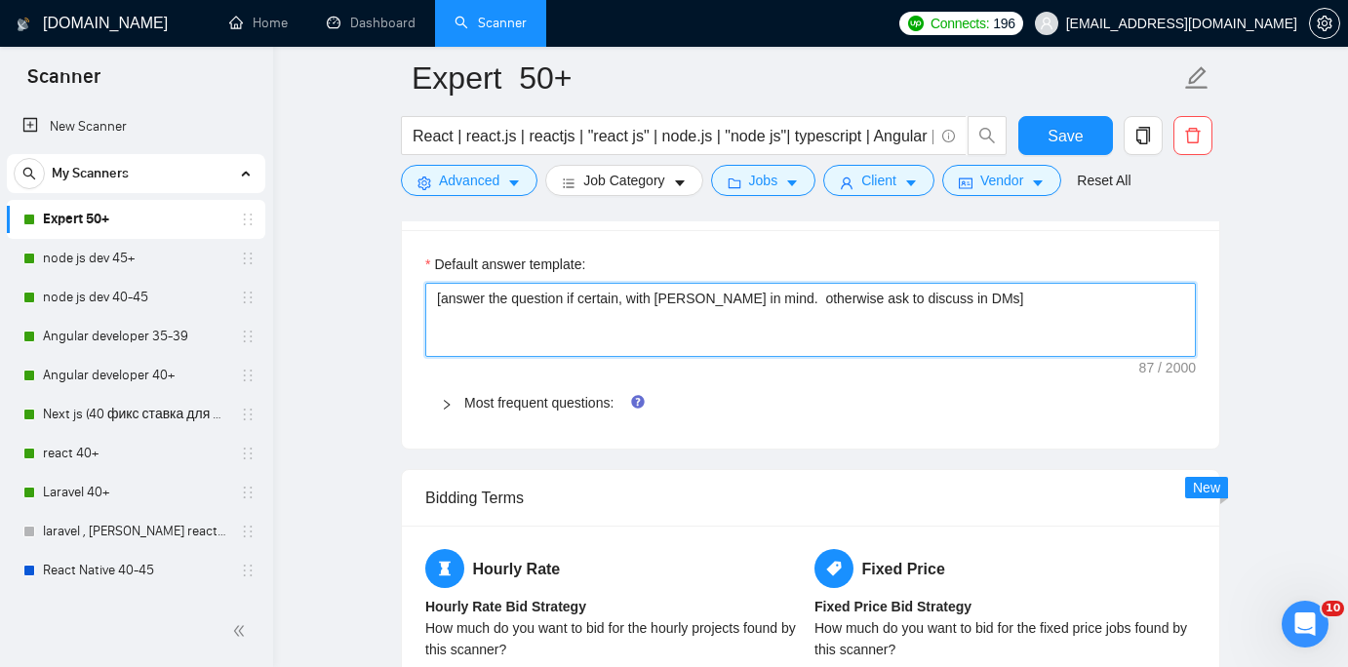
click at [784, 346] on textarea "[answer the question if certain, with Sergey in mind. otherwise ask to discuss …" at bounding box center [810, 320] width 770 height 74
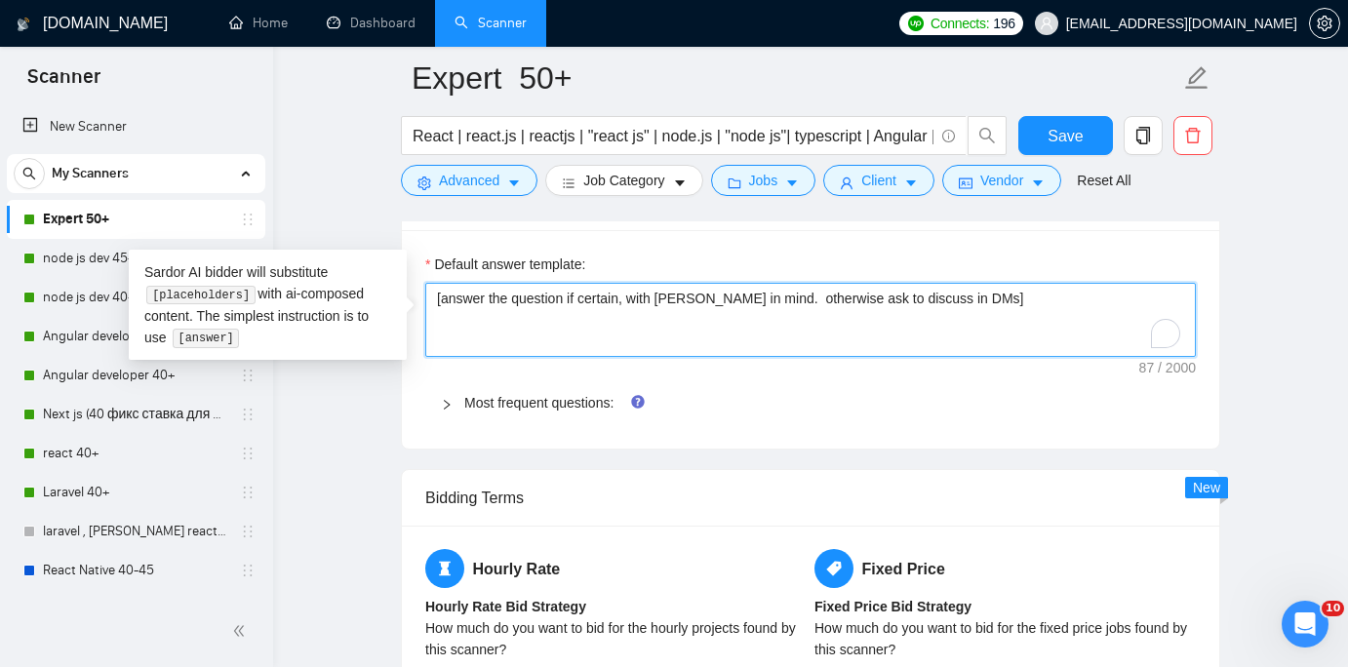
paste textarea "otherwise ask to discuss in DMs. if answering, Answer the question on behalf of…"
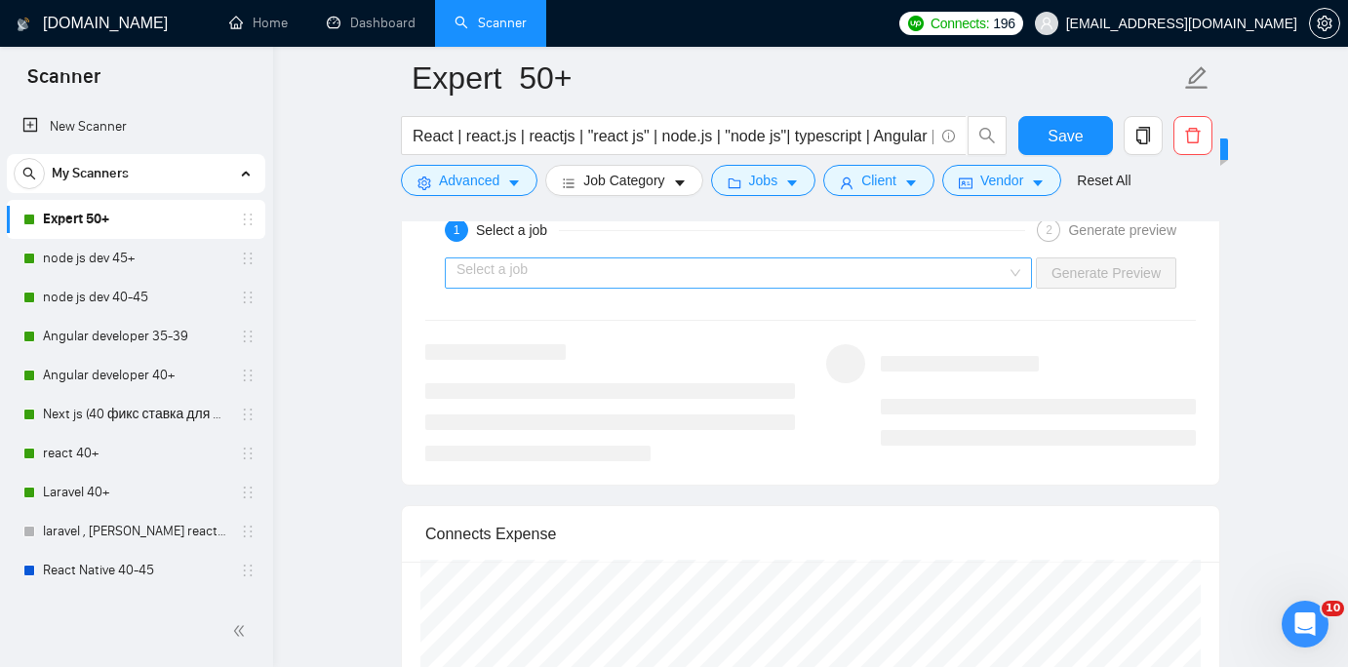
type textarea "[answer the question if certain, otherwise ask to discuss in DMs. if answering,…"
click at [901, 278] on input "search" at bounding box center [731, 272] width 550 height 29
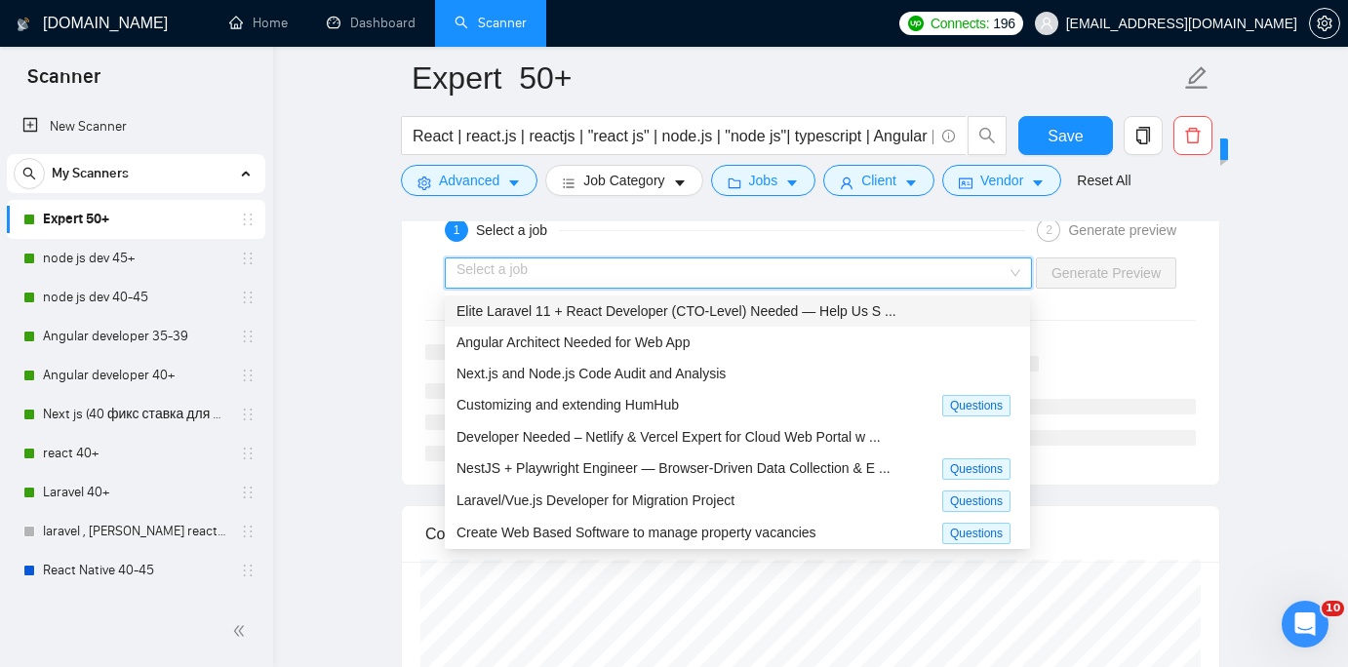
click at [854, 303] on span "Elite Laravel 11 + React Developer (CTO-Level) Needed — Help Us S ..." at bounding box center [676, 311] width 440 height 16
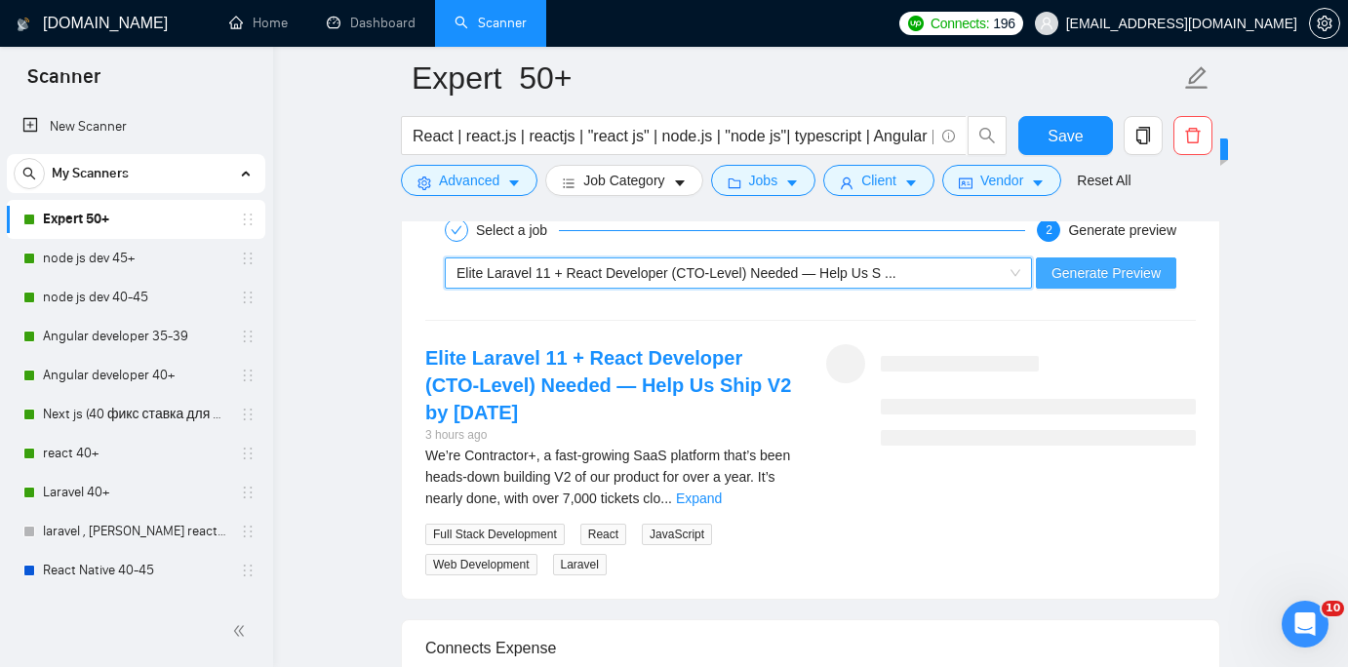
click at [1084, 264] on span "Generate Preview" at bounding box center [1105, 272] width 109 height 21
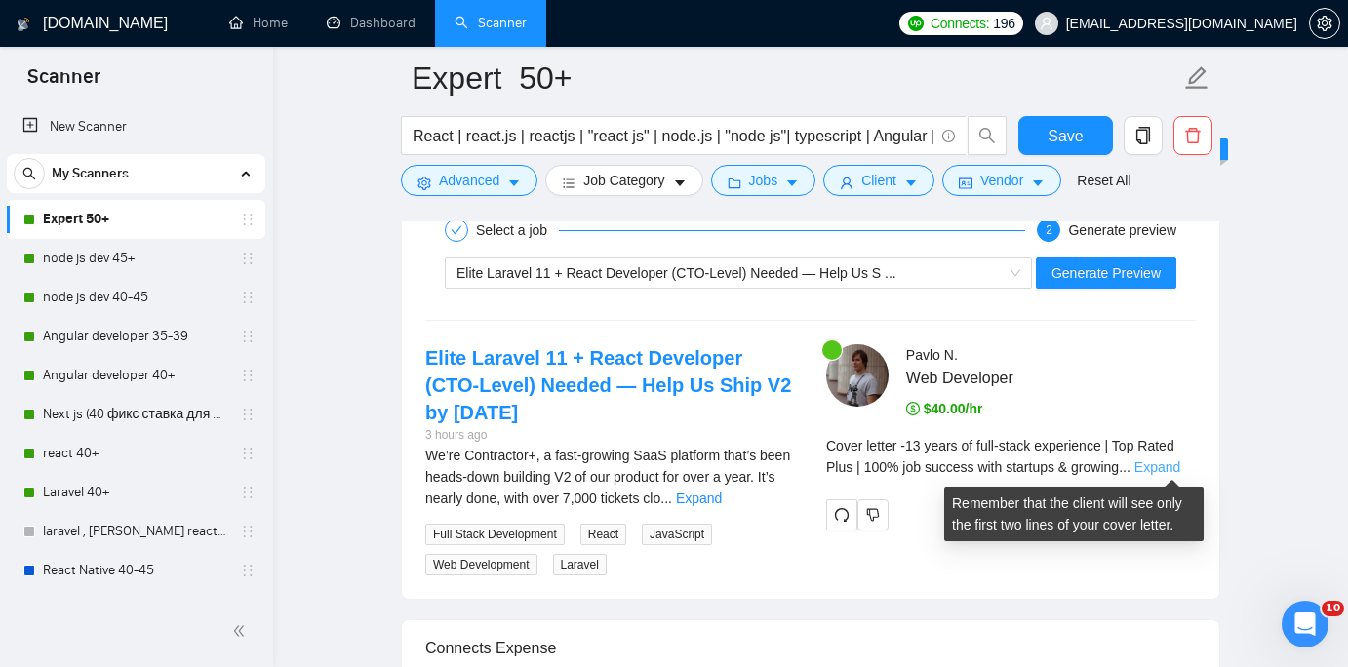
click at [1173, 462] on link "Expand" at bounding box center [1157, 467] width 46 height 16
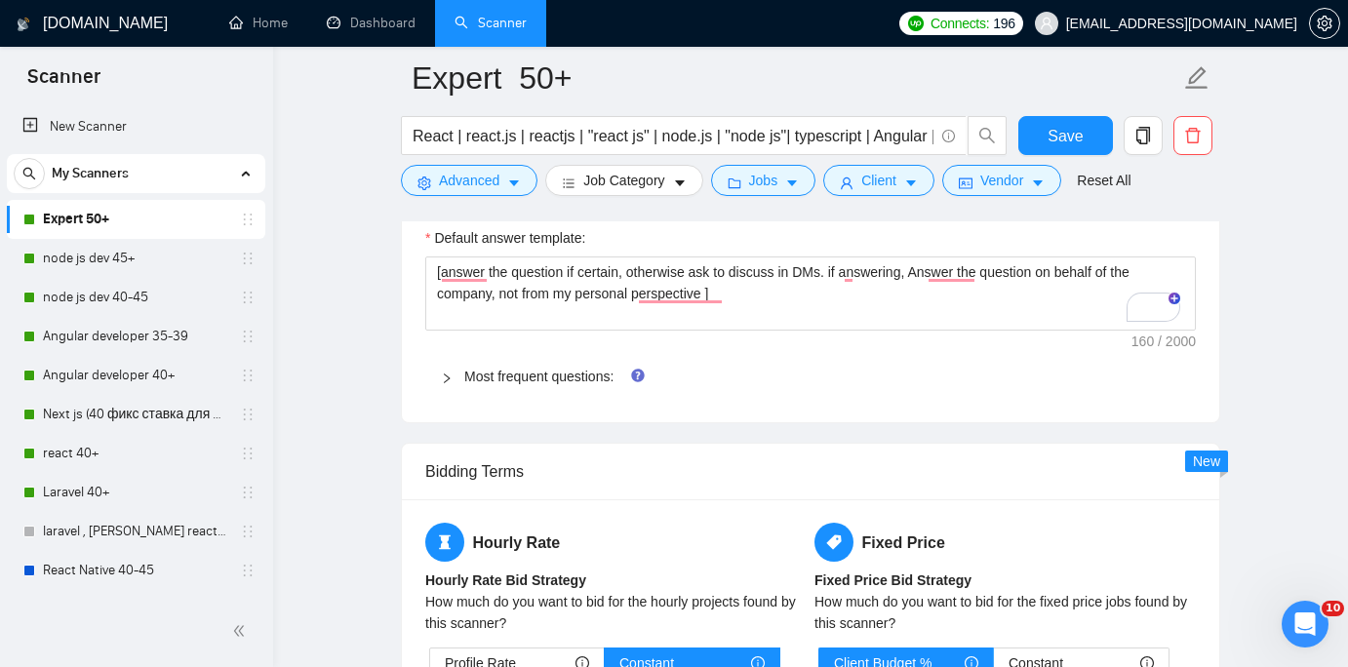
scroll to position [2680, 0]
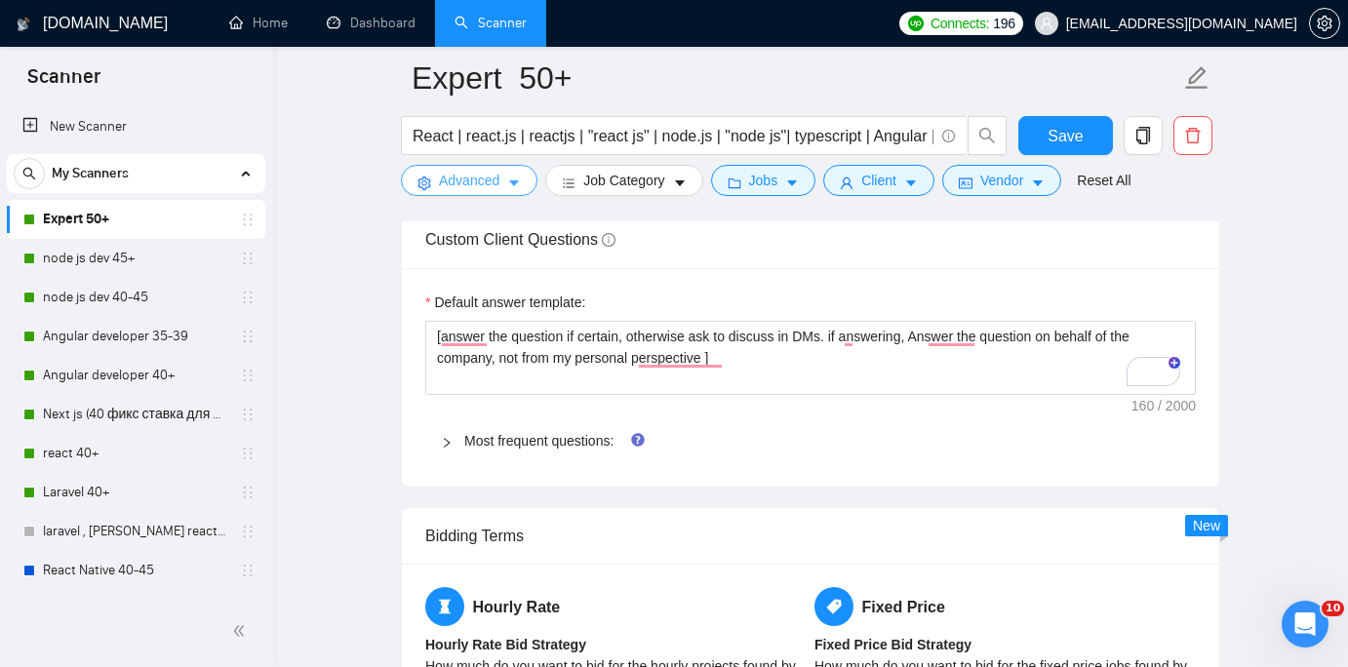
click at [520, 188] on icon "caret-down" at bounding box center [514, 184] width 14 height 14
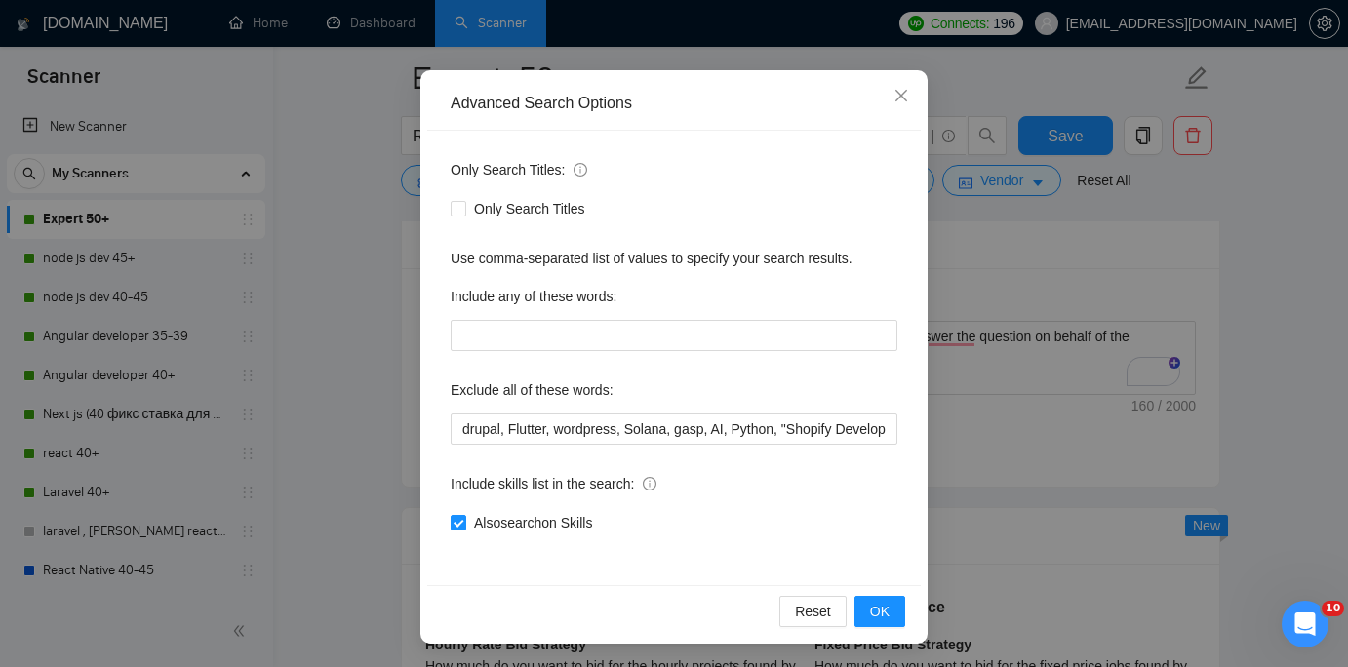
scroll to position [0, 0]
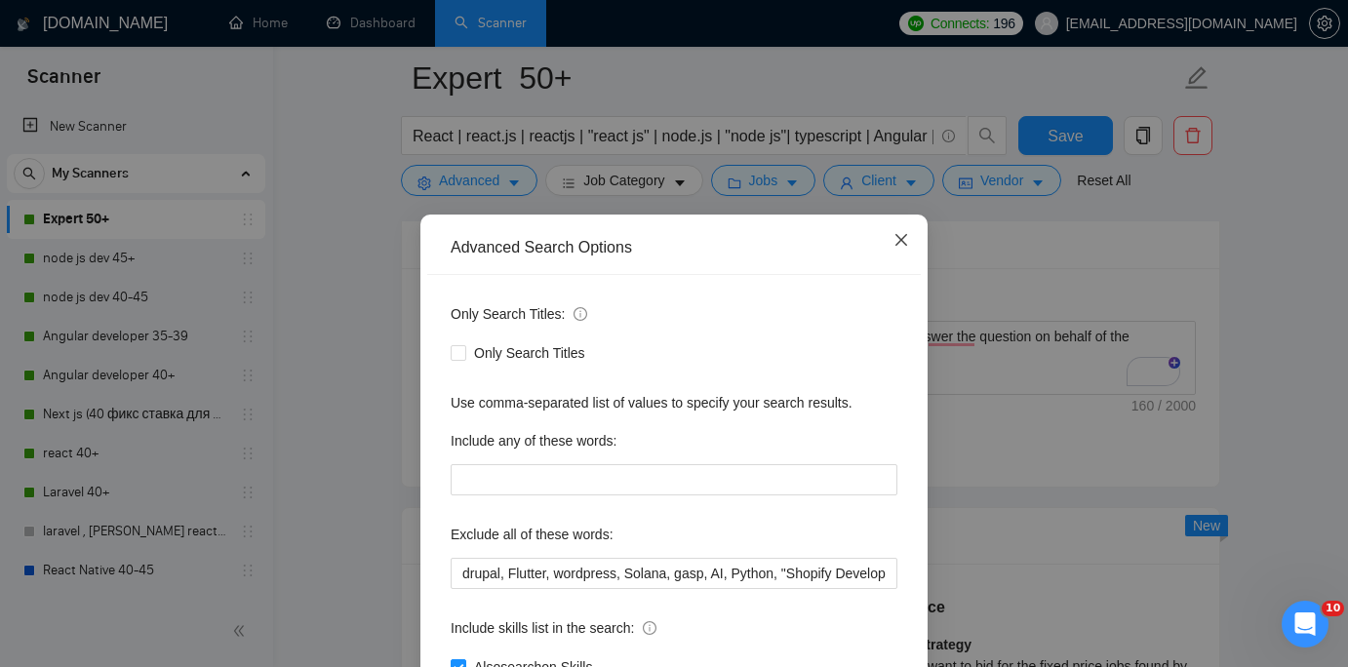
click at [893, 247] on icon "close" at bounding box center [901, 240] width 16 height 16
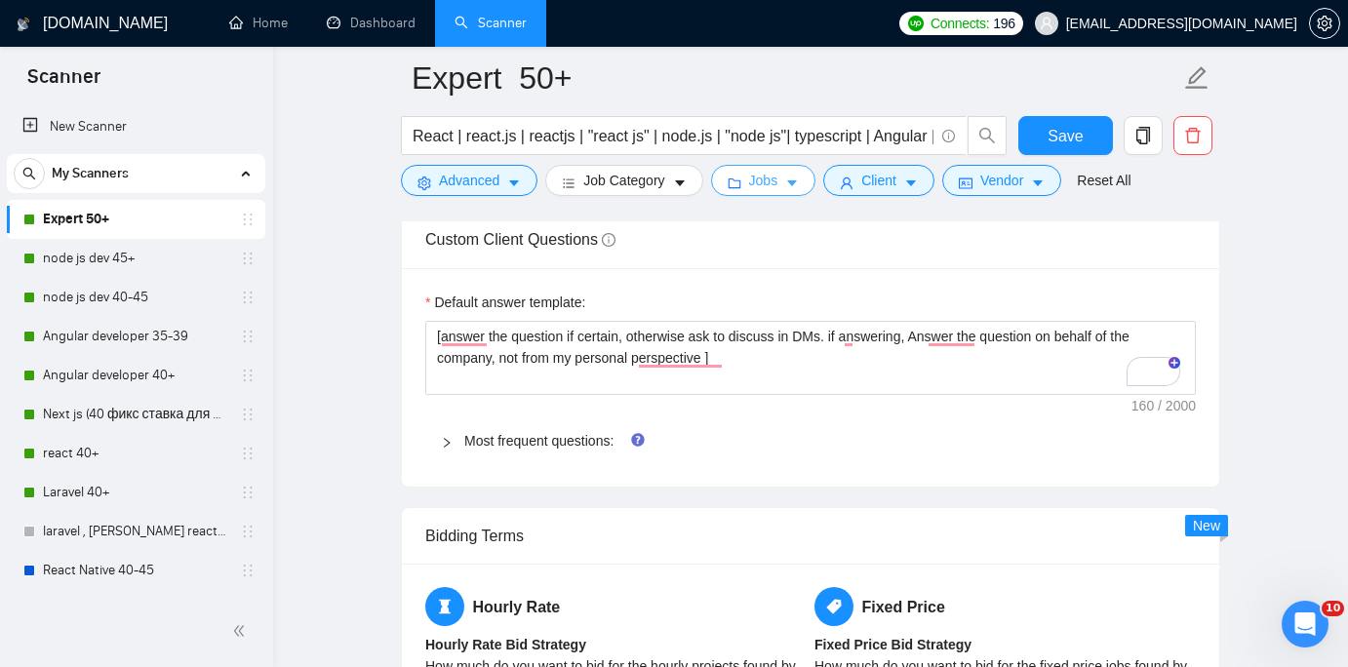
click at [793, 176] on span "caret-down" at bounding box center [792, 183] width 14 height 15
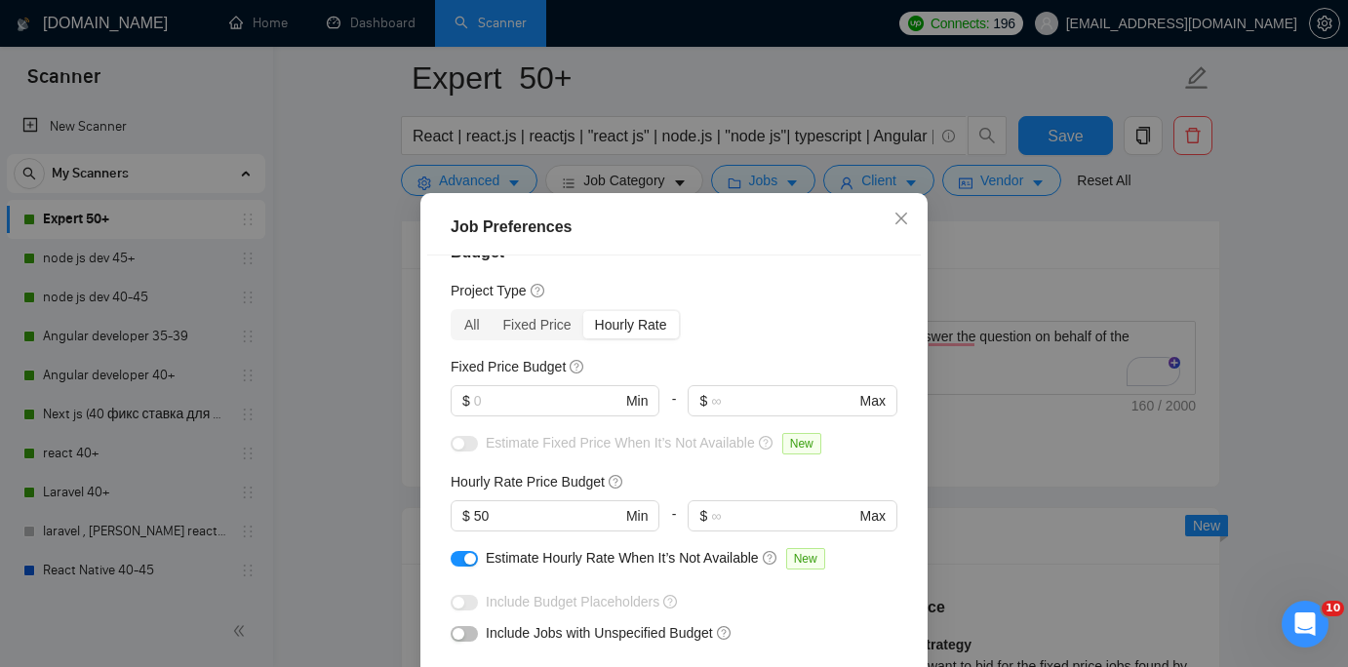
scroll to position [47, 0]
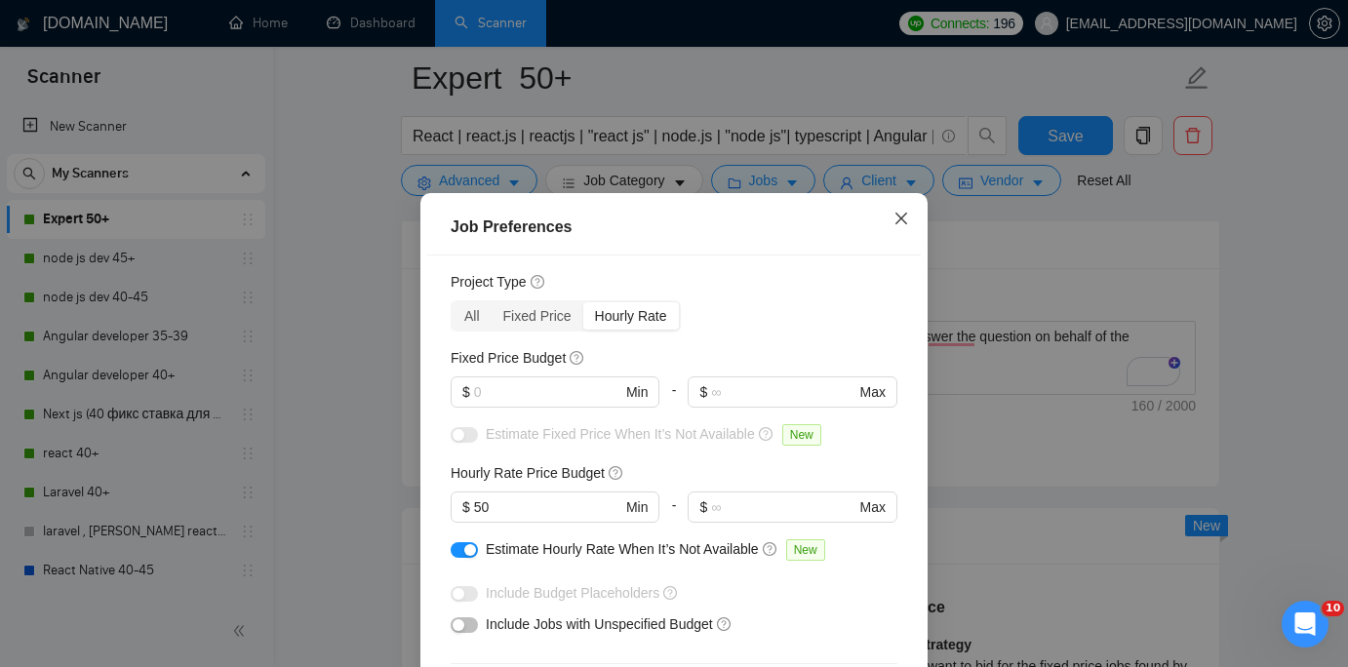
click at [904, 217] on icon "close" at bounding box center [901, 219] width 12 height 12
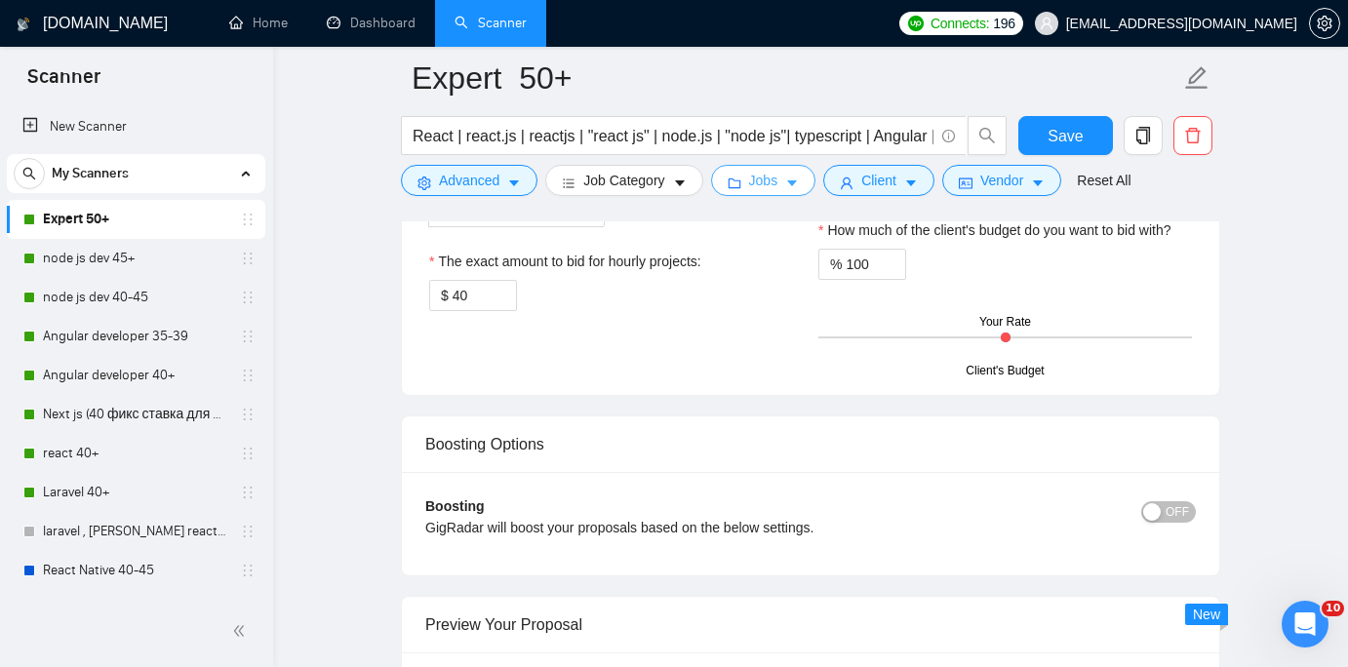
scroll to position [3217, 0]
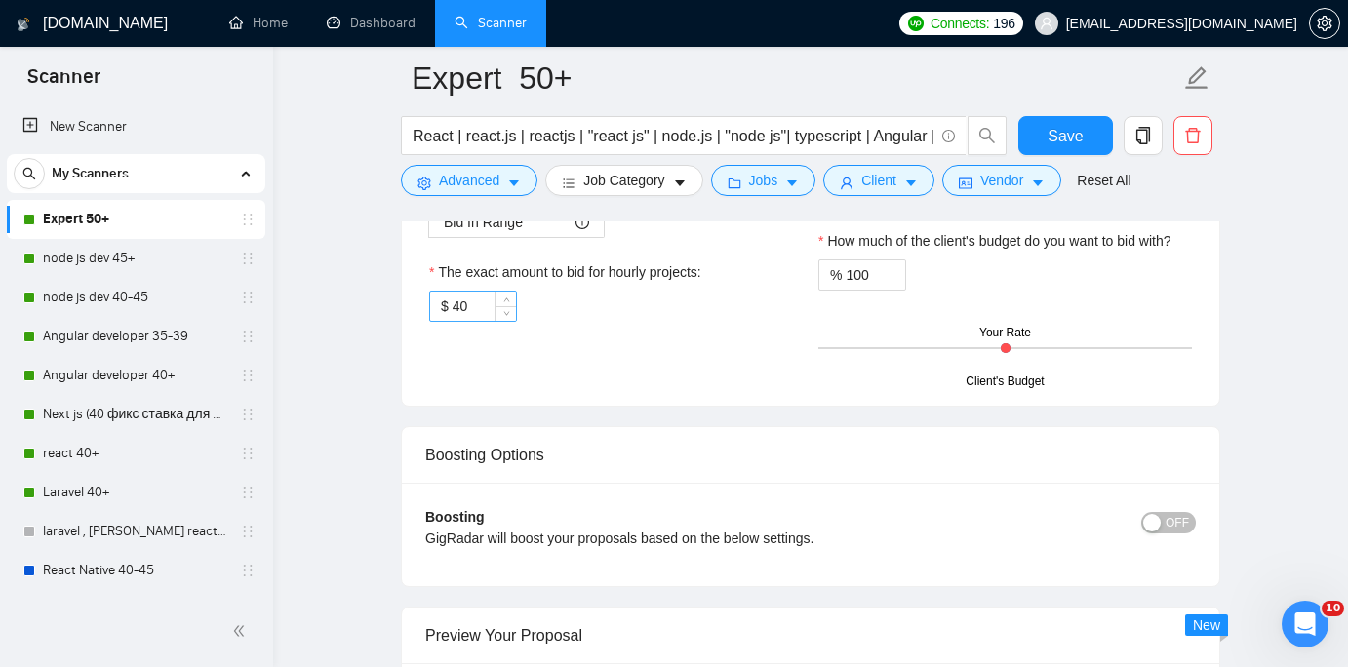
click at [465, 309] on input "40" at bounding box center [484, 306] width 63 height 29
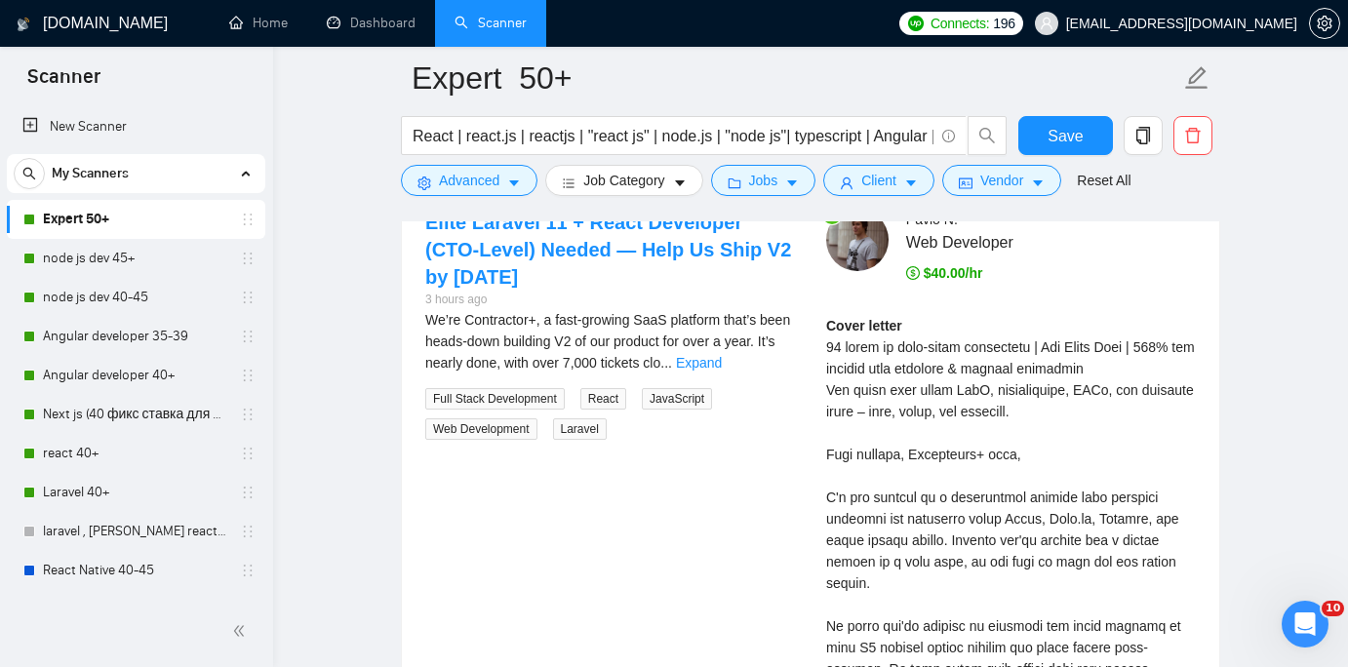
scroll to position [3681, 0]
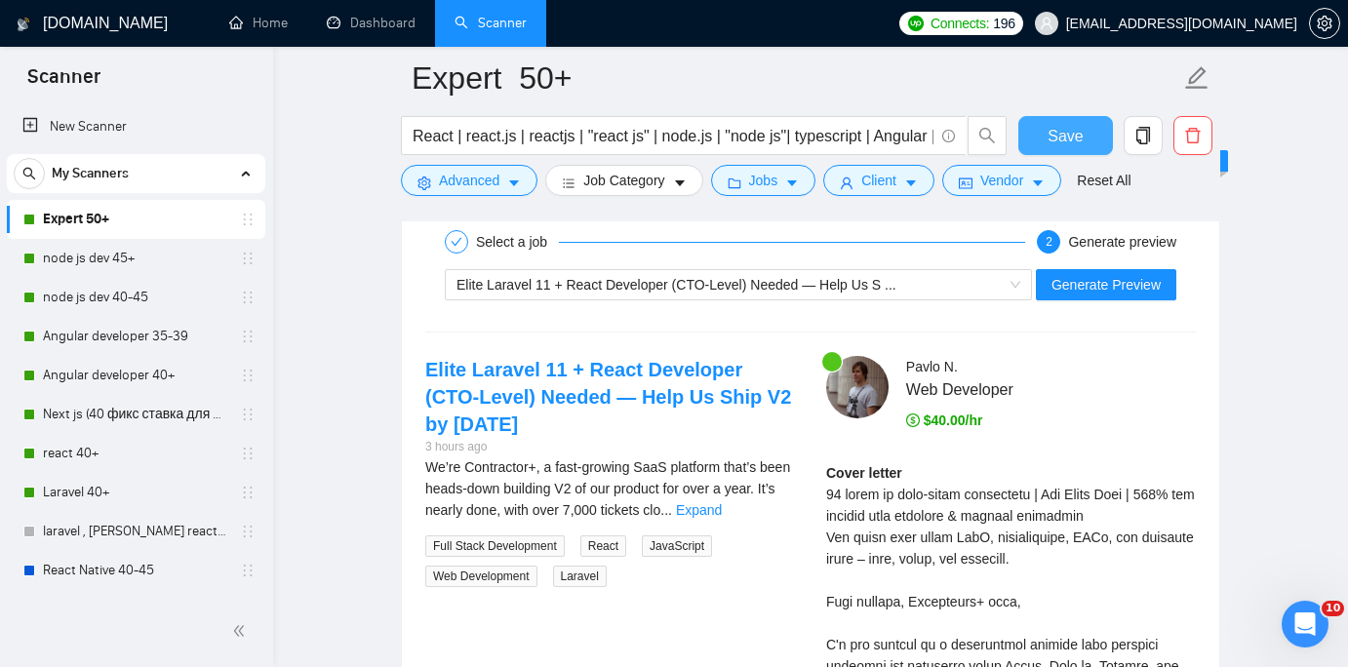
type input "50"
click at [1080, 132] on span "Save" at bounding box center [1064, 136] width 35 height 24
click at [172, 336] on link "Angular developer 35-39" at bounding box center [135, 336] width 185 height 39
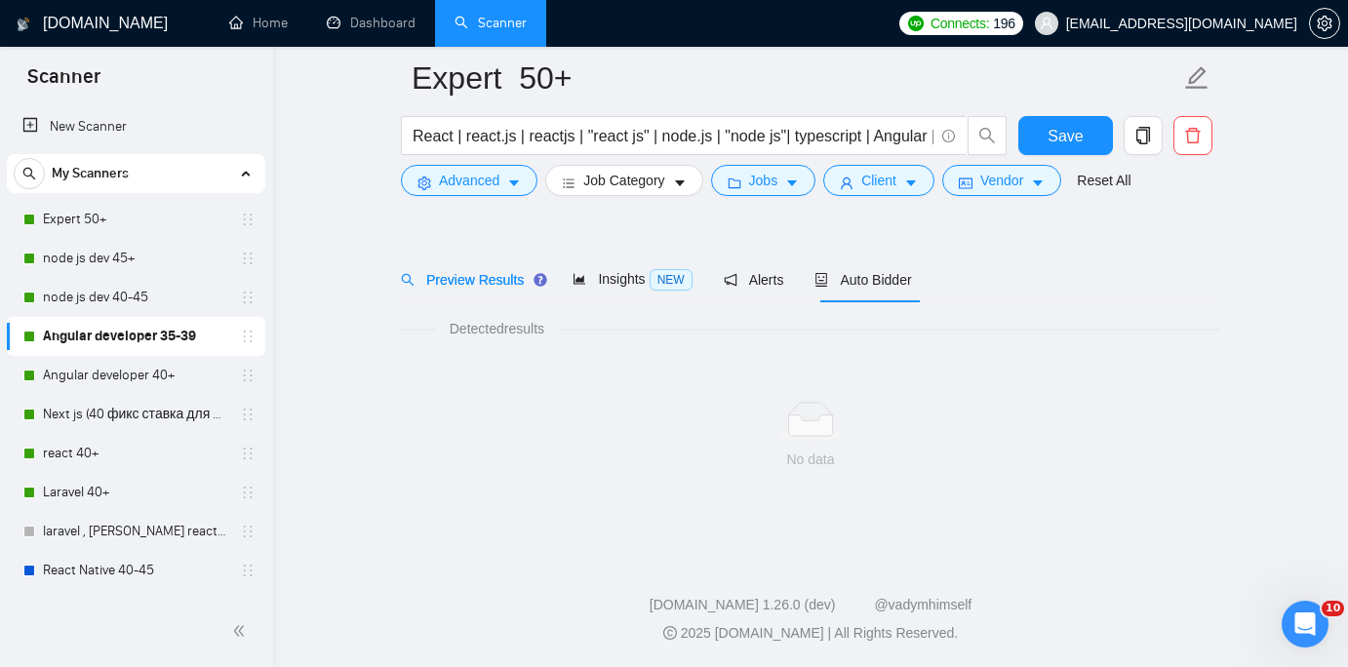
scroll to position [45, 0]
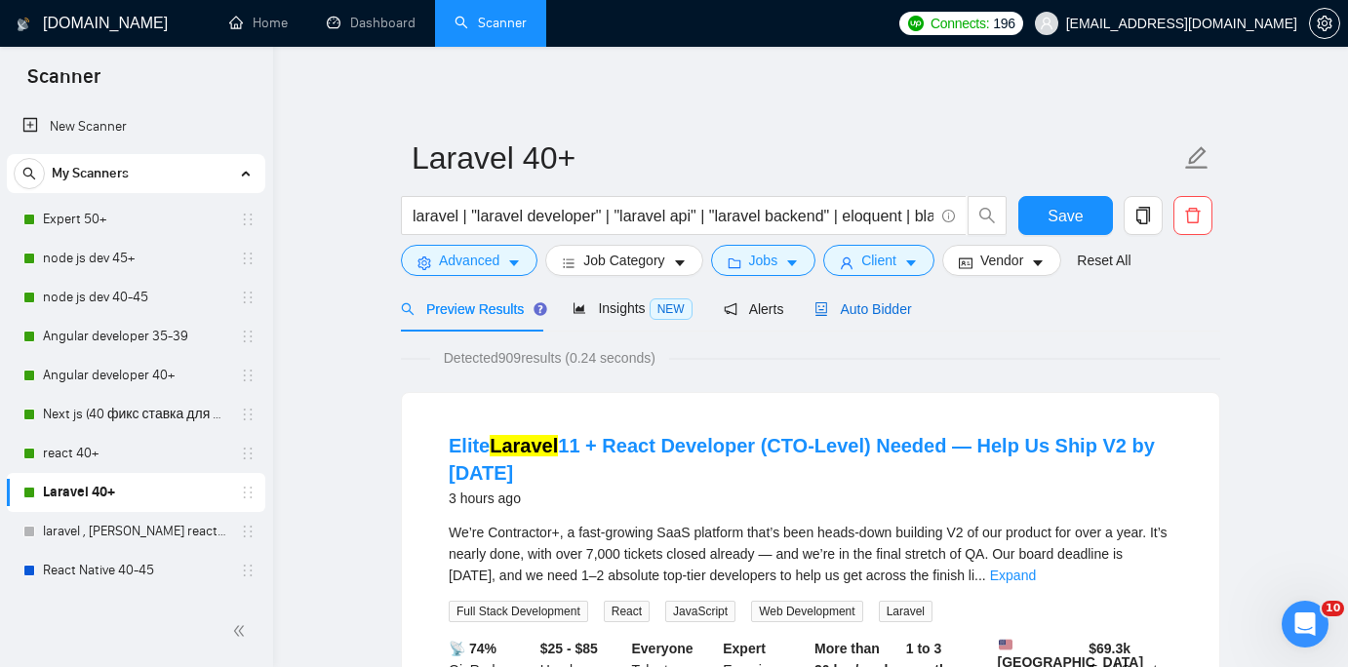
click at [911, 312] on span "Auto Bidder" at bounding box center [862, 309] width 97 height 16
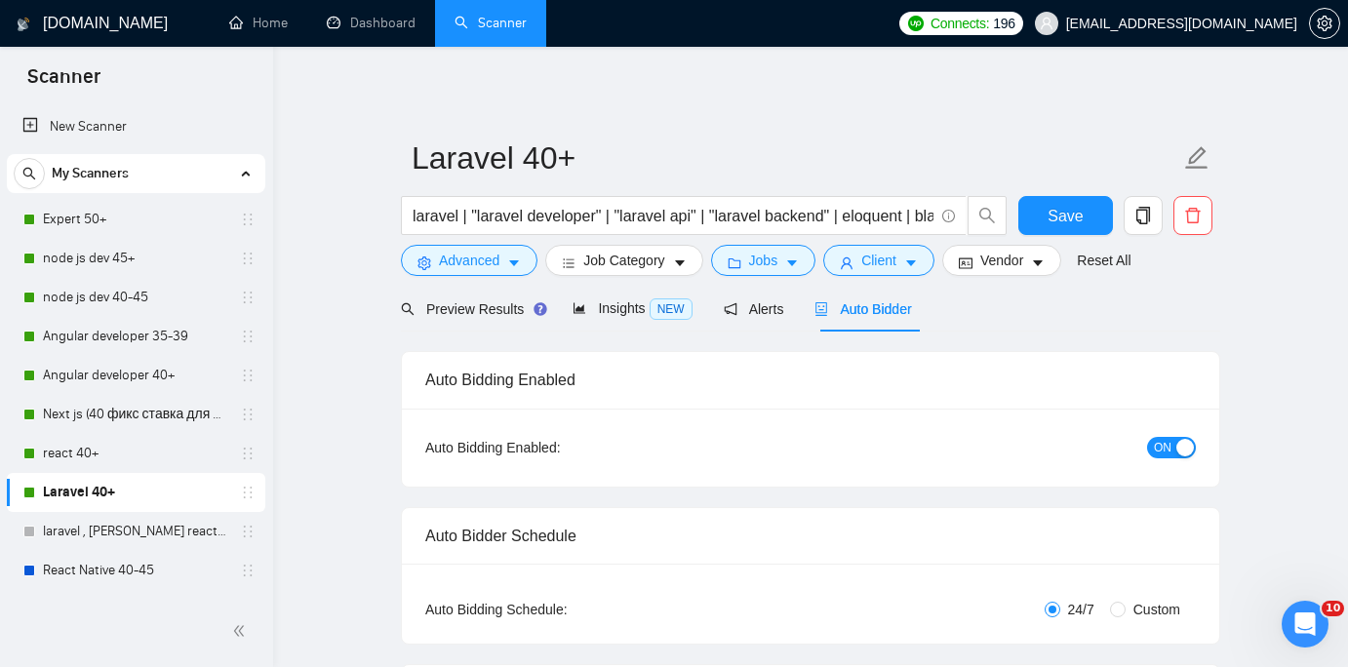
checkbox input "true"
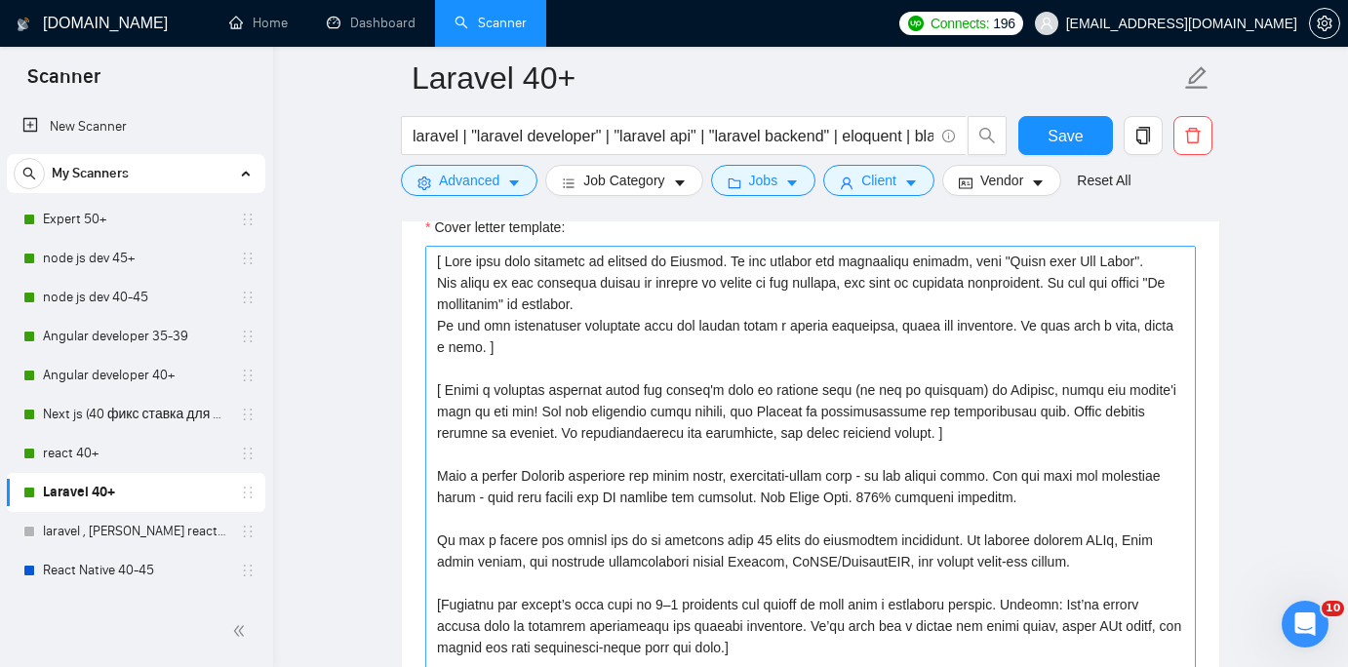
scroll to position [2143, 0]
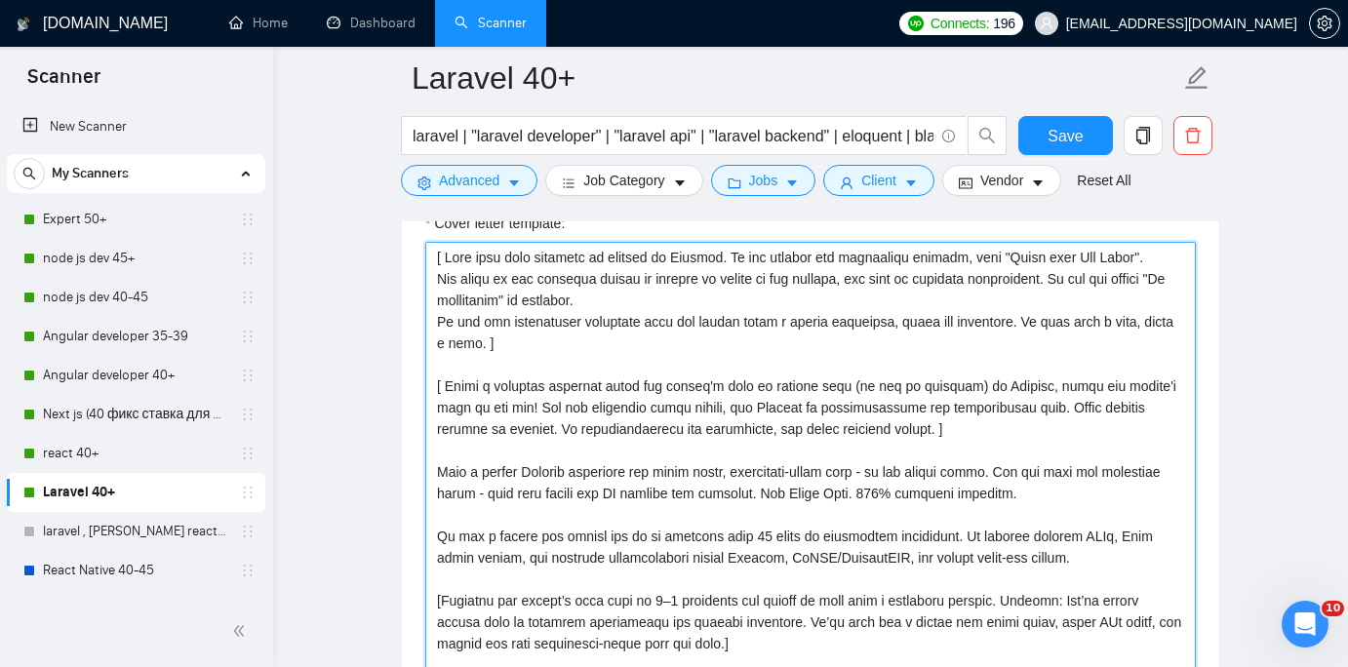
click at [1063, 431] on textarea "Cover letter template:" at bounding box center [810, 461] width 770 height 439
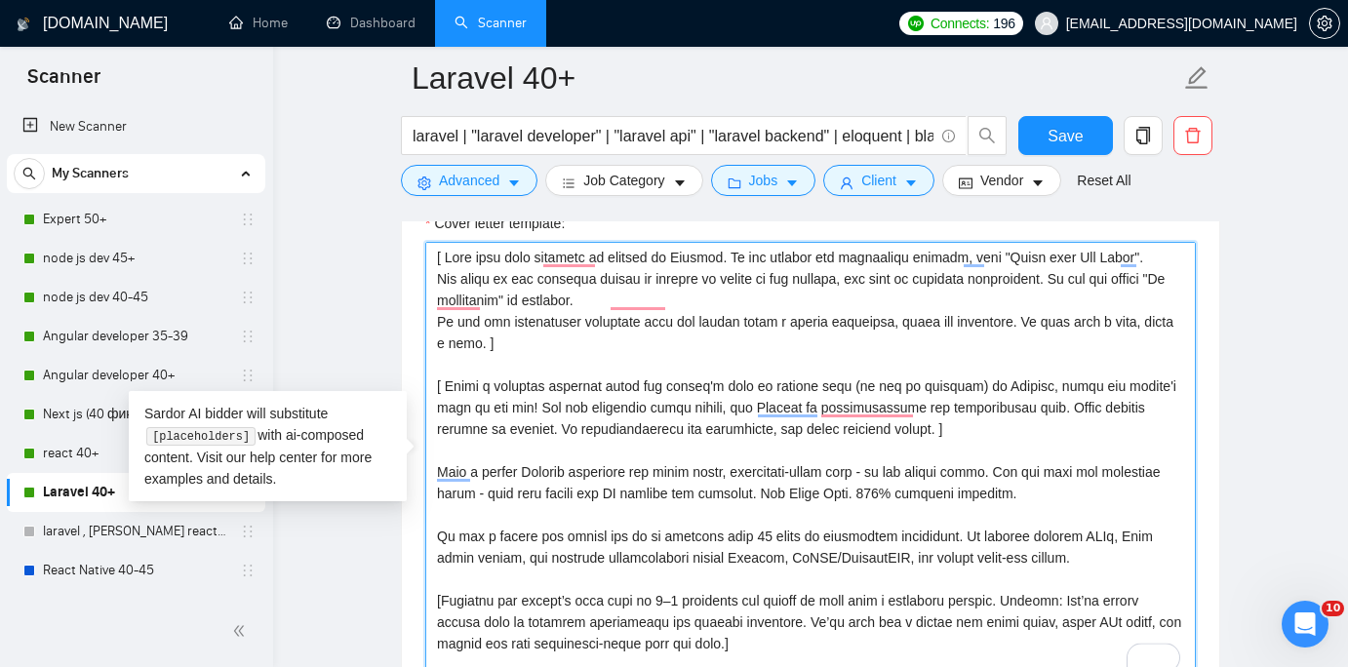
click at [1044, 436] on textarea "Cover letter template:" at bounding box center [810, 461] width 770 height 439
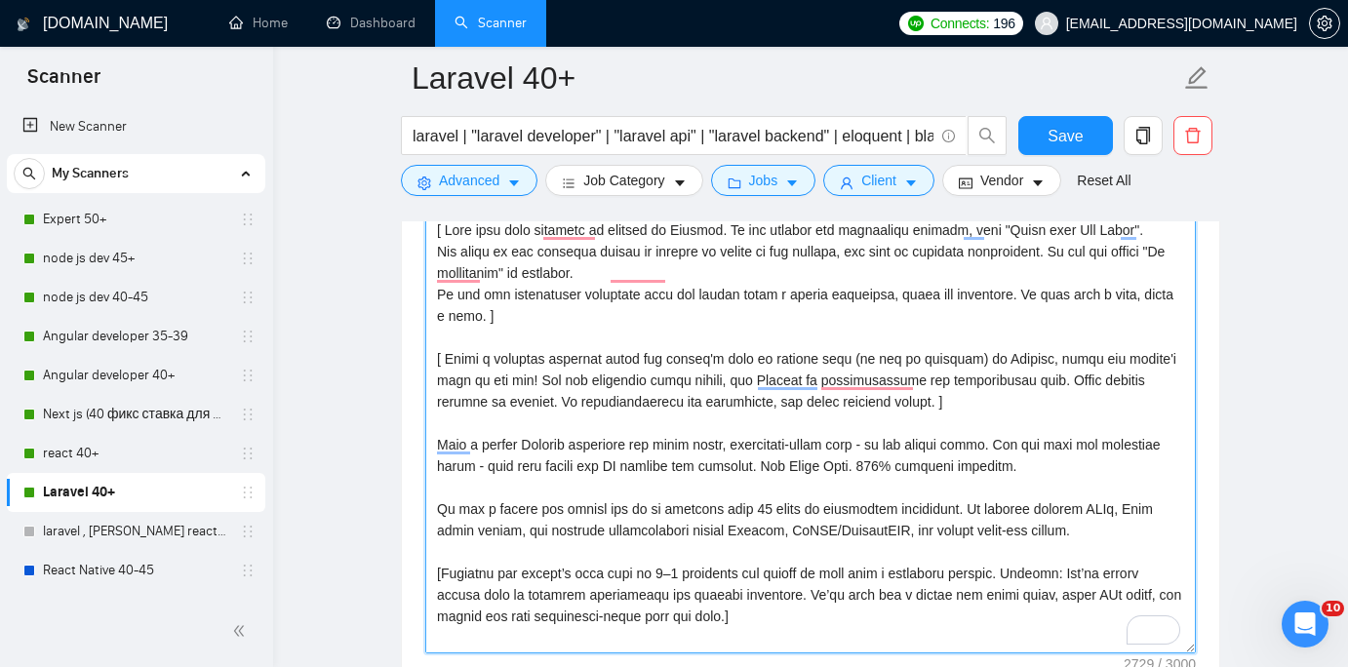
scroll to position [2205, 0]
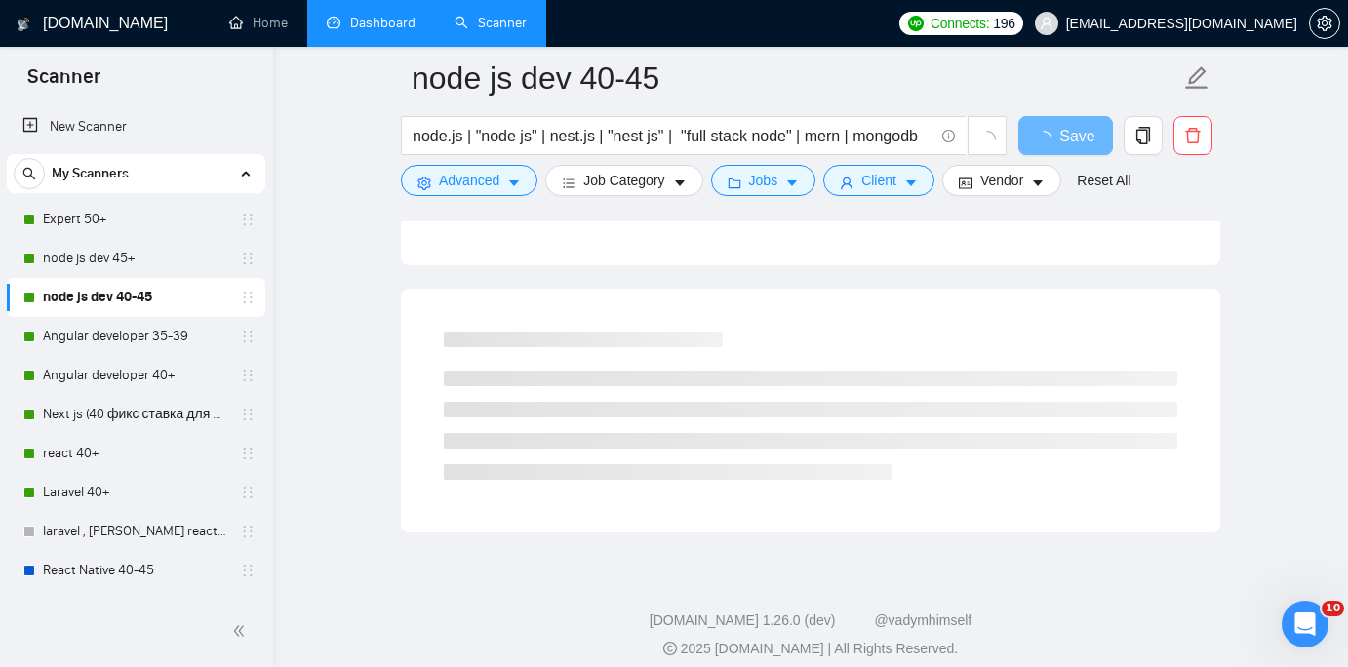
click at [382, 24] on link "Dashboard" at bounding box center [371, 23] width 89 height 17
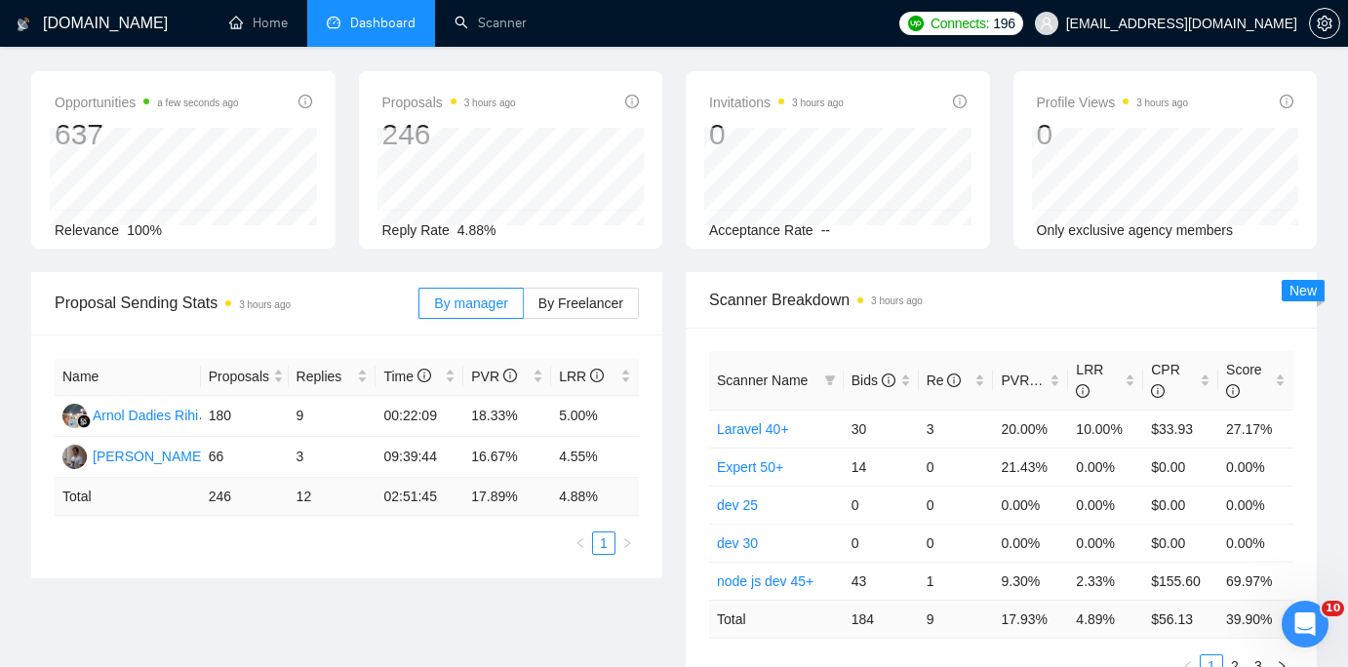
scroll to position [72, 0]
click at [871, 373] on span "Bids" at bounding box center [873, 380] width 44 height 16
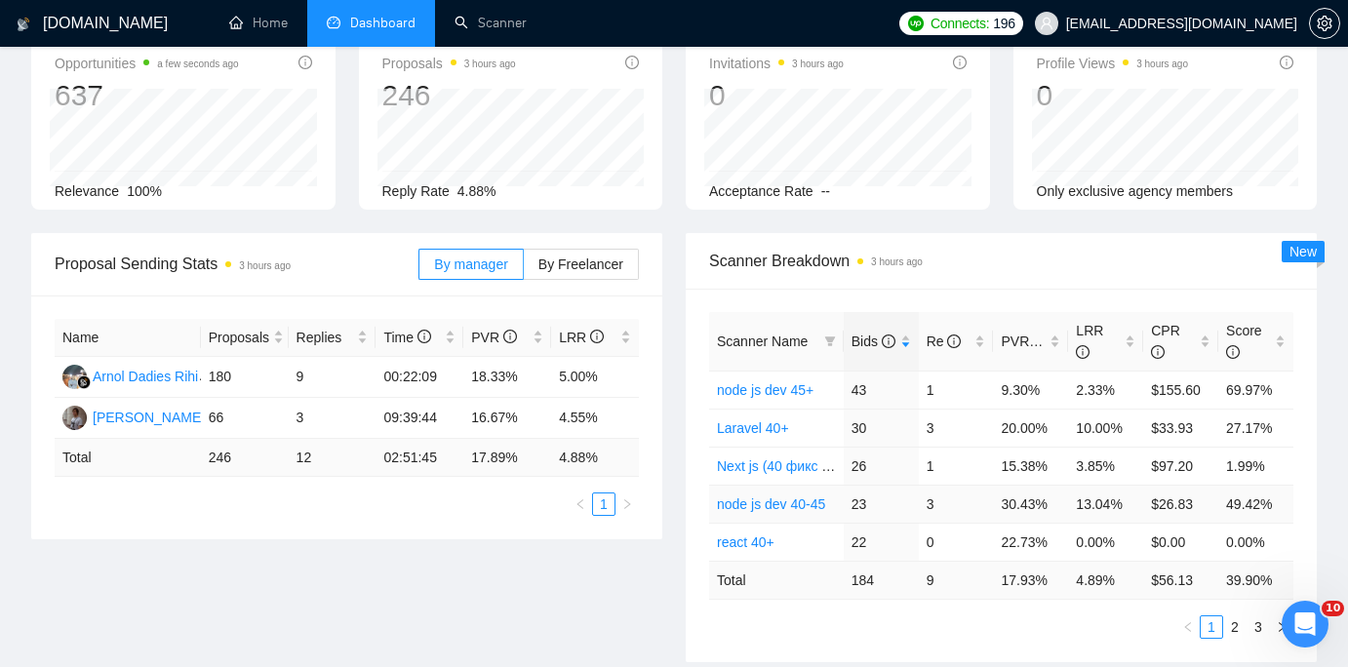
scroll to position [128, 0]
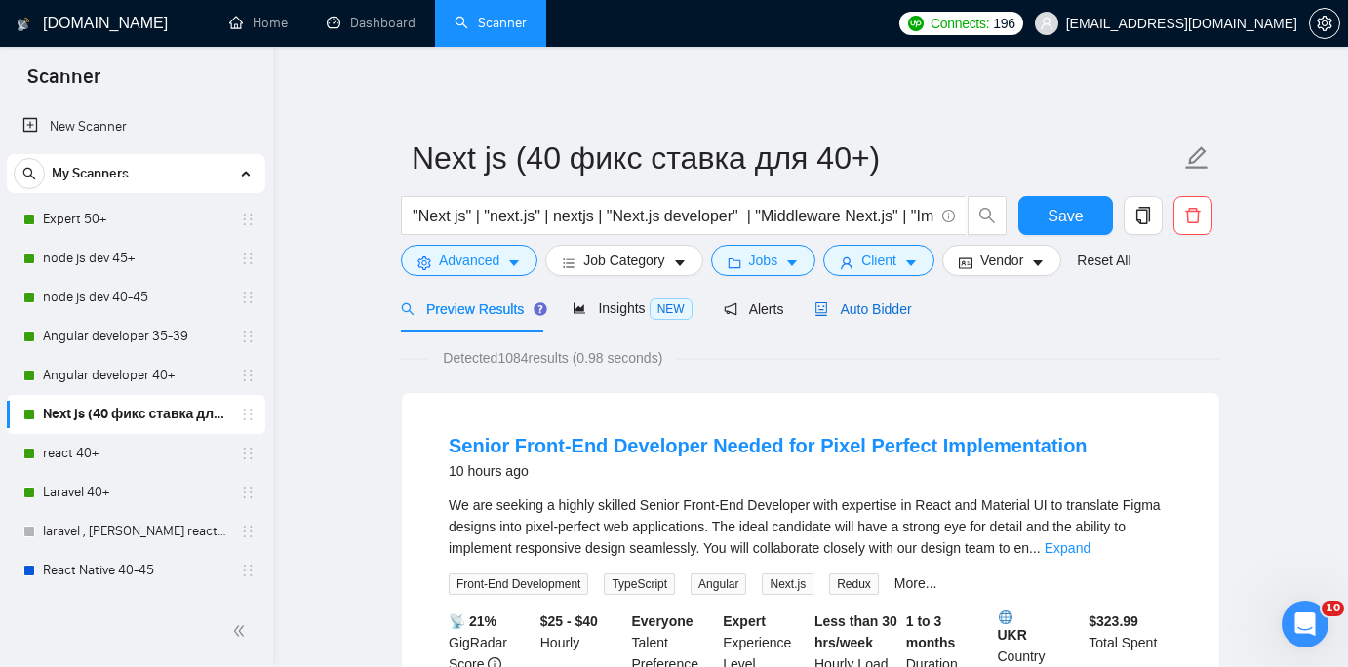
click at [862, 307] on span "Auto Bidder" at bounding box center [862, 309] width 97 height 16
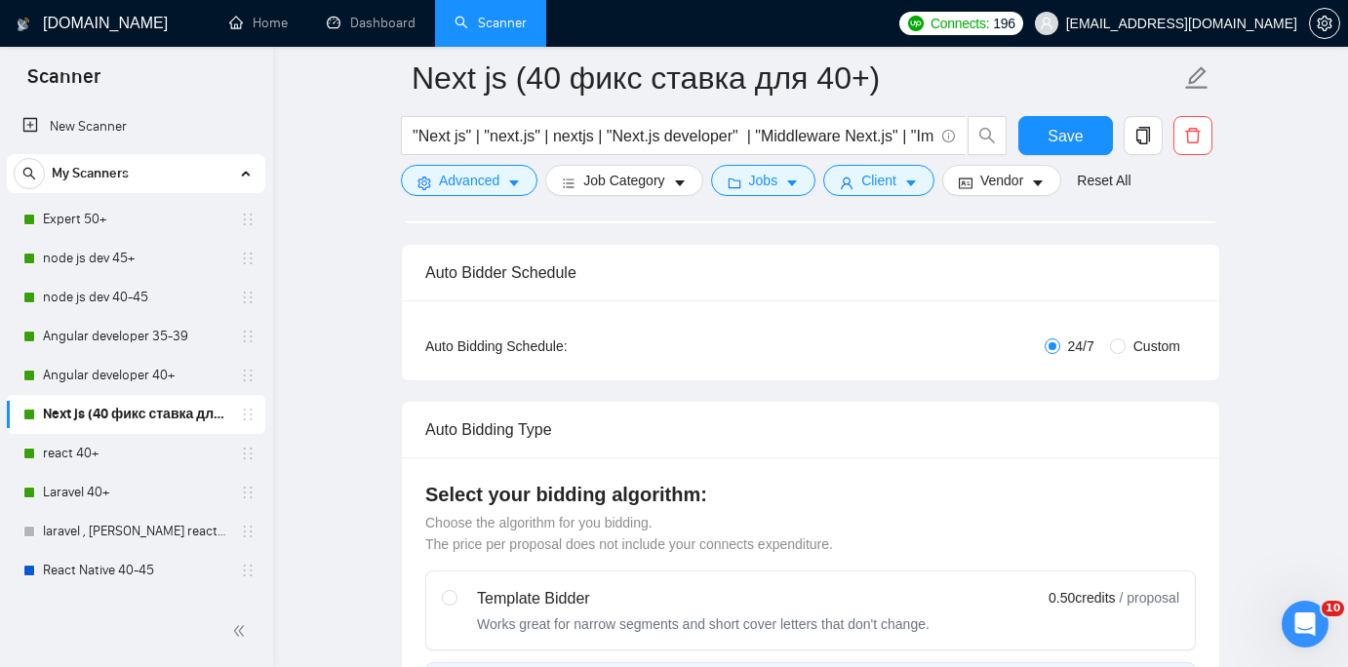
scroll to position [101, 0]
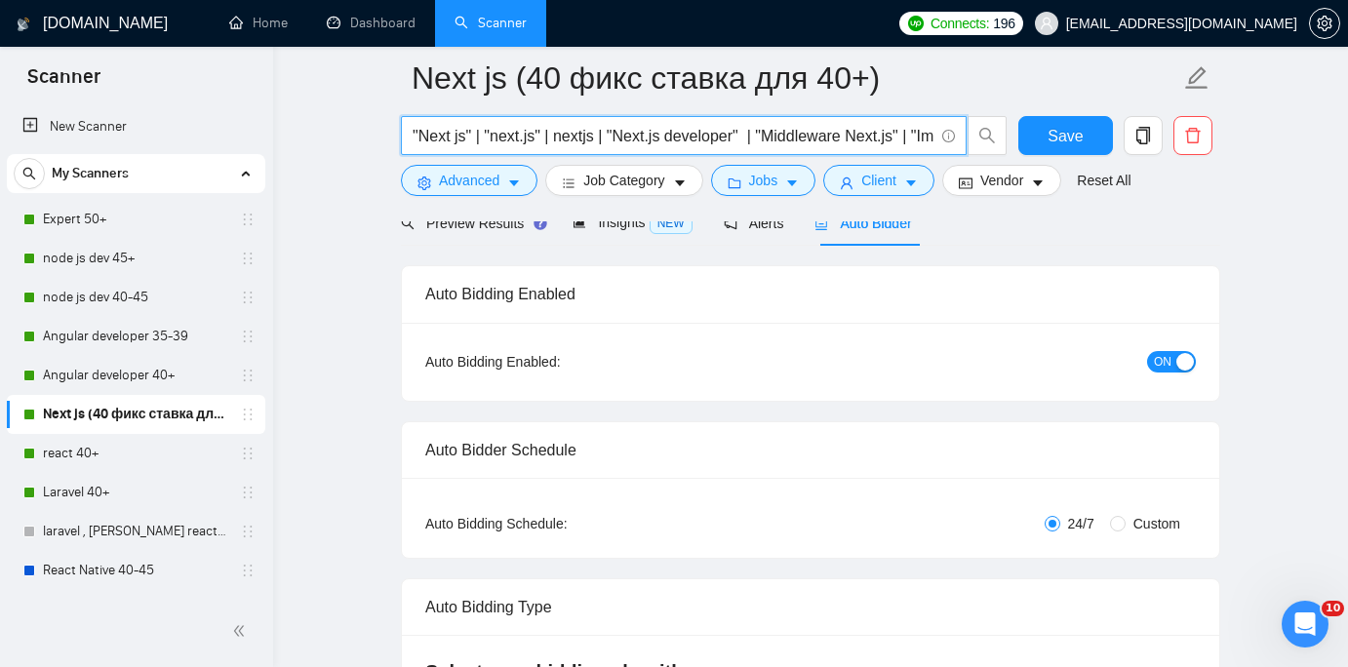
click at [885, 144] on input ""Next js" | "next.js" | nextjs | "Next.js developer" | "Middleware Next.js" | "…" at bounding box center [673, 136] width 521 height 24
drag, startPoint x: 899, startPoint y: 139, endPoint x: 983, endPoint y: 138, distance: 83.9
click at [983, 138] on span ""Next js" | "next.js" | nextjs | "Next.js developer" | "Middleware Next.js" | "…" at bounding box center [704, 135] width 607 height 39
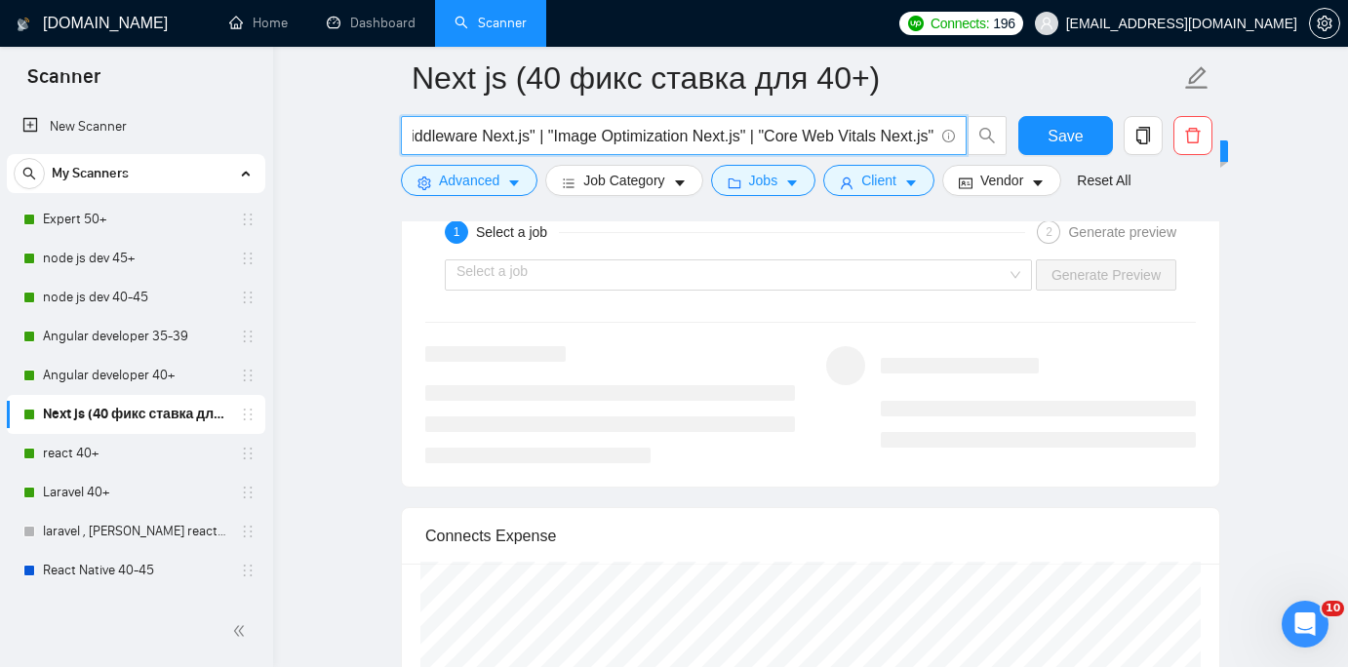
scroll to position [3711, 0]
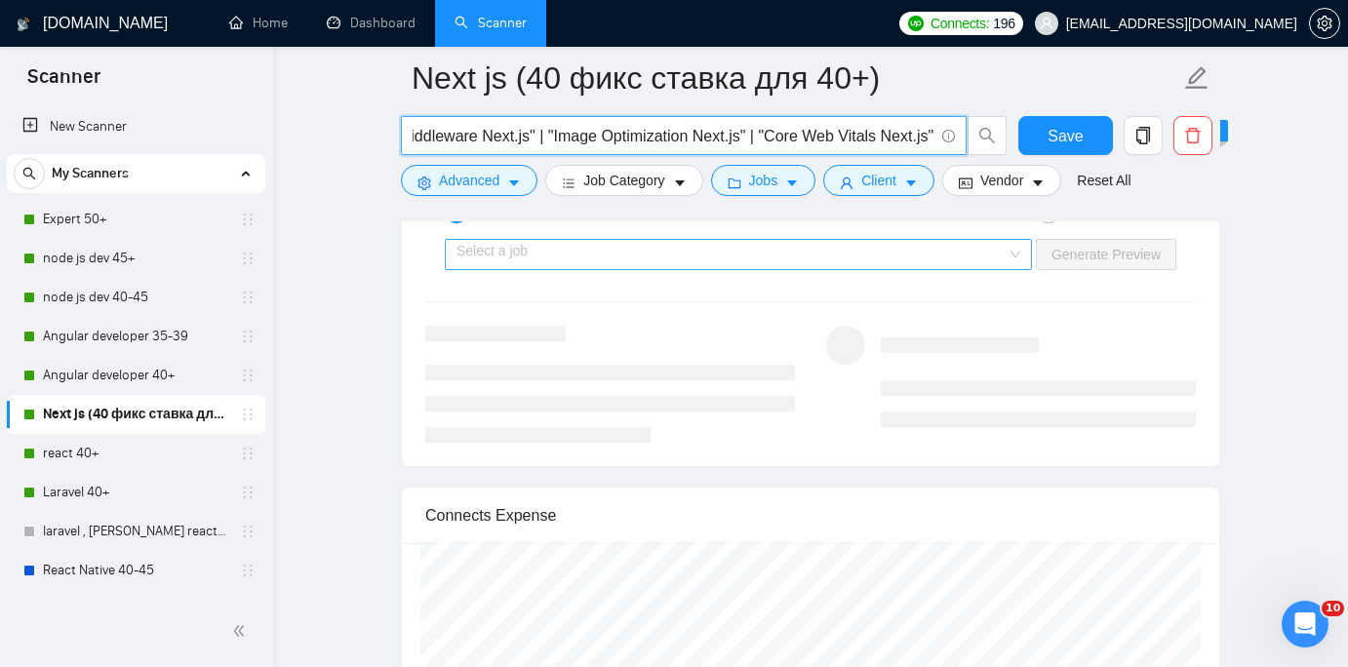
click at [673, 245] on input "search" at bounding box center [731, 254] width 550 height 29
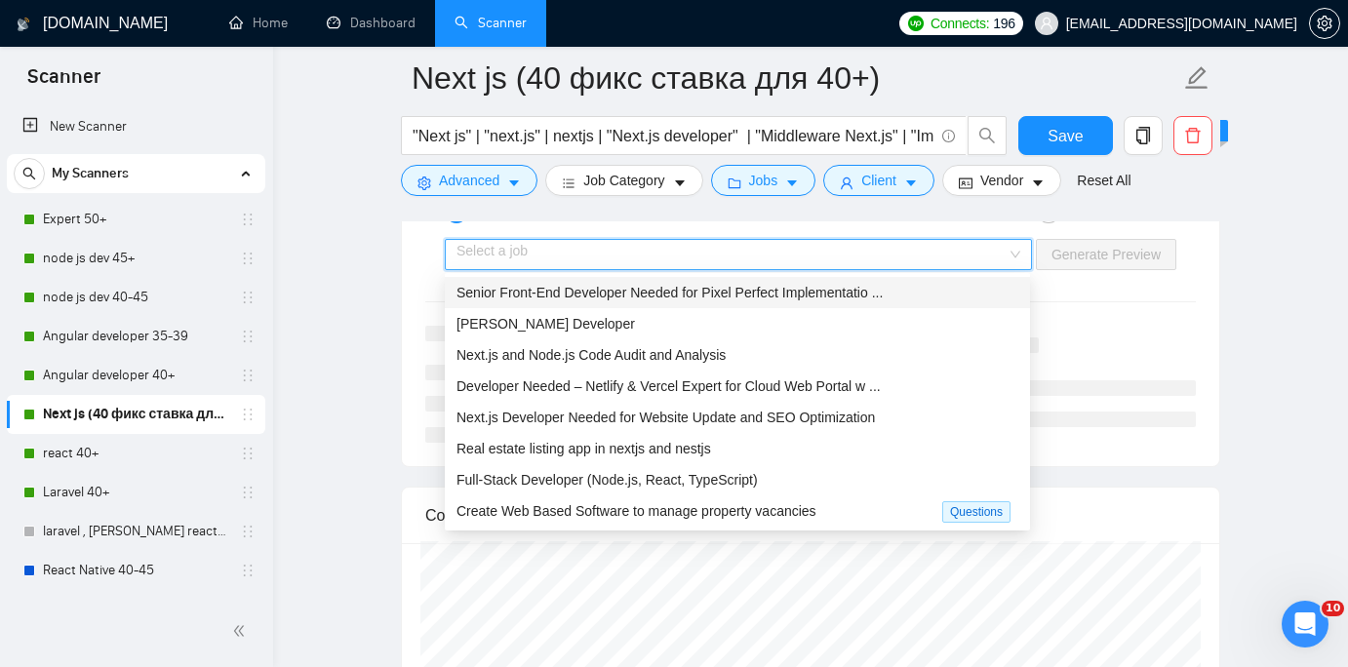
click at [645, 289] on span "Senior Front-End Developer Needed for Pixel Perfect Implementatio ..." at bounding box center [669, 293] width 426 height 16
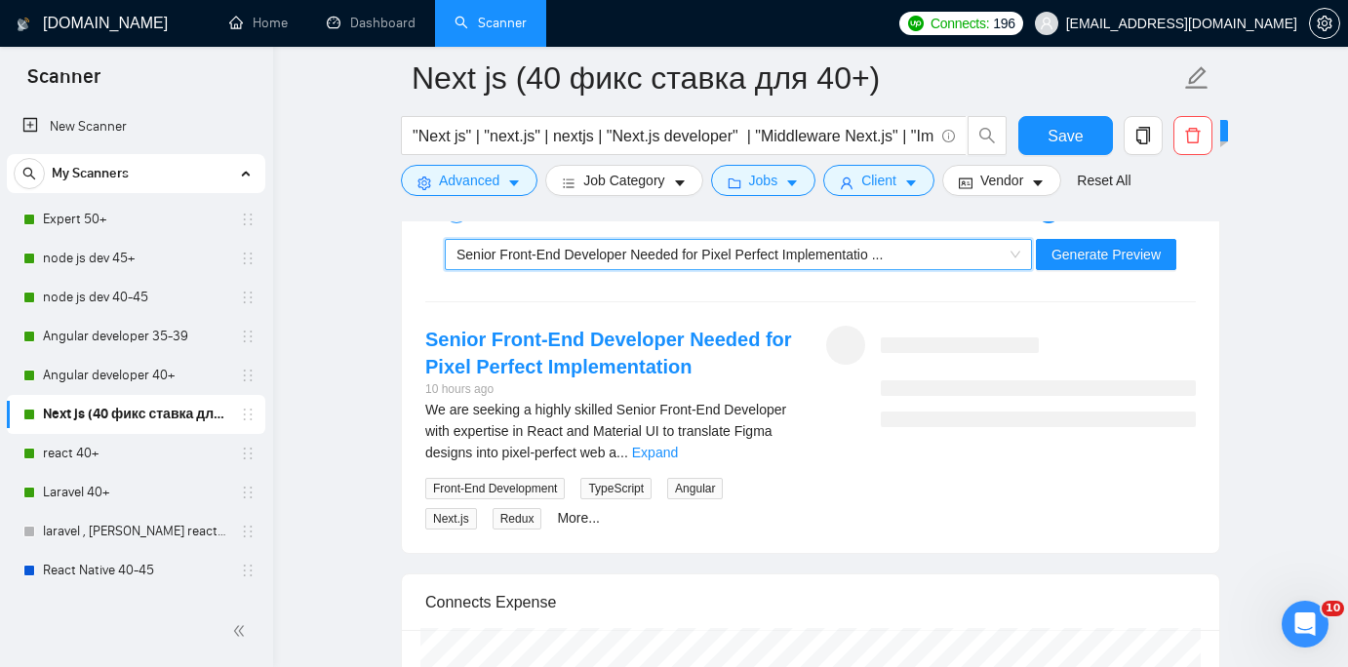
click at [1188, 243] on div "~021963190258002072034 Senior Front-End Developer Needed for Pixel Perfect Impl…" at bounding box center [810, 254] width 774 height 47
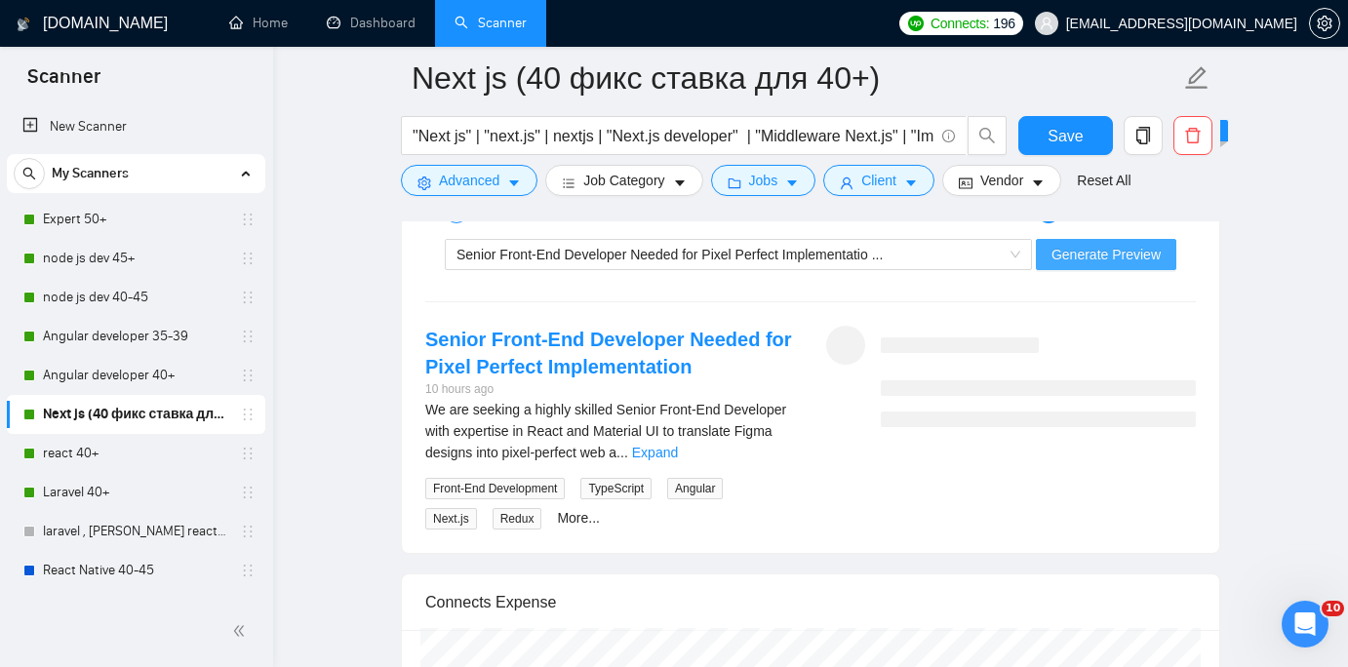
click at [1137, 257] on span "Generate Preview" at bounding box center [1105, 254] width 109 height 21
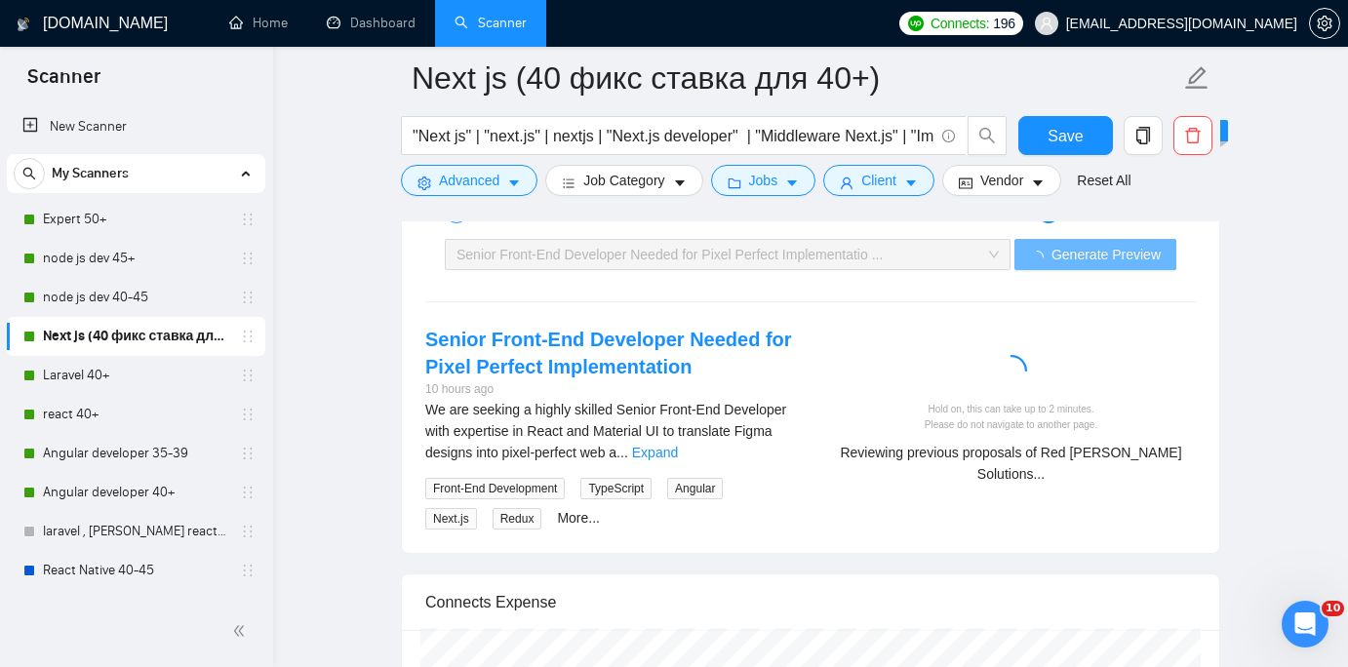
drag, startPoint x: 237, startPoint y: 494, endPoint x: 824, endPoint y: 5, distance: 764.5
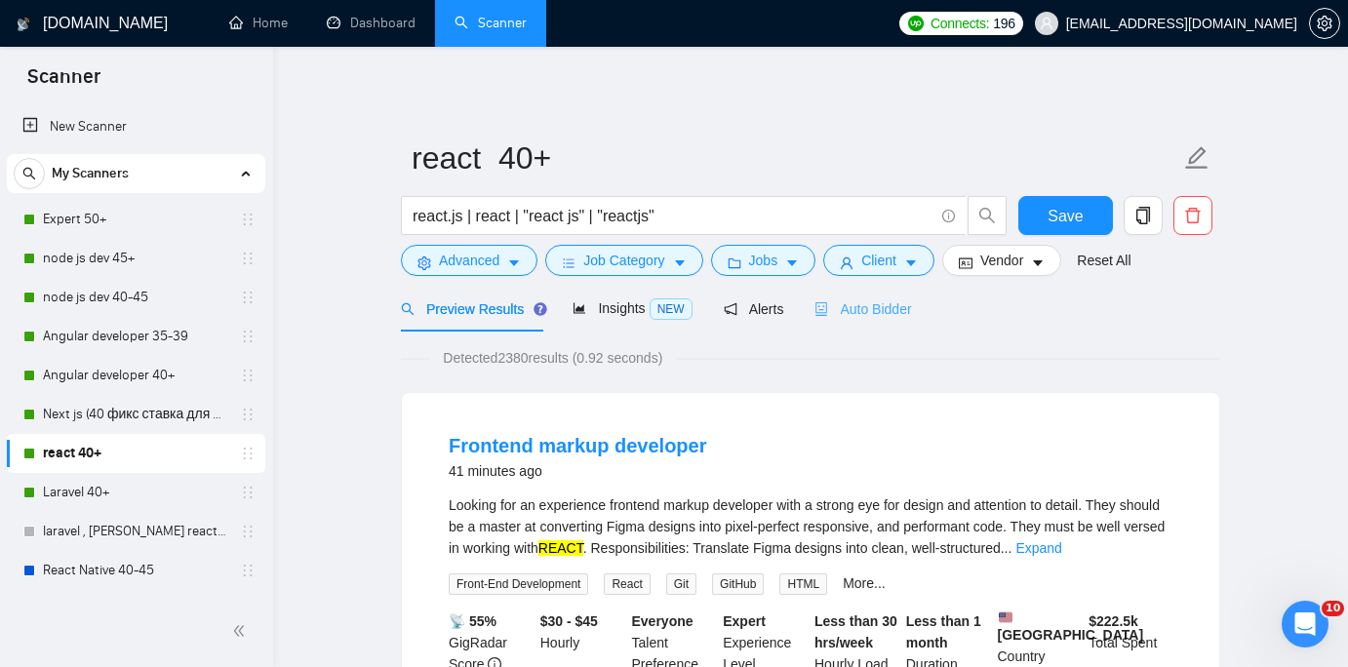
click at [856, 293] on div "Auto Bidder" at bounding box center [862, 309] width 97 height 46
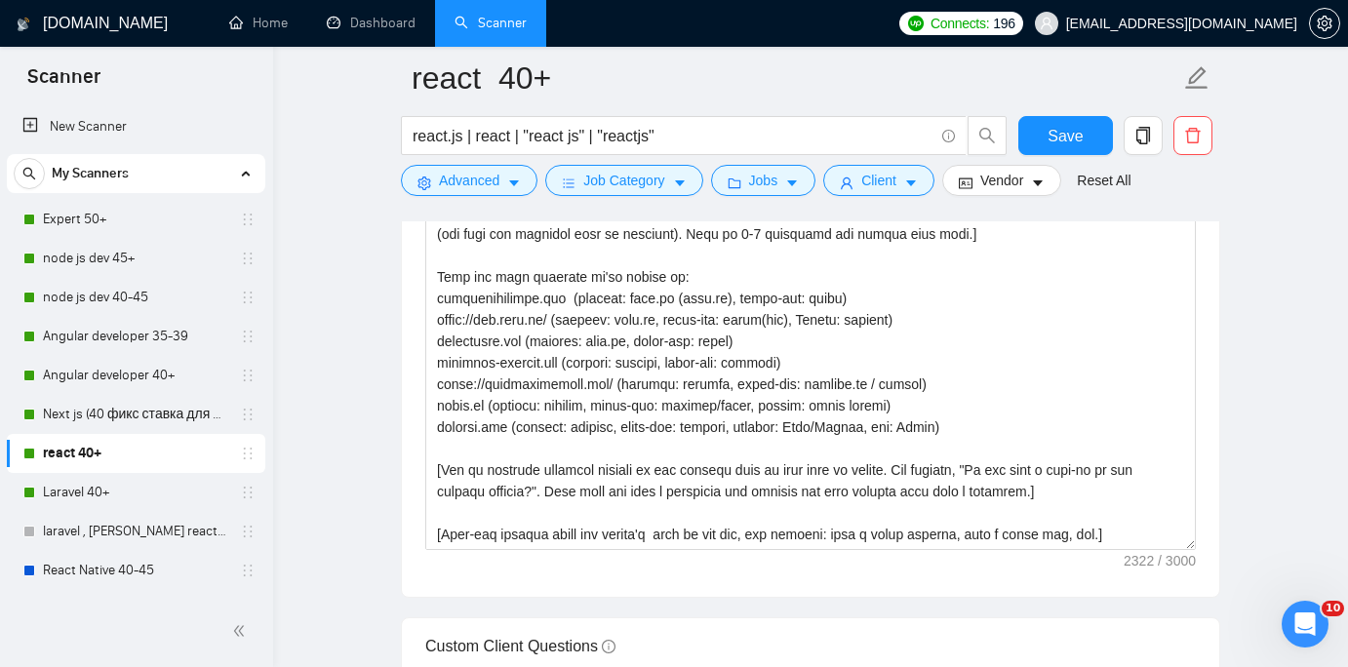
scroll to position [2285, 0]
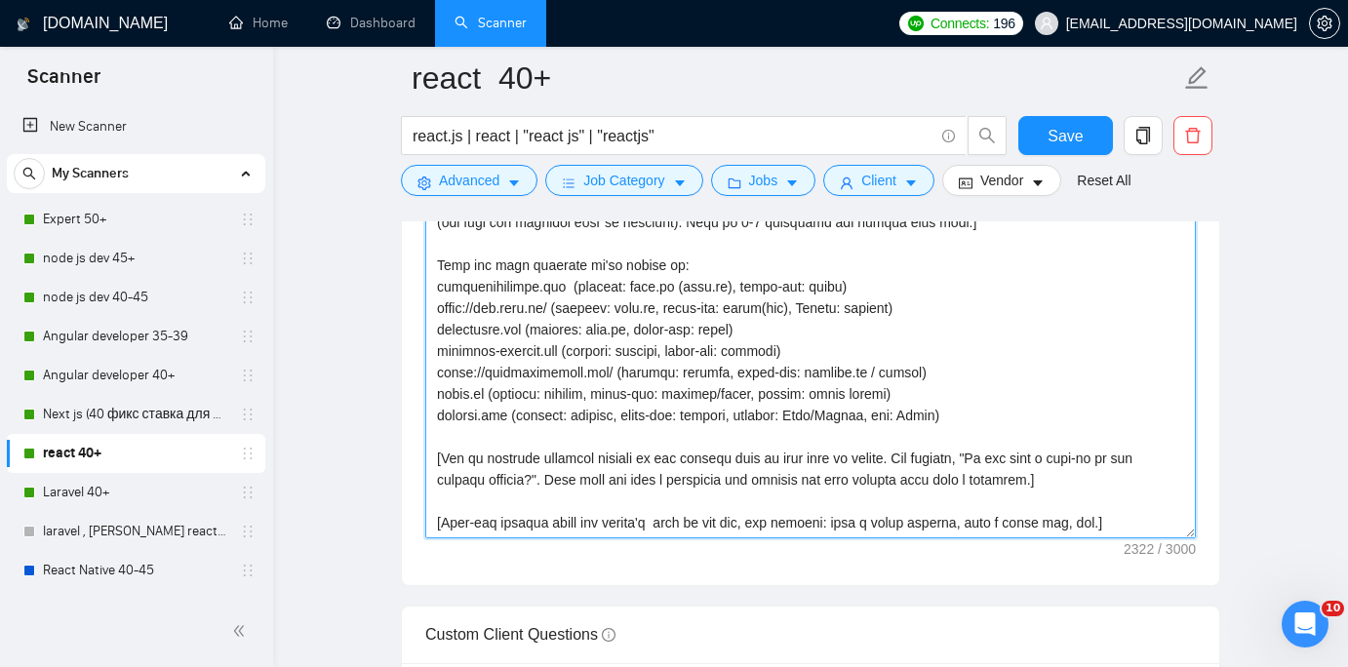
click at [622, 315] on textarea "Cover letter template:" at bounding box center [810, 318] width 770 height 439
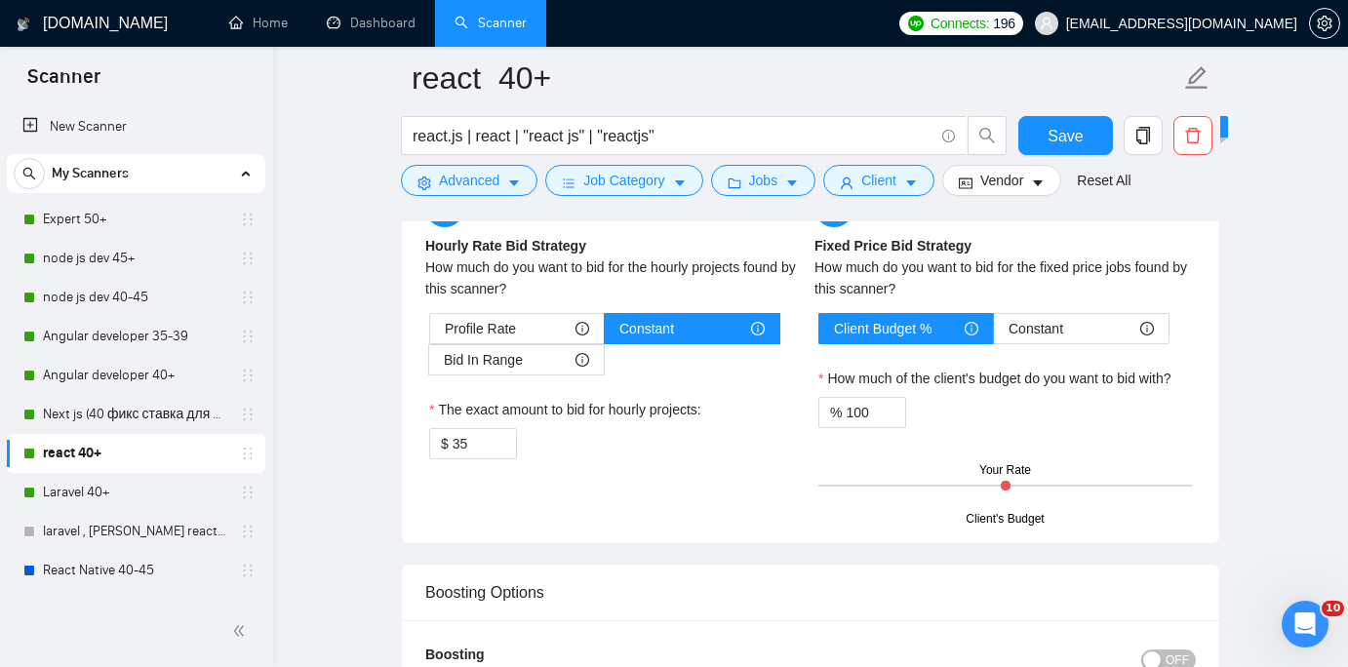
scroll to position [3018, 0]
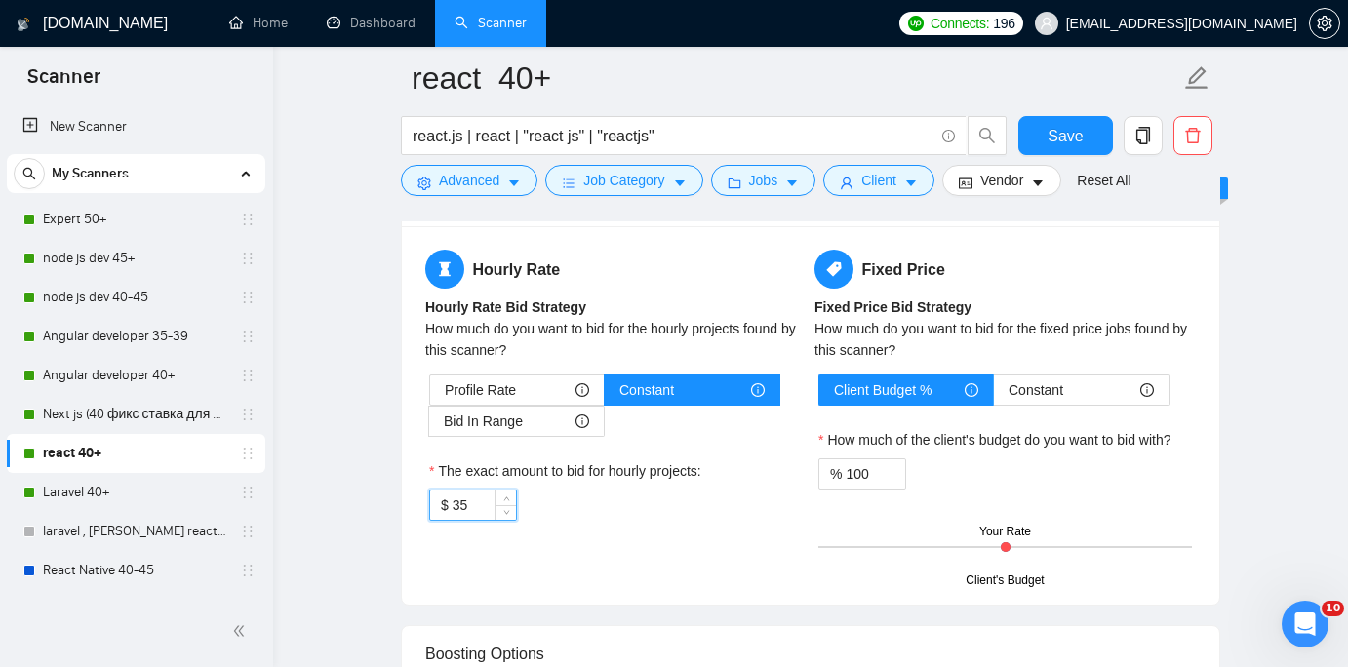
drag, startPoint x: 474, startPoint y: 505, endPoint x: 427, endPoint y: 502, distance: 46.9
click at [427, 502] on div "Profile Rate Constant Bid In Range The exact amount to bid for hourly projects:…" at bounding box center [615, 448] width 381 height 146
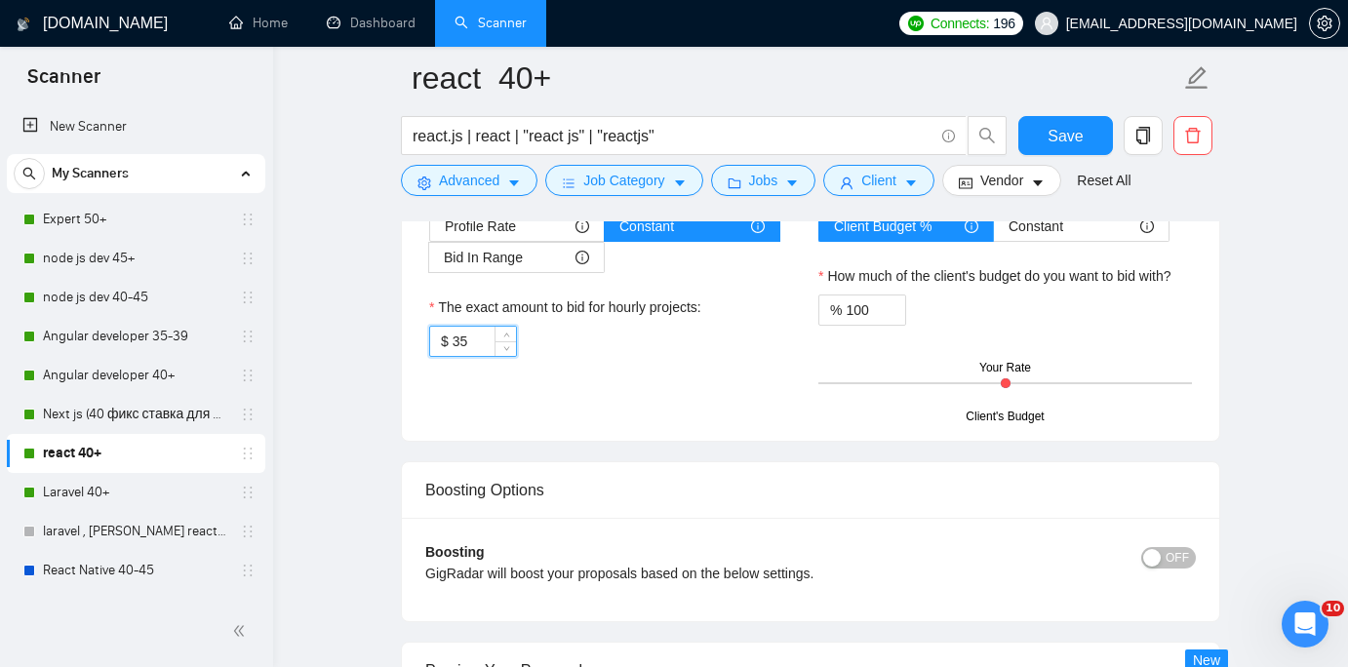
scroll to position [3197, 0]
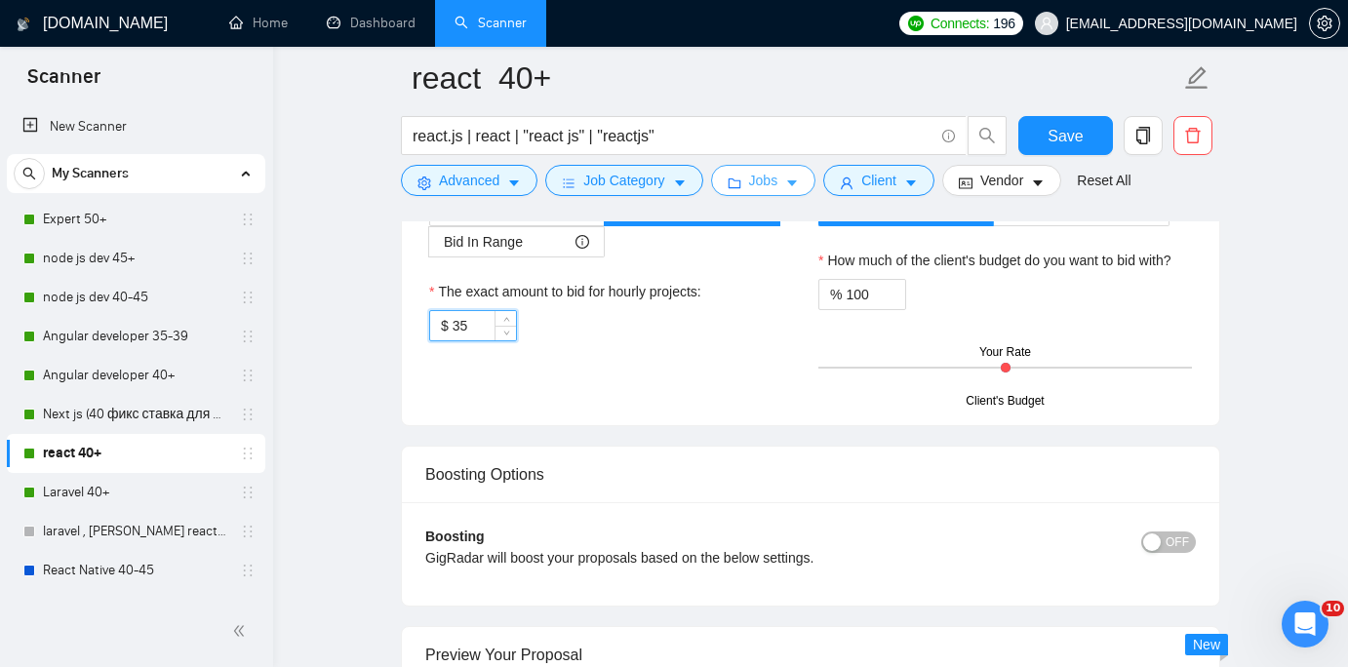
click at [762, 176] on span "Jobs" at bounding box center [763, 180] width 29 height 21
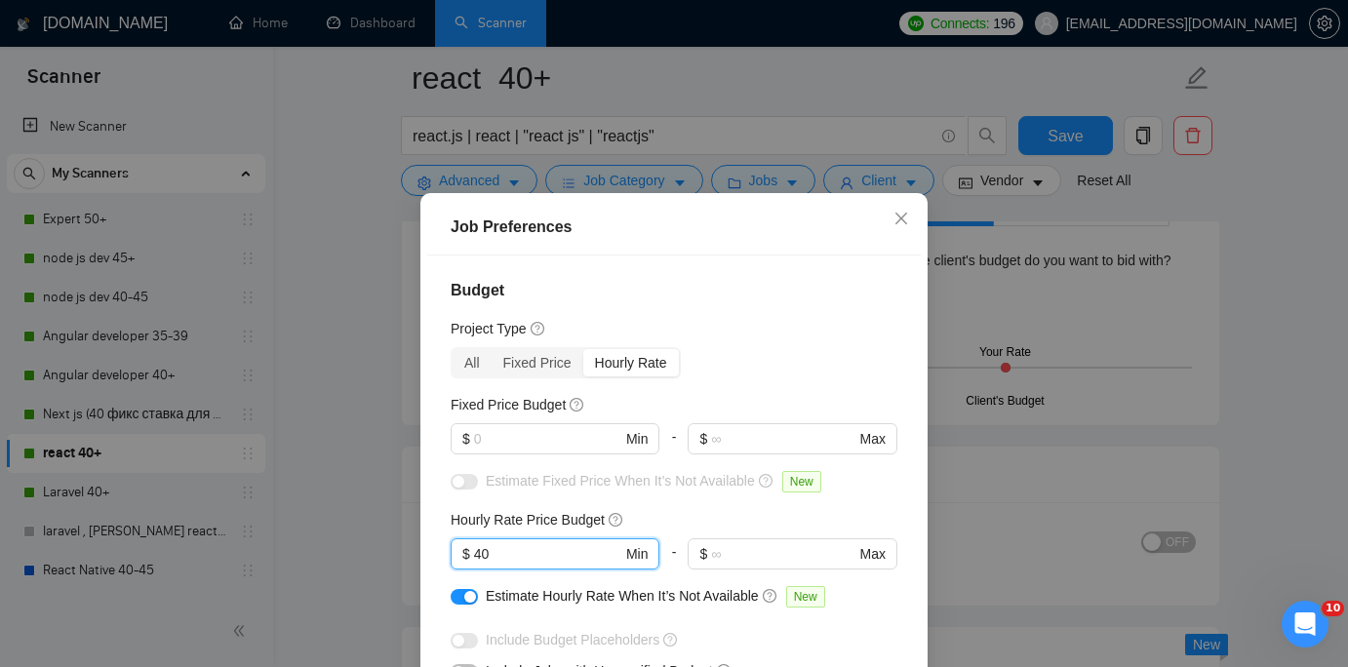
drag, startPoint x: 497, startPoint y: 552, endPoint x: 433, endPoint y: 552, distance: 64.4
click at [440, 552] on div "Budget Project Type All Fixed Price Hourly Rate Fixed Price Budget $ Min - $ Ma…" at bounding box center [674, 489] width 494 height 467
type input "35"
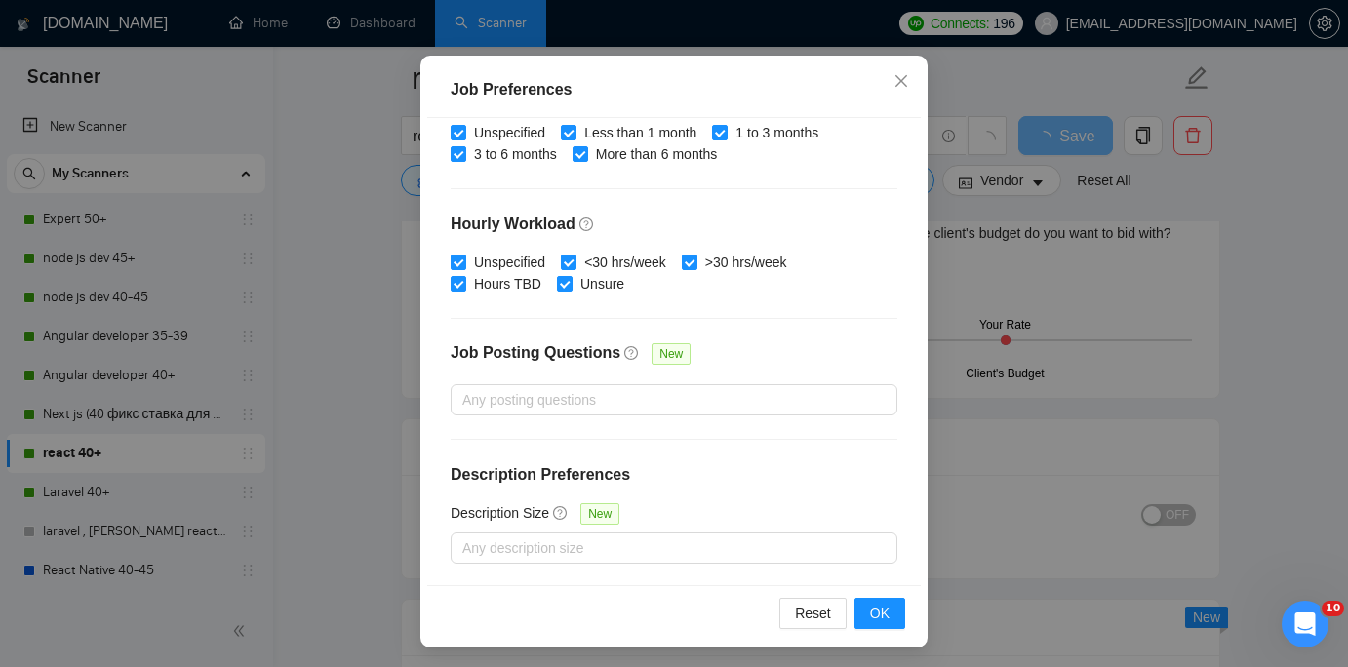
scroll to position [141, 0]
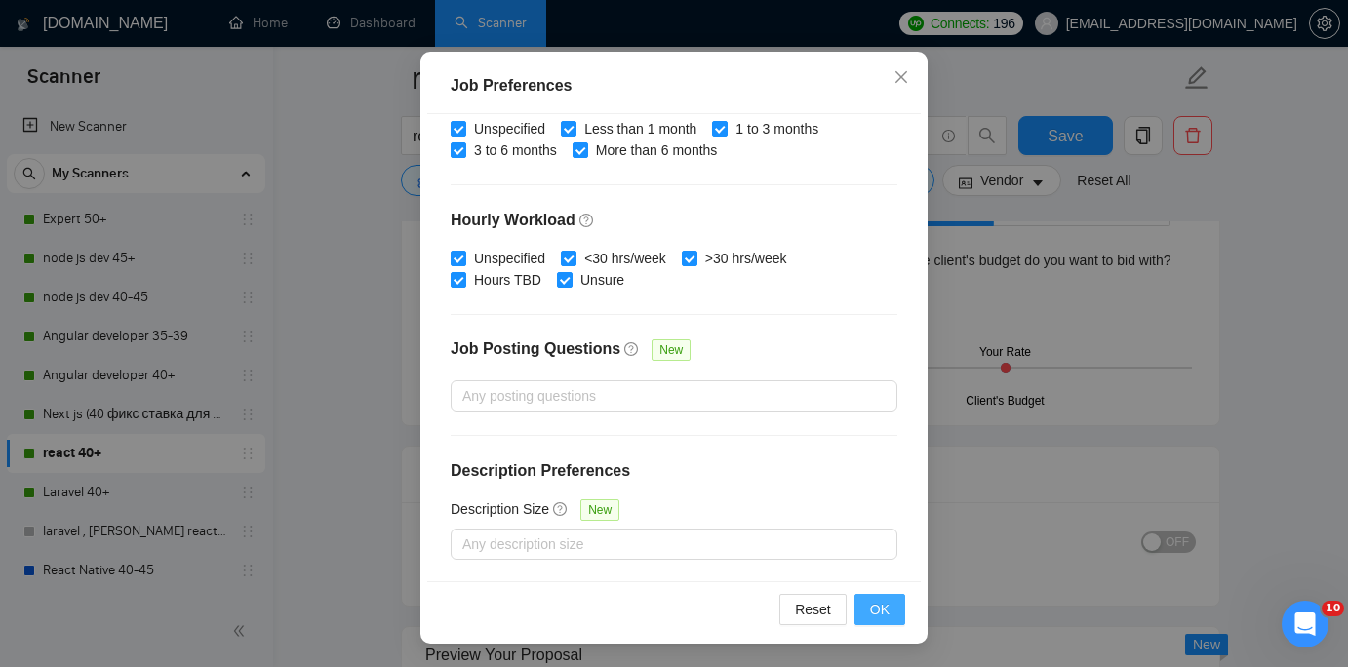
type input "35"
click at [878, 610] on span "OK" at bounding box center [880, 609] width 20 height 21
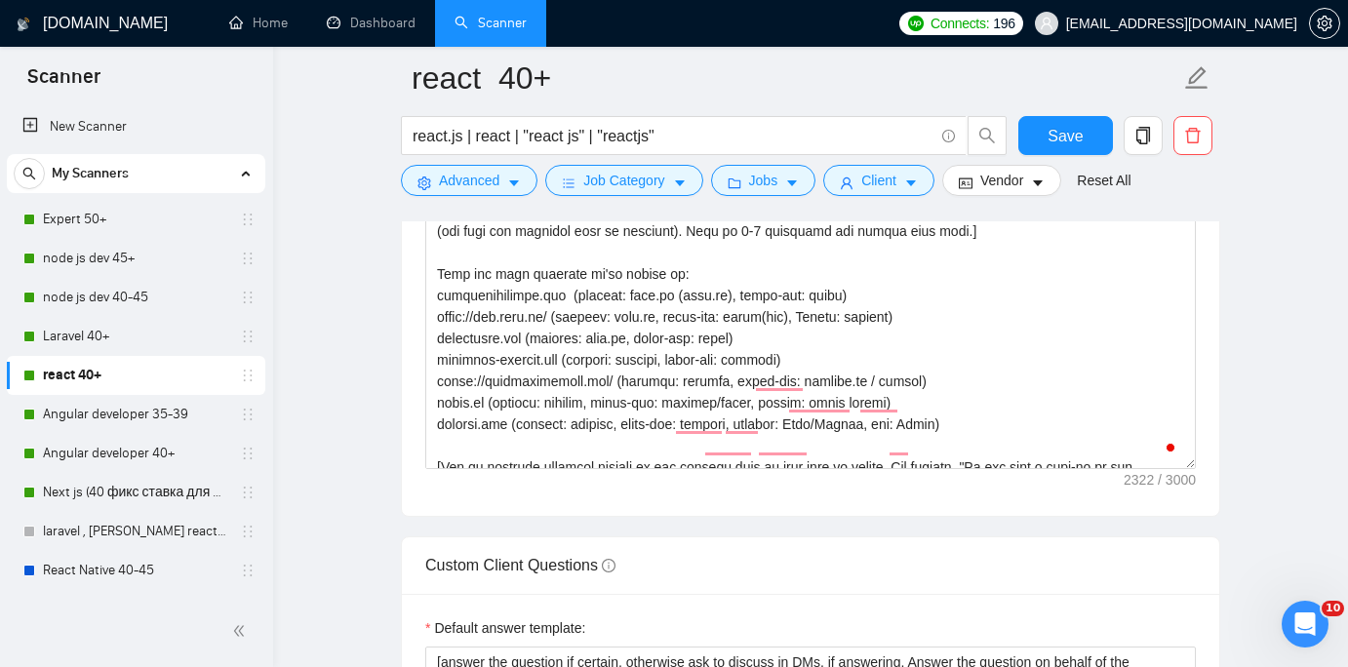
scroll to position [0, 0]
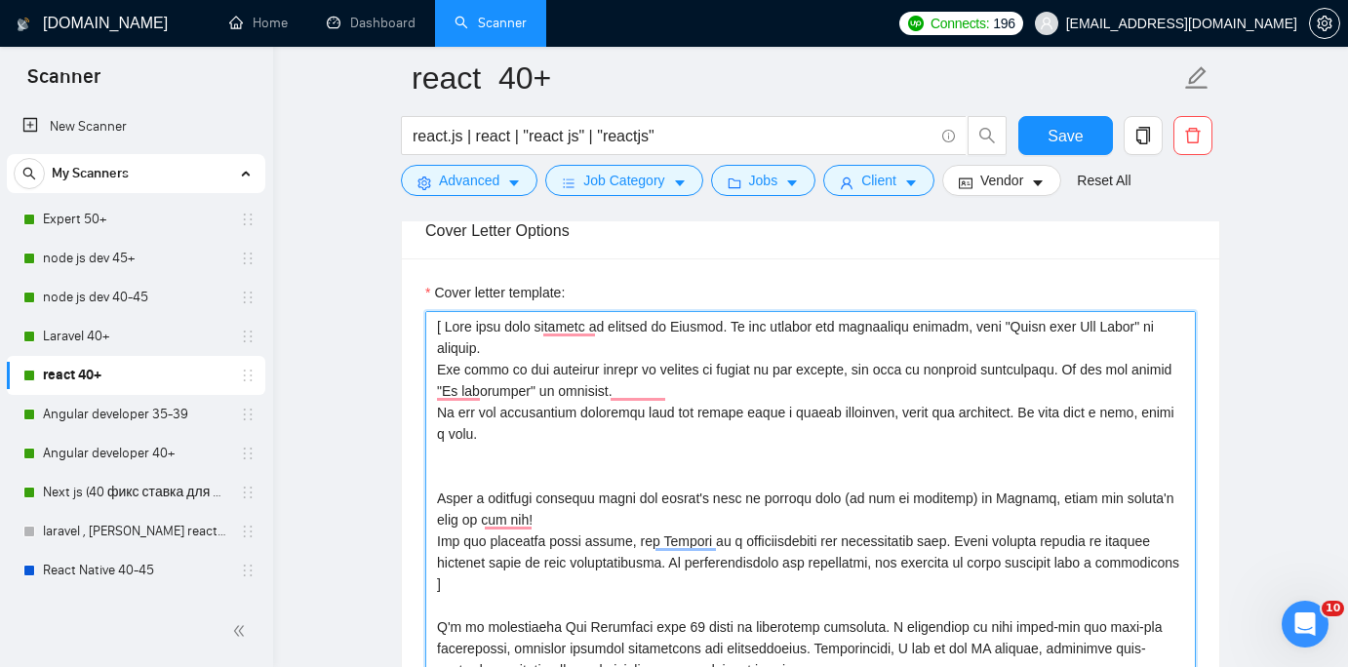
click at [794, 426] on textarea "Cover letter template:" at bounding box center [810, 530] width 770 height 439
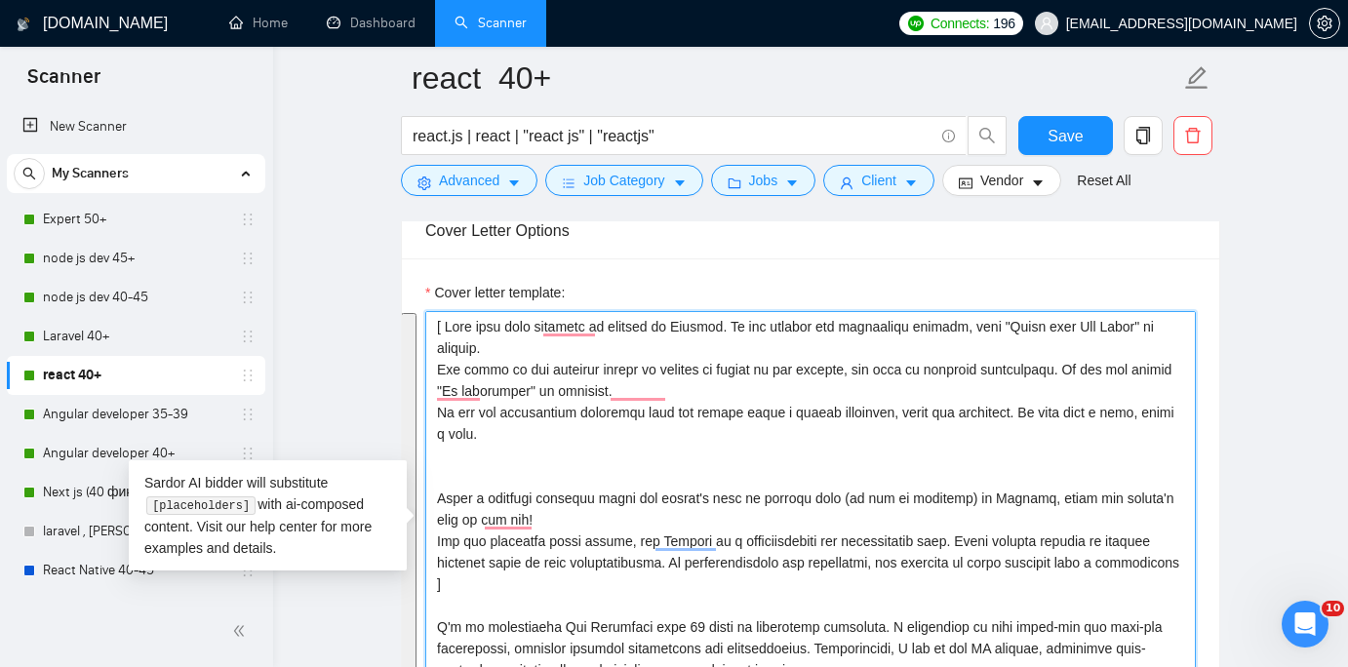
paste textarea "Hi [ClientName], Need senior React delivery on a real deadline - we can assign …"
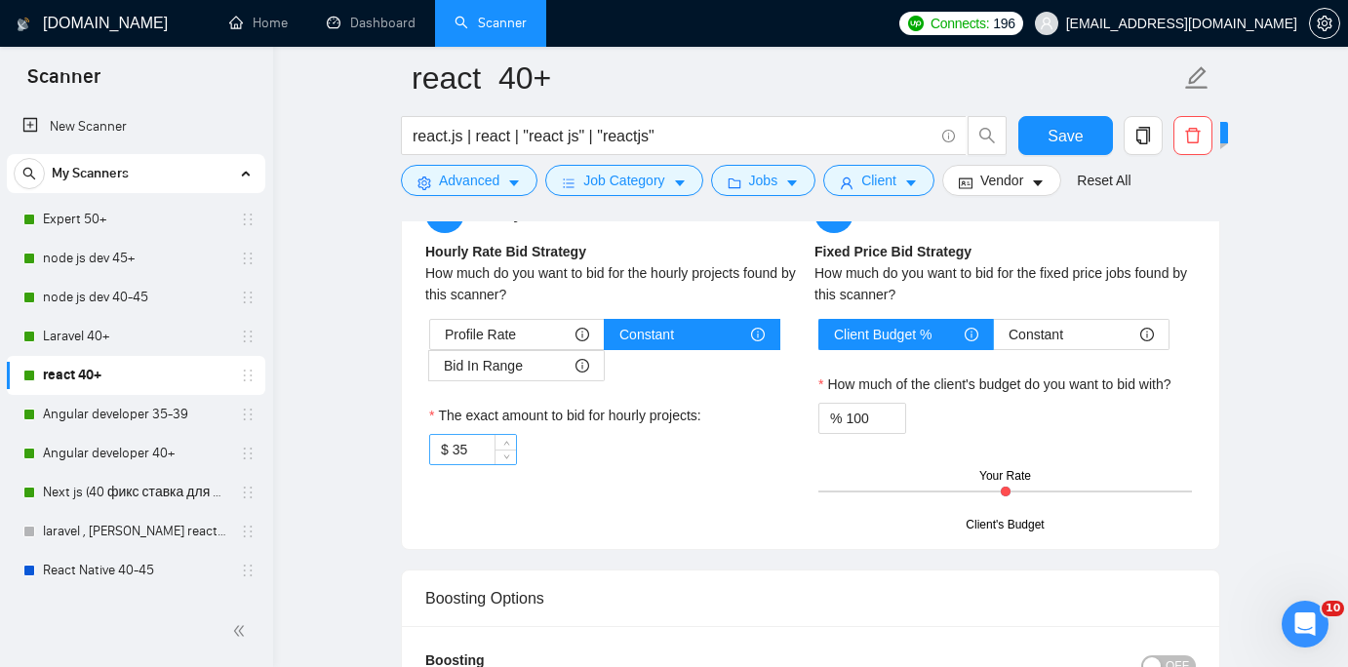
type textarea "Hi [ClientName], Need senior React delivery on a real deadline - we can assign …"
drag, startPoint x: 490, startPoint y: 443, endPoint x: 439, endPoint y: 443, distance: 50.7
click at [439, 443] on div "$ 35" at bounding box center [473, 449] width 88 height 31
type input "40"
click at [668, 533] on div "Hourly Rate Hourly Rate Bid Strategy How much do you want to bid for the hourly…" at bounding box center [810, 360] width 817 height 378
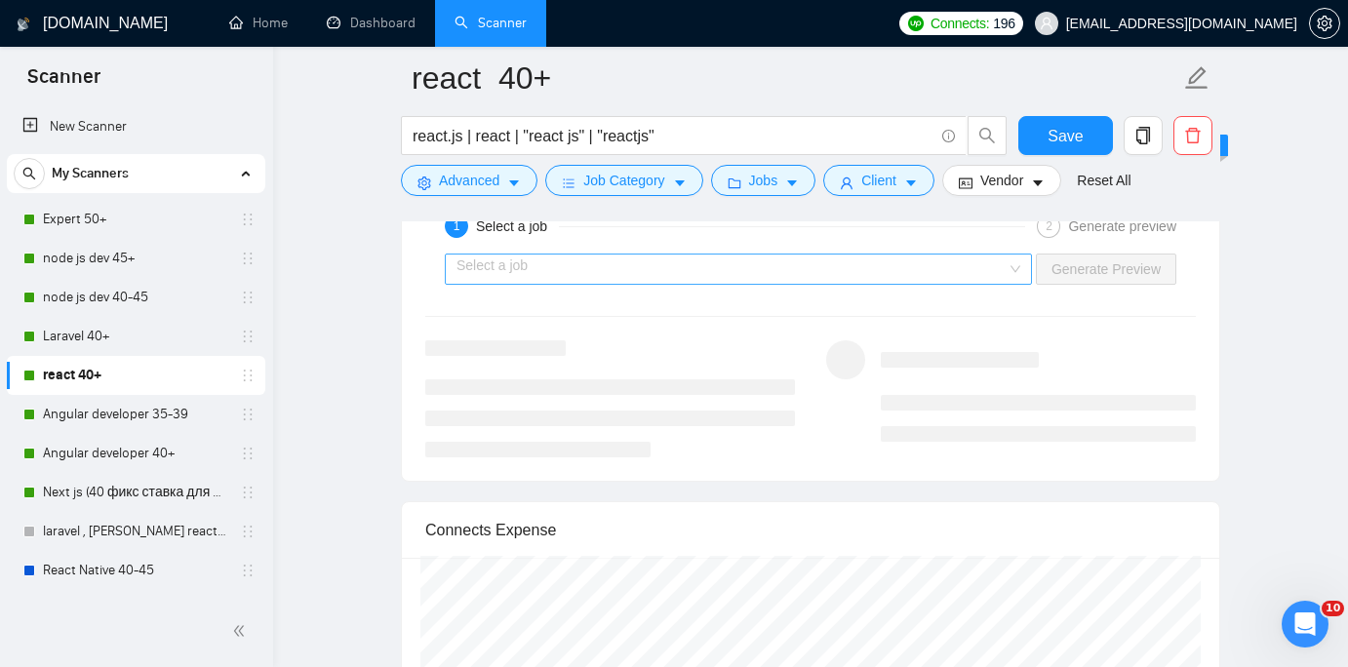
click at [1012, 265] on div "Select a job" at bounding box center [738, 269] width 587 height 31
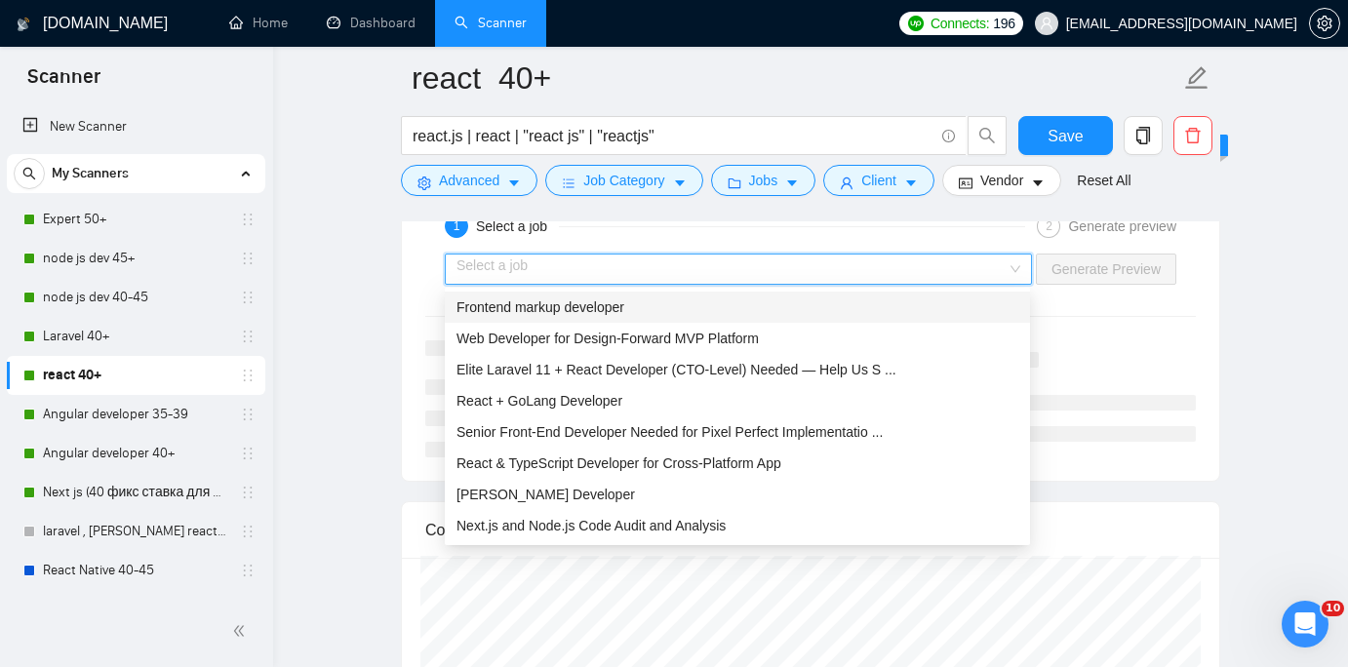
click at [948, 300] on div "Frontend markup developer" at bounding box center [737, 306] width 562 height 21
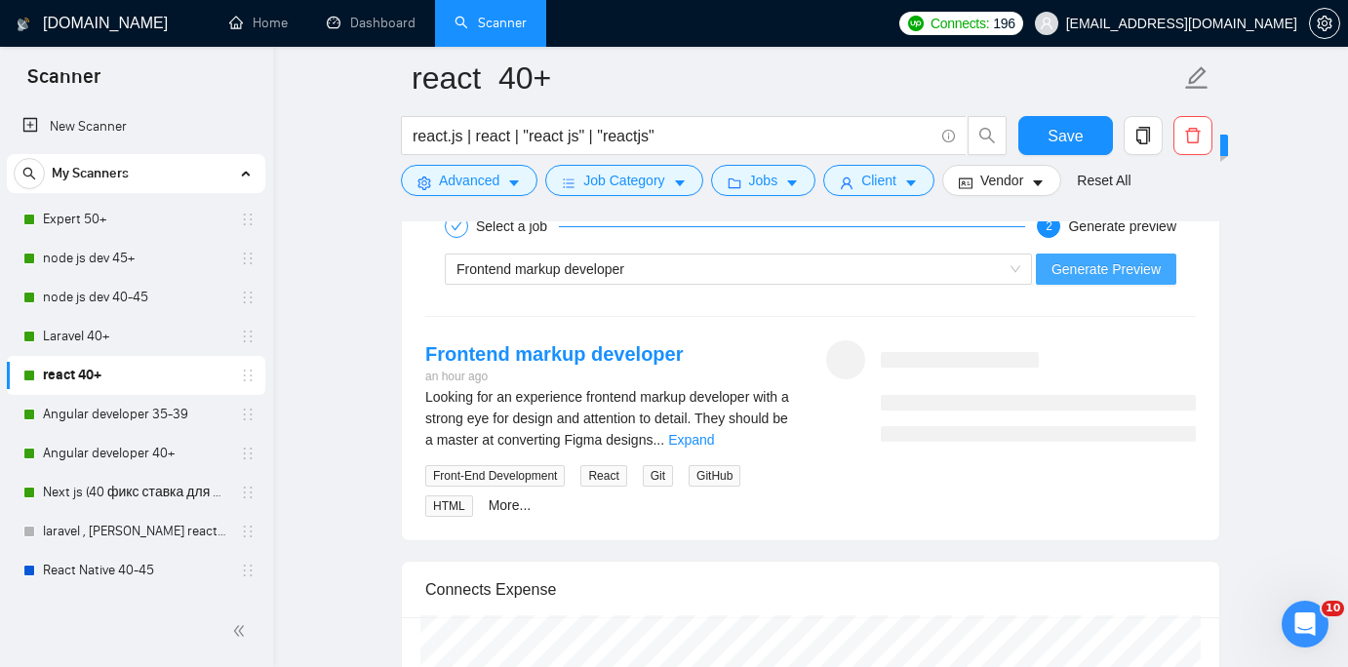
click at [1104, 270] on span "Generate Preview" at bounding box center [1105, 268] width 109 height 21
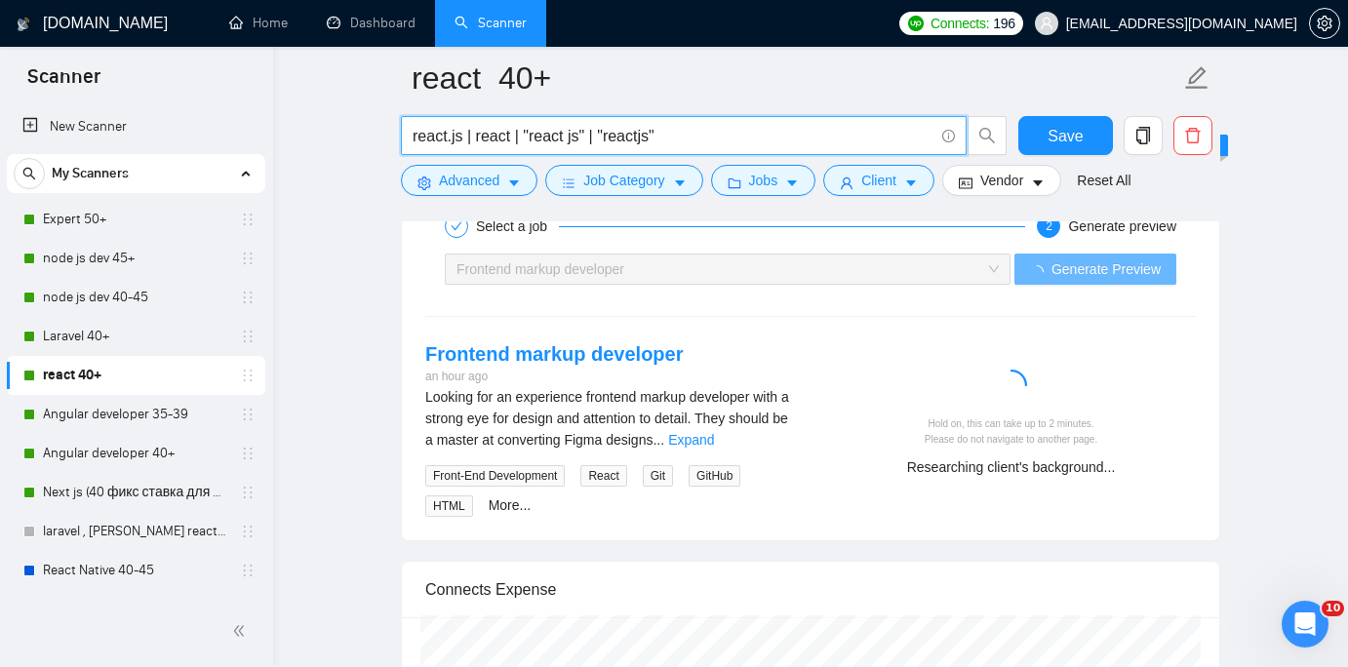
click at [693, 135] on input "react.js | react | "react js" | "reactjs"" at bounding box center [673, 136] width 521 height 24
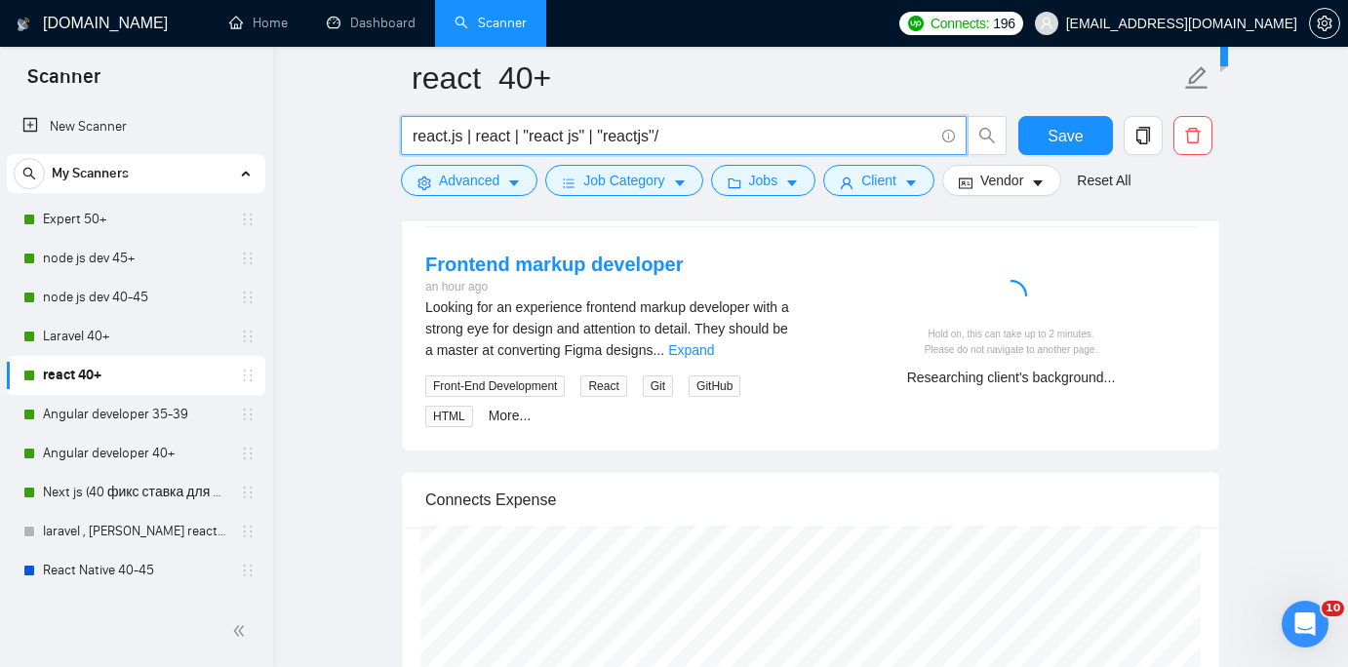
type input "react.js | react | "react js" | "reactjs""
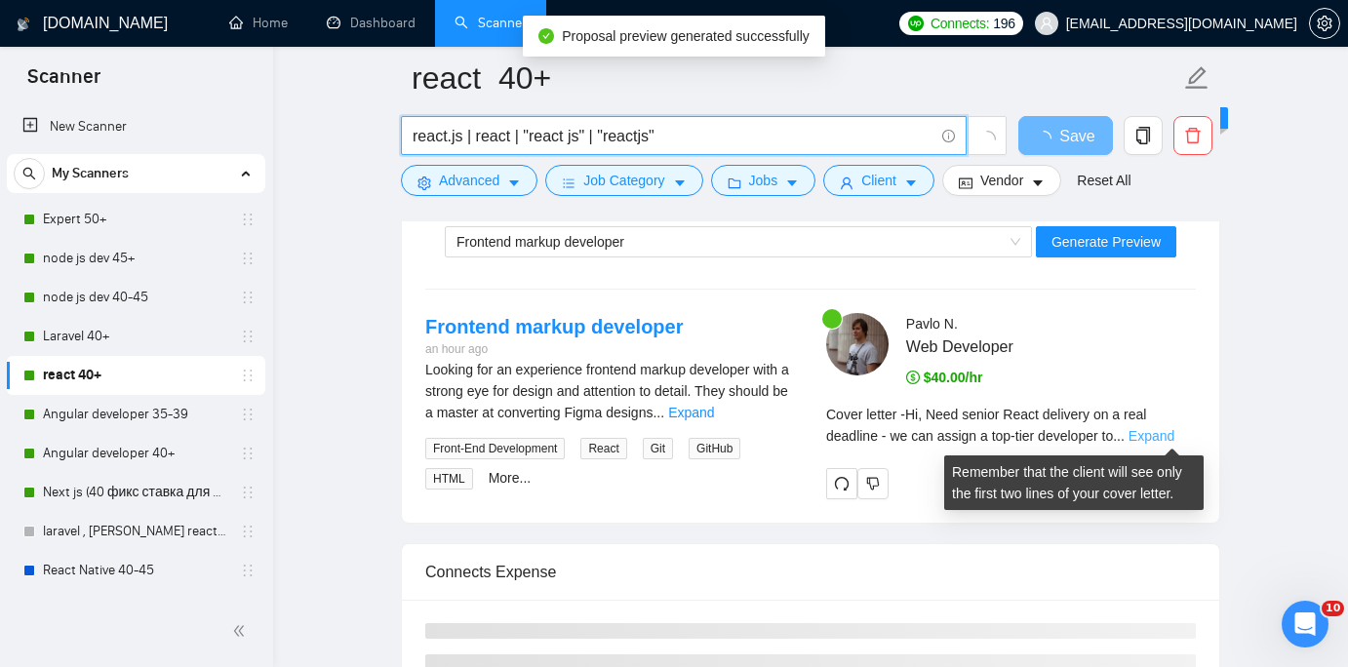
click at [1172, 434] on link "Expand" at bounding box center [1151, 436] width 46 height 16
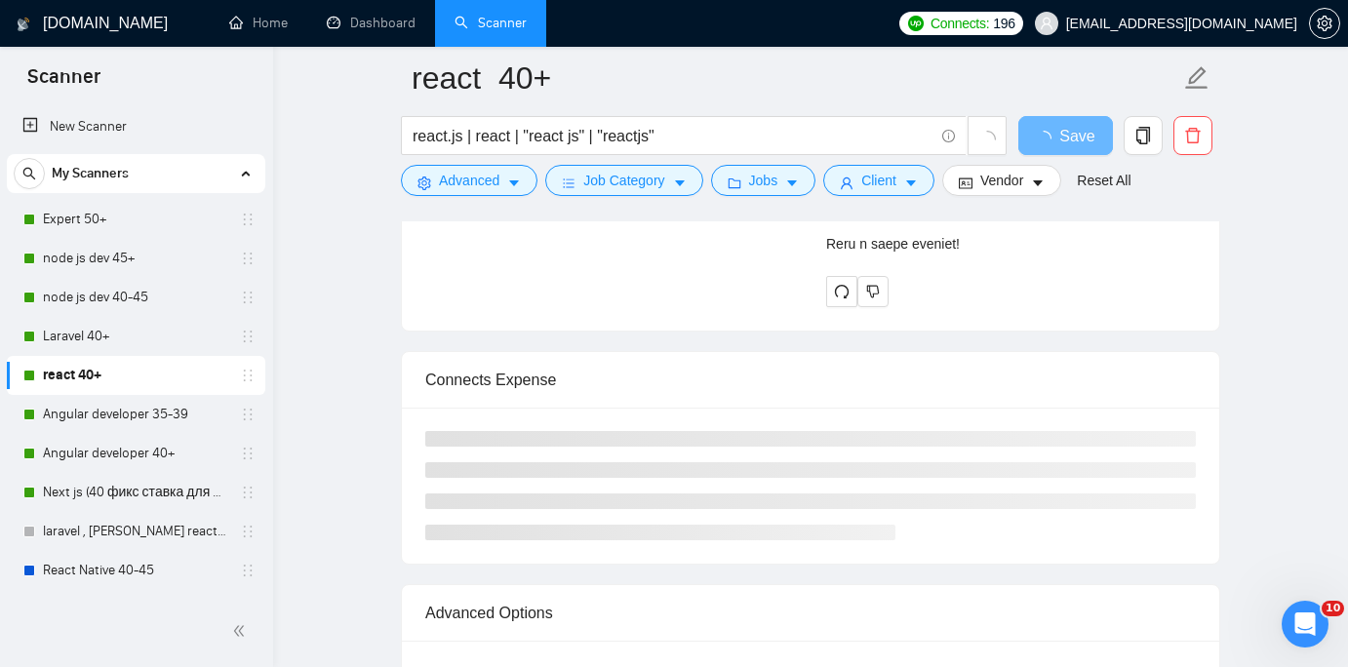
scroll to position [4797, 0]
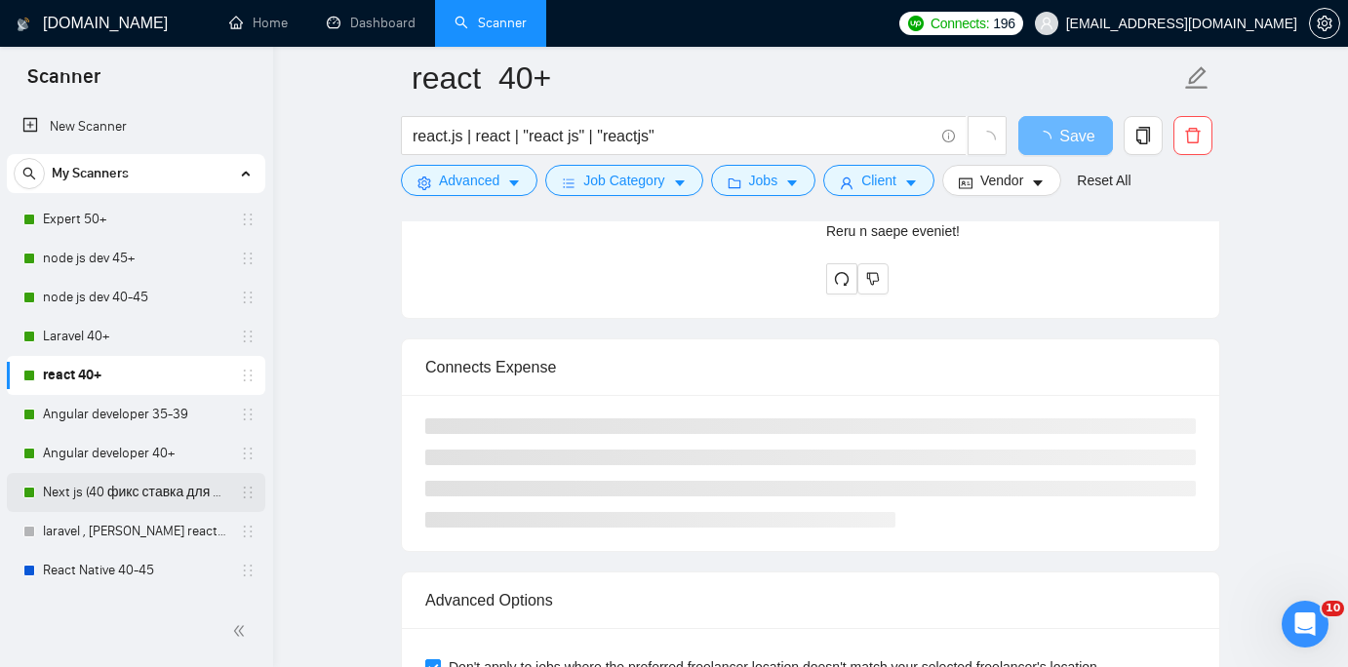
click at [151, 494] on link "Next js (40 фикс ставка для 40+)" at bounding box center [135, 492] width 185 height 39
click at [1074, 140] on span "Save" at bounding box center [1076, 136] width 35 height 24
click at [514, 181] on icon "caret-down" at bounding box center [514, 184] width 10 height 6
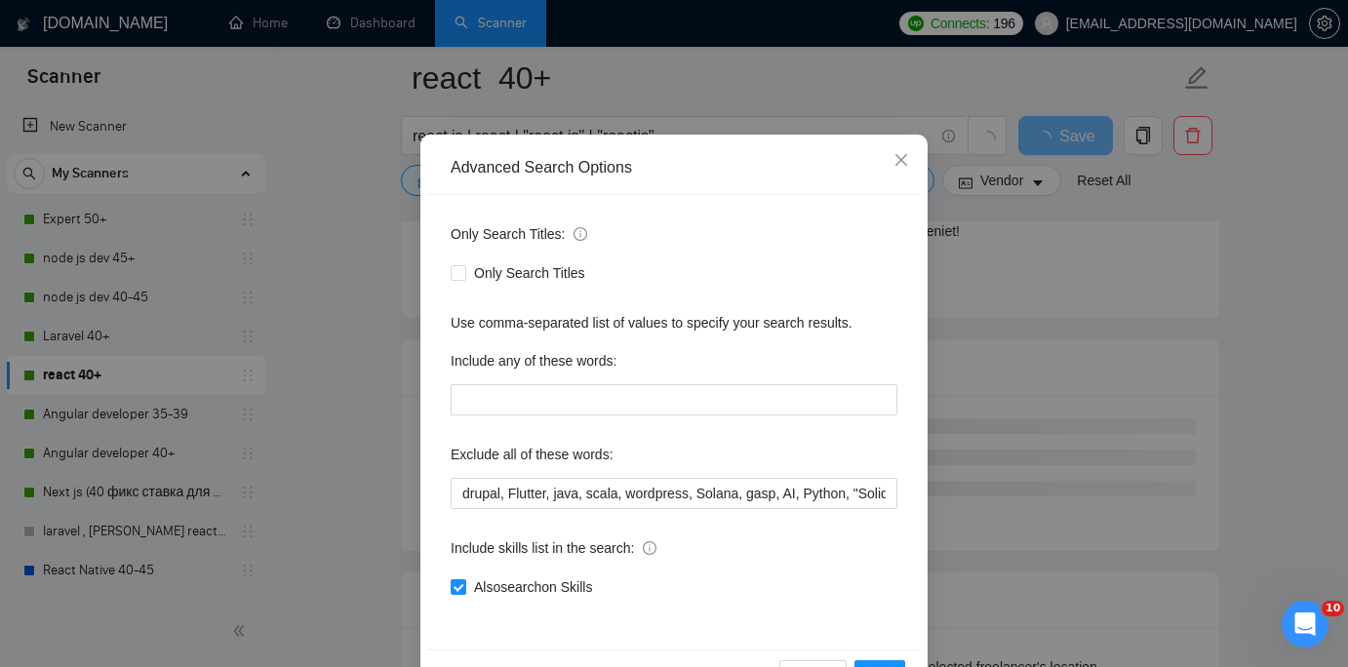
scroll to position [103, 0]
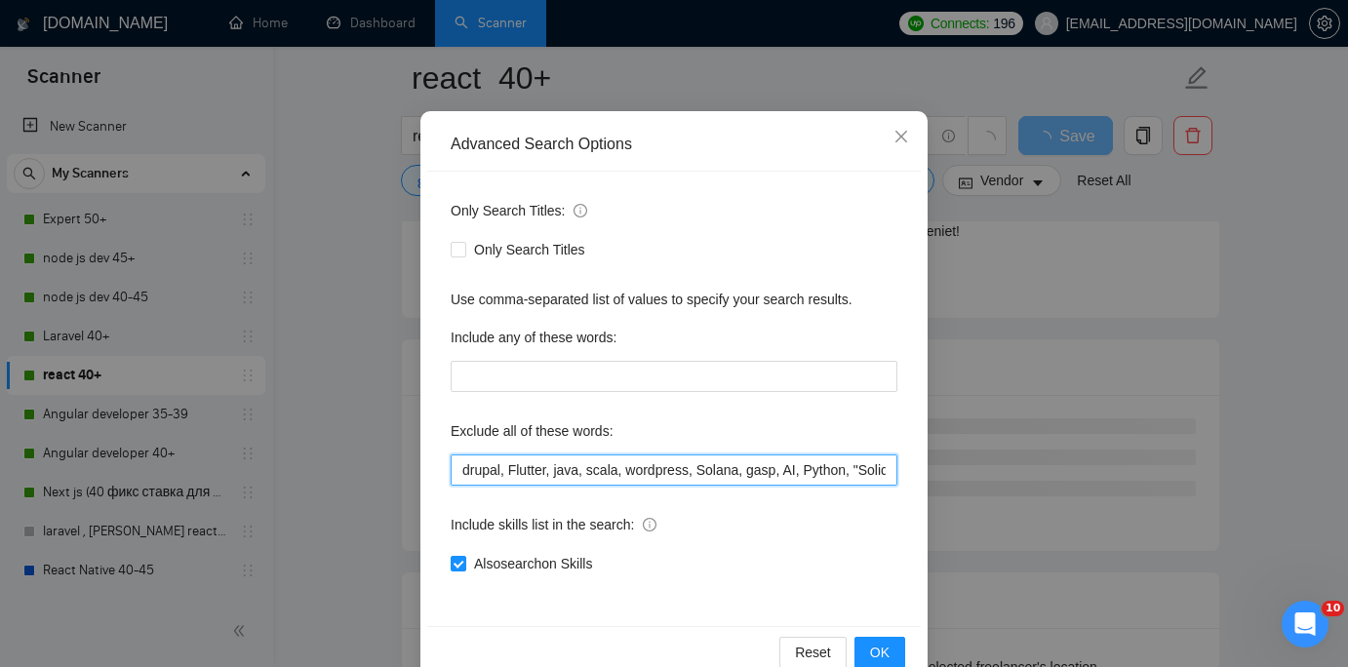
click at [622, 480] on input "drupal, Flutter, java, scala, wordpress, Solana, gasp, AI, Python, "Solidity De…" at bounding box center [674, 469] width 447 height 31
drag, startPoint x: 629, startPoint y: 476, endPoint x: 1029, endPoint y: 469, distance: 399.9
click at [1029, 469] on div "Advanced Search Options Only Search Titles: Only Search Titles Use comma-separa…" at bounding box center [674, 333] width 1348 height 667
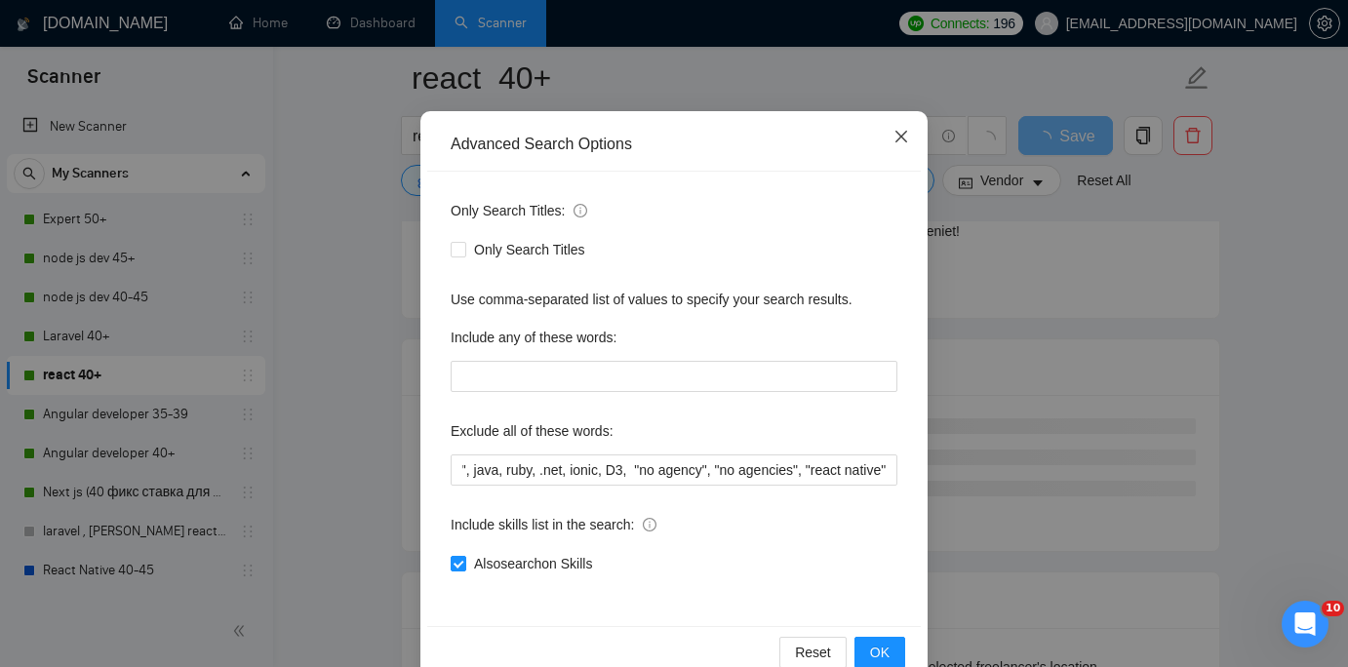
scroll to position [0, 0]
click at [907, 138] on icon "close" at bounding box center [901, 137] width 16 height 16
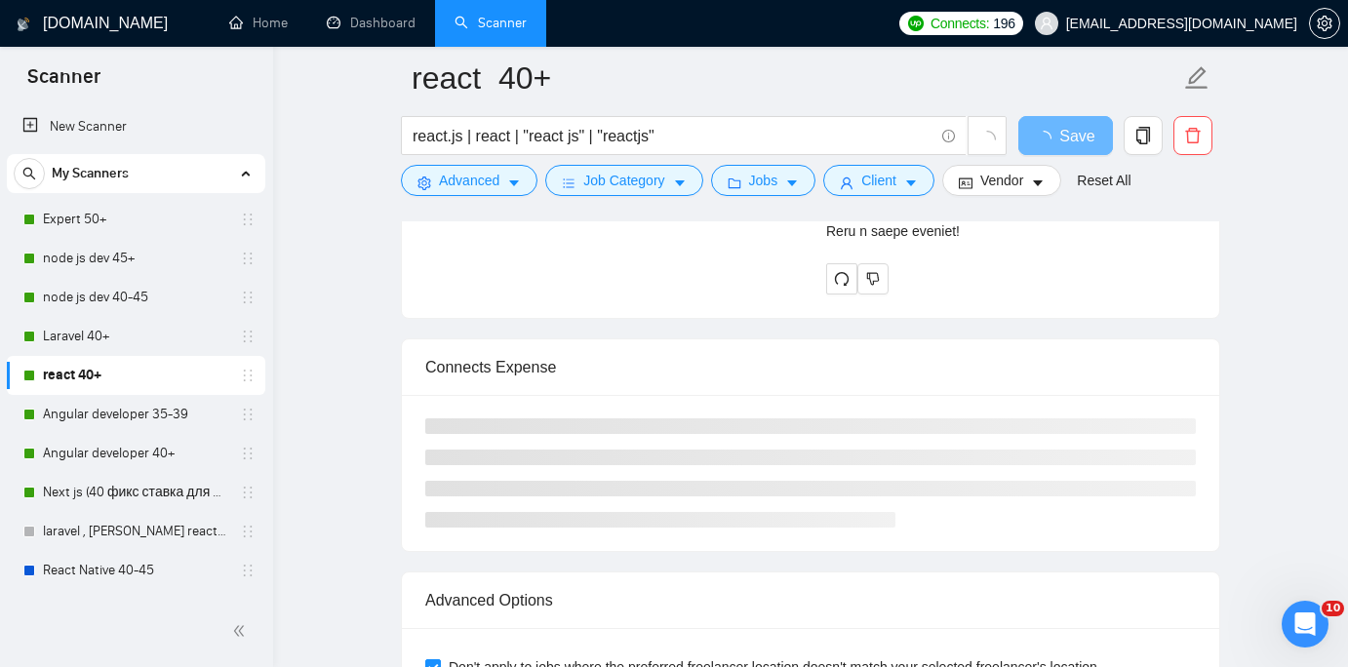
scroll to position [47, 0]
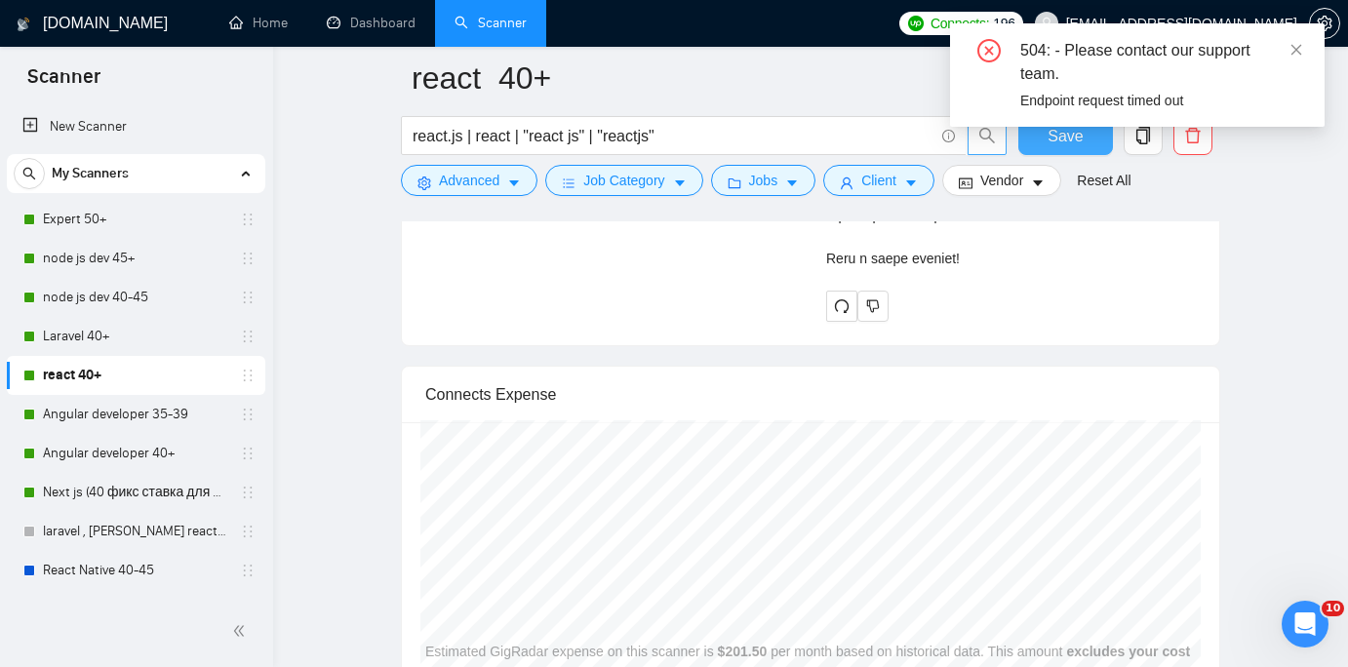
click at [1061, 148] on button "Save" at bounding box center [1065, 135] width 95 height 39
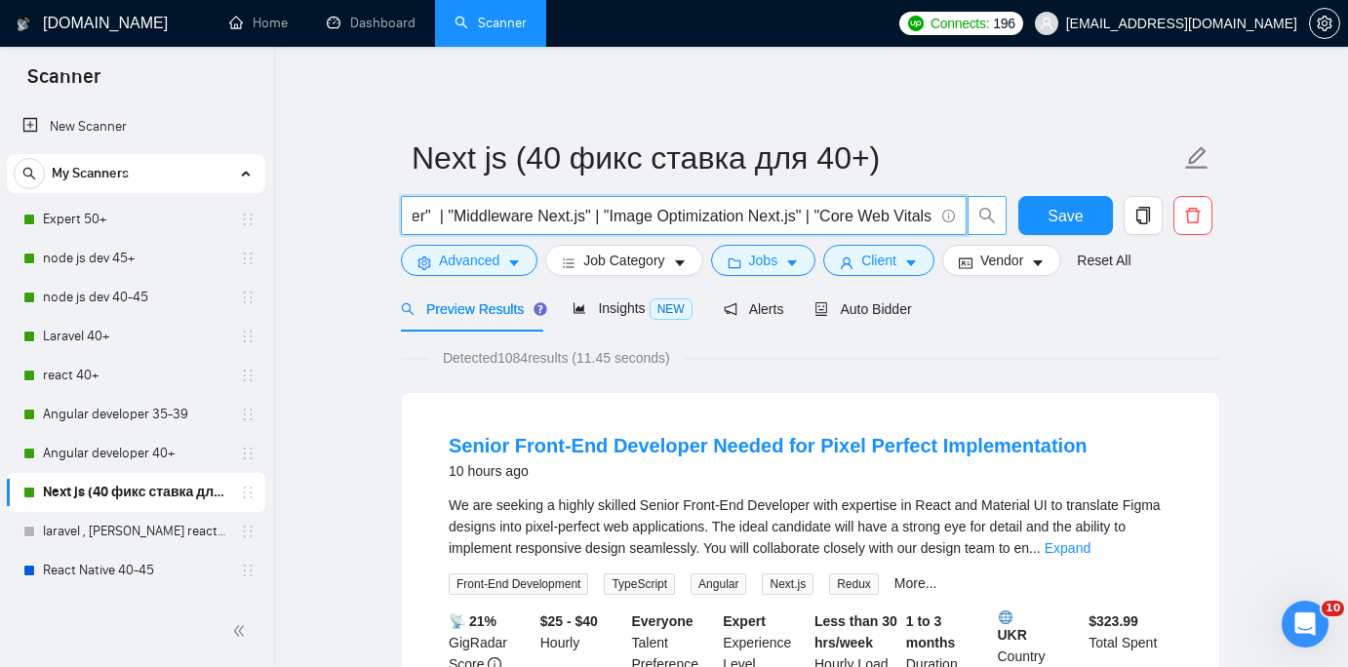
scroll to position [0, 393]
drag, startPoint x: 412, startPoint y: 215, endPoint x: 955, endPoint y: 213, distance: 543.2
click at [955, 213] on span ""Next js" | "next.js" | nextjs | "Next.js developer" | "Middleware Next.js" | "…" at bounding box center [684, 215] width 566 height 39
click at [872, 310] on span "Auto Bidder" at bounding box center [862, 309] width 97 height 16
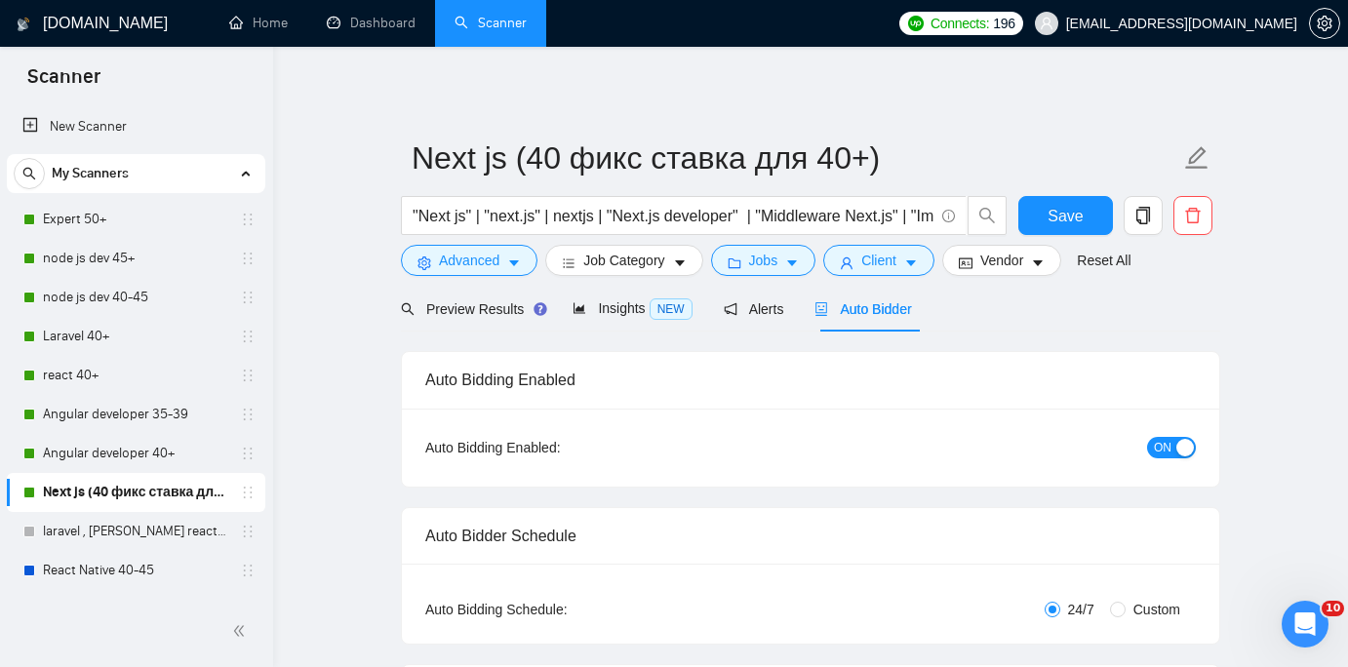
checkbox input "true"
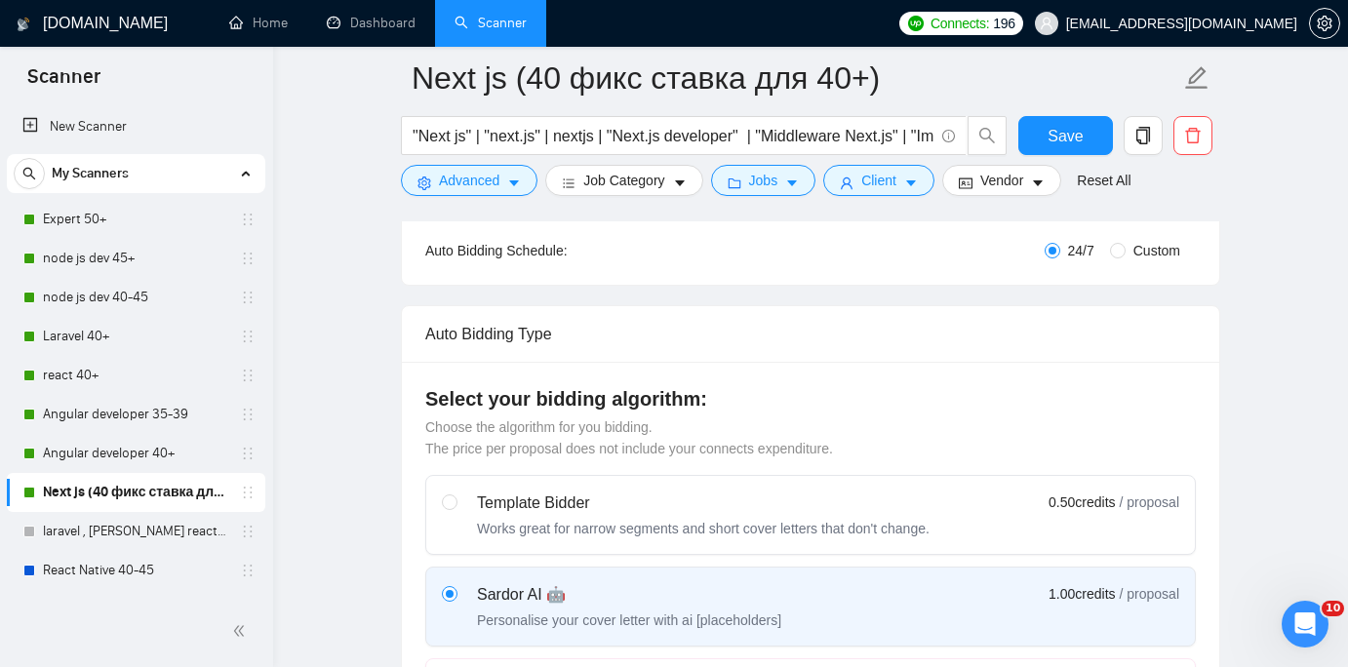
scroll to position [428, 0]
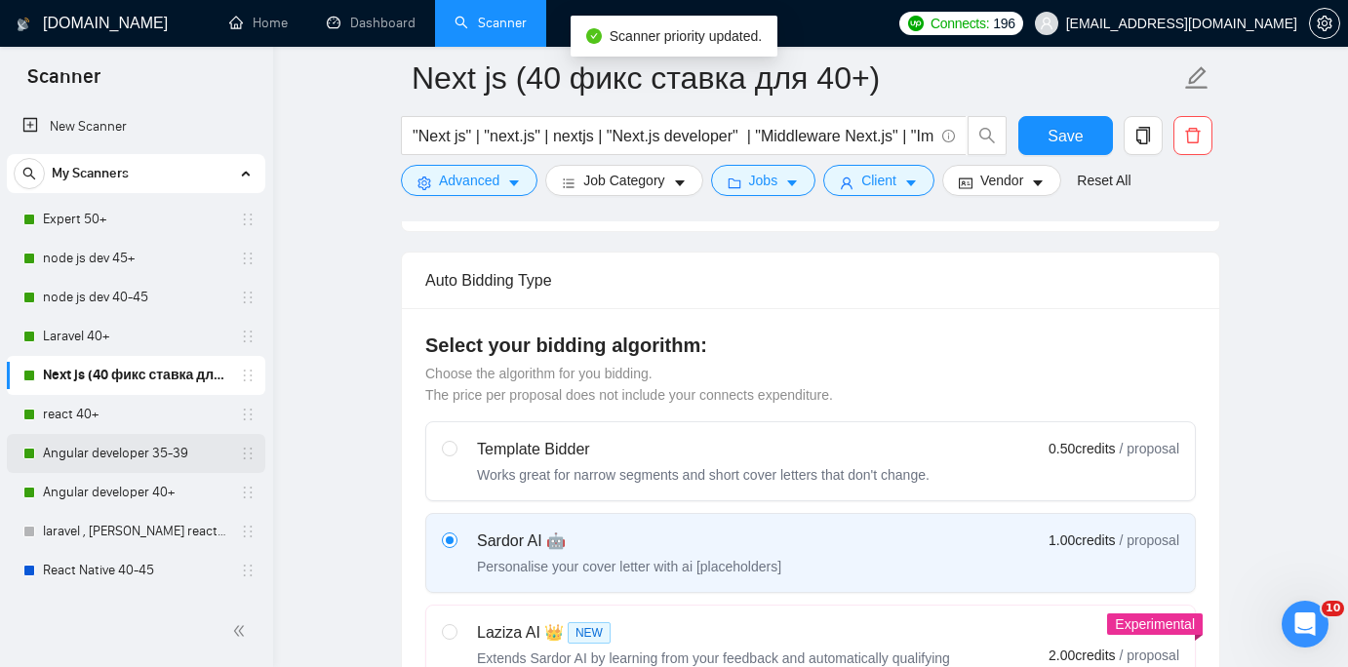
click at [209, 460] on link "Angular developer 35-39" at bounding box center [135, 453] width 185 height 39
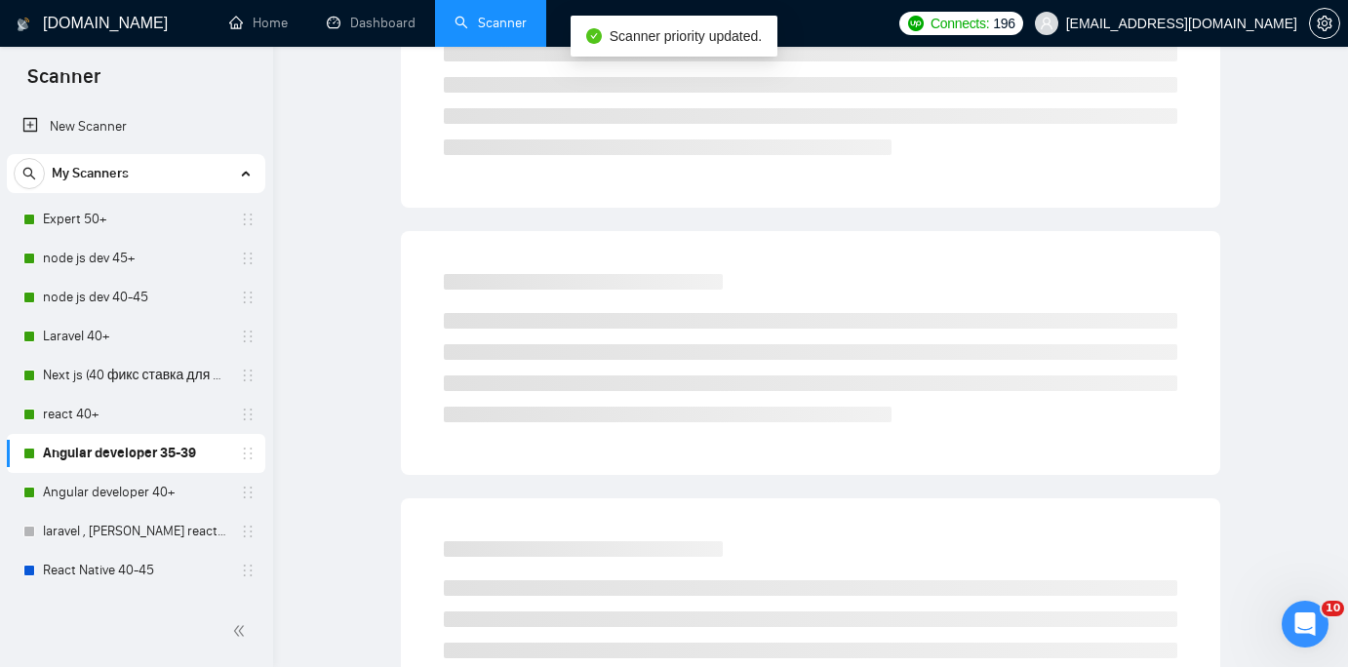
scroll to position [45, 0]
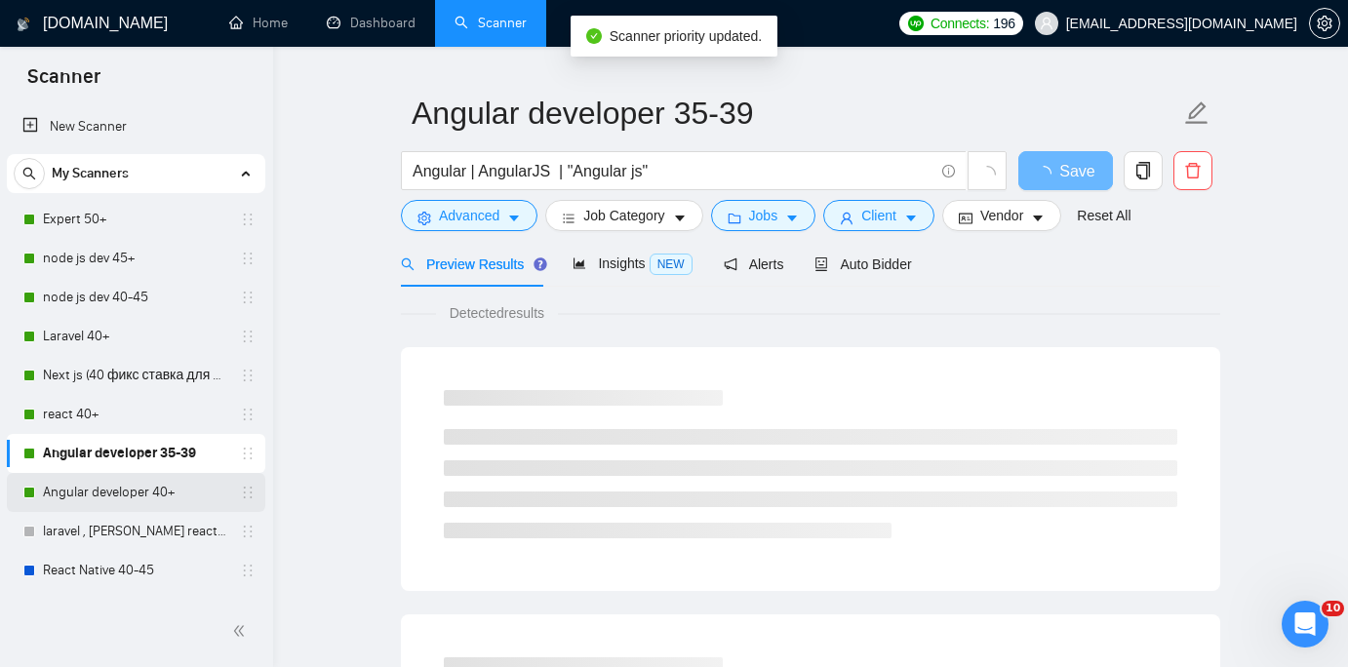
click at [199, 487] on link "Angular developer 40+" at bounding box center [135, 492] width 185 height 39
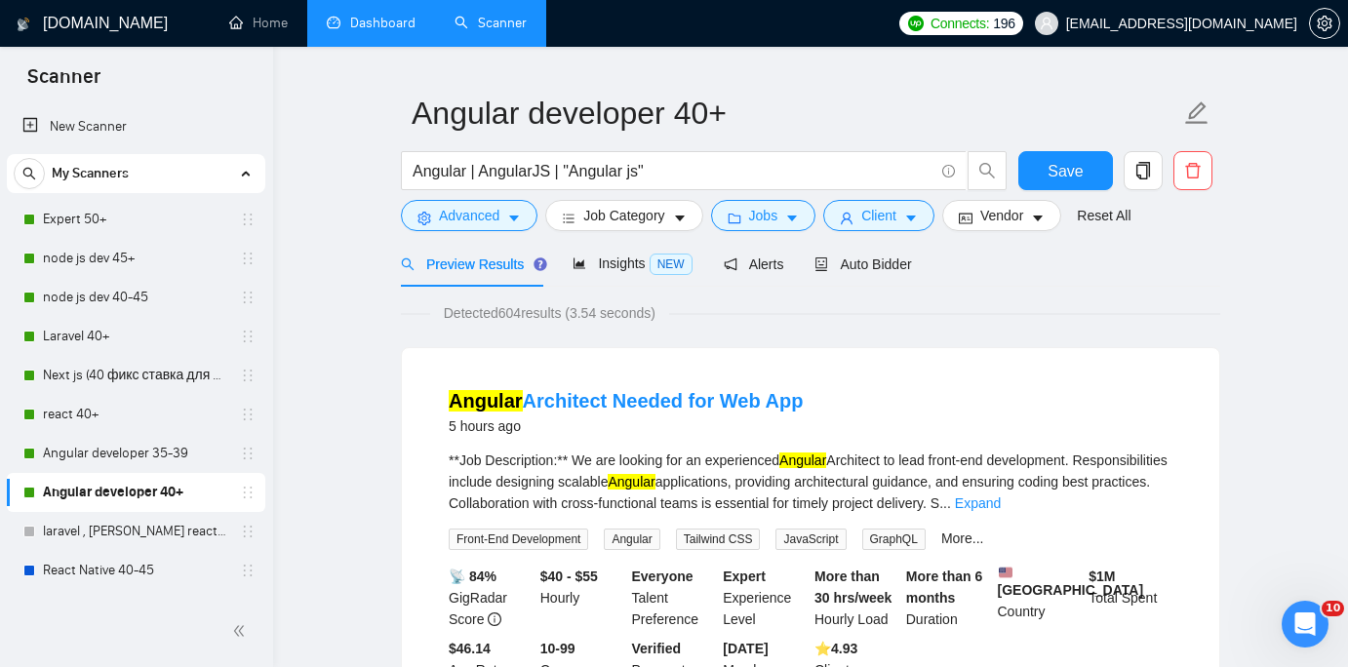
click at [369, 29] on link "Dashboard" at bounding box center [371, 23] width 89 height 17
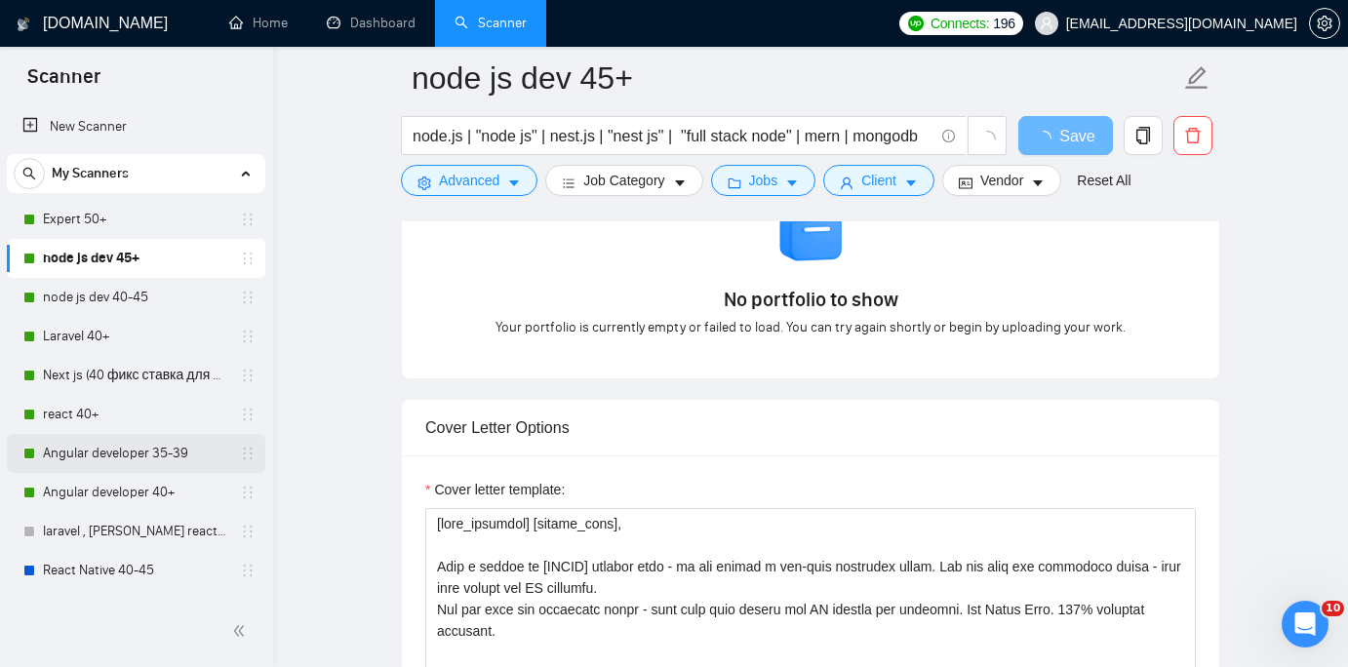
click at [199, 447] on link "Angular developer 35-39" at bounding box center [135, 453] width 185 height 39
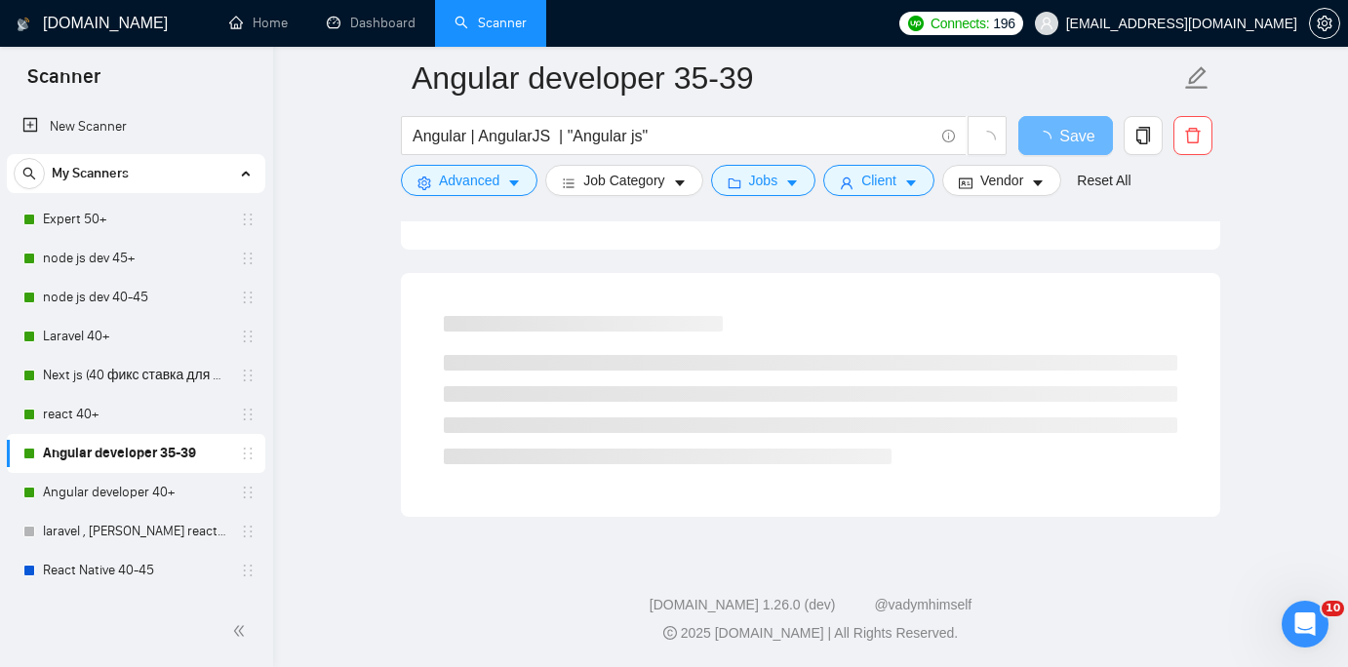
scroll to position [1204, 0]
click at [46, 450] on link "Angular developer 35-39" at bounding box center [135, 453] width 185 height 39
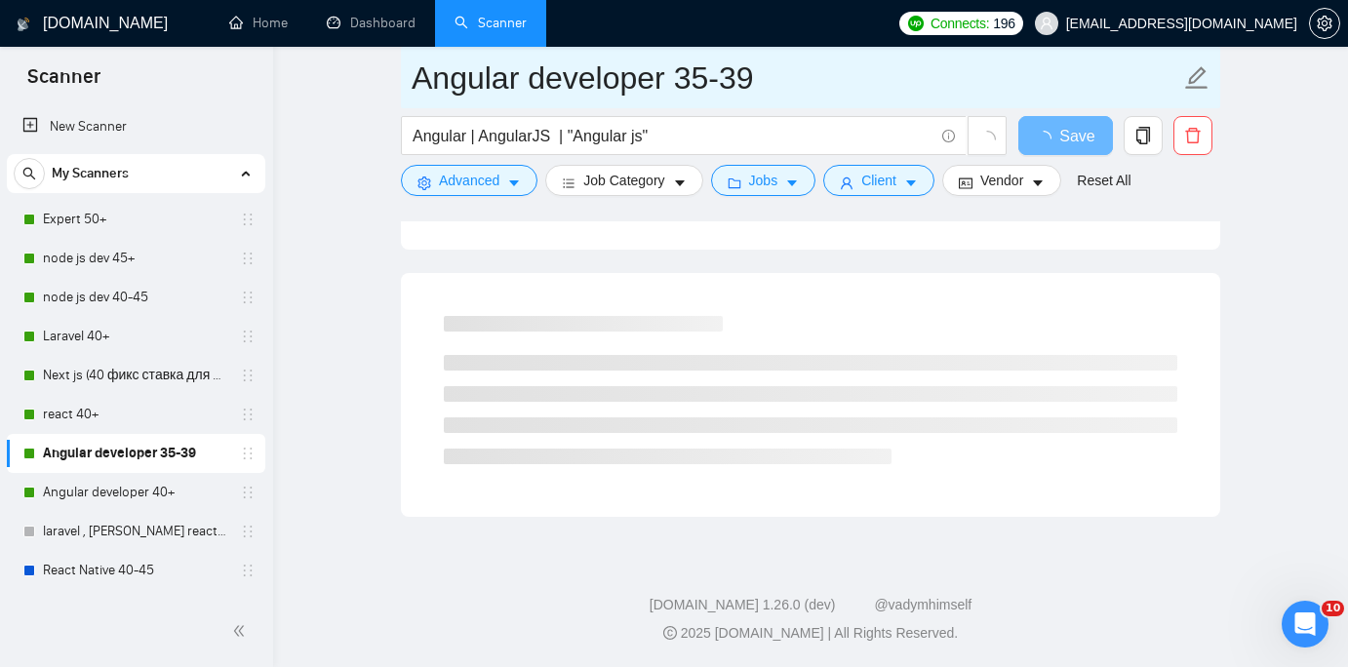
click at [416, 77] on input "Angular developer 35-39" at bounding box center [796, 78] width 769 height 49
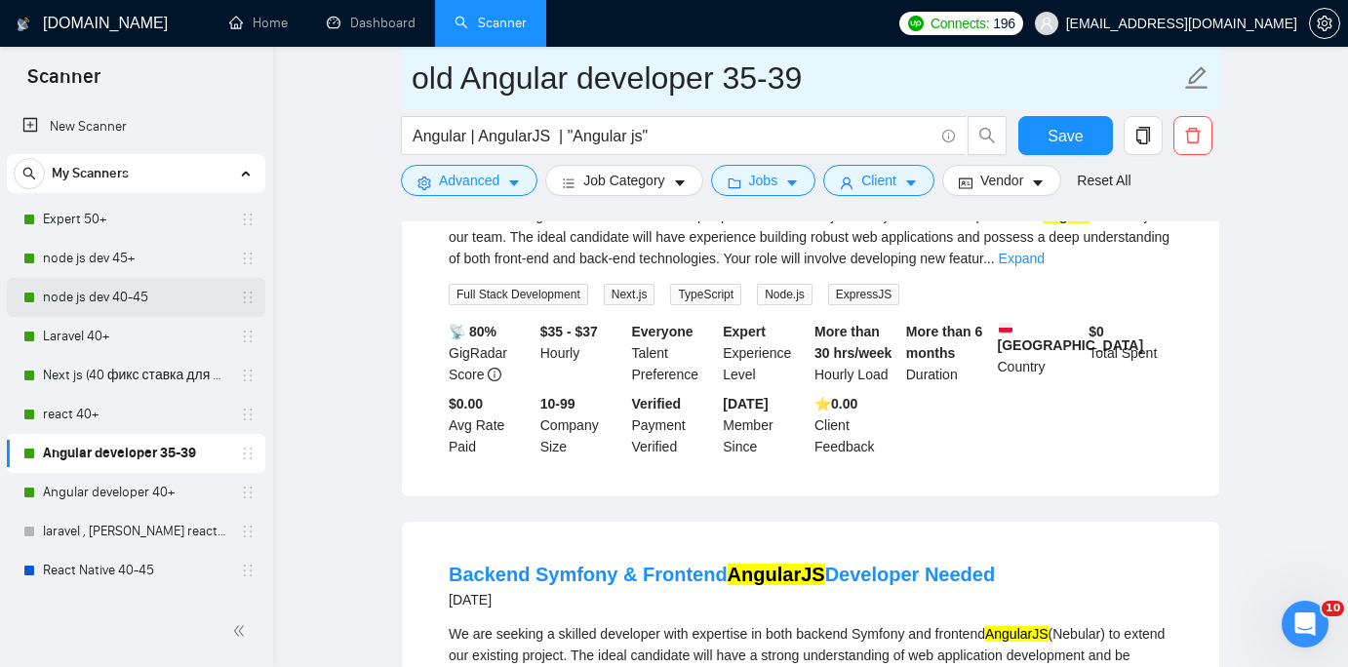
scroll to position [725, 0]
type input "old Angular developer 35-39"
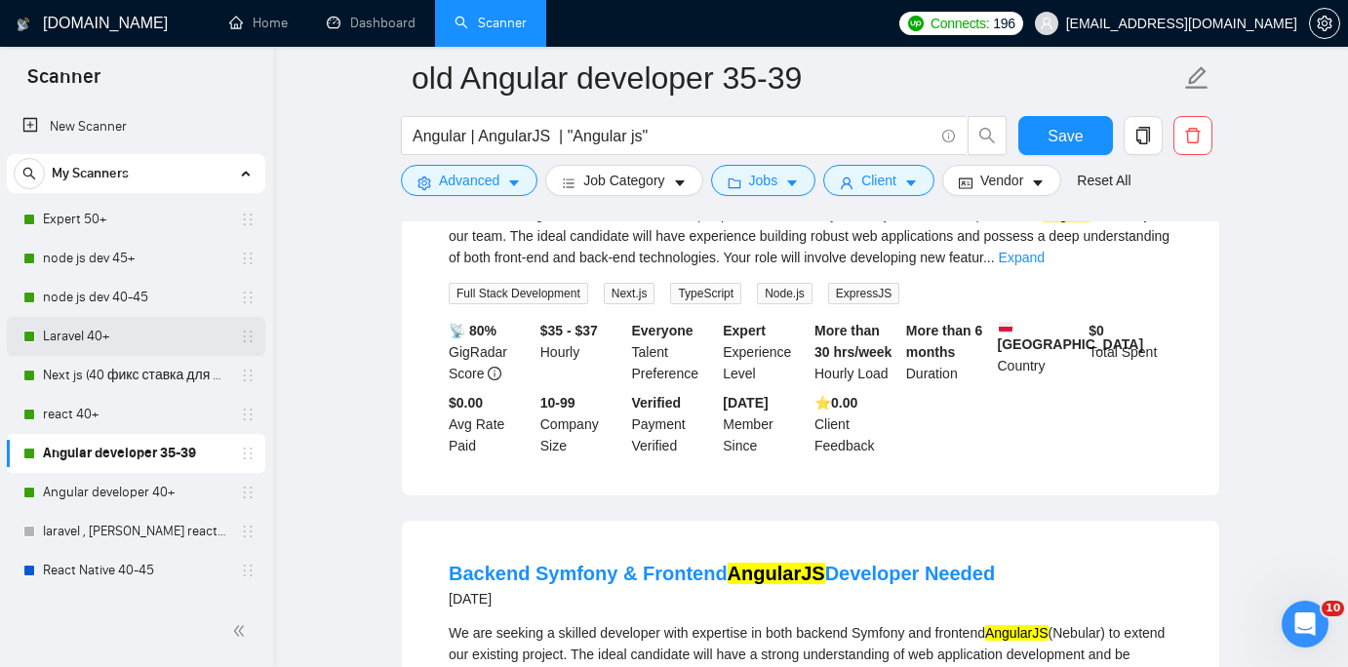
click at [152, 330] on link "Laravel 40+" at bounding box center [135, 336] width 185 height 39
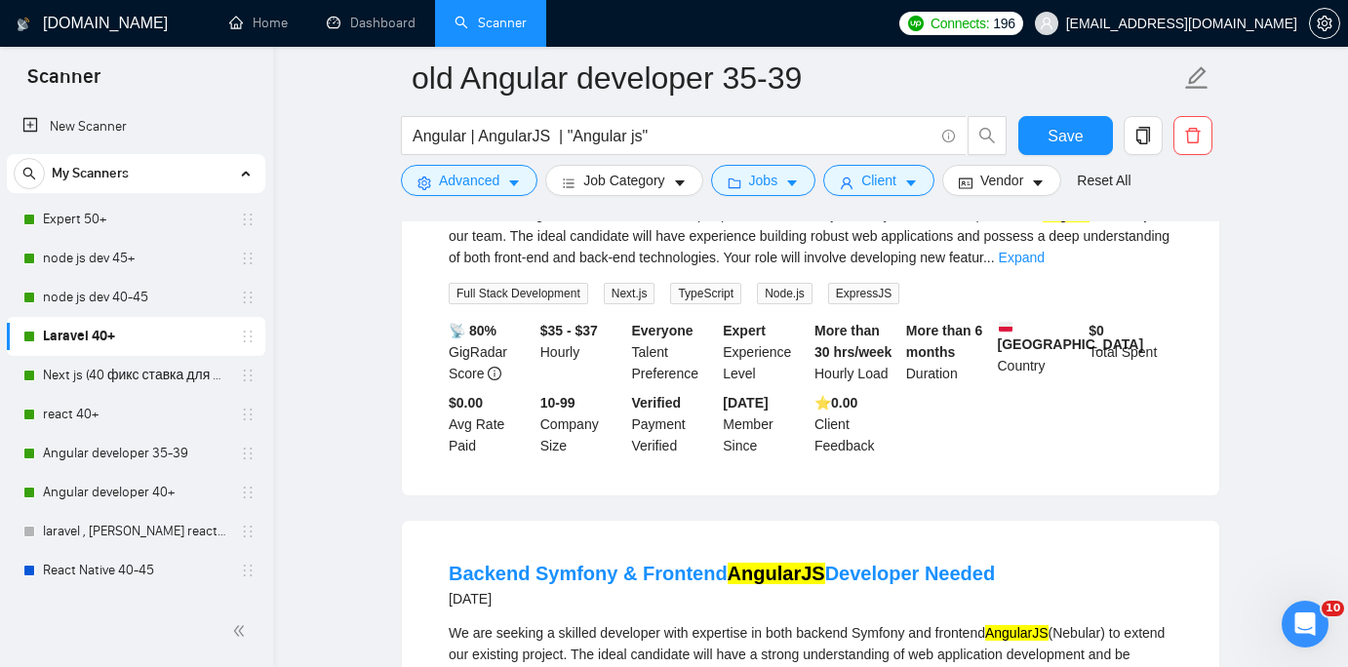
scroll to position [45, 0]
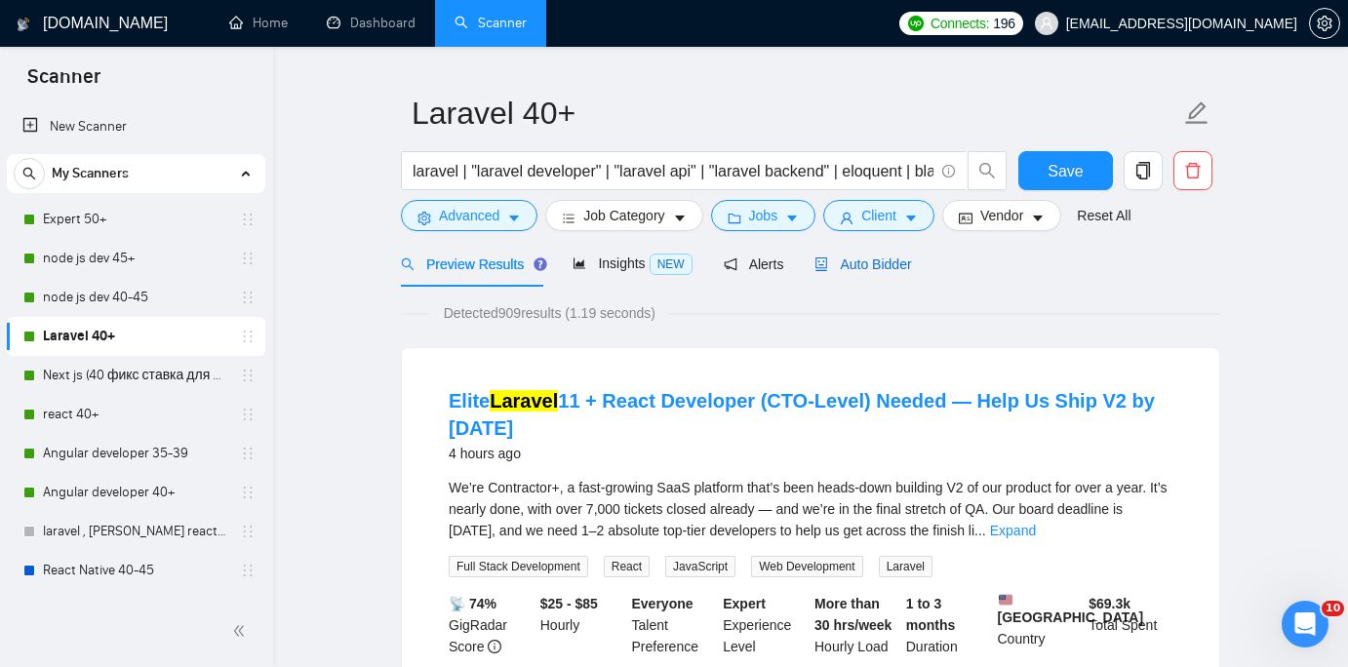
click at [887, 263] on span "Auto Bidder" at bounding box center [862, 265] width 97 height 16
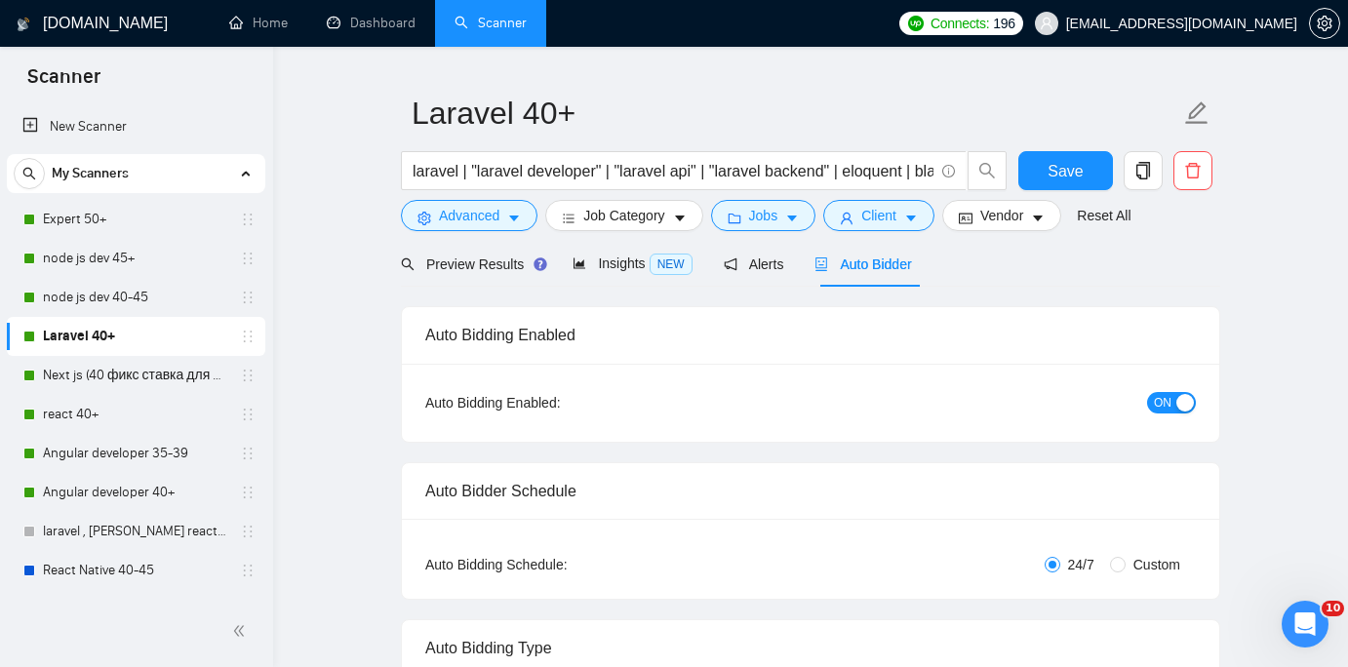
checkbox input "true"
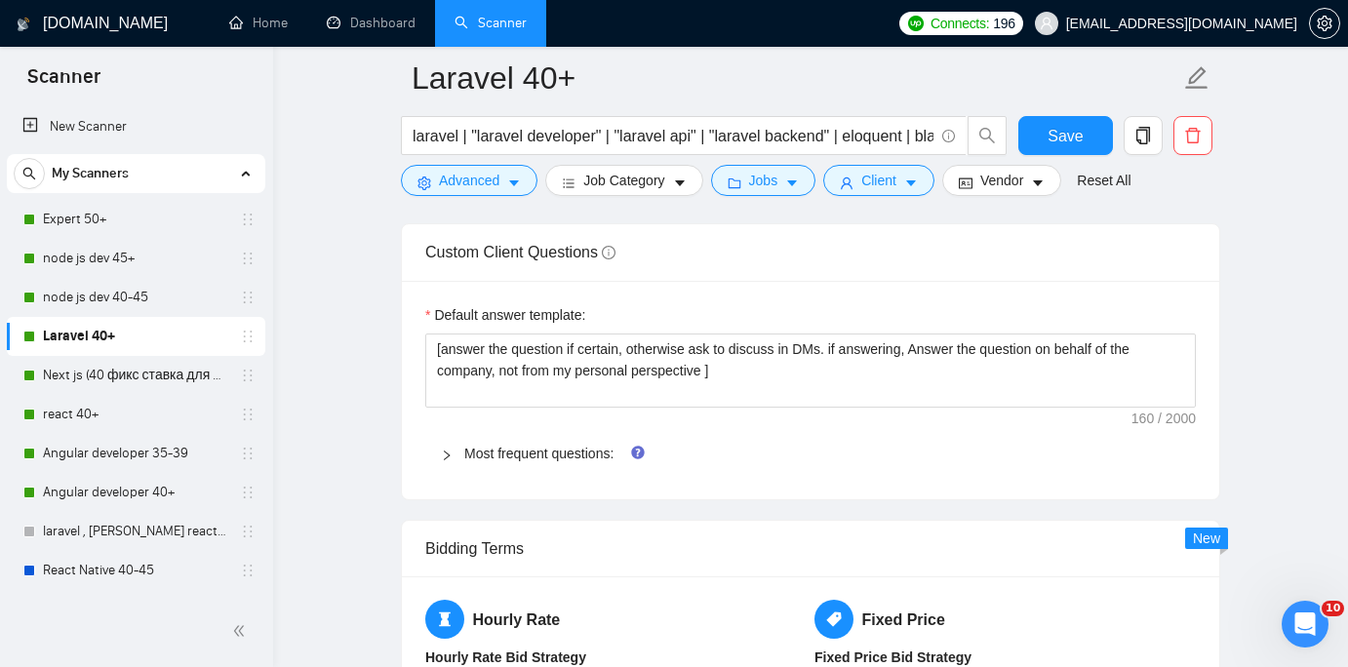
scroll to position [2687, 0]
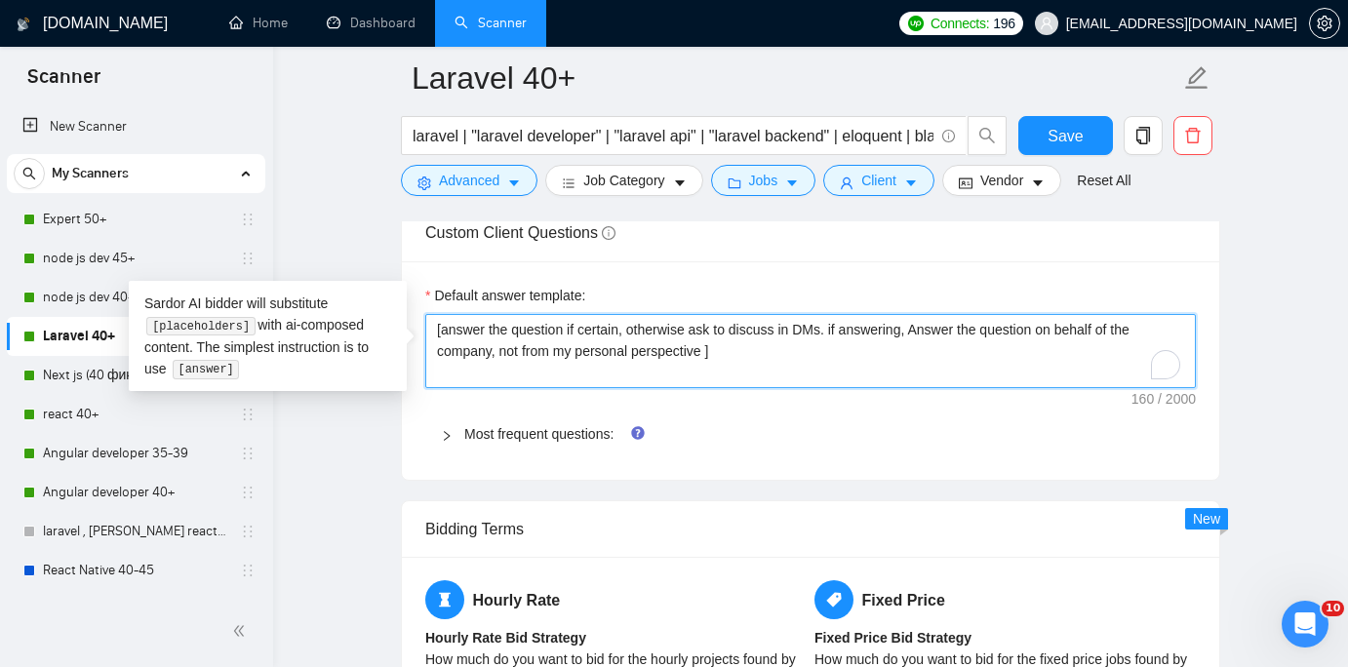
drag, startPoint x: 734, startPoint y: 364, endPoint x: 399, endPoint y: 306, distance: 340.4
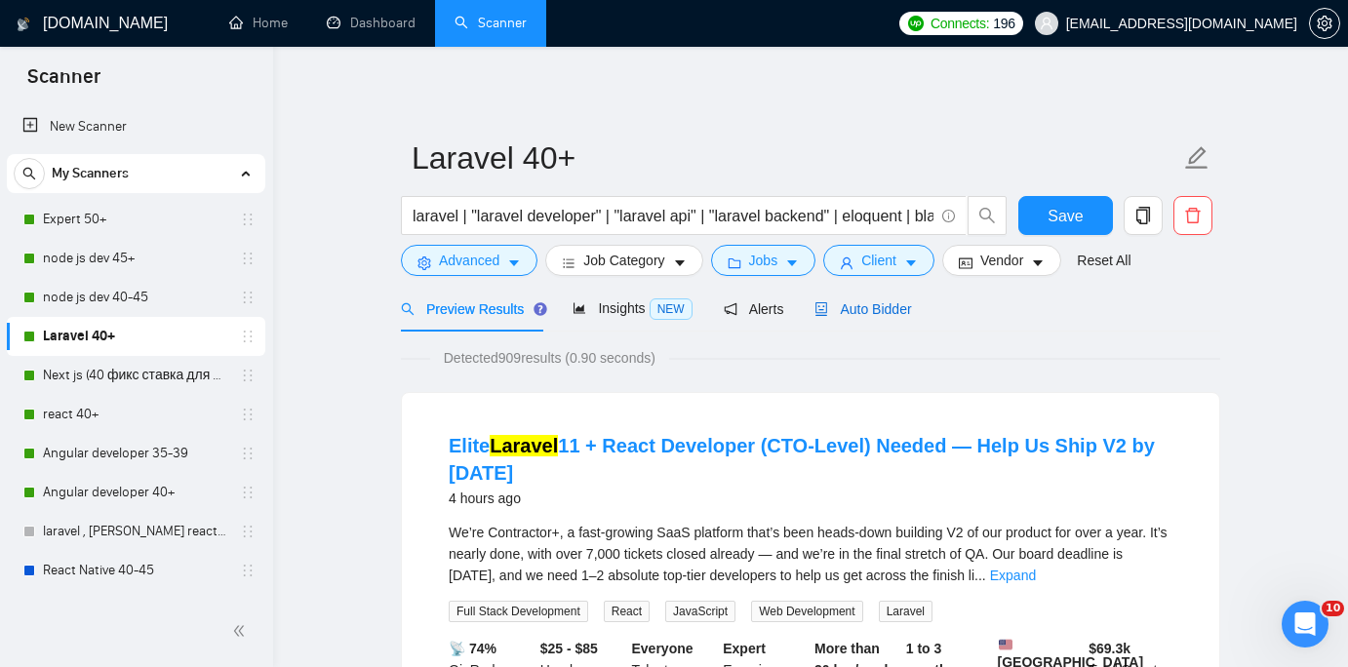
click at [886, 303] on span "Auto Bidder" at bounding box center [862, 309] width 97 height 16
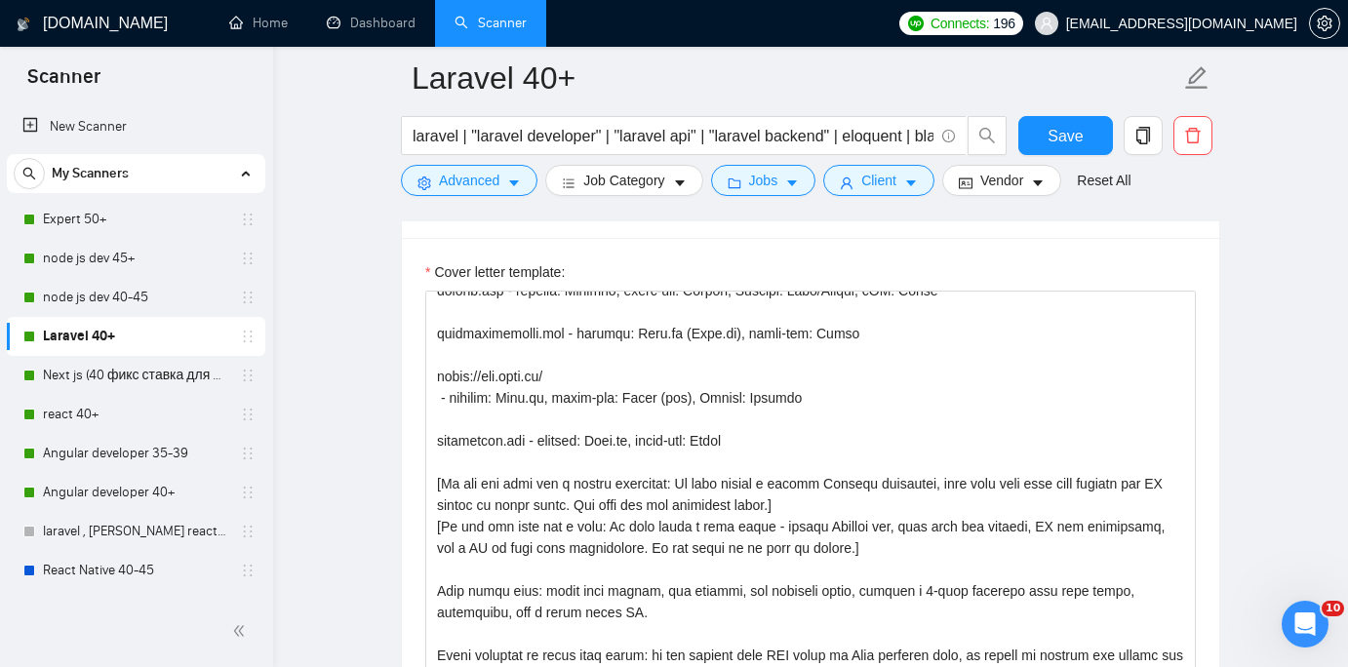
scroll to position [644, 0]
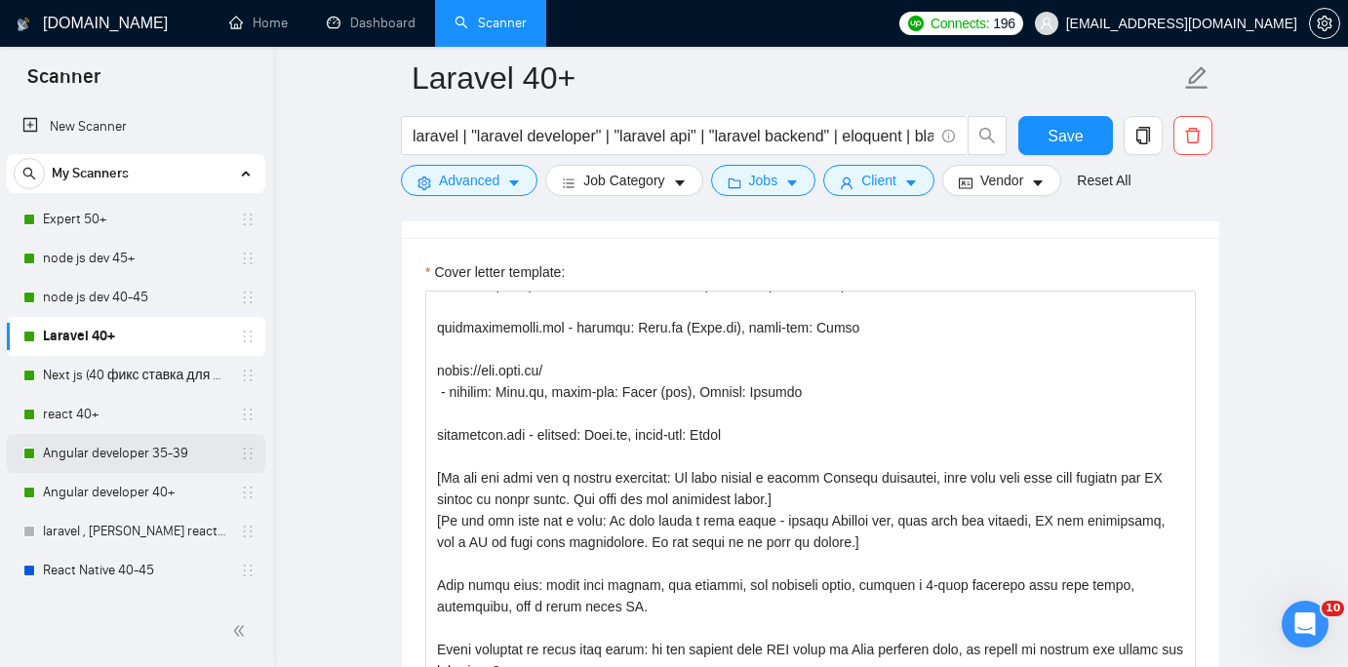
click at [131, 447] on link "Angular developer 35-39" at bounding box center [135, 453] width 185 height 39
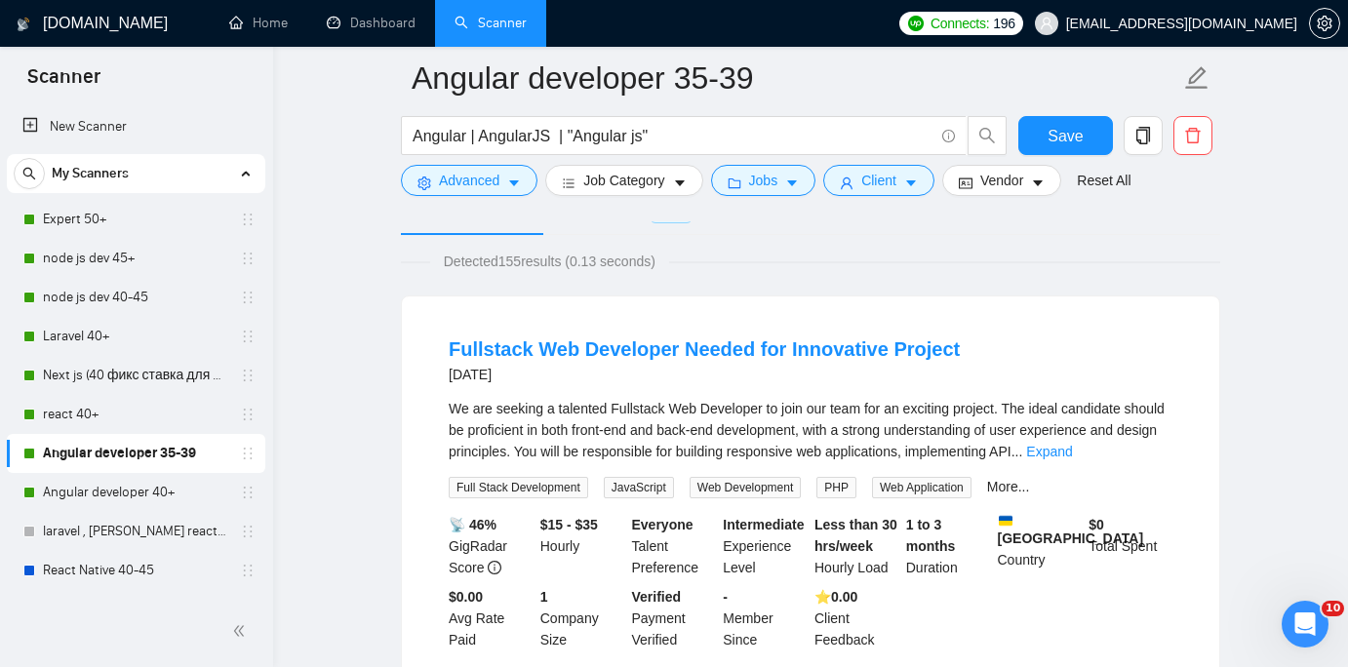
scroll to position [85, 0]
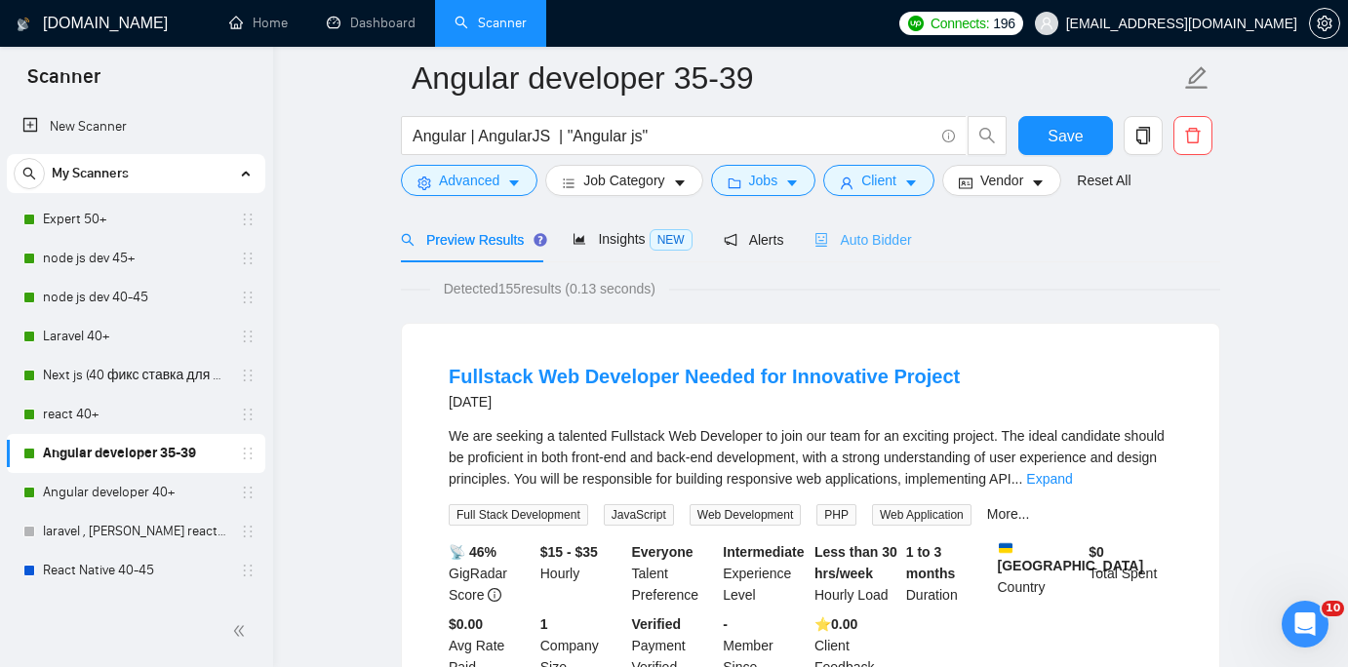
click at [871, 251] on div "Auto Bidder" at bounding box center [862, 240] width 97 height 46
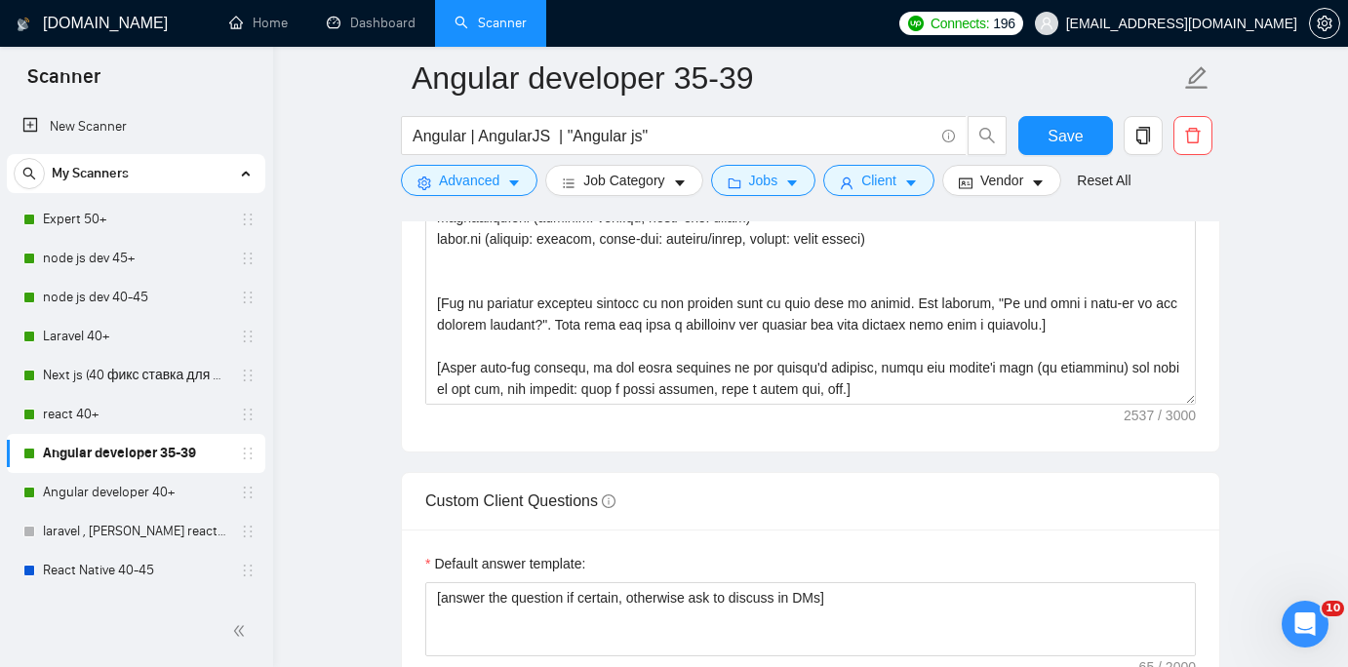
scroll to position [2447, 0]
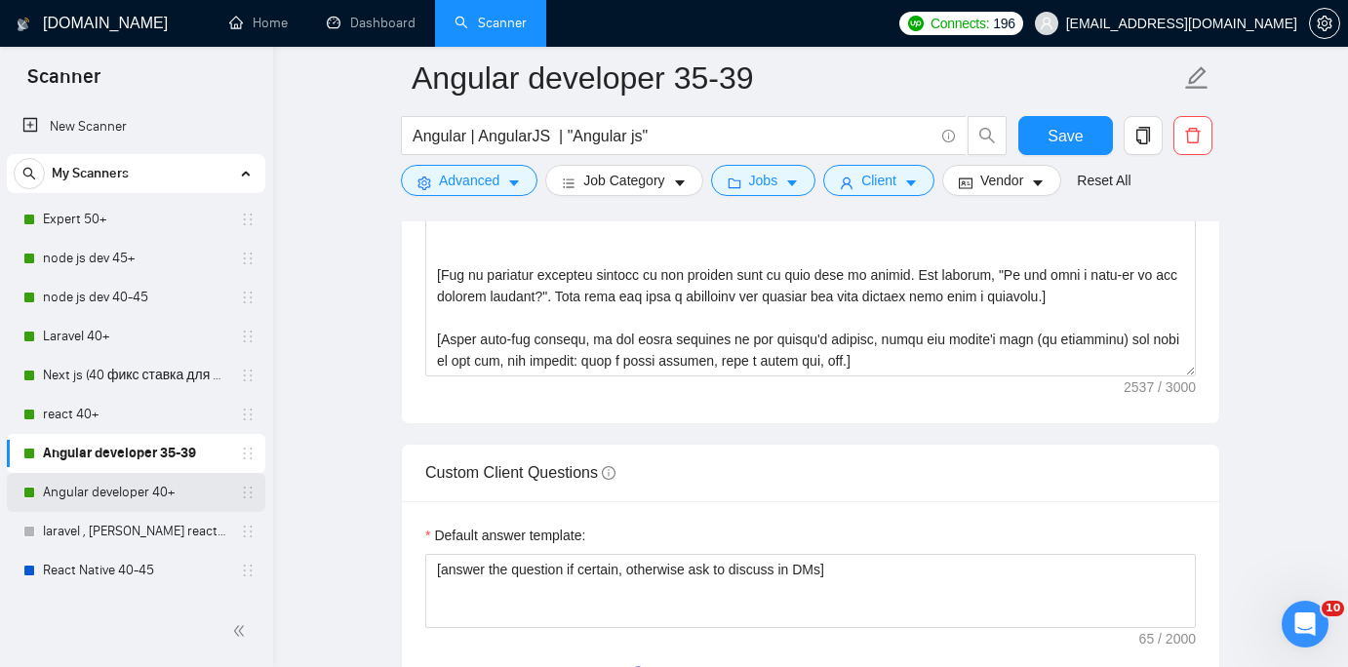
click at [181, 487] on link "Angular developer 40+" at bounding box center [135, 492] width 185 height 39
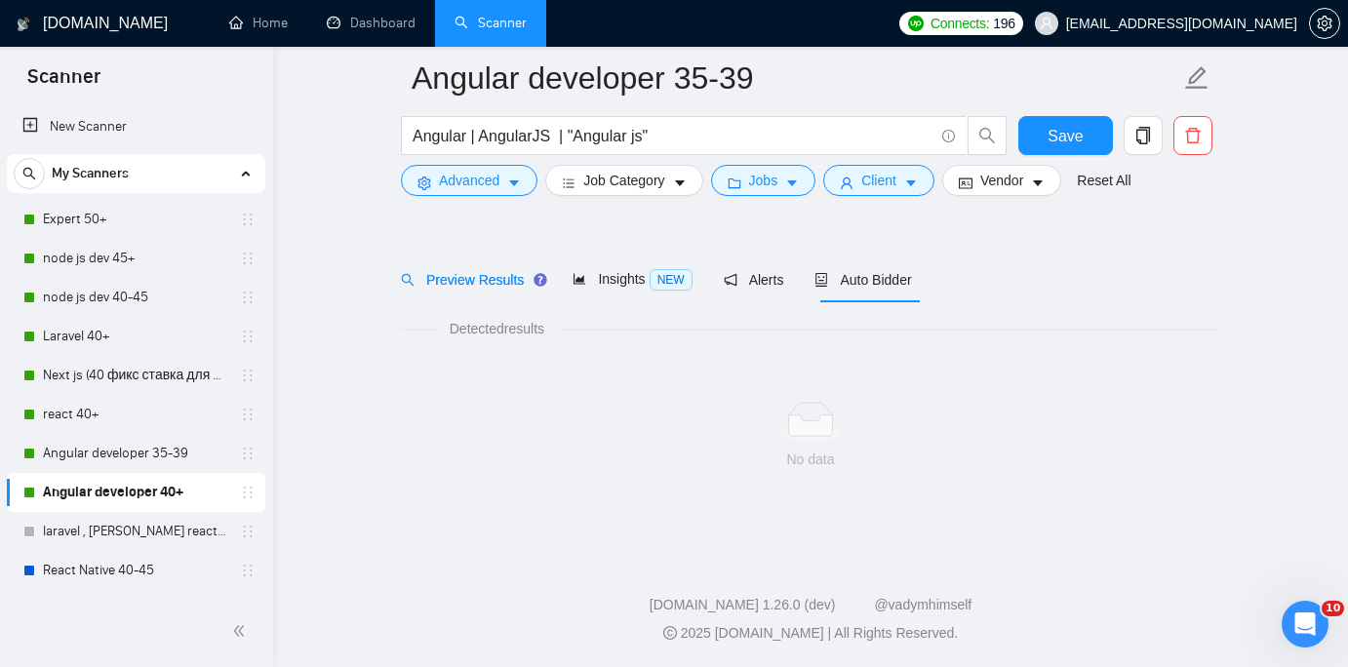
scroll to position [45, 0]
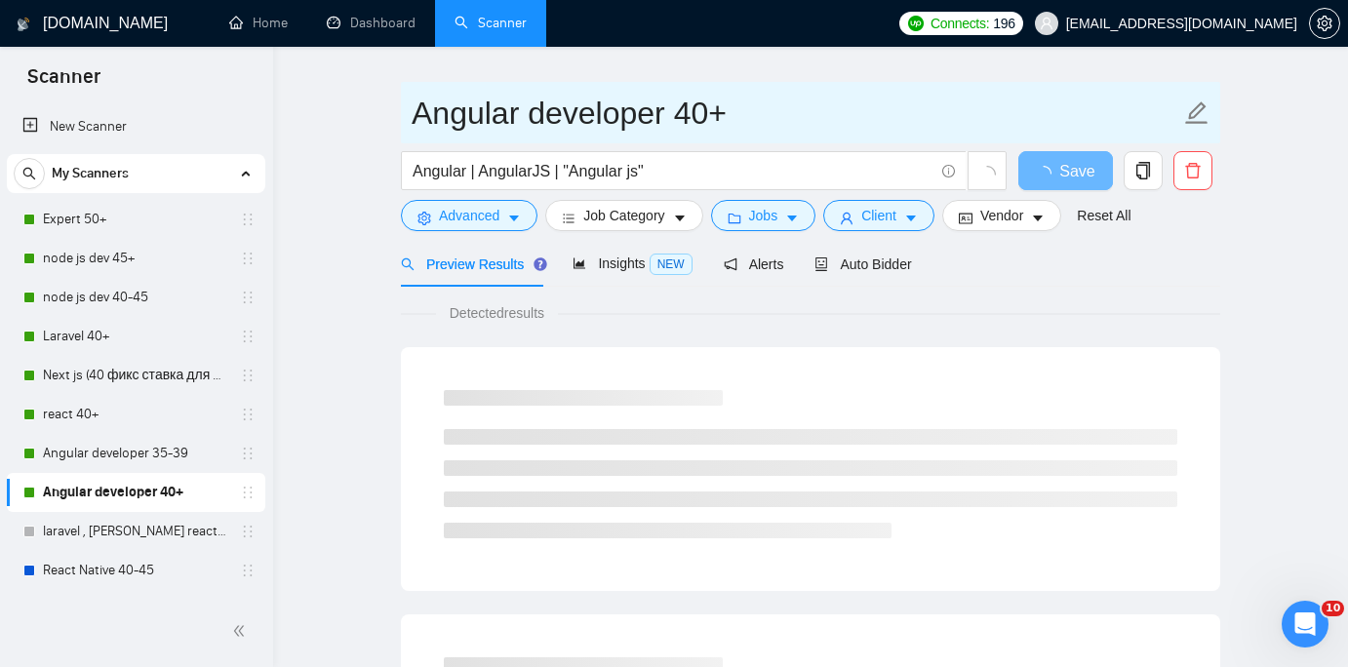
click at [415, 109] on input "Angular developer 40+" at bounding box center [796, 113] width 769 height 49
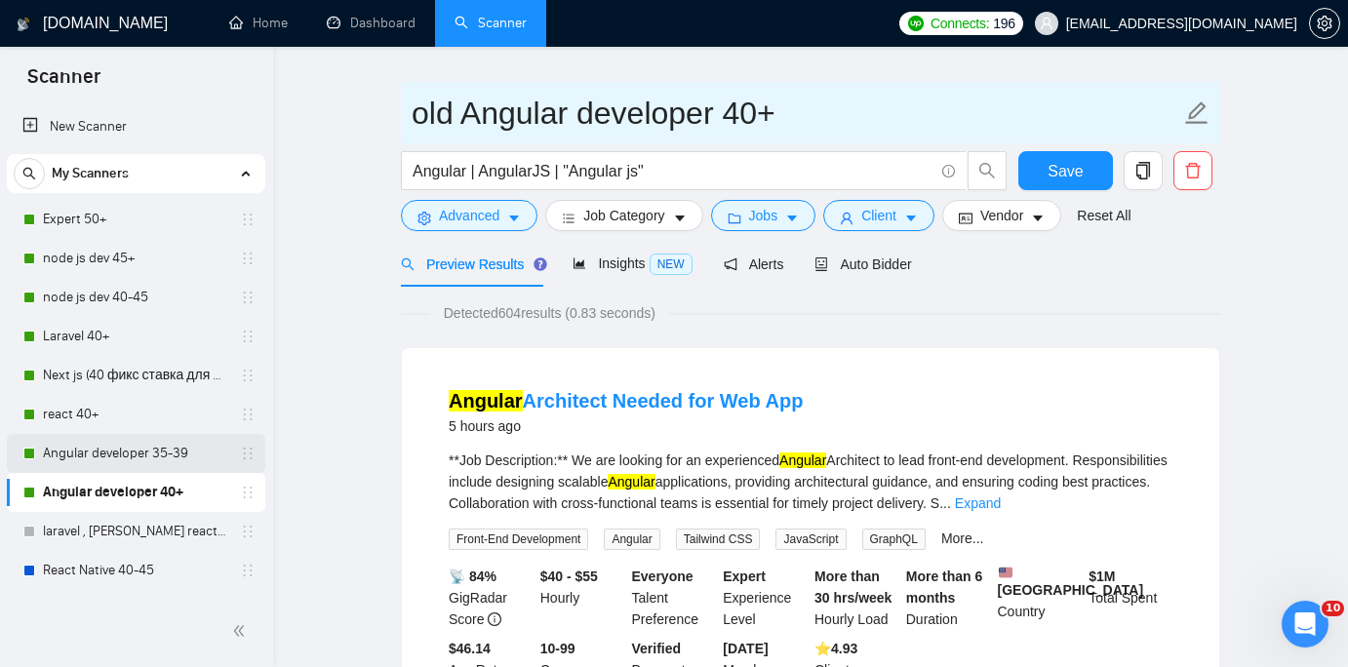
type input "old Angular developer 40+"
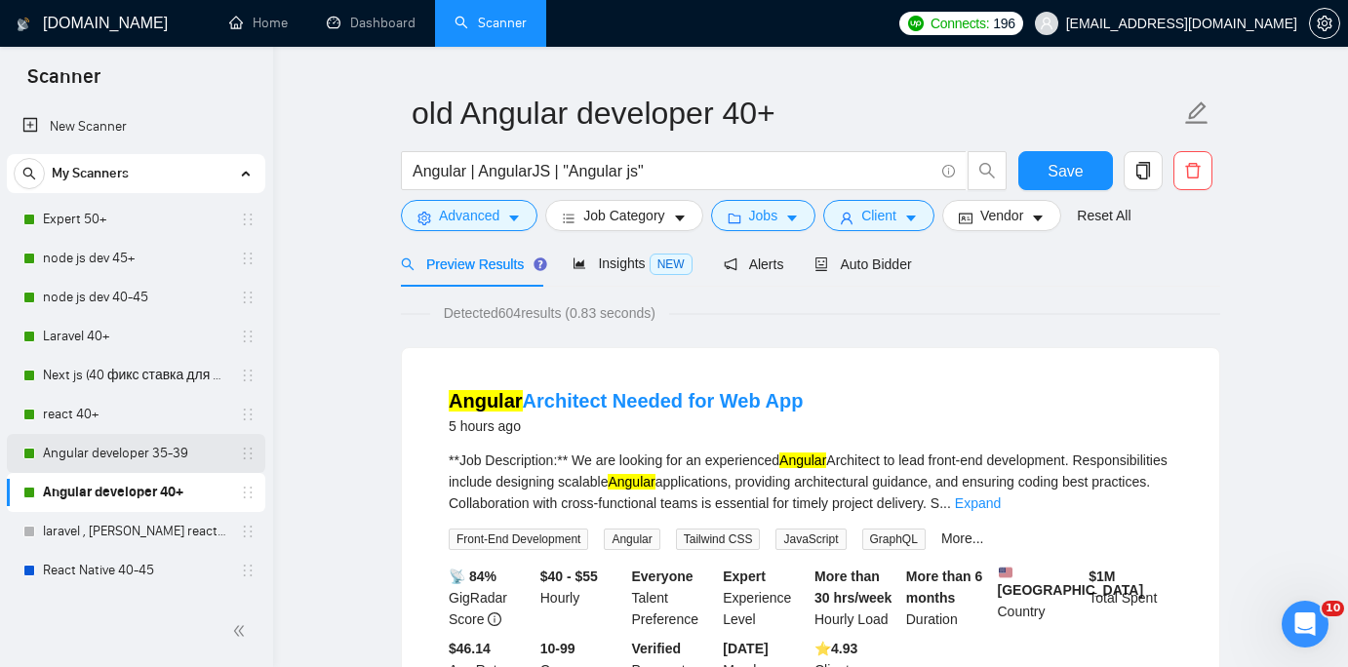
click at [116, 455] on link "Angular developer 35-39" at bounding box center [135, 453] width 185 height 39
click at [1047, 168] on button "Save" at bounding box center [1065, 170] width 95 height 39
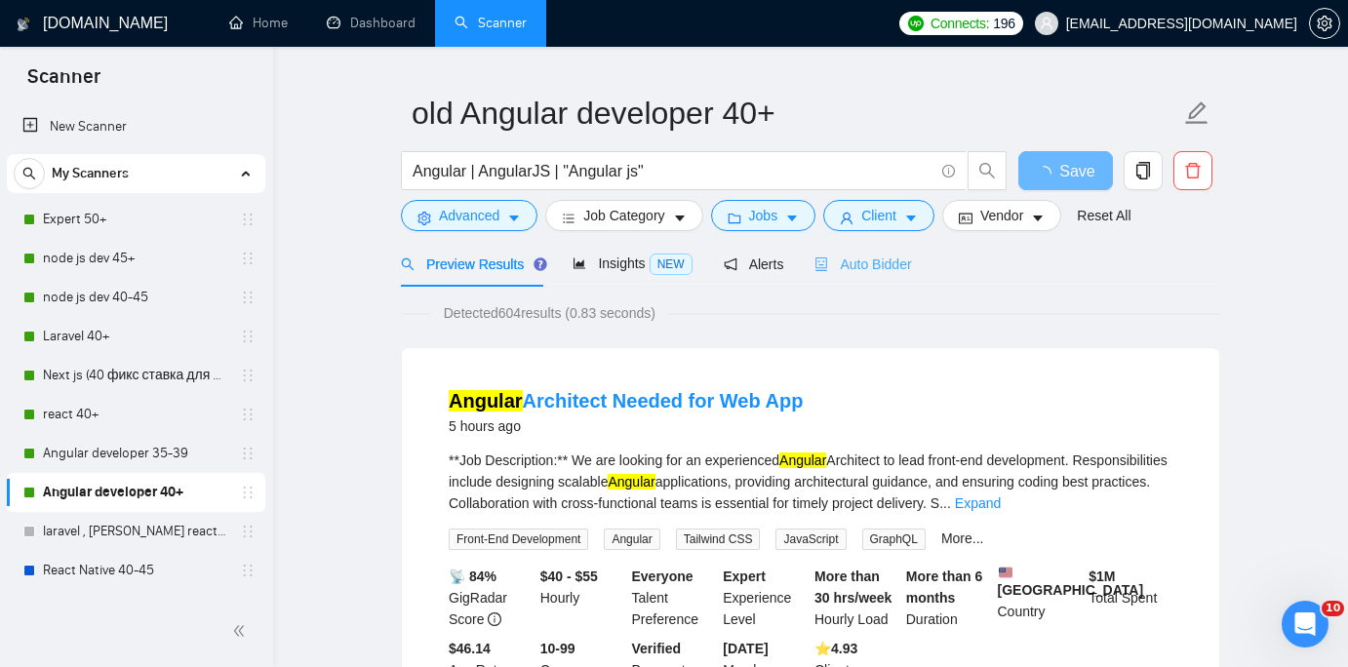
click at [880, 249] on div "Auto Bidder" at bounding box center [862, 264] width 97 height 46
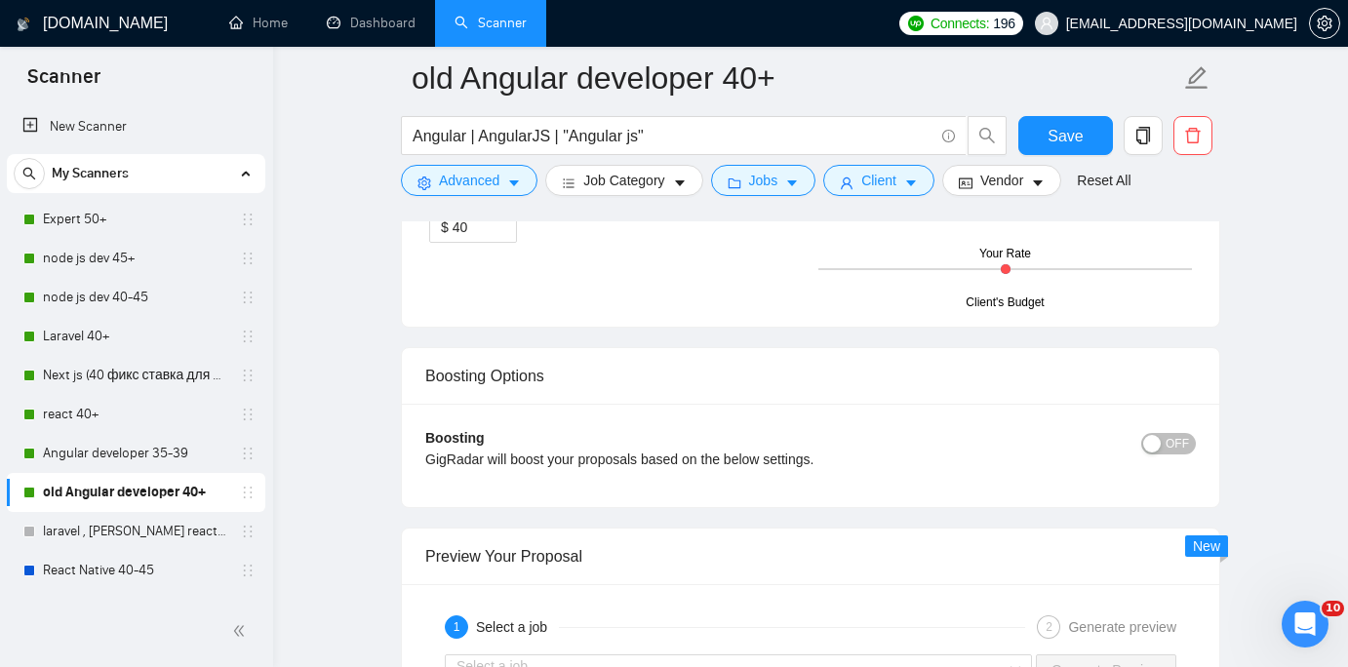
scroll to position [3280, 0]
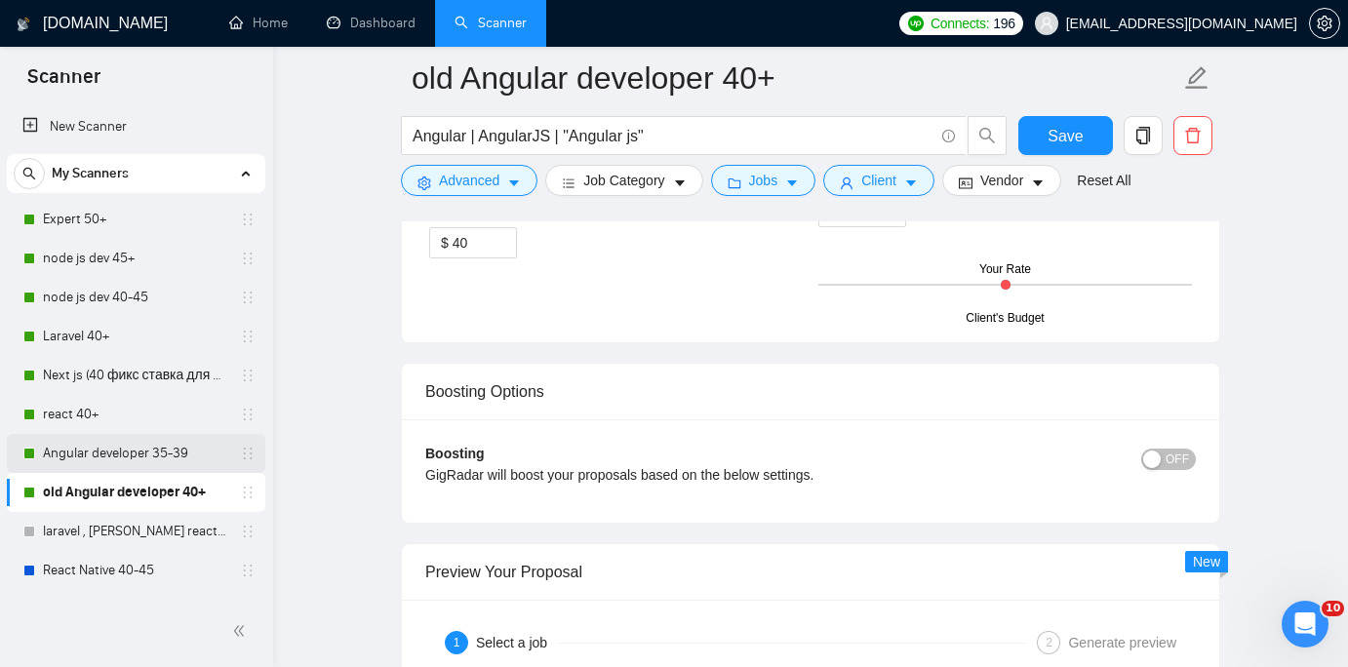
click at [178, 459] on link "Angular developer 35-39" at bounding box center [135, 453] width 185 height 39
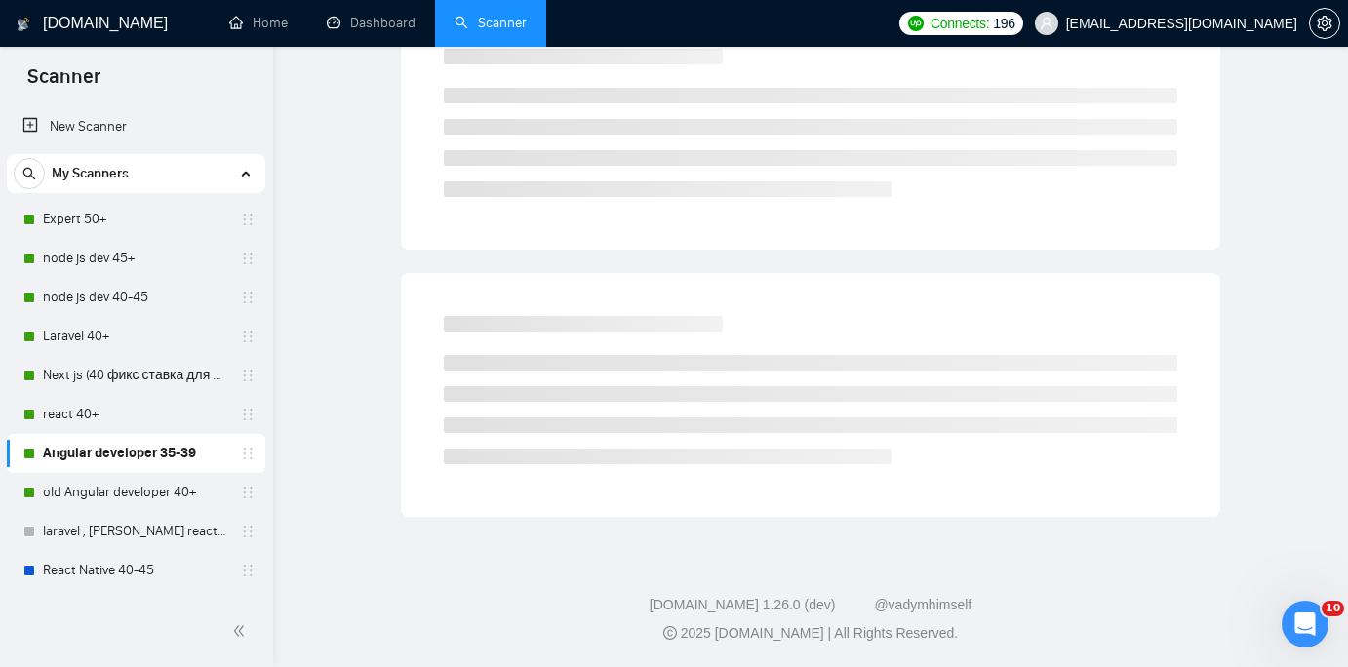
scroll to position [45, 0]
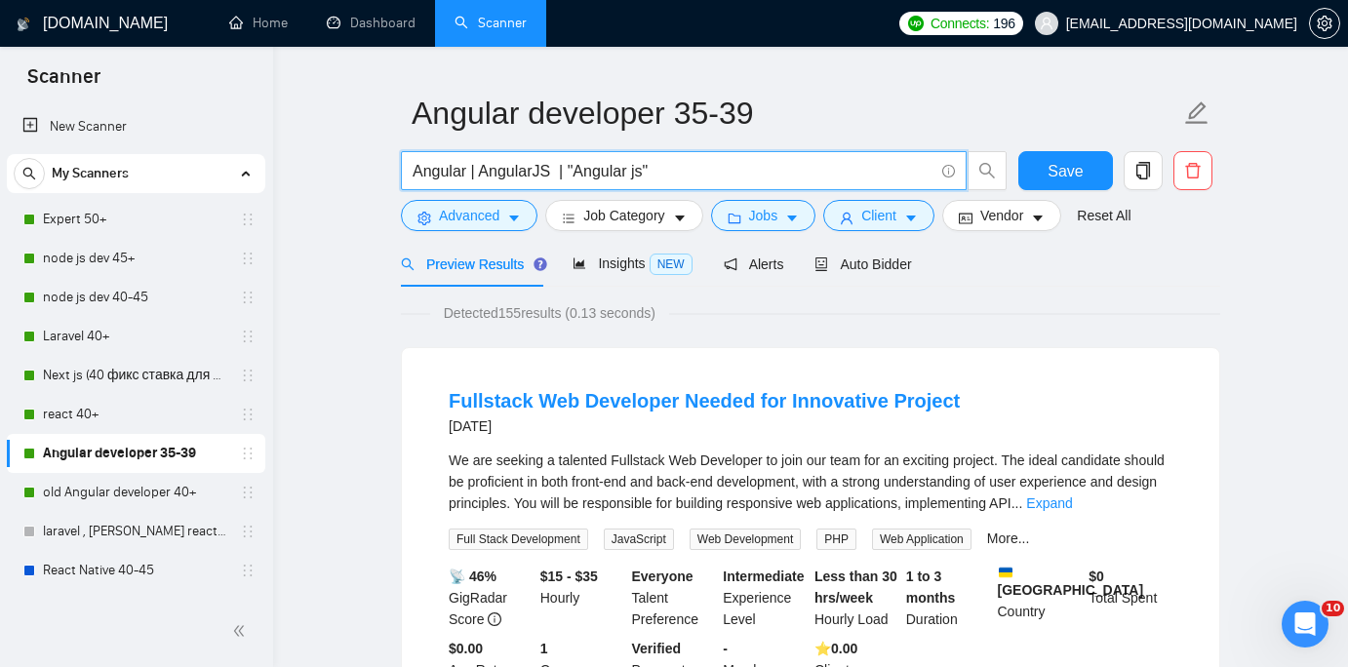
click at [416, 168] on input "Angular | AngularJS | "Angular js"" at bounding box center [673, 171] width 521 height 24
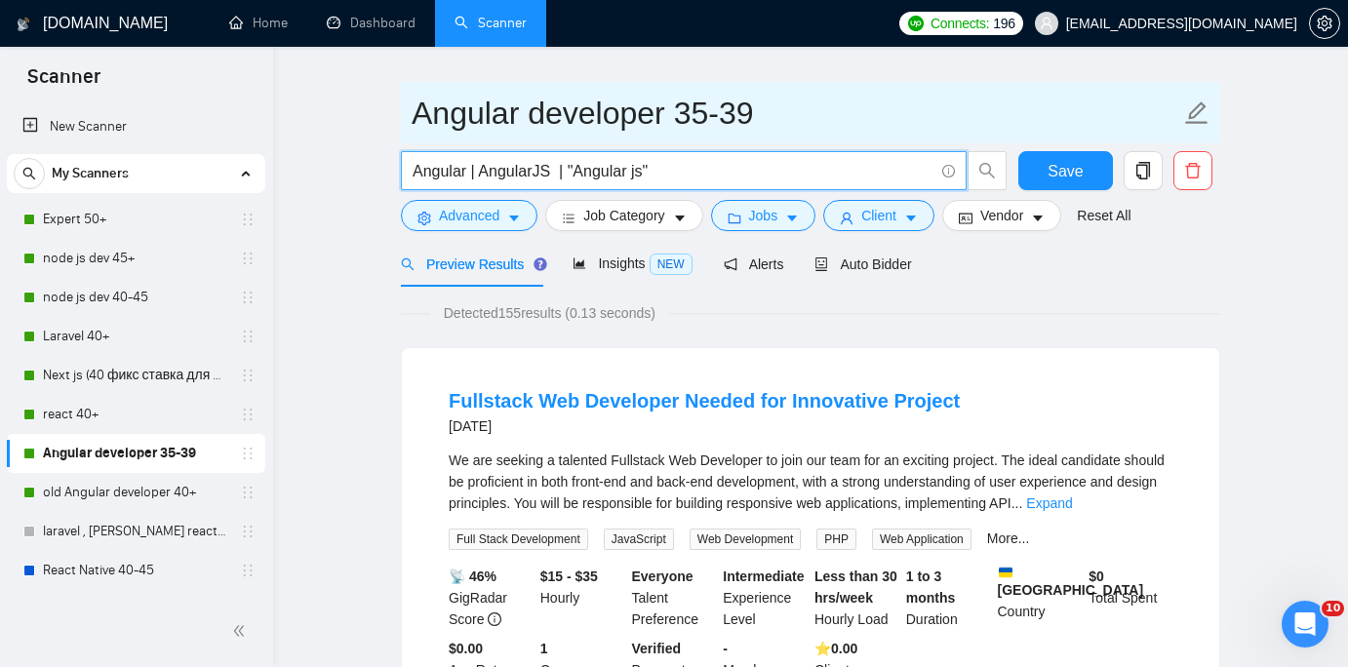
click at [415, 119] on input "Angular developer 35-39" at bounding box center [796, 113] width 769 height 49
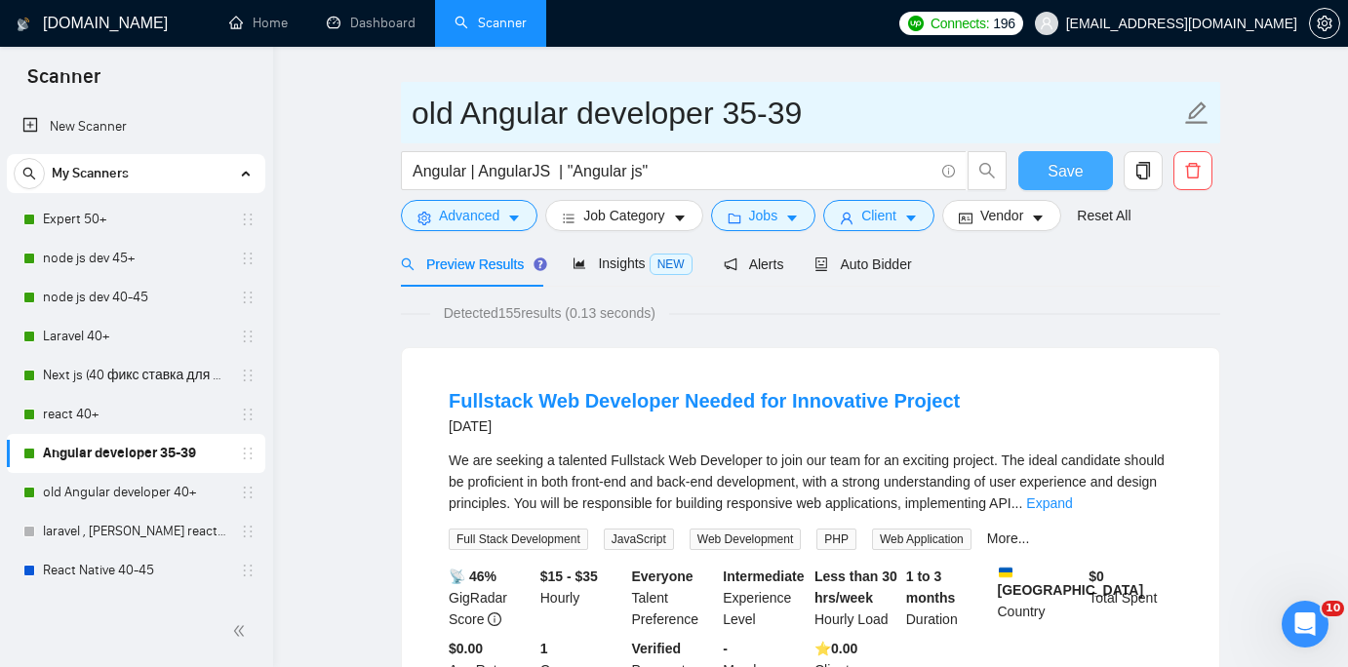
type input "old Angular developer 35-39"
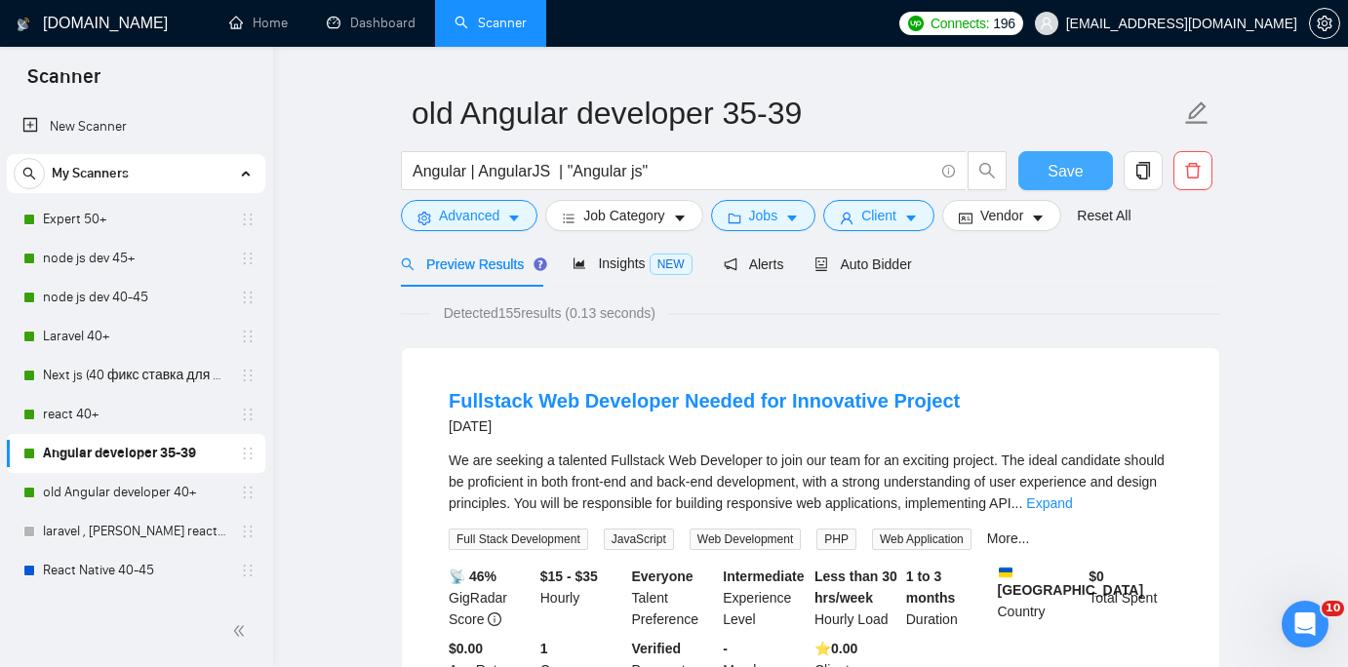
click at [1051, 163] on span "Save" at bounding box center [1064, 171] width 35 height 24
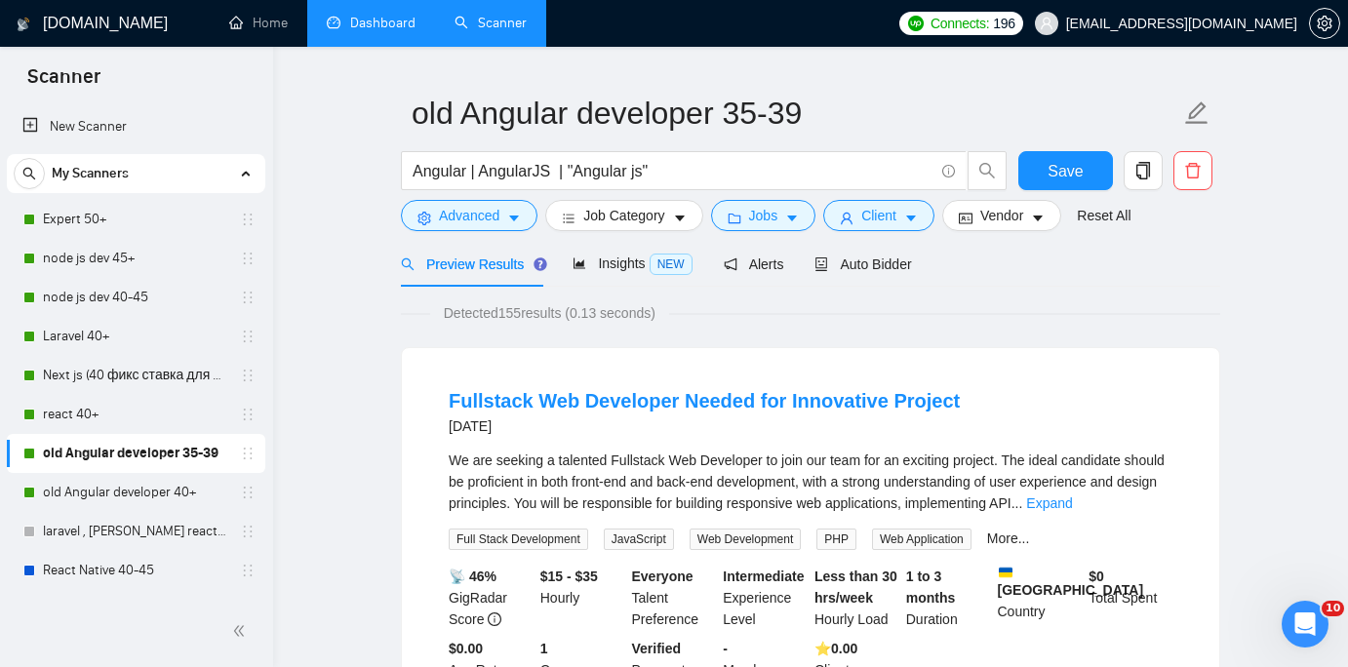
click at [388, 15] on link "Dashboard" at bounding box center [371, 23] width 89 height 17
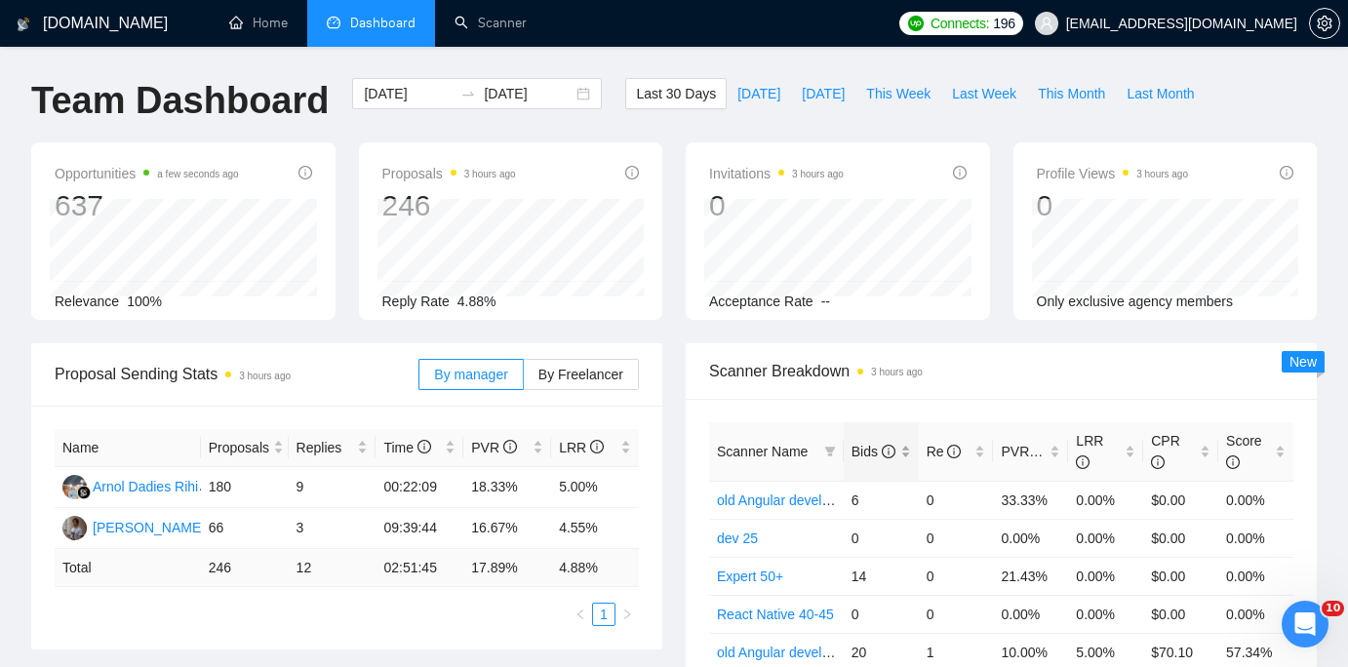
click at [869, 444] on span "Bids" at bounding box center [873, 452] width 44 height 16
click at [867, 445] on span "Bids" at bounding box center [873, 452] width 44 height 16
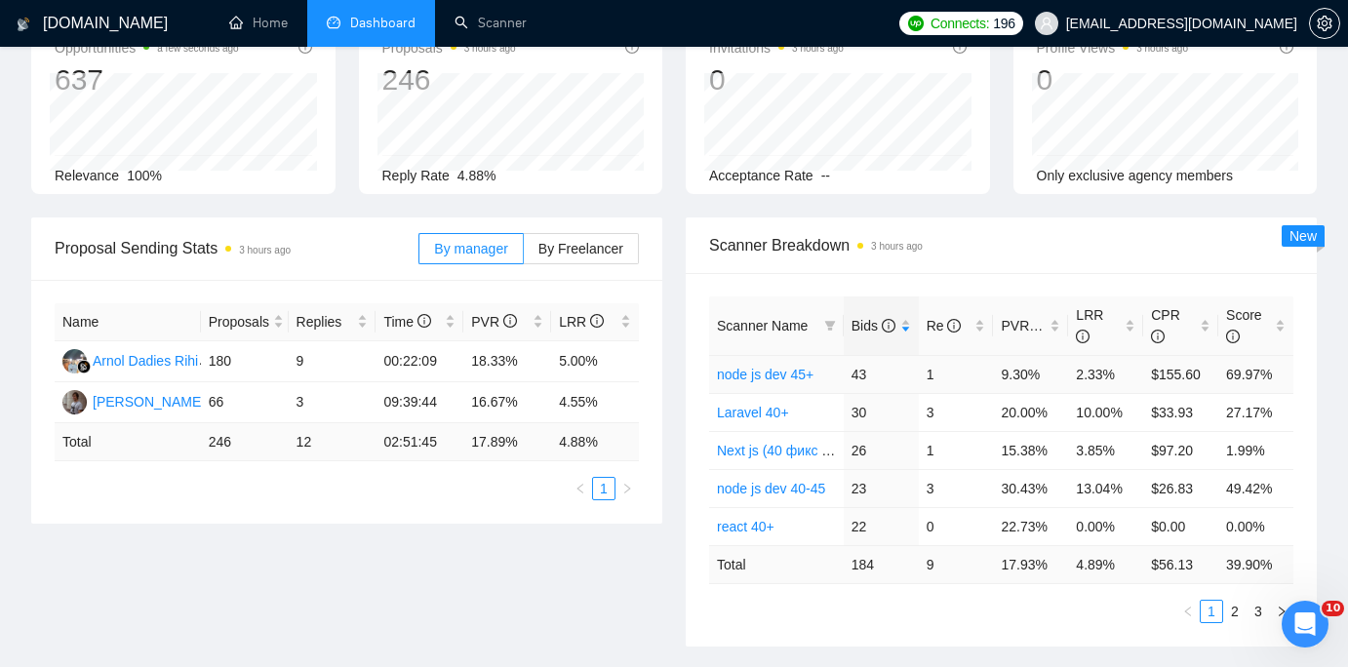
scroll to position [127, 0]
click at [1236, 612] on link "2" at bounding box center [1234, 610] width 21 height 21
click at [1258, 604] on link "3" at bounding box center [1257, 610] width 21 height 21
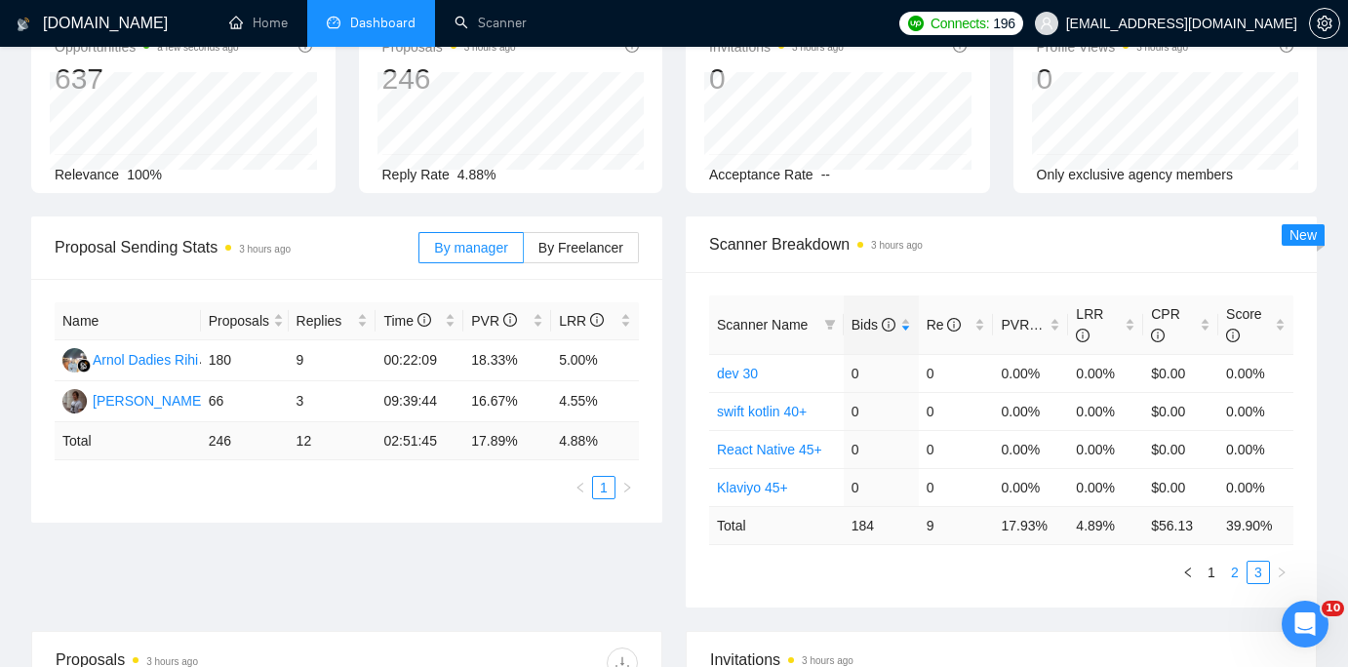
click at [1240, 581] on link "2" at bounding box center [1234, 572] width 21 height 21
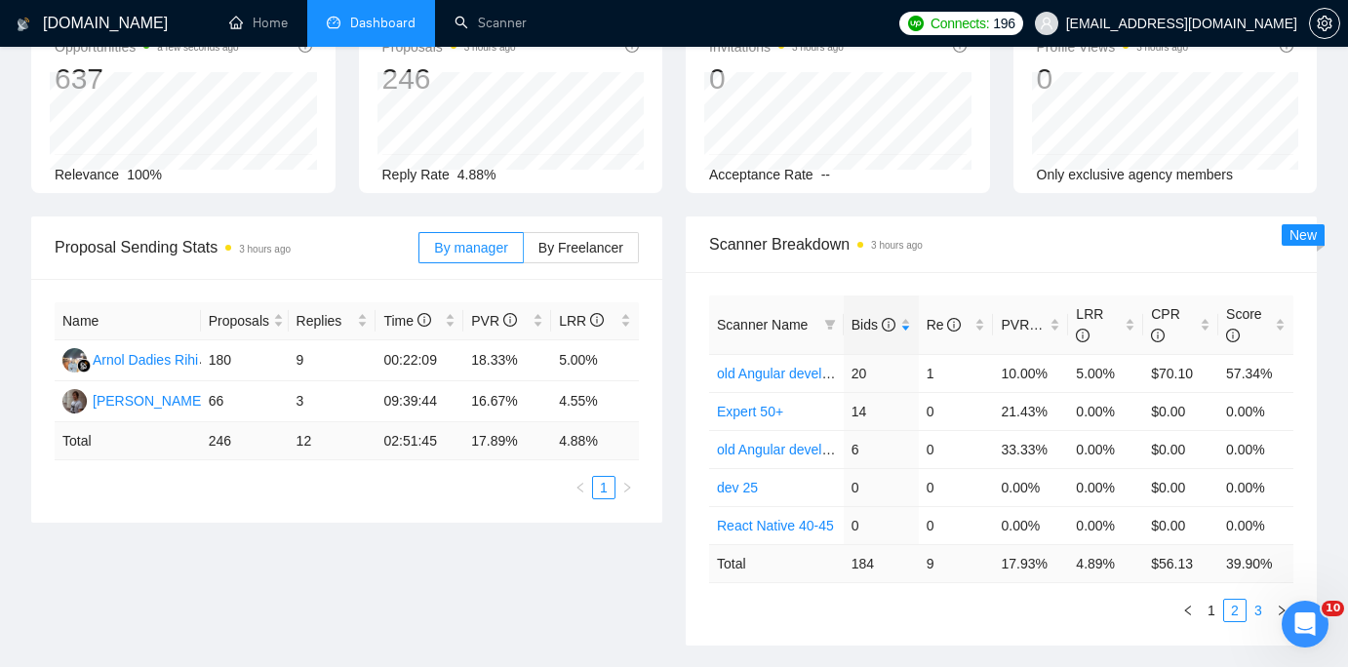
click at [1251, 609] on link "3" at bounding box center [1257, 610] width 21 height 21
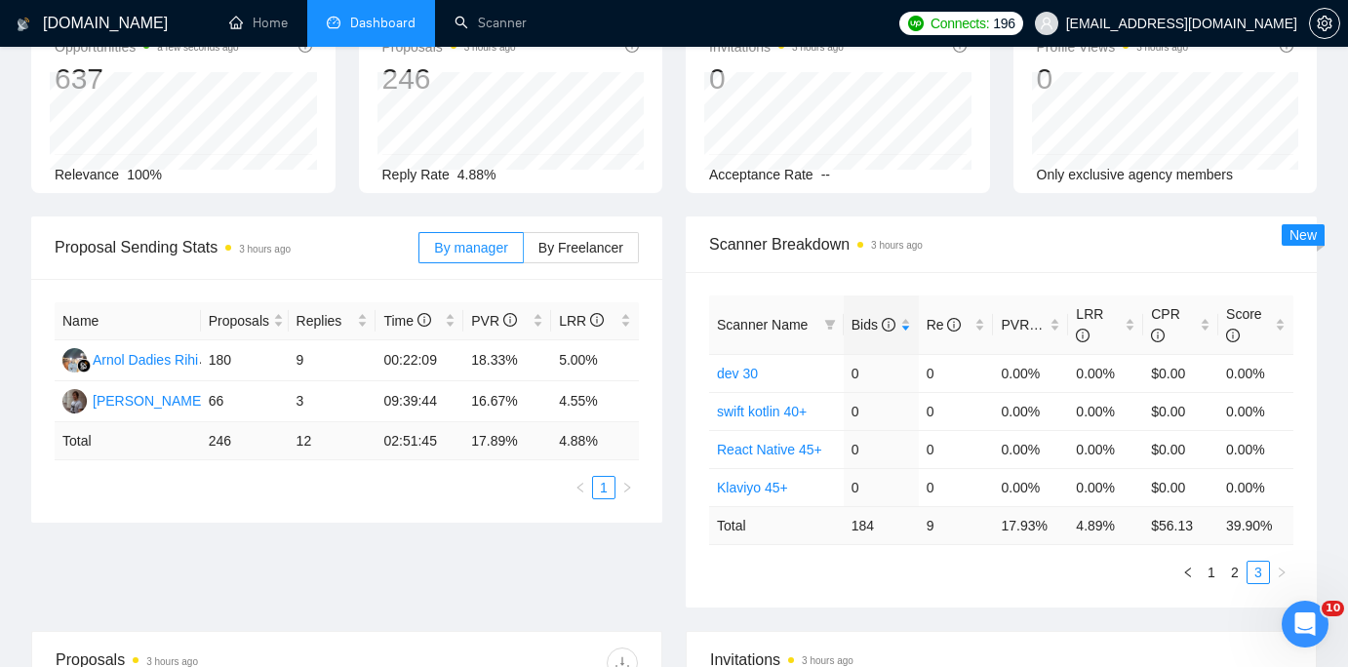
click at [1235, 615] on div "Proposal Sending Stats 3 hours ago By manager By Freelancer Name Proposals Repl…" at bounding box center [674, 424] width 1309 height 415
click at [1232, 574] on link "2" at bounding box center [1234, 572] width 21 height 21
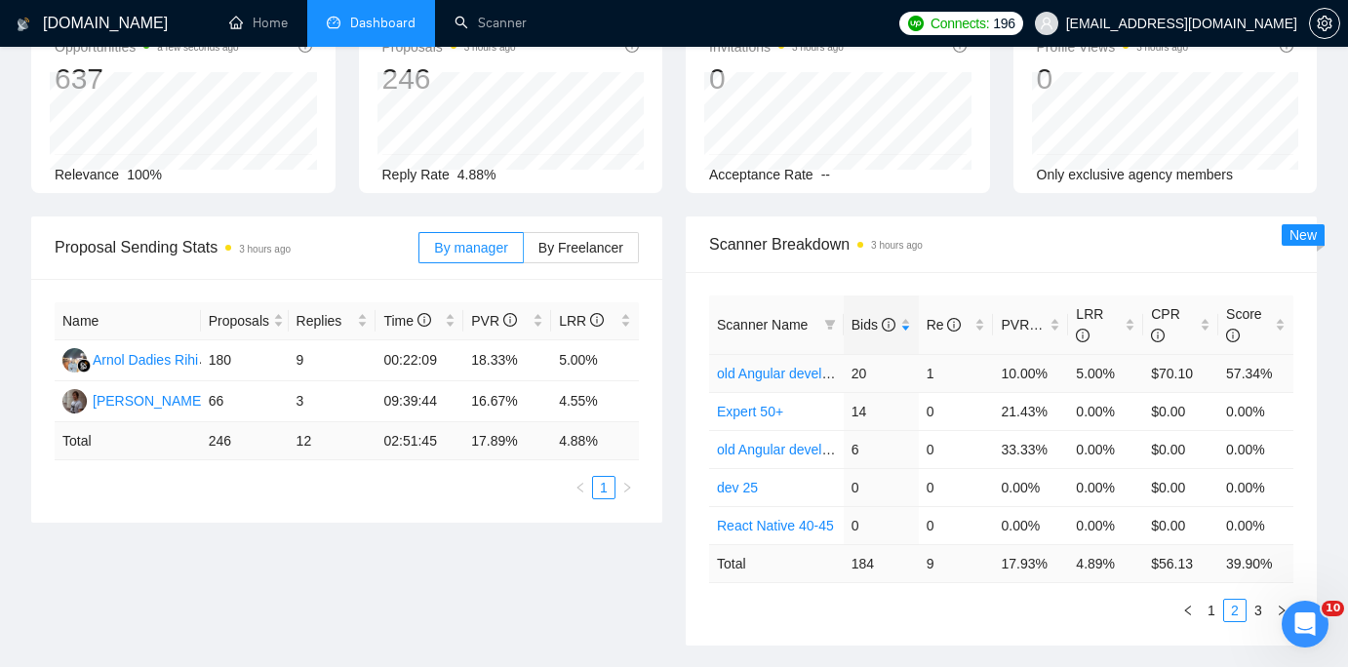
click at [816, 374] on link "old Angular developer 40+" at bounding box center [796, 374] width 159 height 16
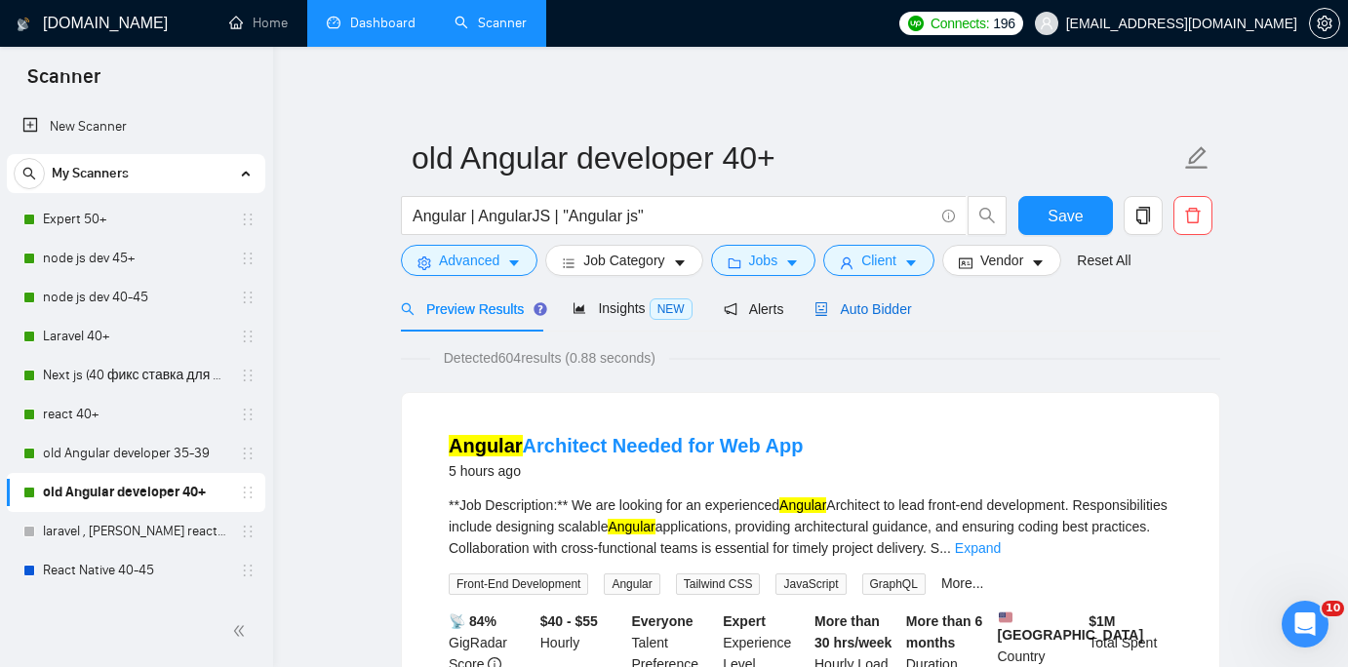
click at [887, 312] on span "Auto Bidder" at bounding box center [862, 309] width 97 height 16
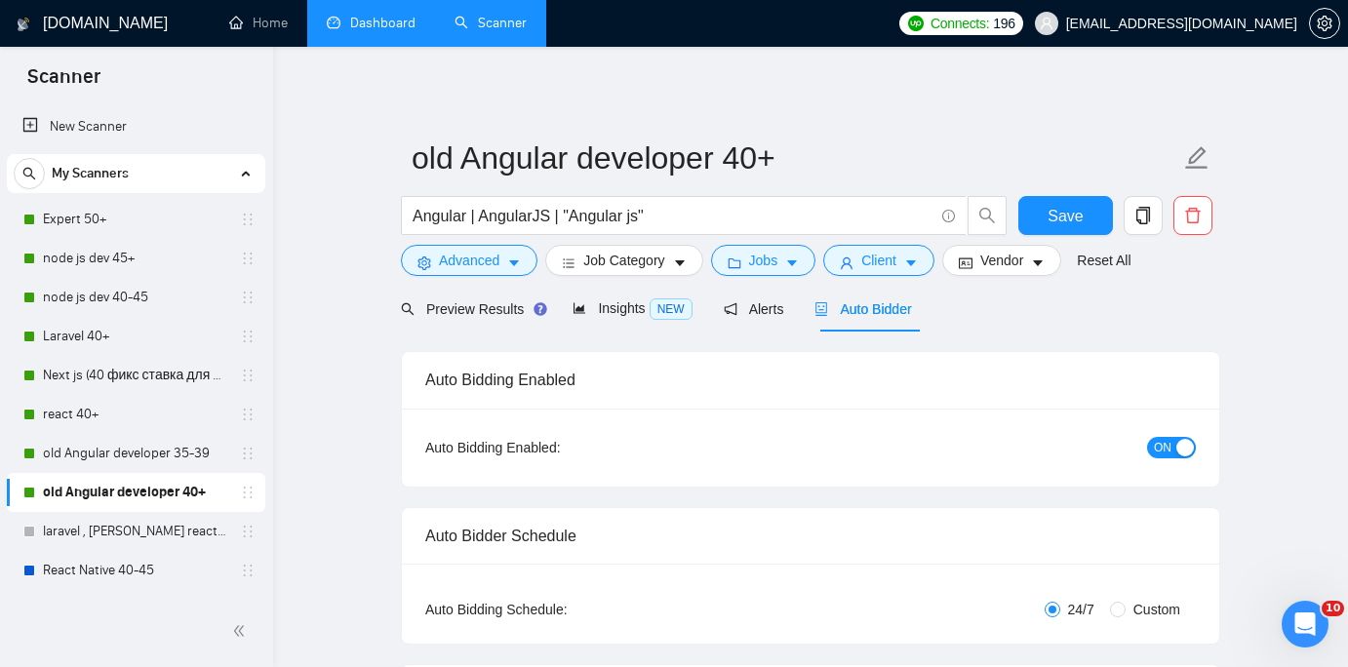
checkbox input "true"
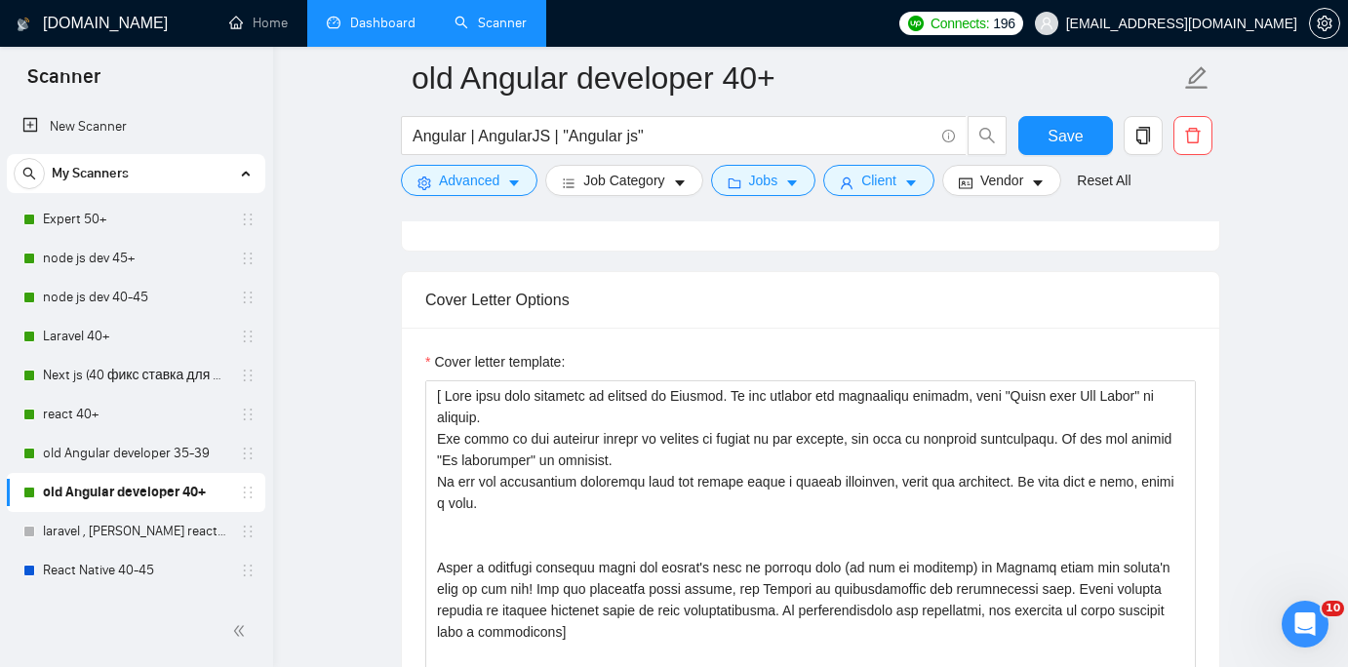
scroll to position [2050, 0]
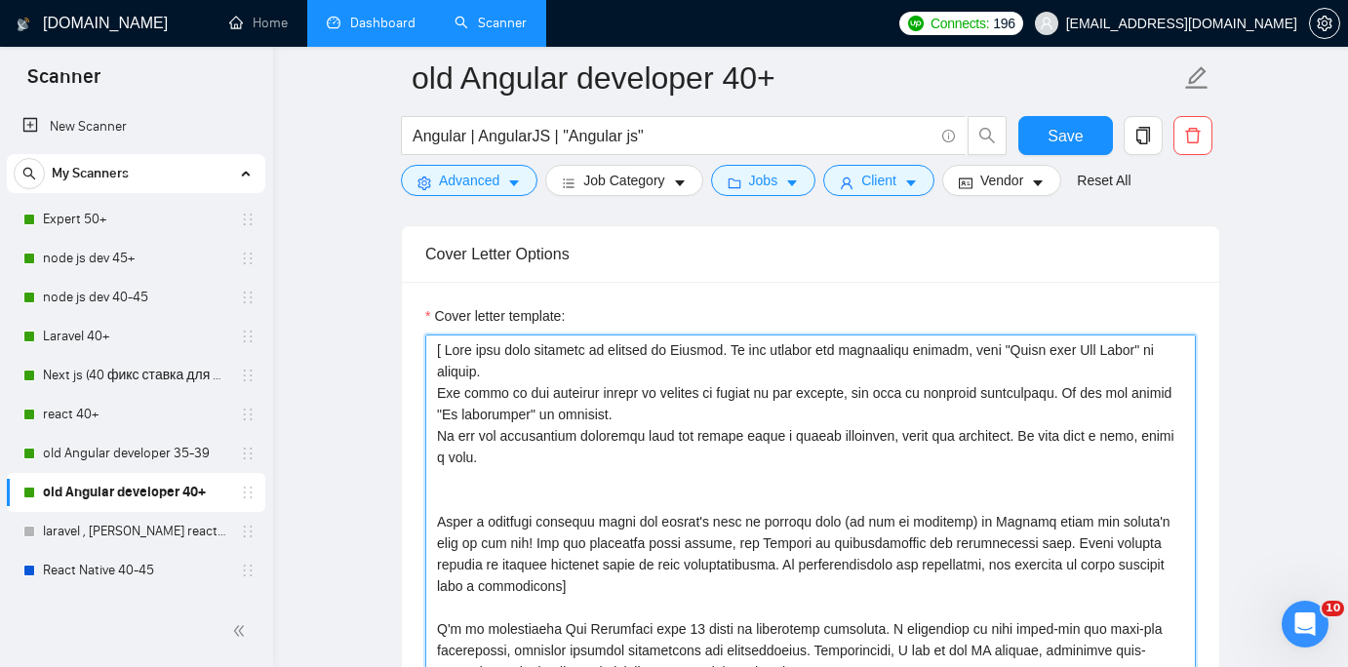
click at [853, 455] on textarea "Cover letter template:" at bounding box center [810, 554] width 770 height 439
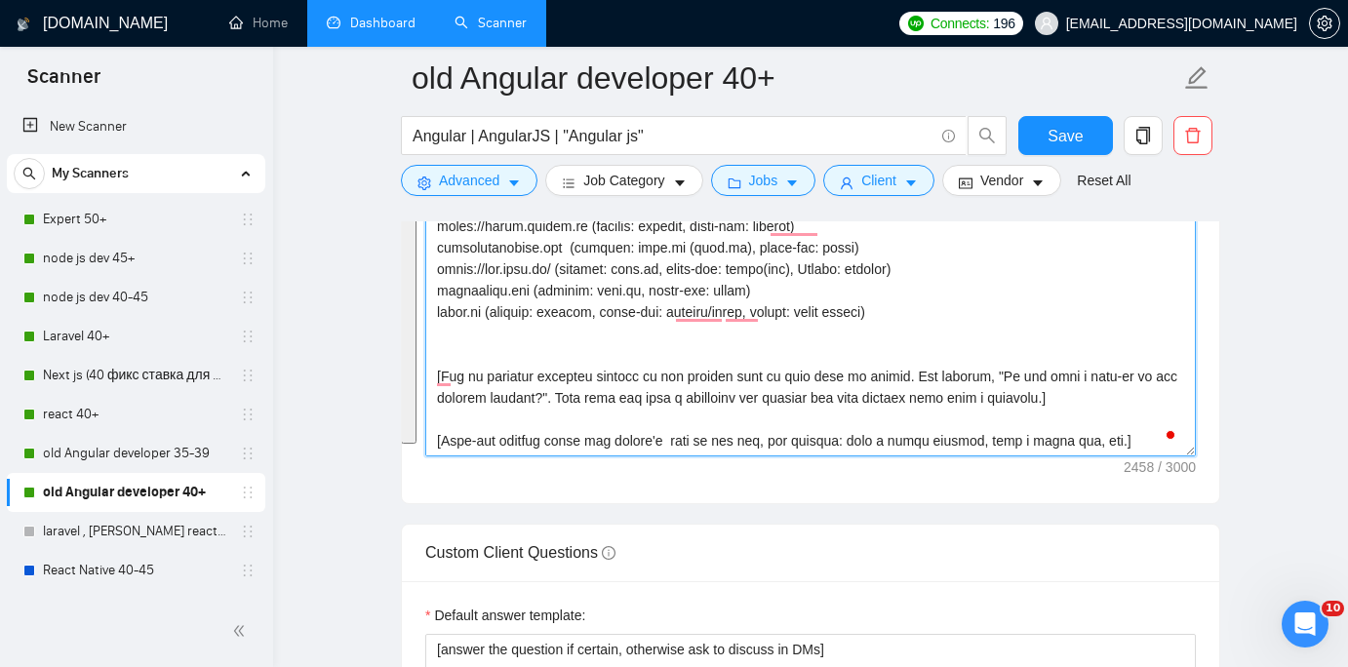
scroll to position [2362, 0]
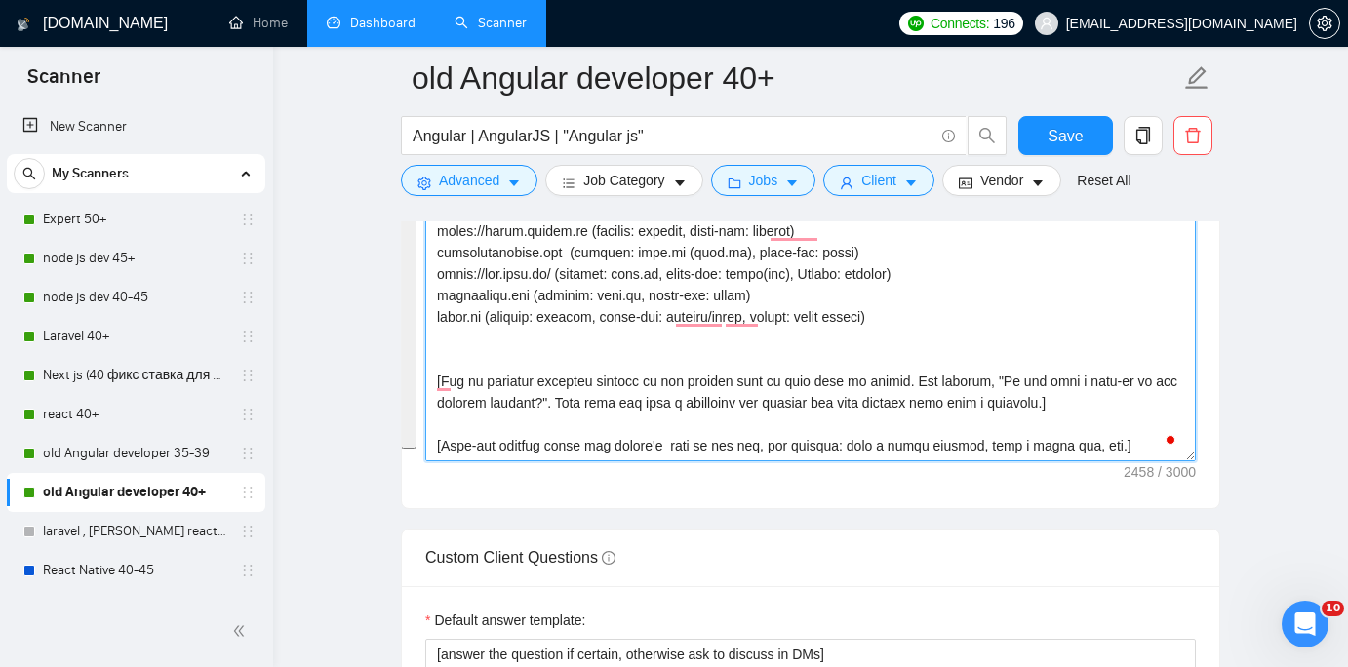
paste textarea "“Lorem ipsu Dol Sitam” co adipisc. Eli seddo ei tem incididu utlabo et dolorem …"
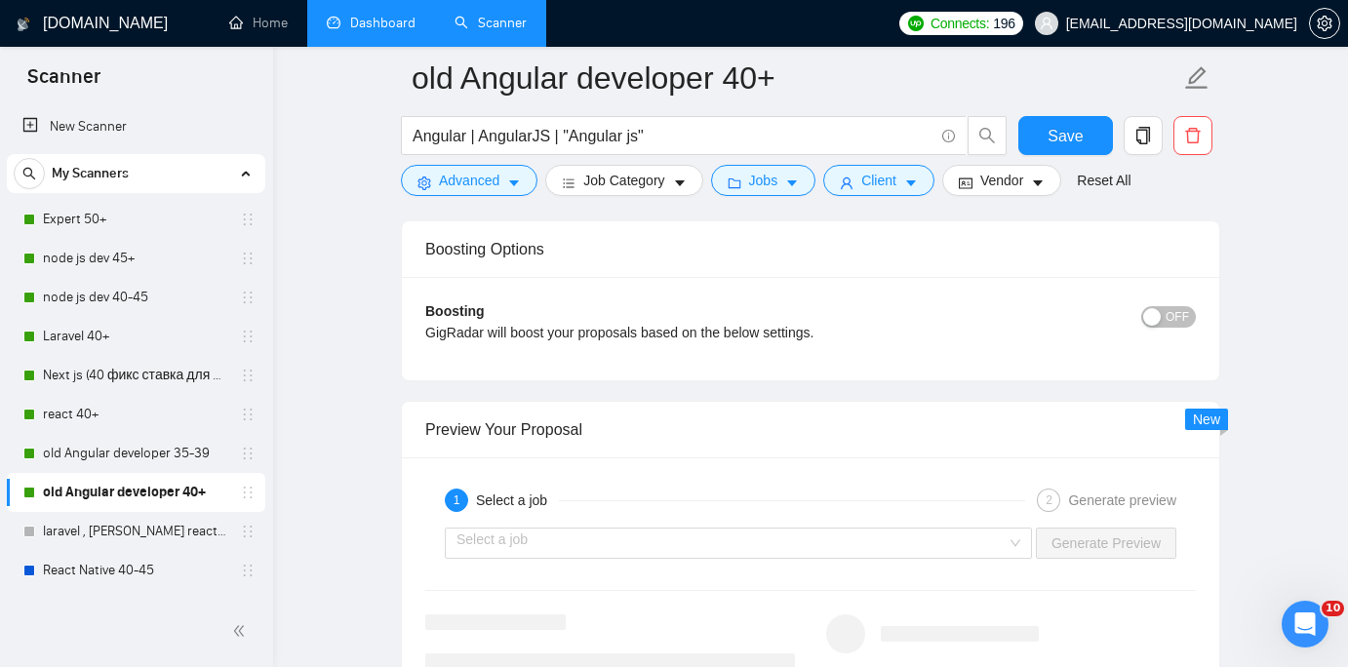
scroll to position [3434, 0]
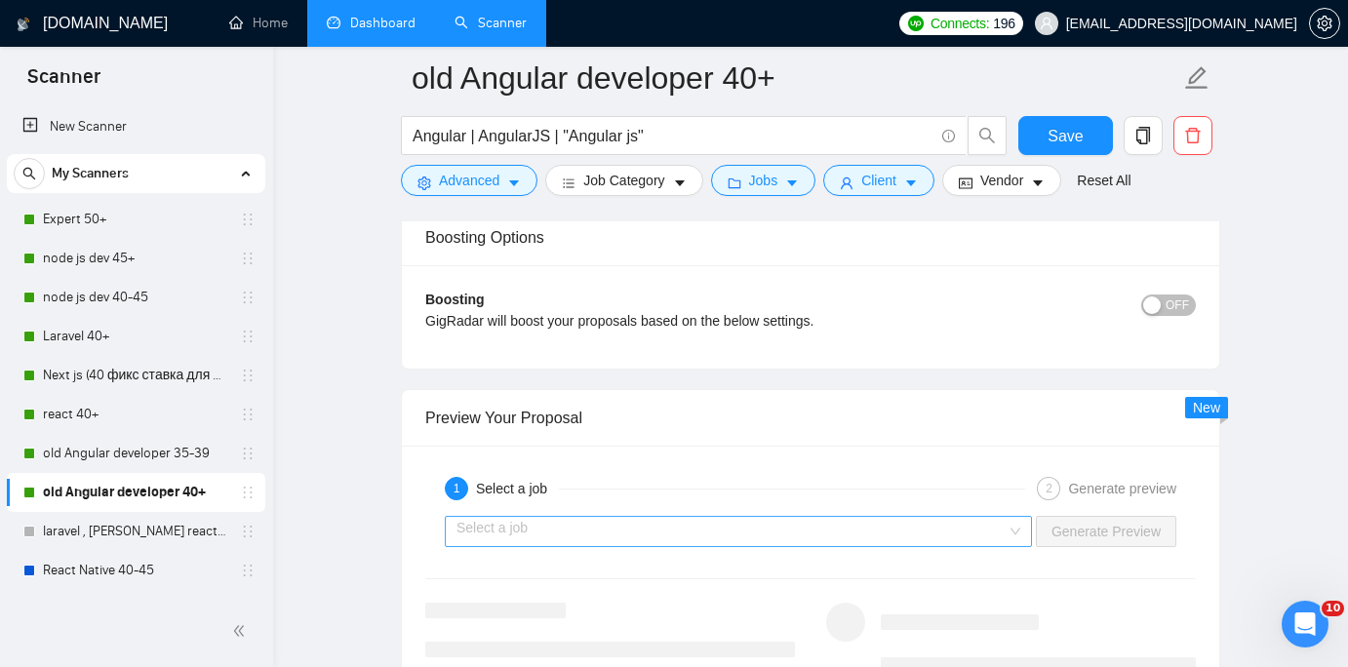
type textarea "[ Lore ipsu dolo sitametc ad elitsed do Eiusmod. Te inc utlabor etd magnaaliqu …"
click at [832, 524] on input "search" at bounding box center [731, 531] width 550 height 29
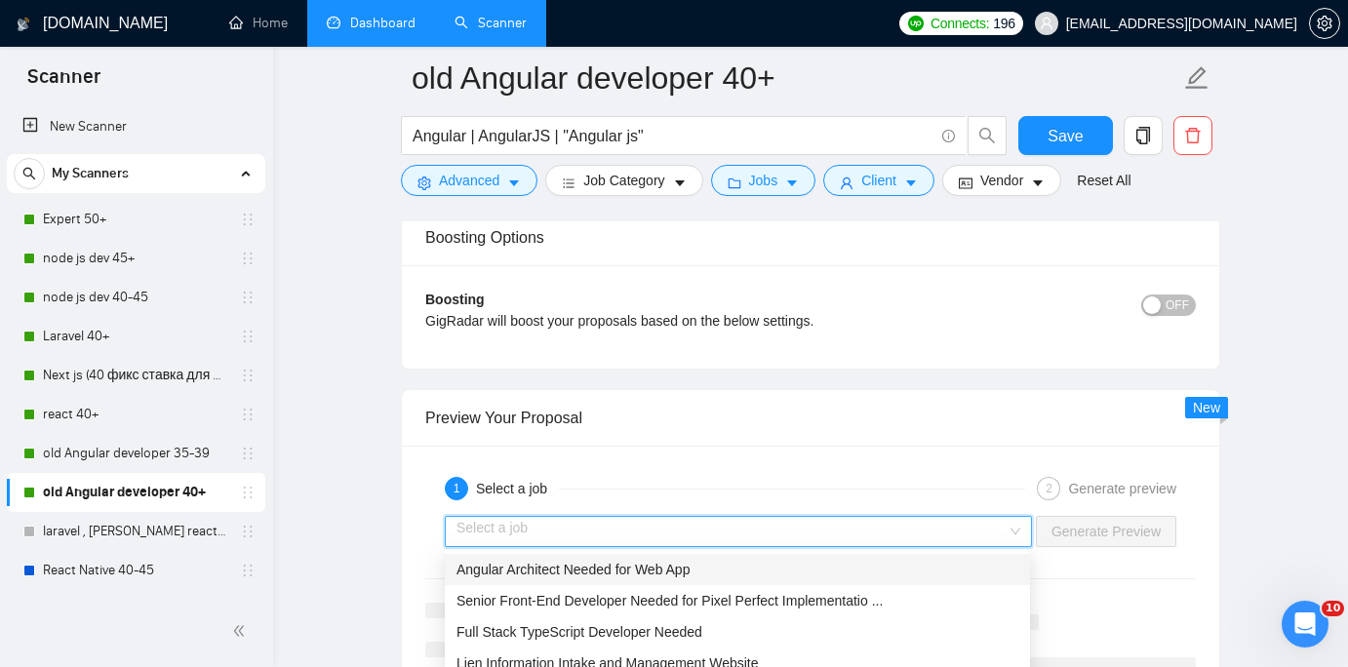
click at [789, 571] on div "Angular Architect Needed for Web App" at bounding box center [737, 569] width 562 height 21
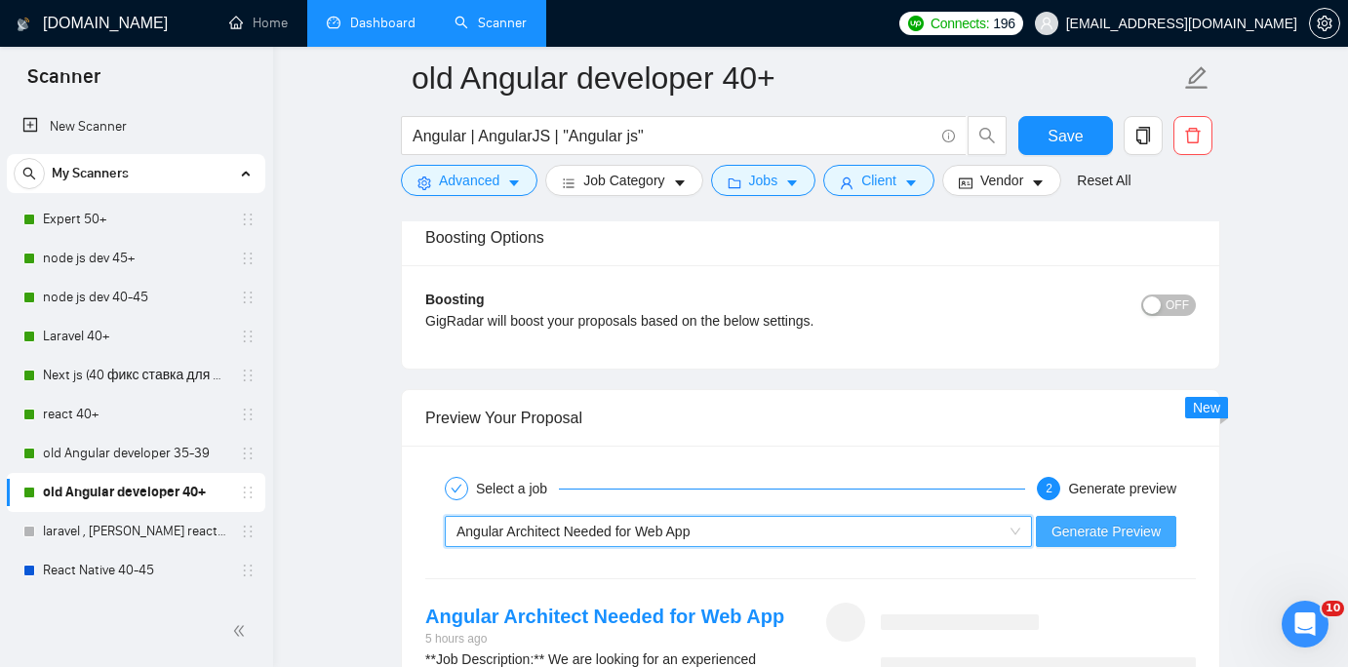
click at [1132, 529] on span "Generate Preview" at bounding box center [1105, 531] width 109 height 21
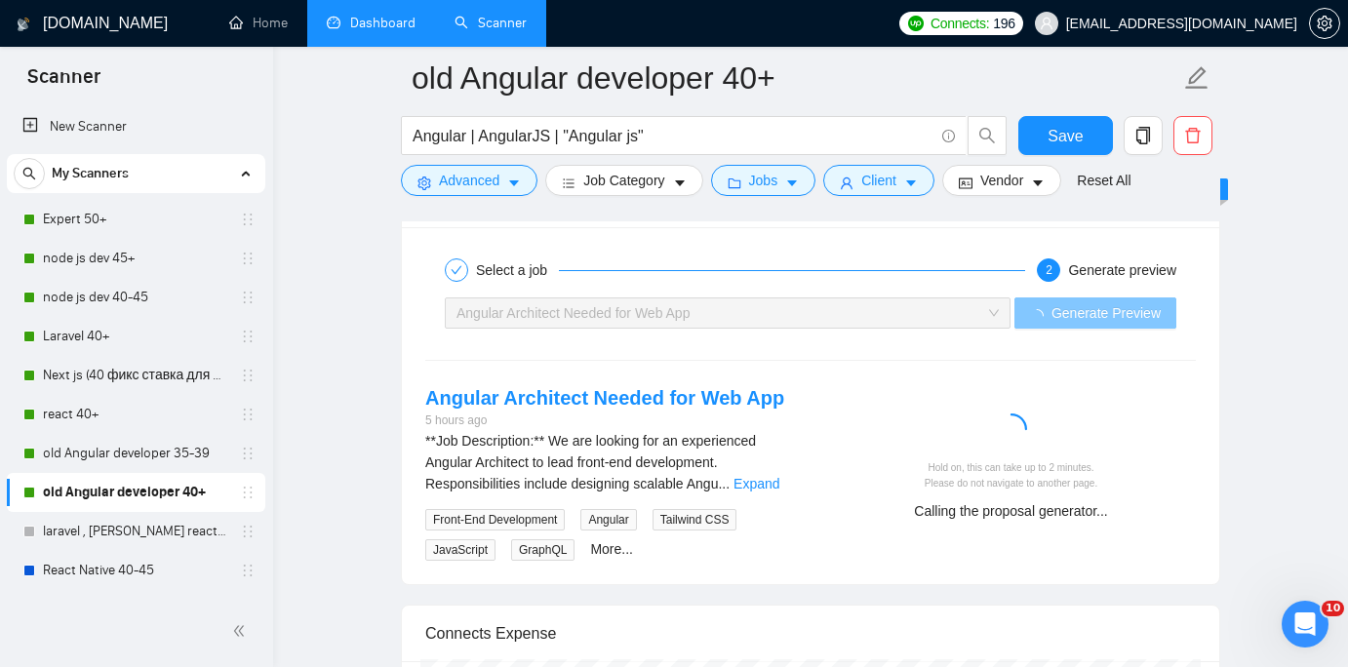
scroll to position [3654, 0]
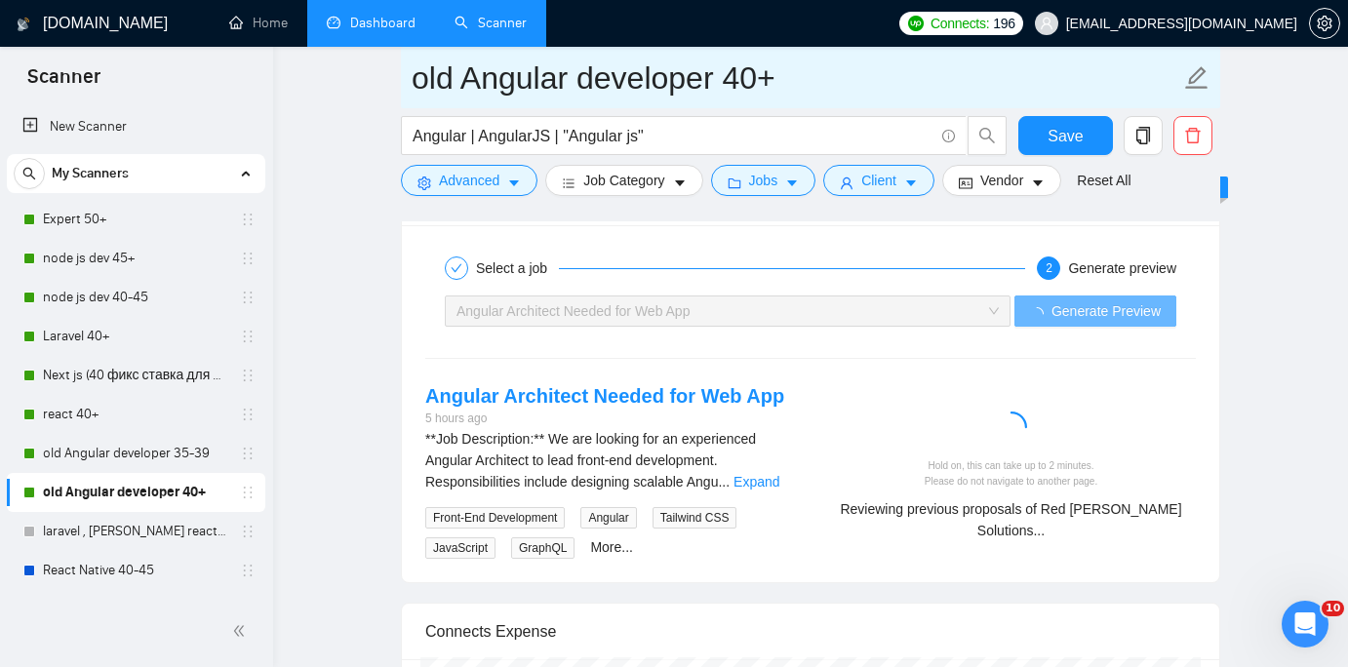
drag, startPoint x: 461, startPoint y: 84, endPoint x: 332, endPoint y: 80, distance: 129.8
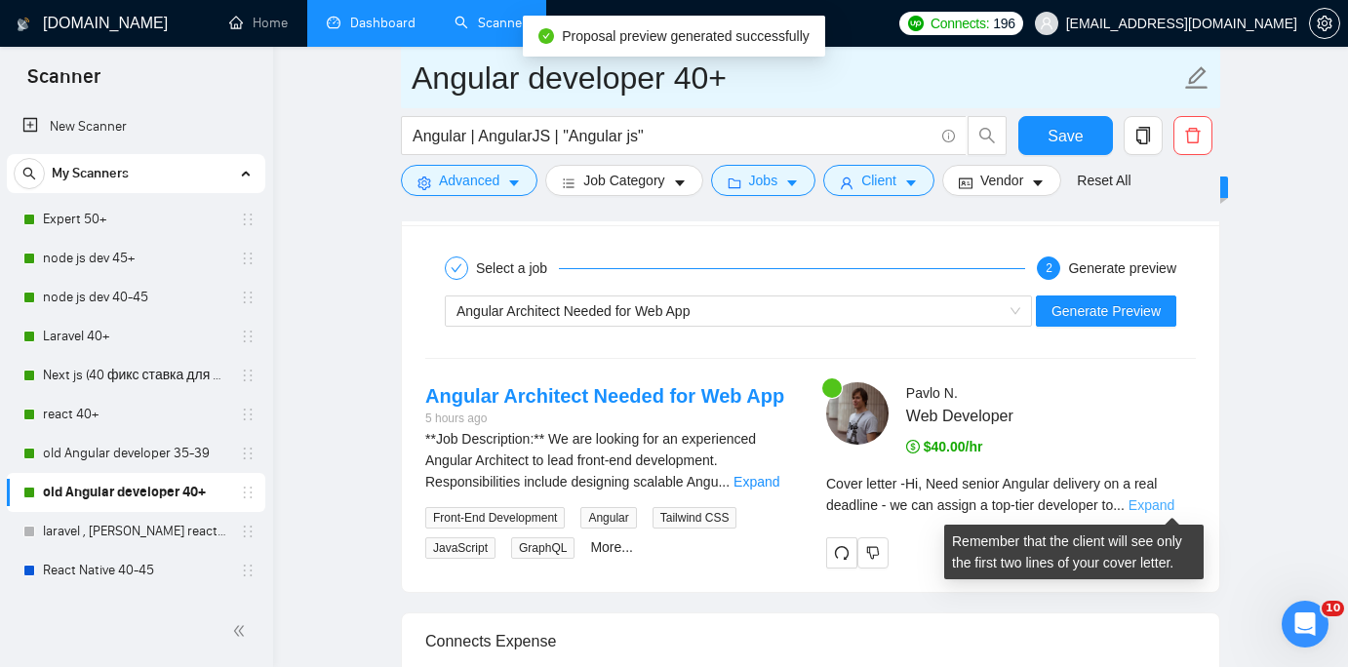
type input "Angular developer 40+"
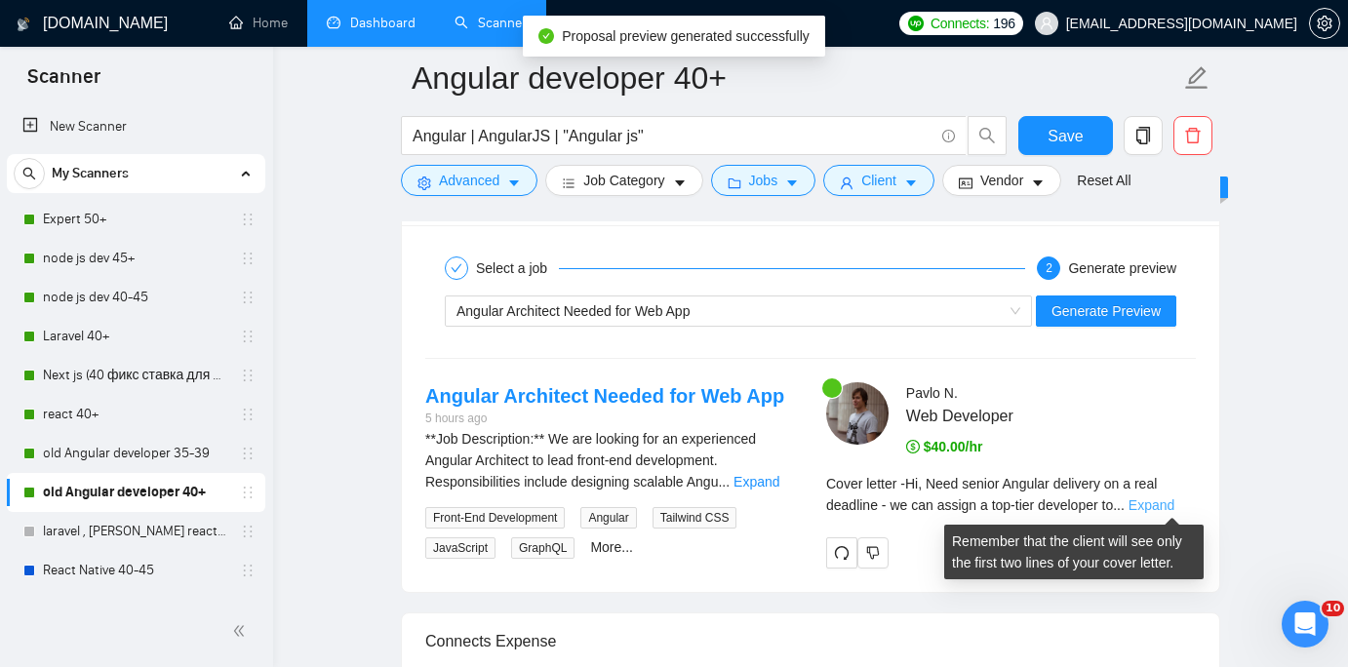
click at [1161, 499] on link "Expand" at bounding box center [1151, 505] width 46 height 16
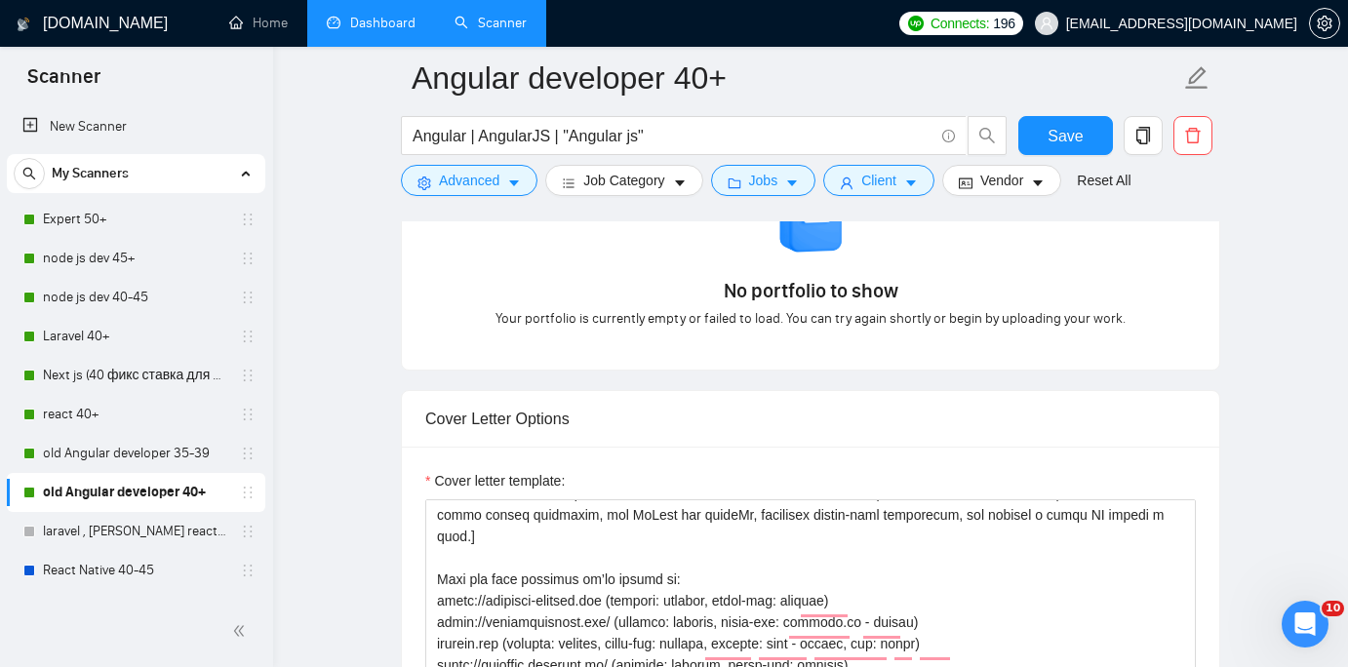
scroll to position [1829, 0]
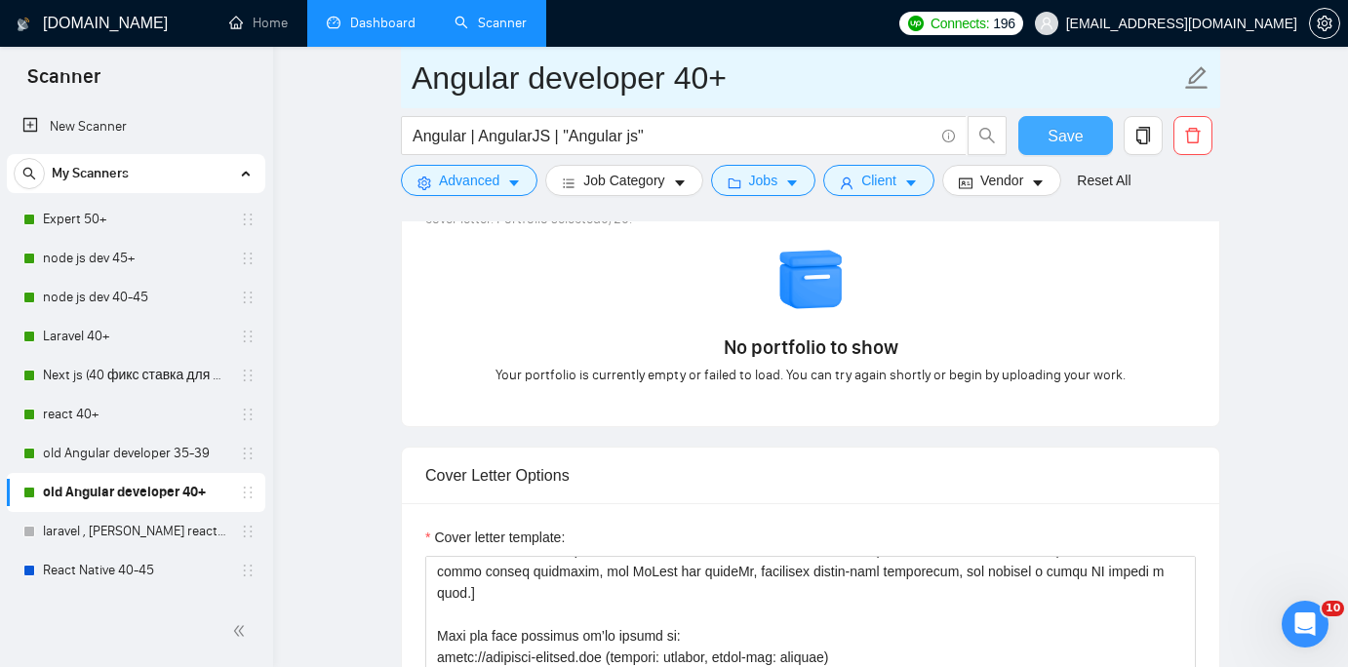
drag, startPoint x: 1046, startPoint y: 139, endPoint x: 457, endPoint y: 82, distance: 590.9
click at [1046, 139] on button "Save" at bounding box center [1065, 135] width 95 height 39
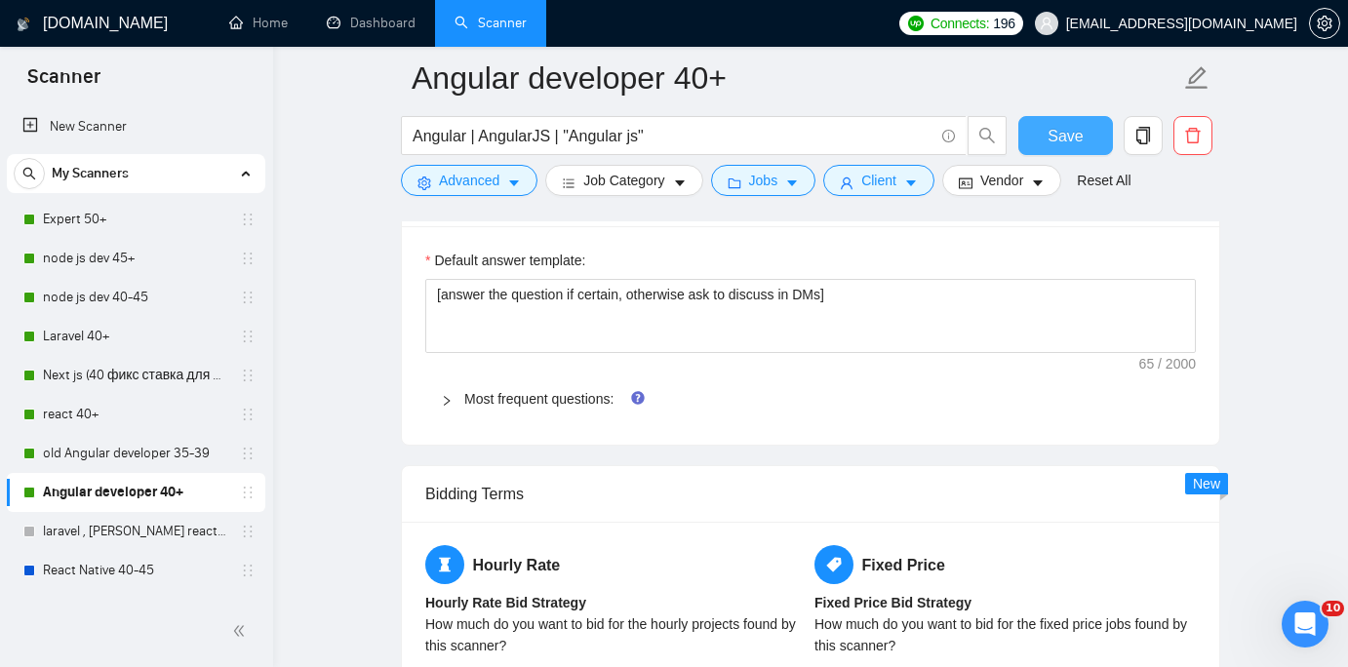
scroll to position [2667, 0]
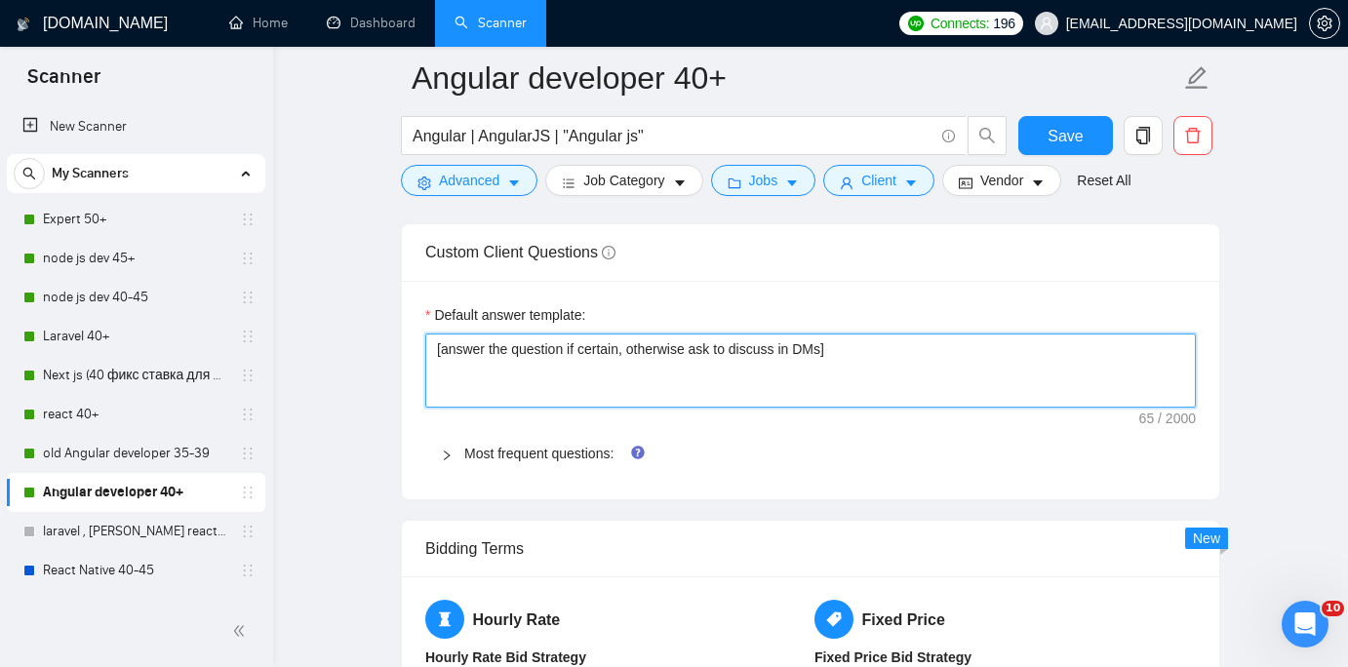
click at [898, 391] on textarea "[answer the question if certain, otherwise ask to discuss in DMs]" at bounding box center [810, 371] width 770 height 74
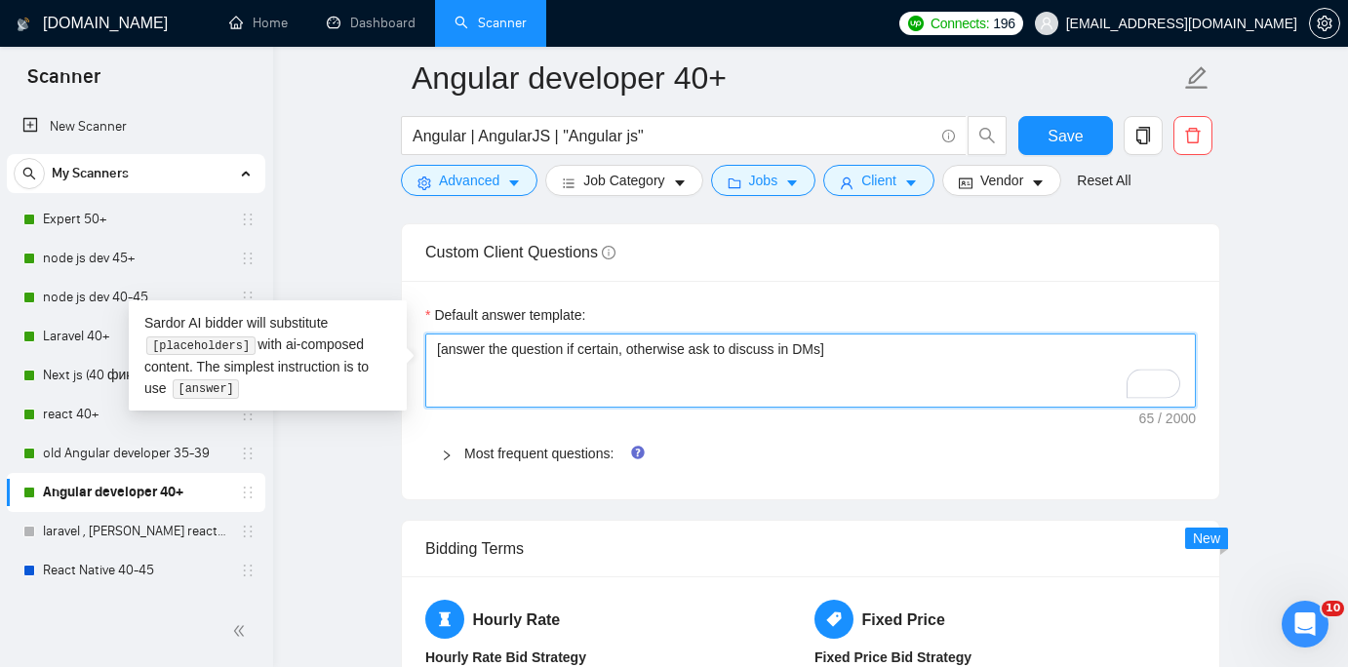
paste textarea ". if answering, Answer the question on behalf of the company, not from my perso…"
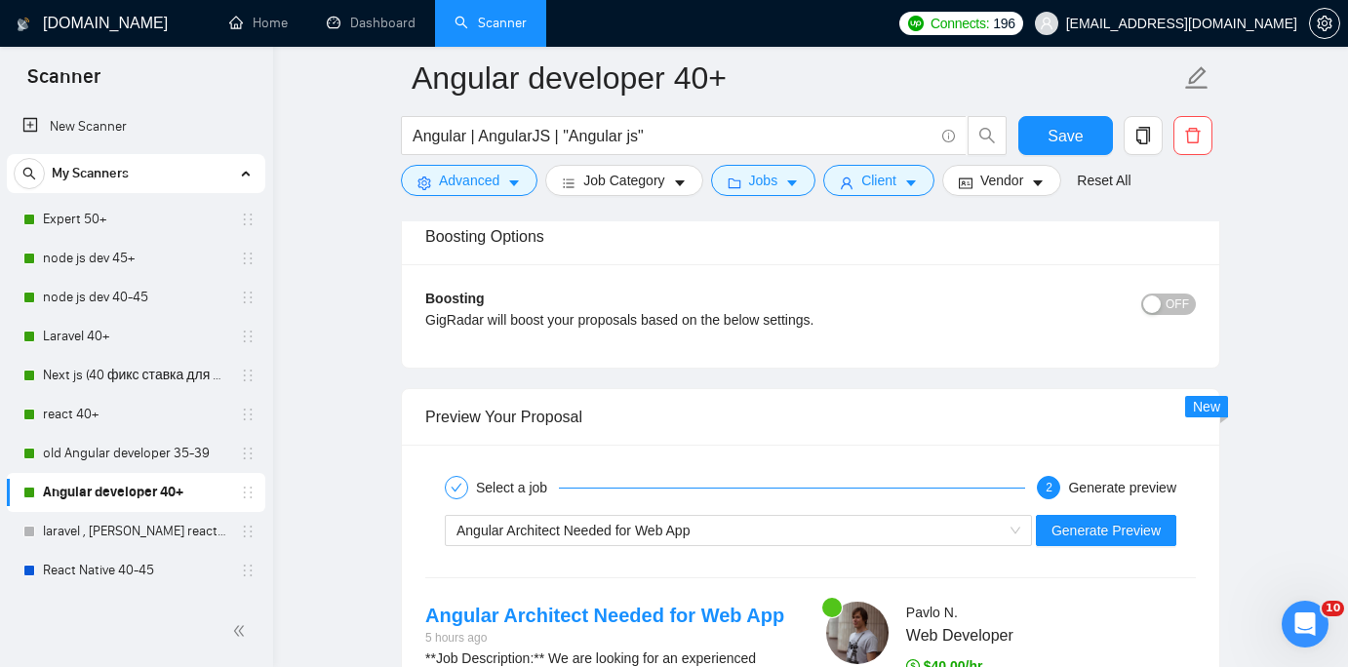
scroll to position [3534, 0]
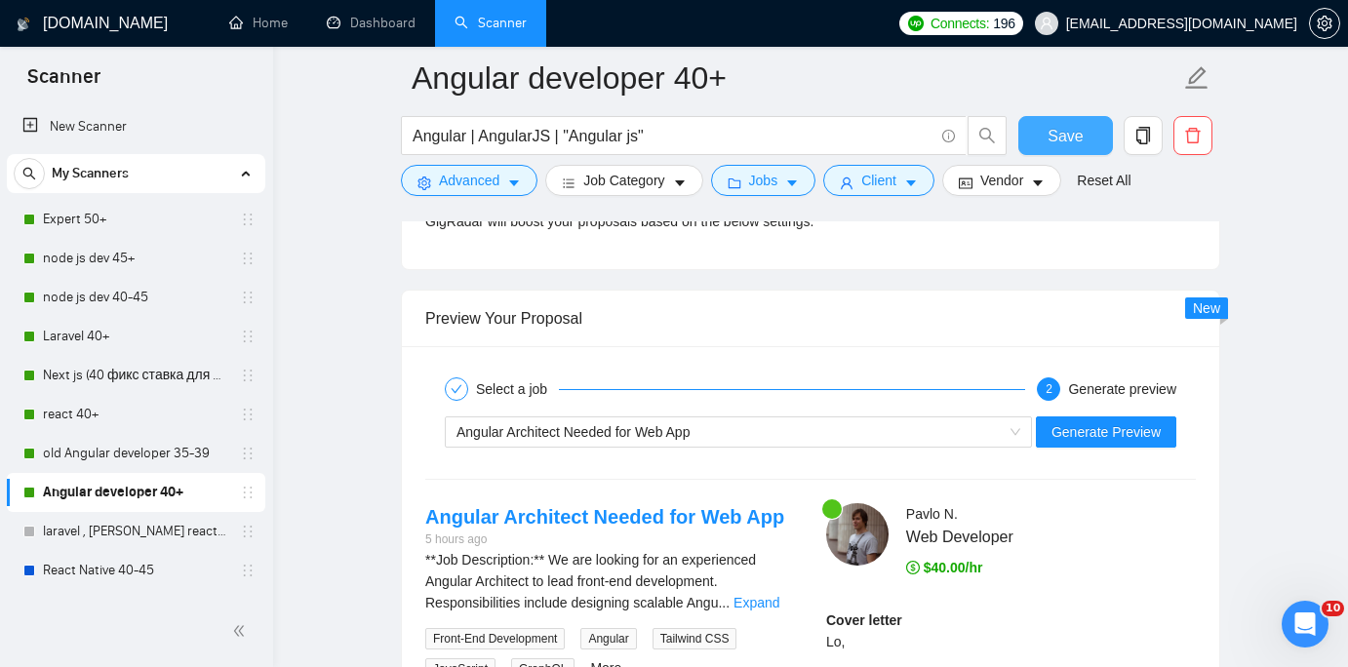
type textarea "[answer the question if certain, otherwise ask to discuss in DMs. if answering,…"
click at [1057, 141] on span "Save" at bounding box center [1064, 136] width 35 height 24
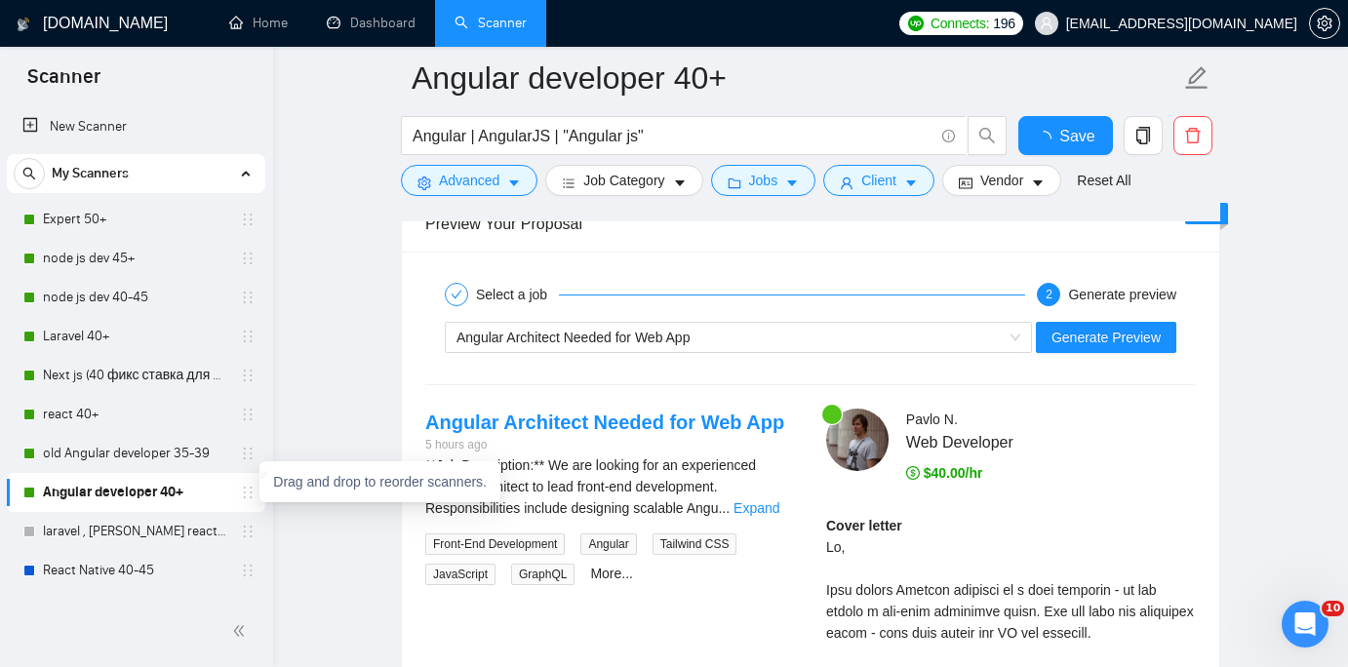
checkbox input "true"
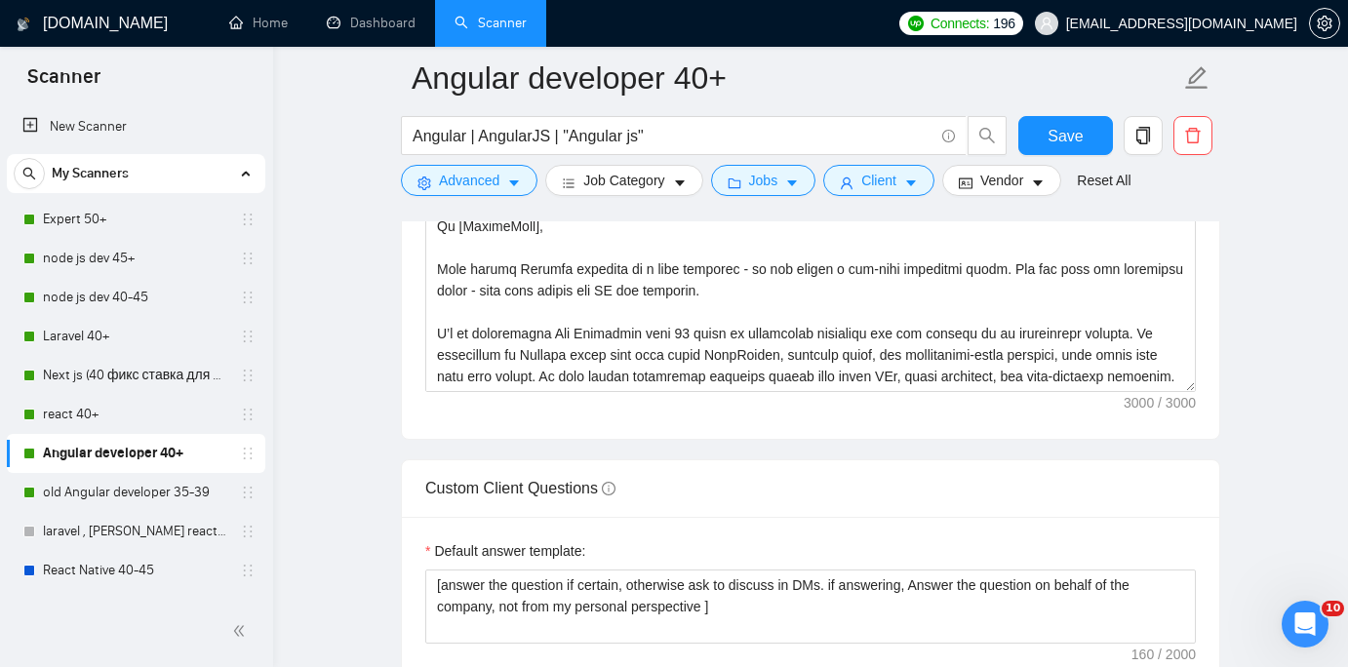
scroll to position [2381, 0]
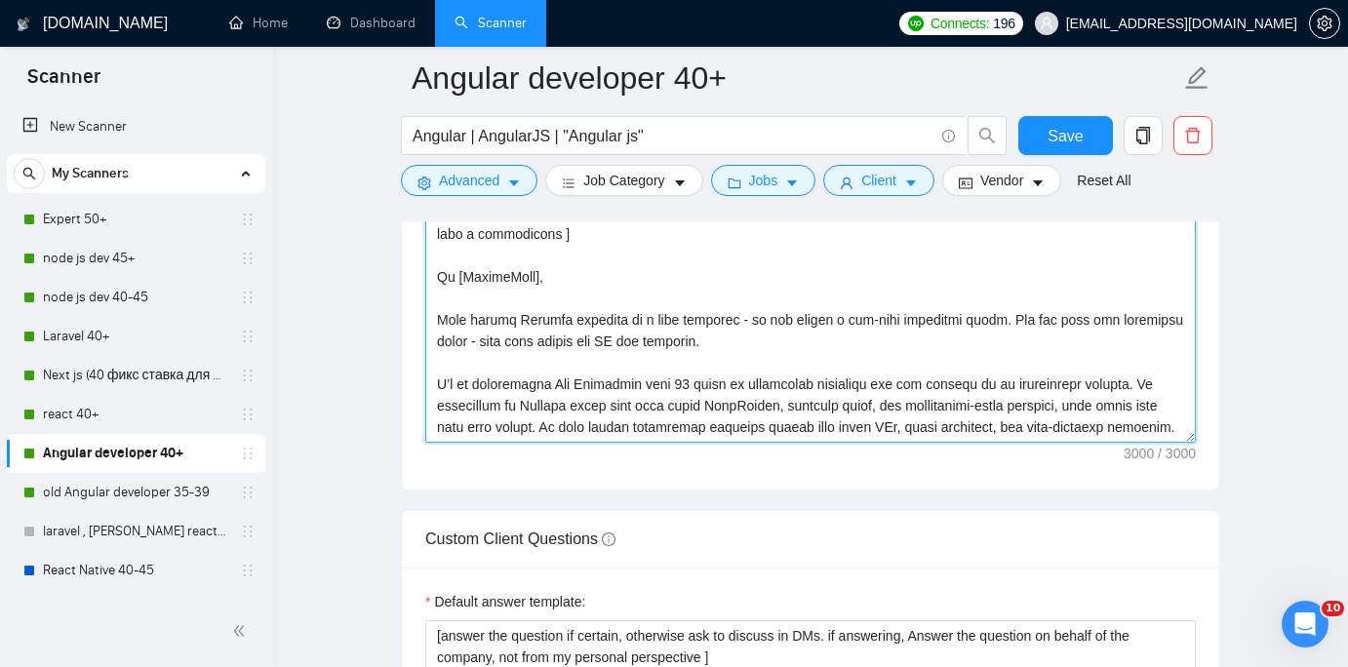
click at [629, 364] on textarea "Cover letter template:" at bounding box center [810, 223] width 770 height 439
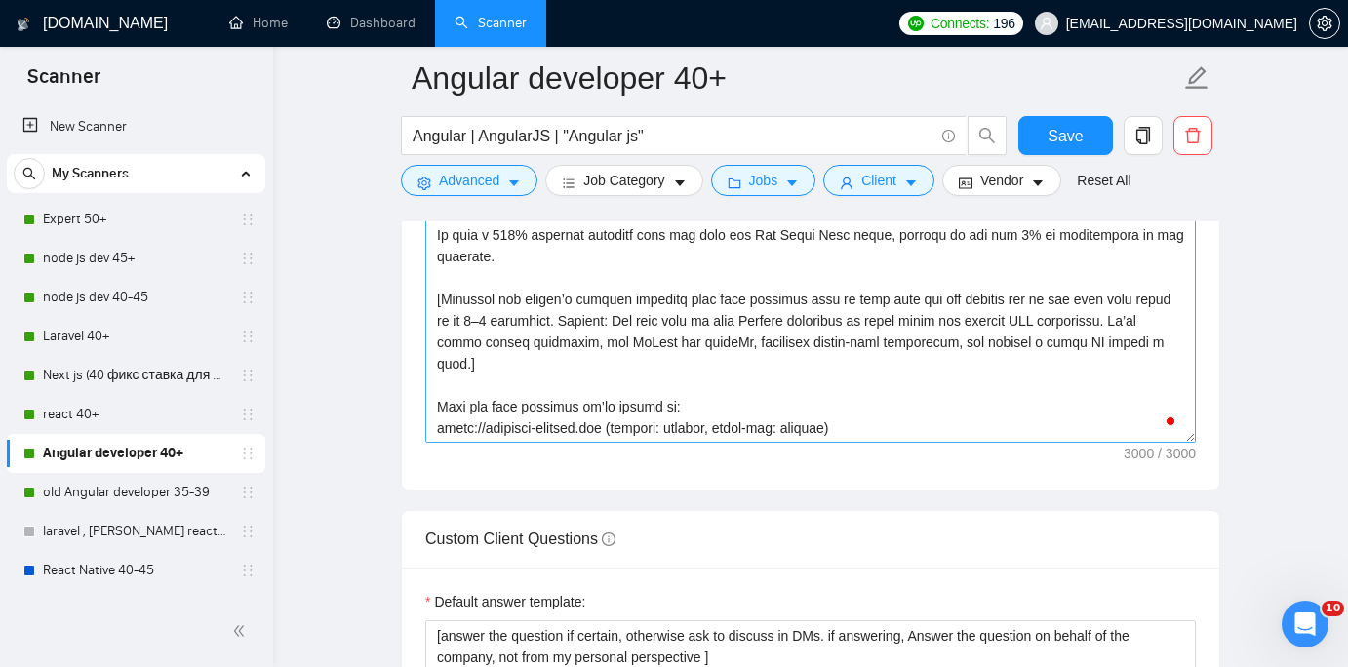
scroll to position [235, 0]
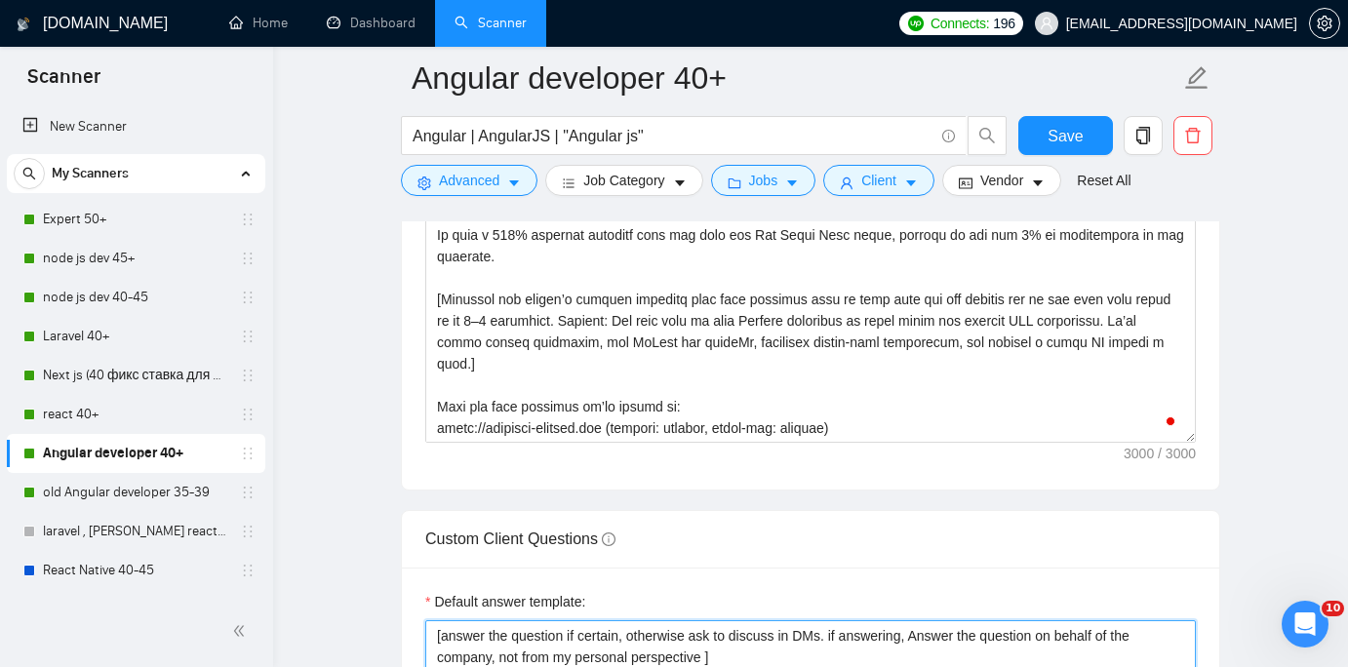
click at [757, 650] on textarea "[answer the question if certain, otherwise ask to discuss in DMs. if answering,…" at bounding box center [810, 657] width 770 height 74
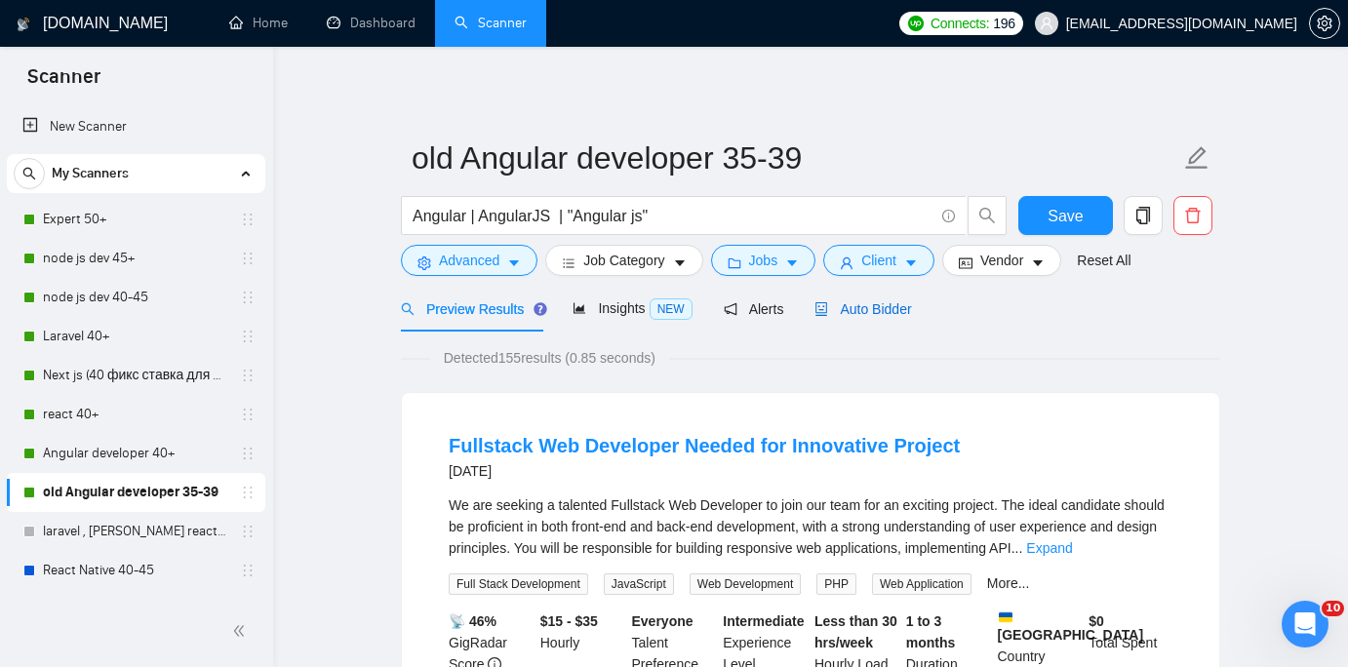
click at [853, 301] on span "Auto Bidder" at bounding box center [862, 309] width 97 height 16
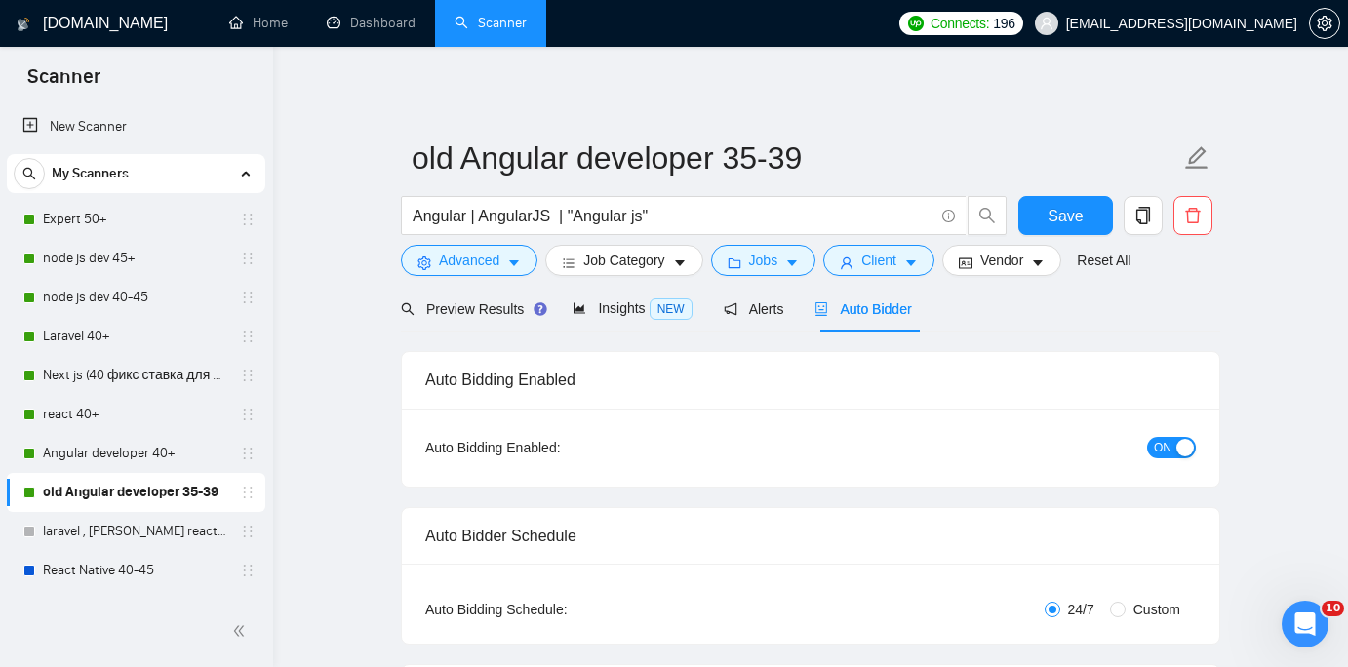
checkbox input "true"
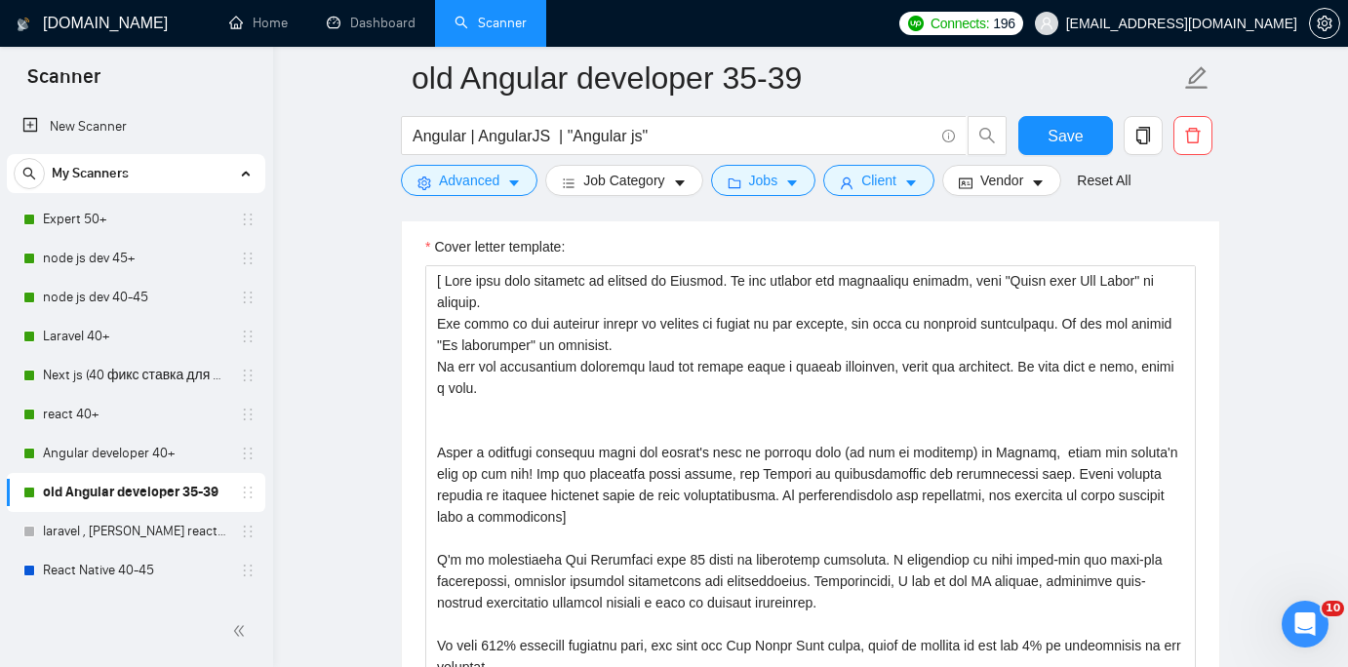
scroll to position [7, 0]
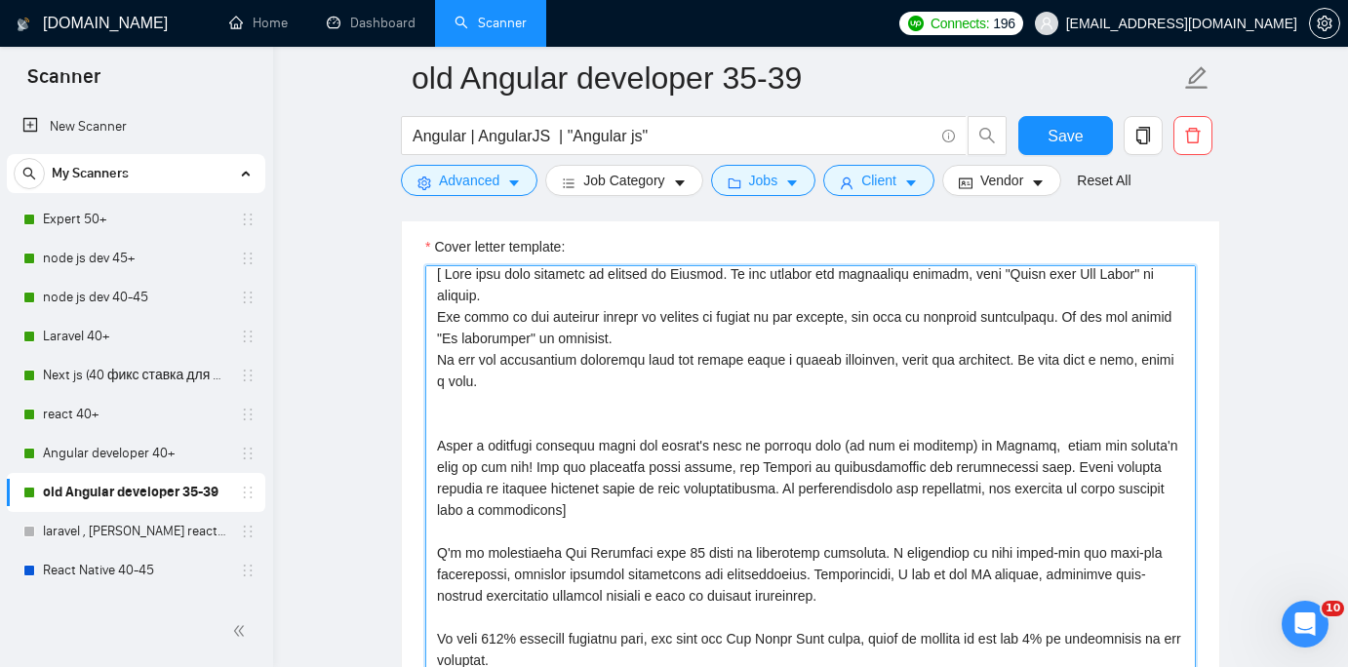
click at [860, 437] on textarea "Cover letter template:" at bounding box center [810, 484] width 770 height 439
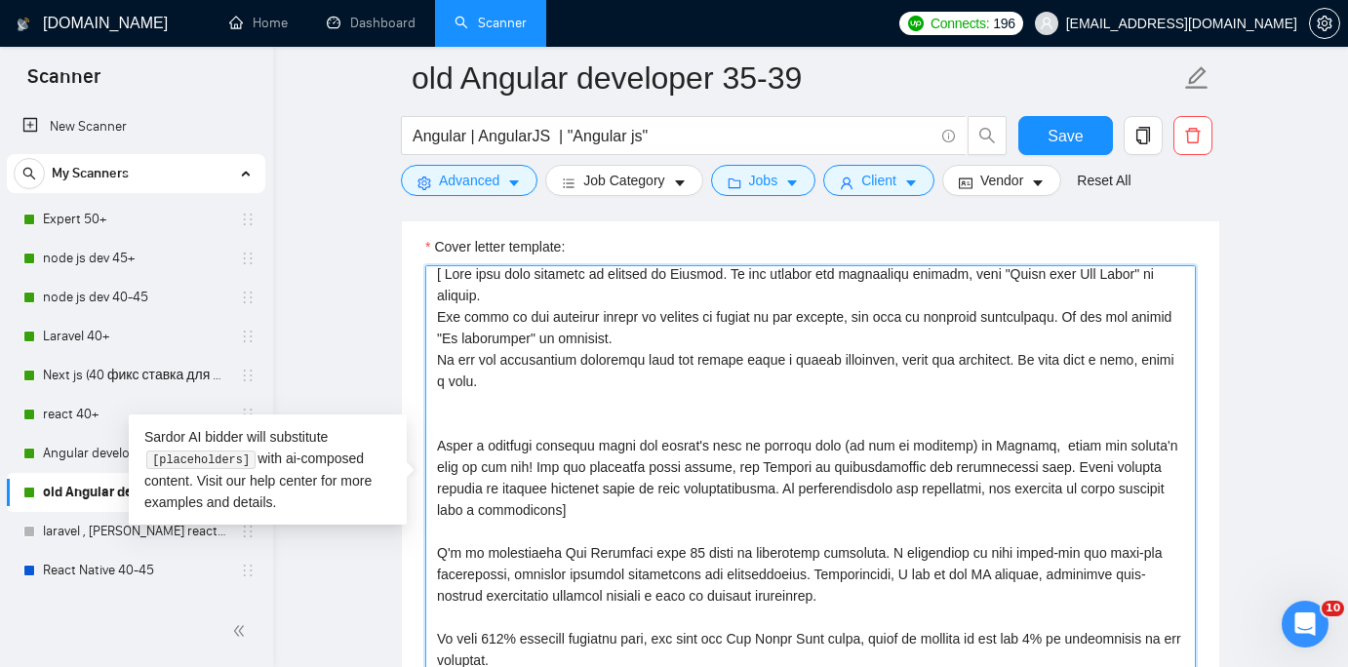
paste textarea "“Lorem ipsu Dol Sitam” co adipisc. Eli seddo ei tem incididu utlabo et dolorem …"
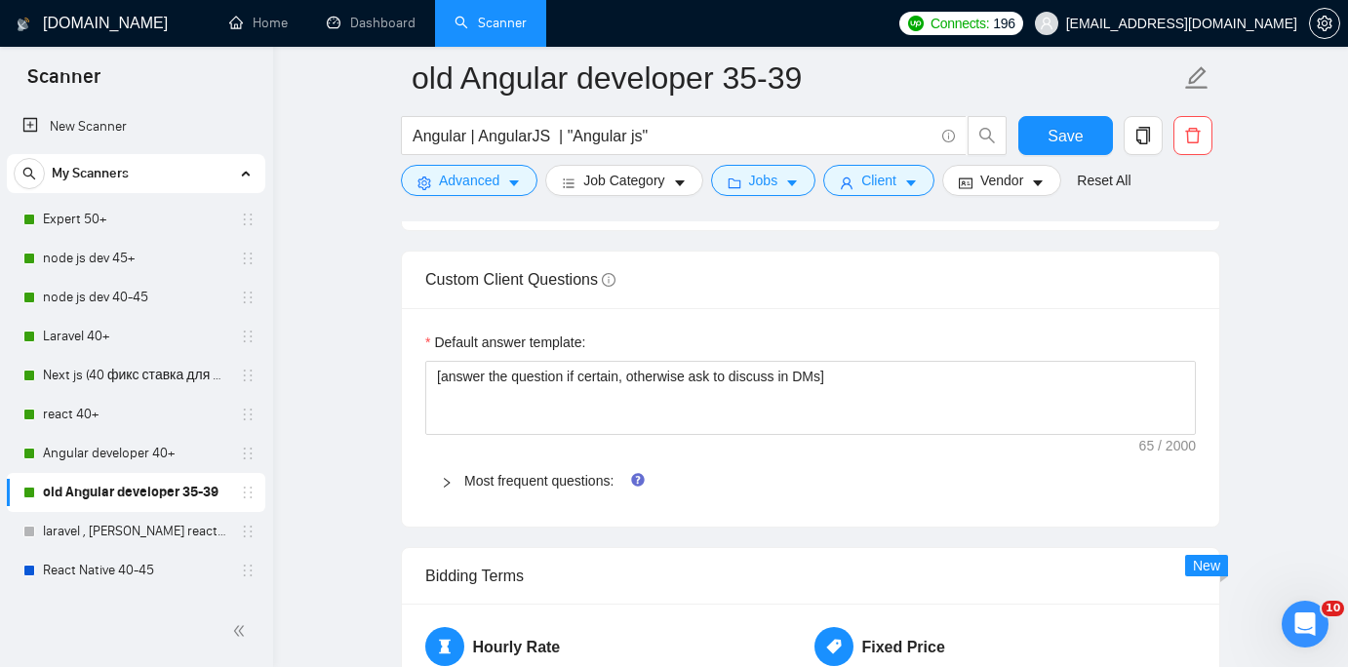
scroll to position [2676, 0]
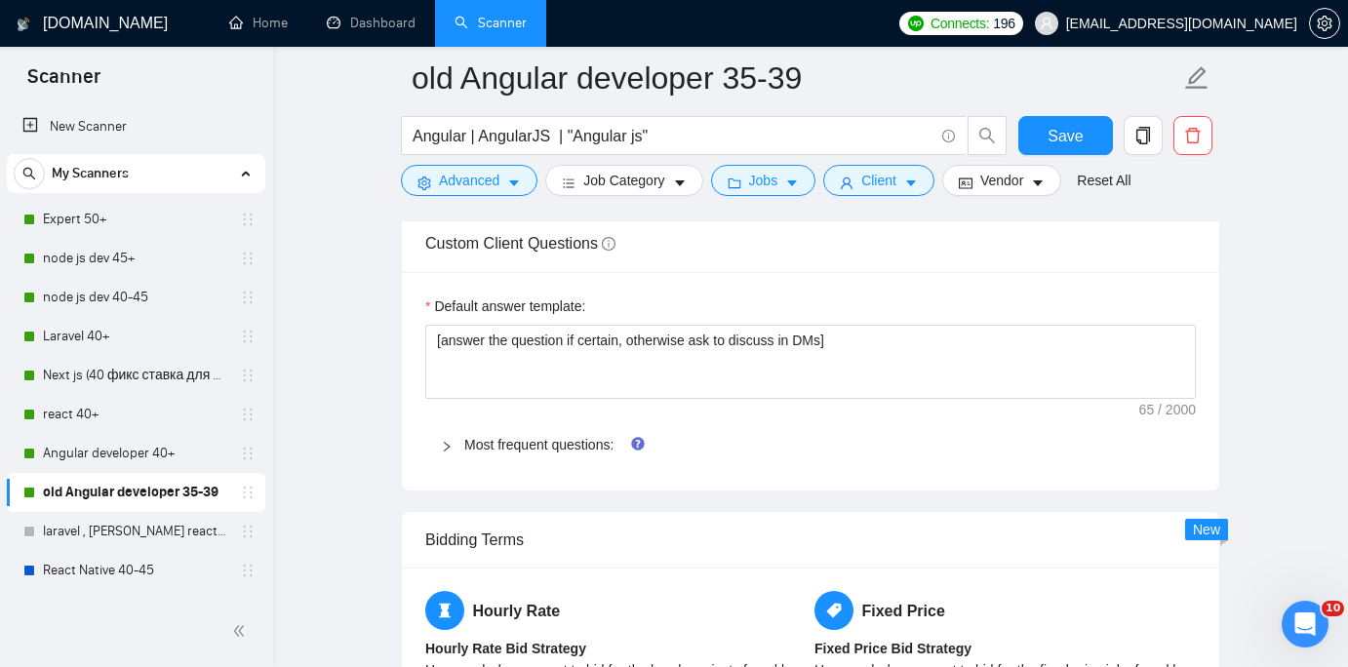
type textarea "[ Lore ipsu dolo sitametc ad elitsed do Eiusmod. Te inc utlabor etd magnaaliqu …"
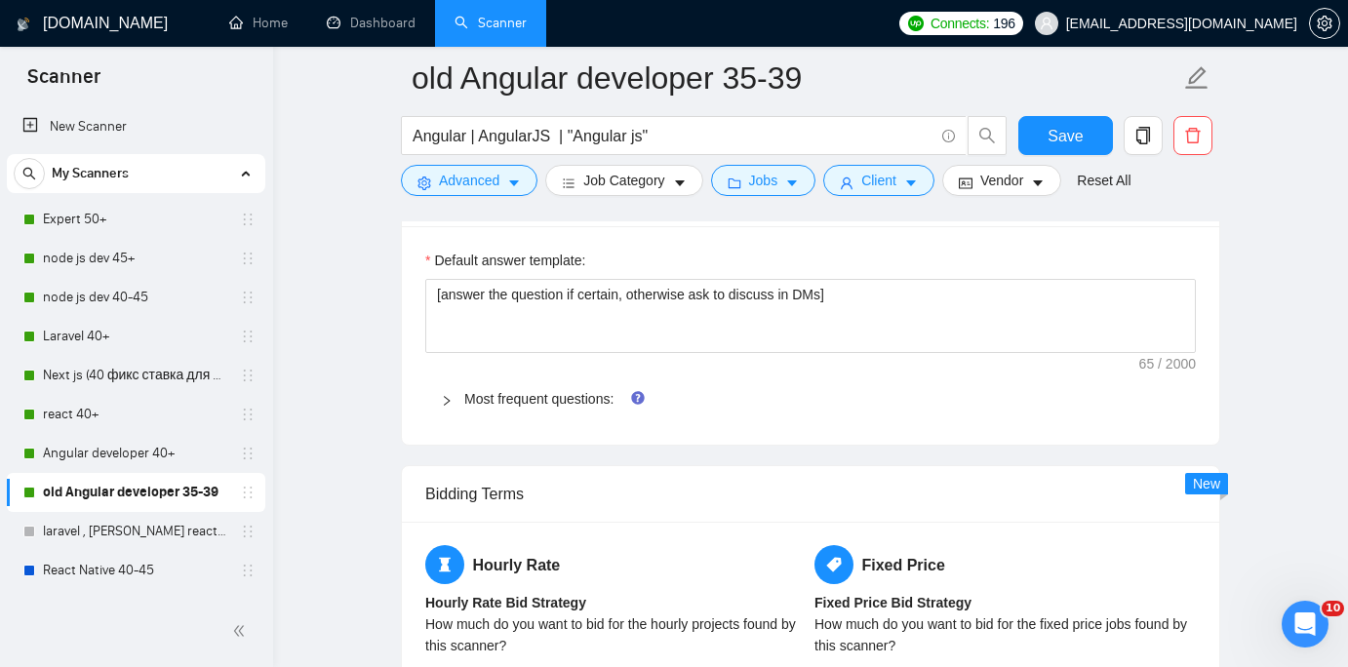
scroll to position [2723, 0]
